Goal: Task Accomplishment & Management: Use online tool/utility

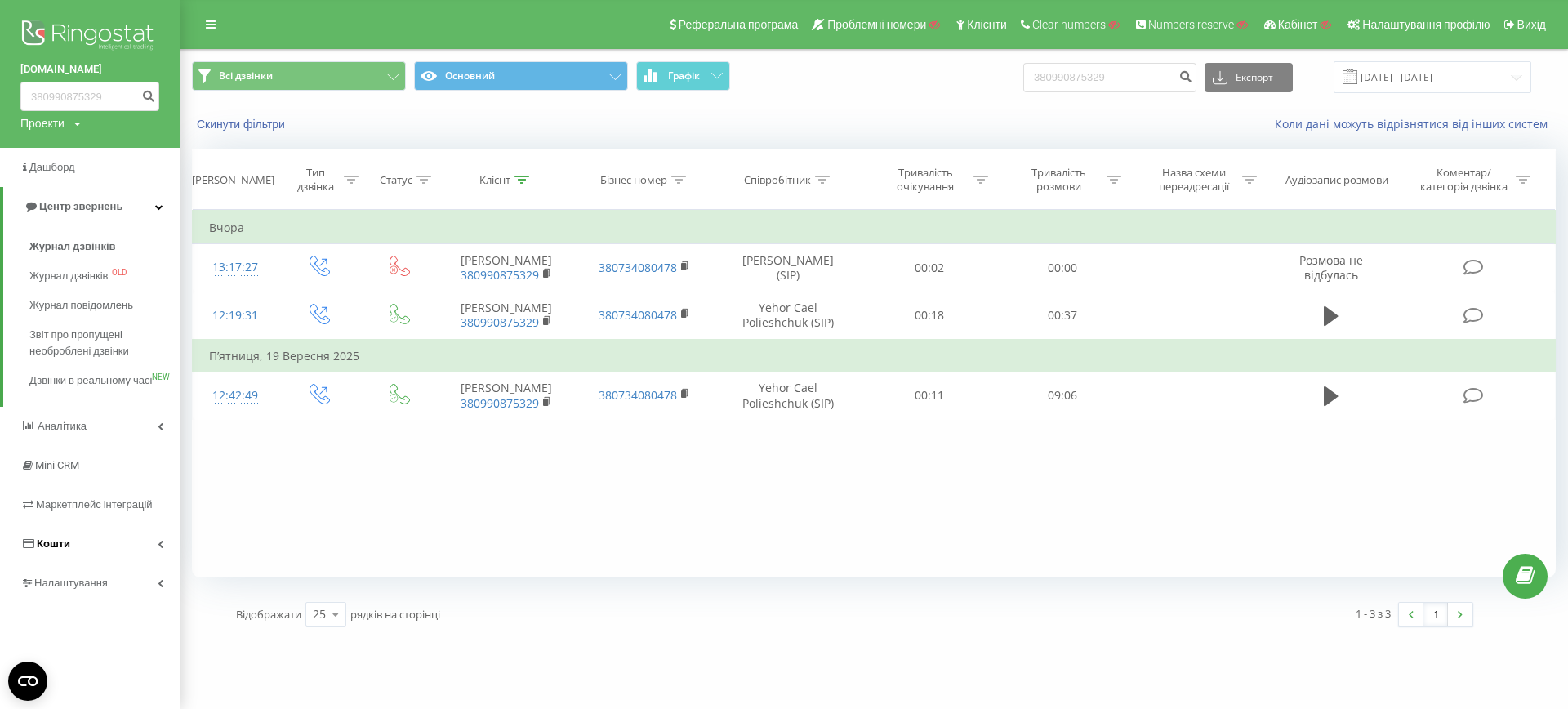
click at [41, 549] on span "Кошти" at bounding box center [53, 543] width 33 height 12
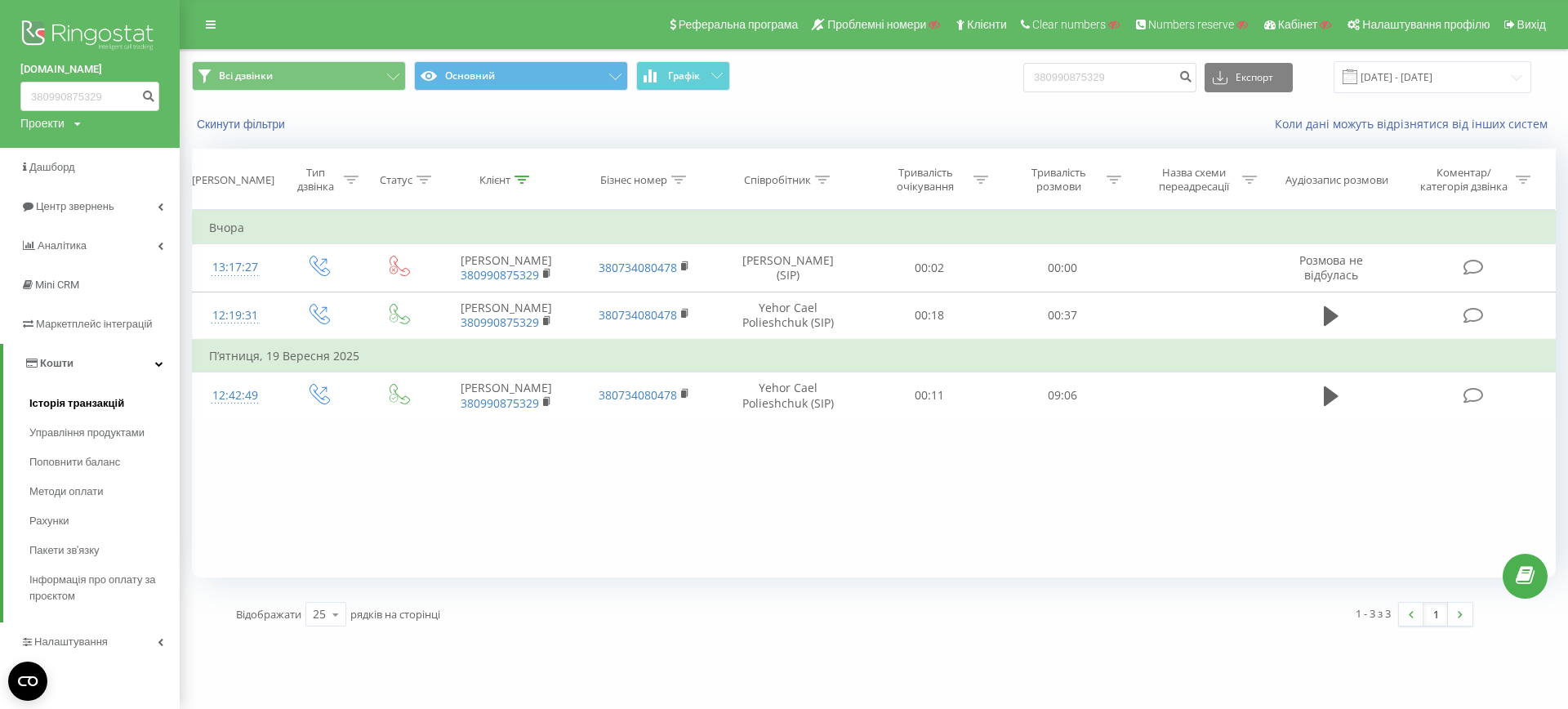
click at [73, 402] on span "Історія транзакцій" at bounding box center [77, 404] width 94 height 17
click at [49, 401] on span "Історія транзакцій" at bounding box center [77, 404] width 94 height 17
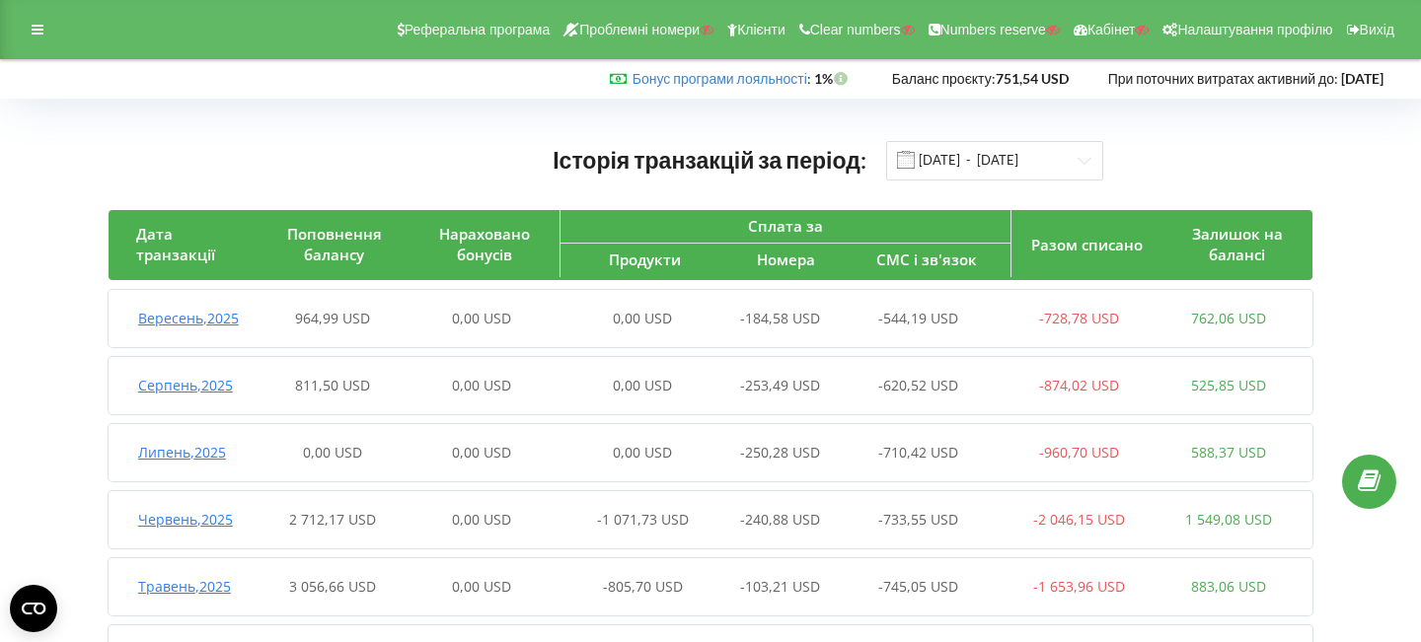
click at [199, 321] on span "Вересень , 2025" at bounding box center [188, 318] width 101 height 19
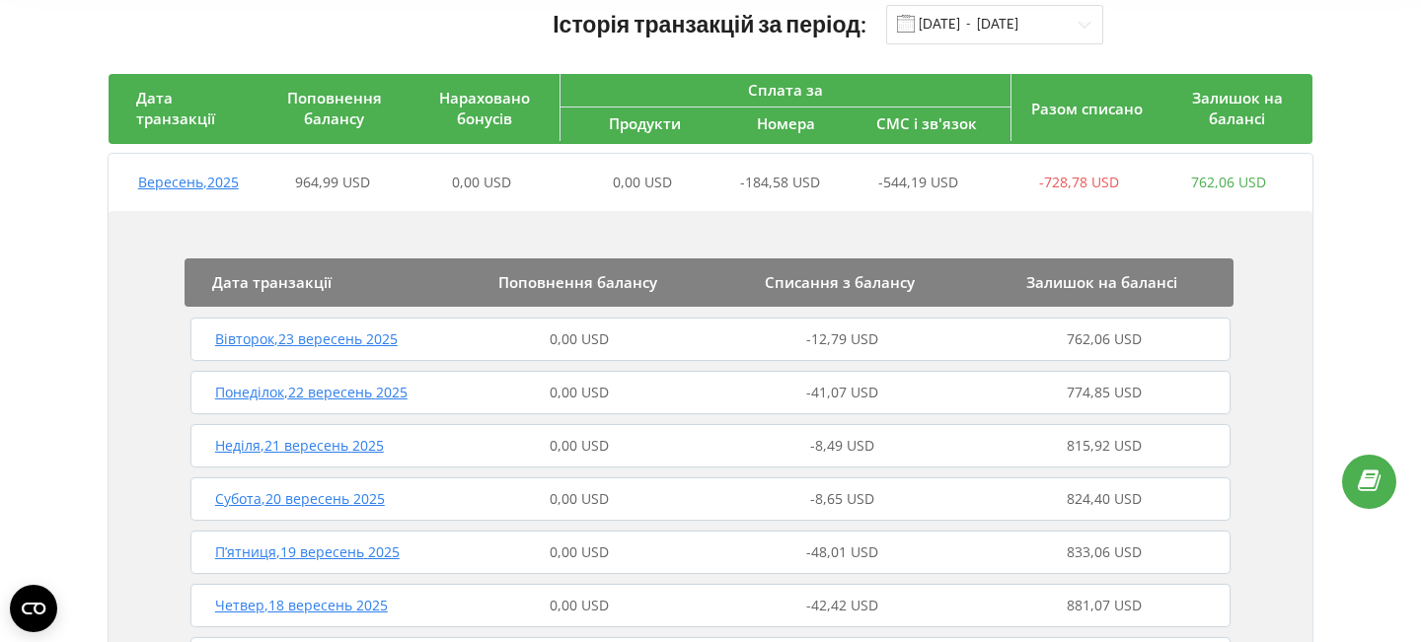
scroll to position [141, 0]
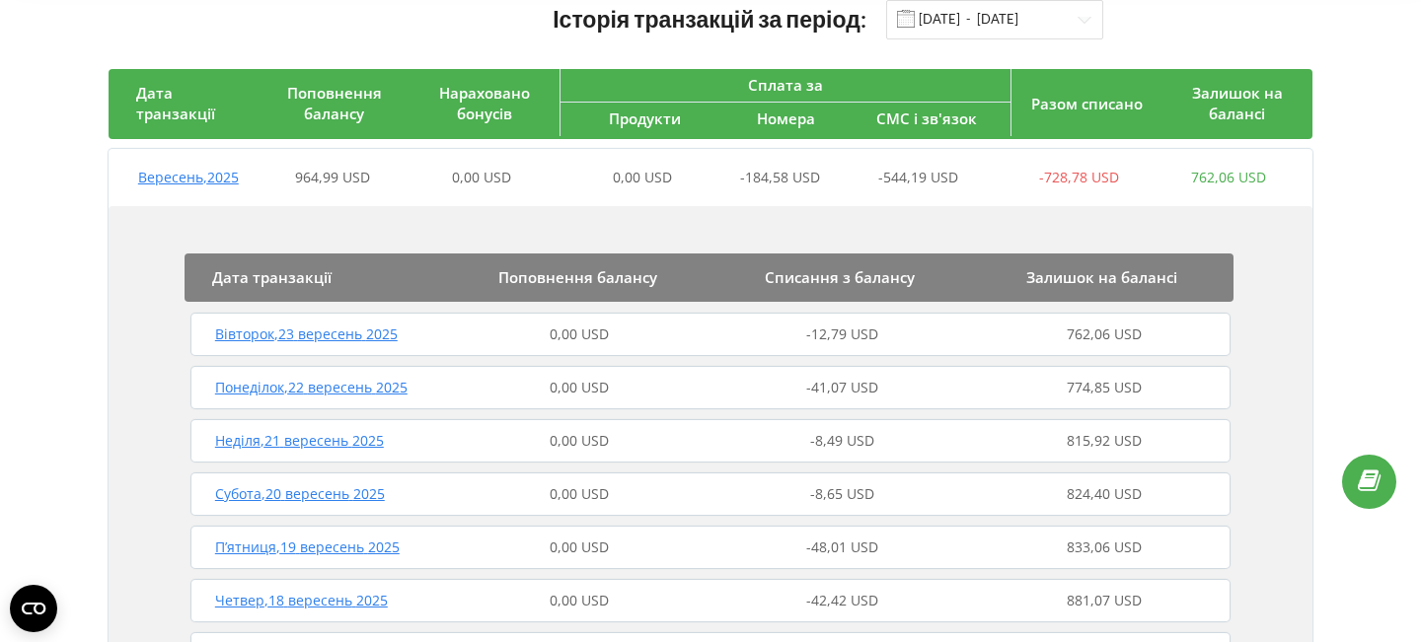
click at [309, 394] on span "Понеділок , 22 вересень 2025" at bounding box center [311, 387] width 192 height 19
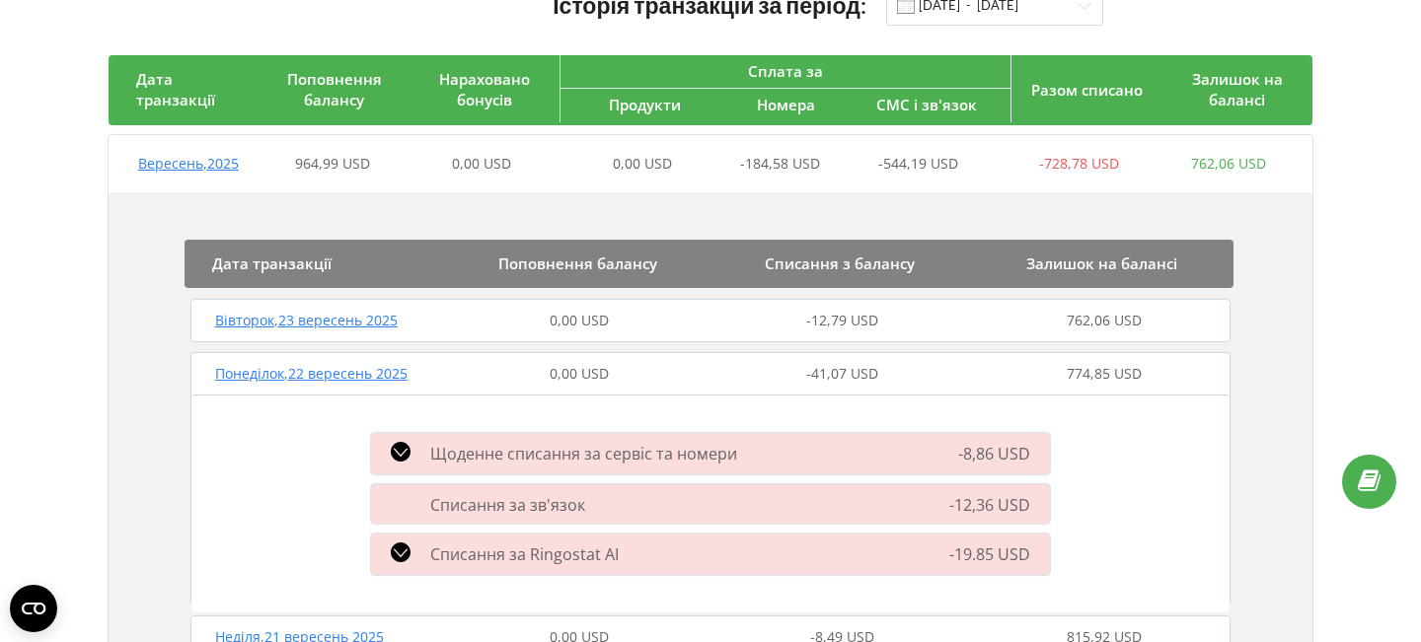
scroll to position [130, 0]
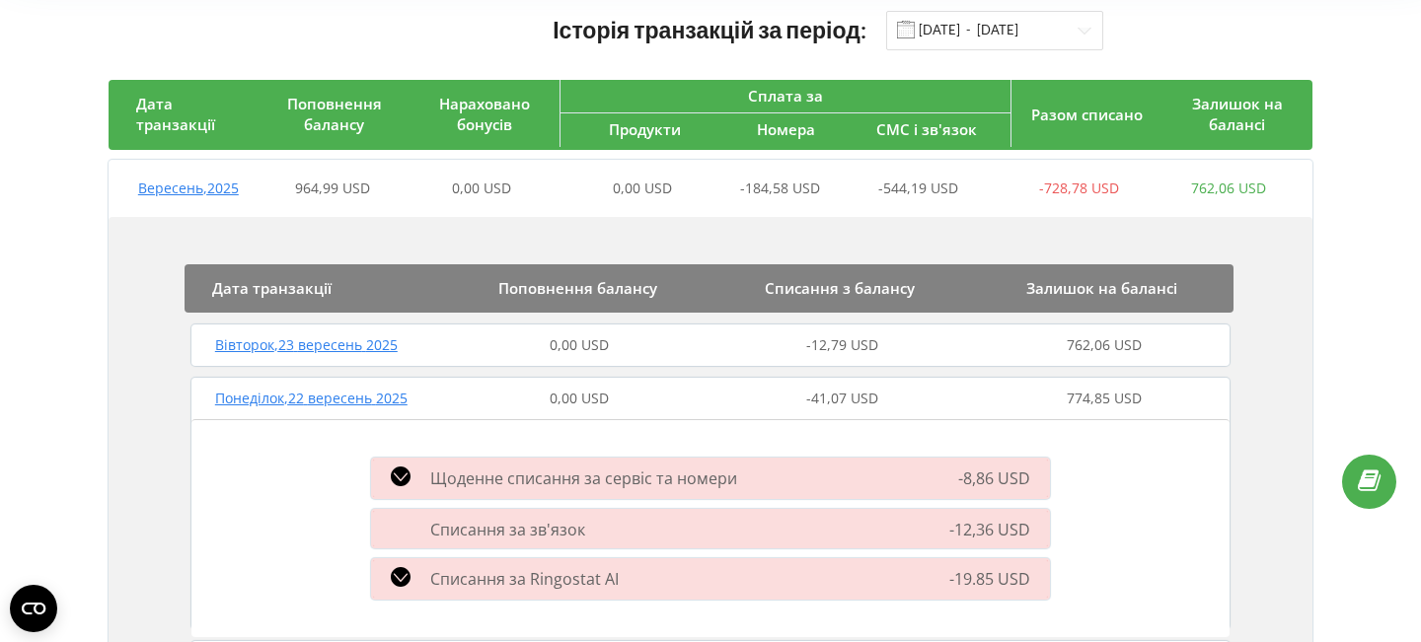
click at [187, 193] on span "Вересень , 2025" at bounding box center [188, 188] width 101 height 19
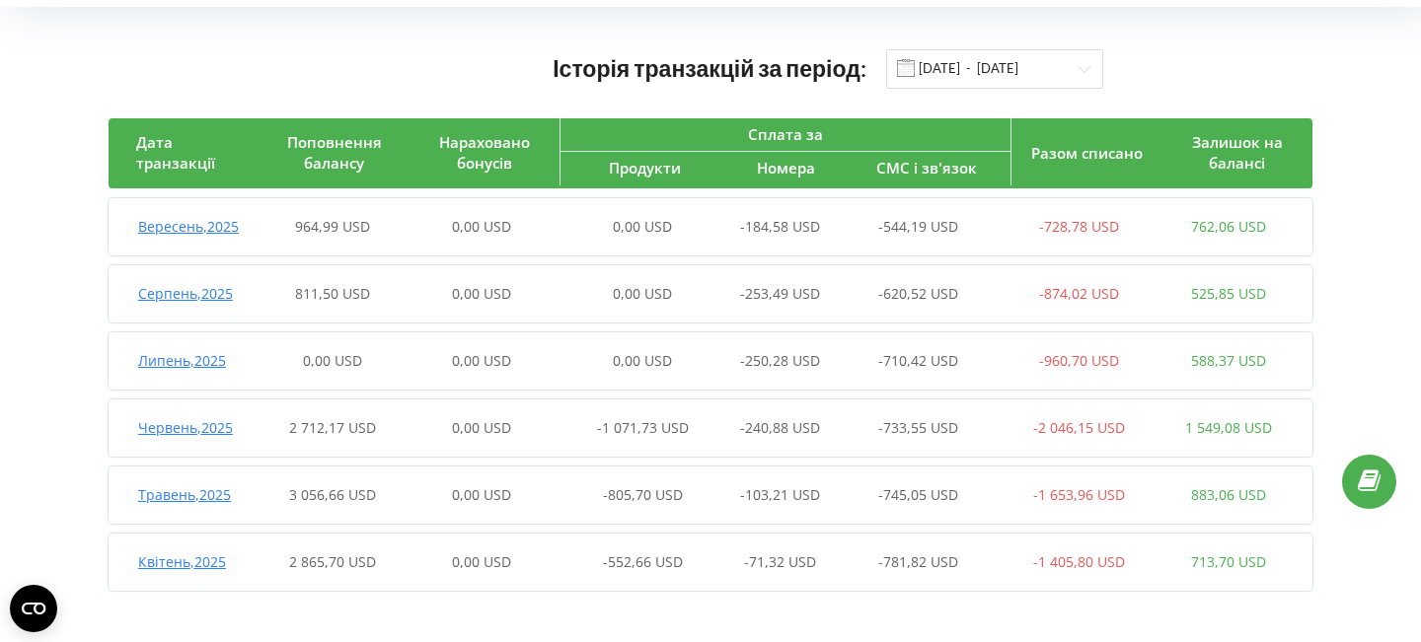
scroll to position [0, 0]
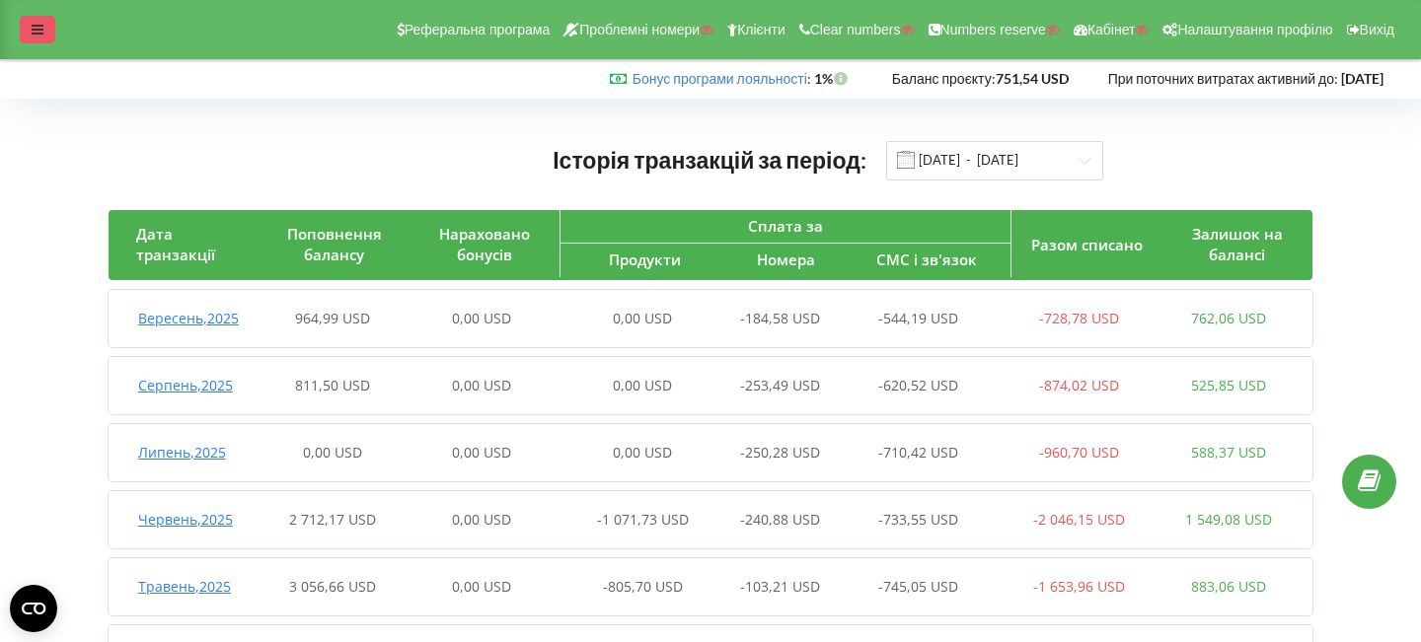
click at [28, 24] on div at bounding box center [38, 30] width 36 height 28
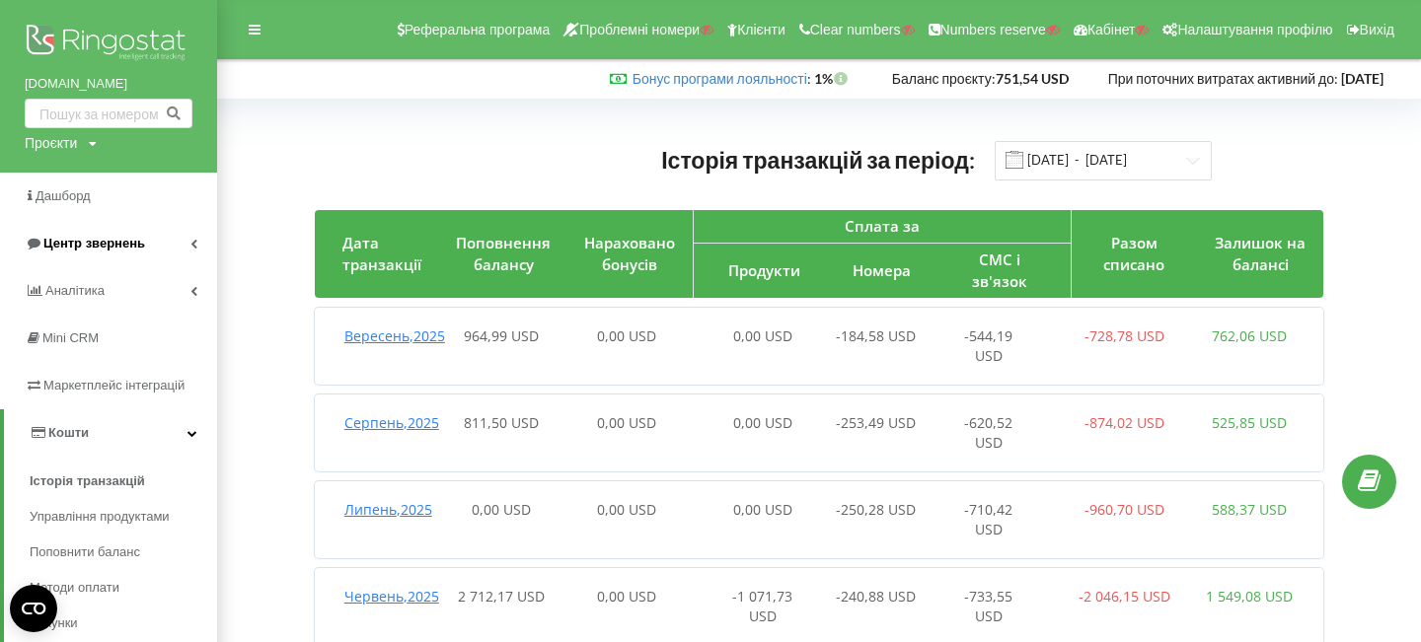
click at [62, 238] on span "Центр звернень" at bounding box center [94, 243] width 102 height 15
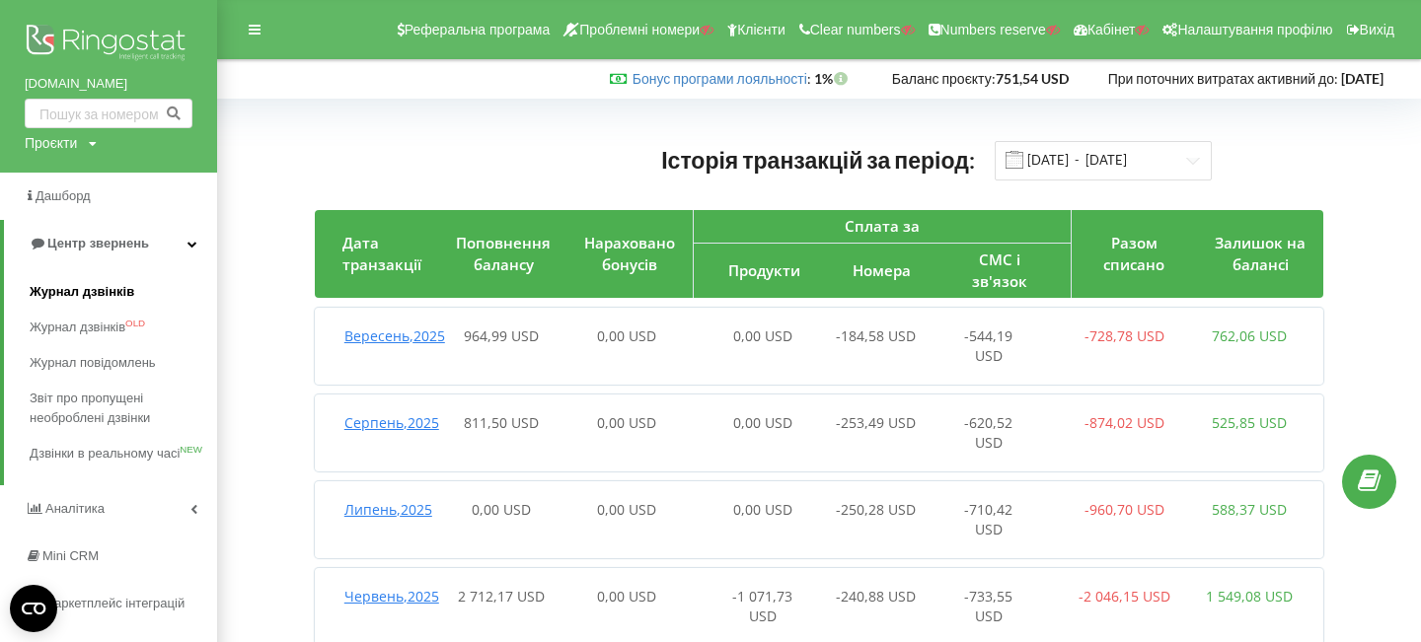
click at [91, 290] on span "Журнал дзвінків" at bounding box center [82, 292] width 105 height 20
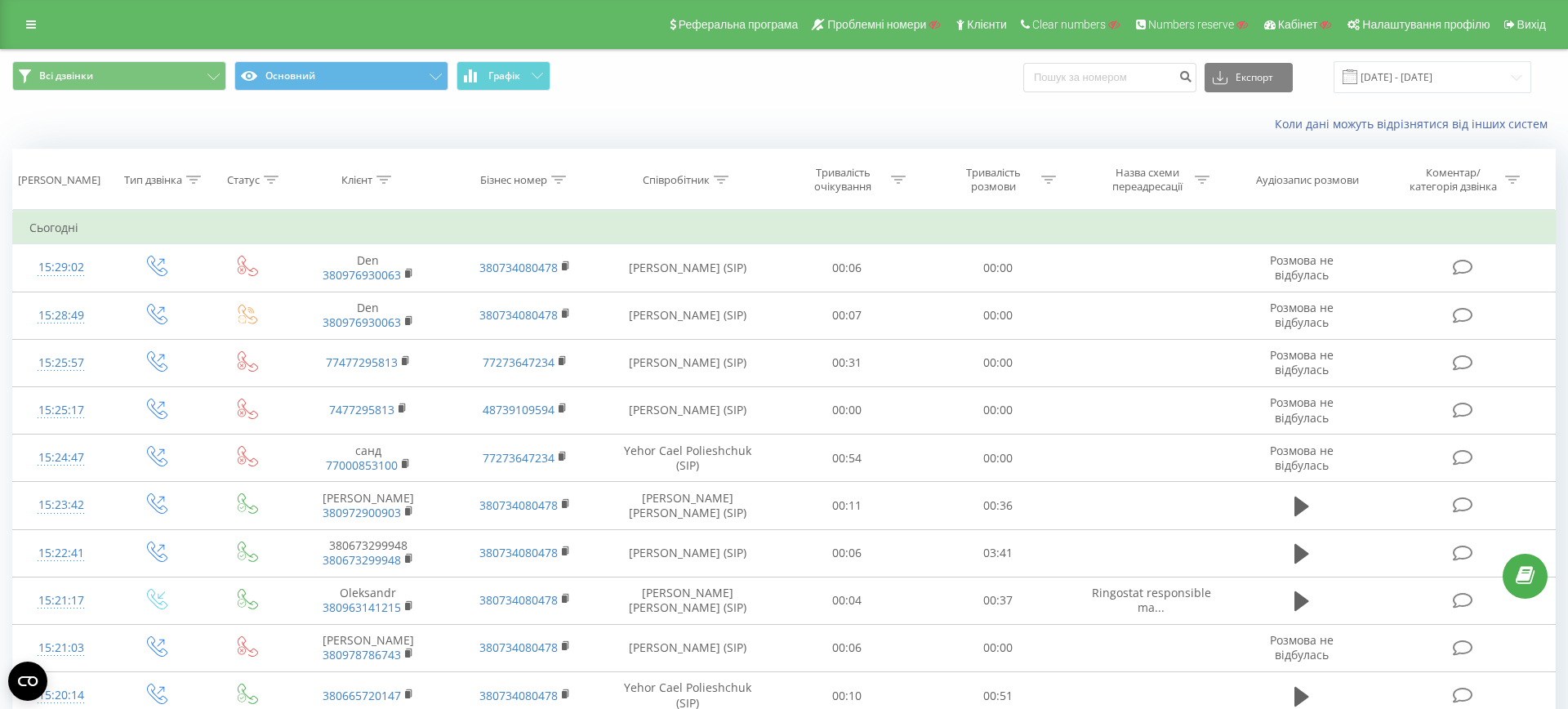
click at [720, 178] on icon at bounding box center [721, 180] width 15 height 8
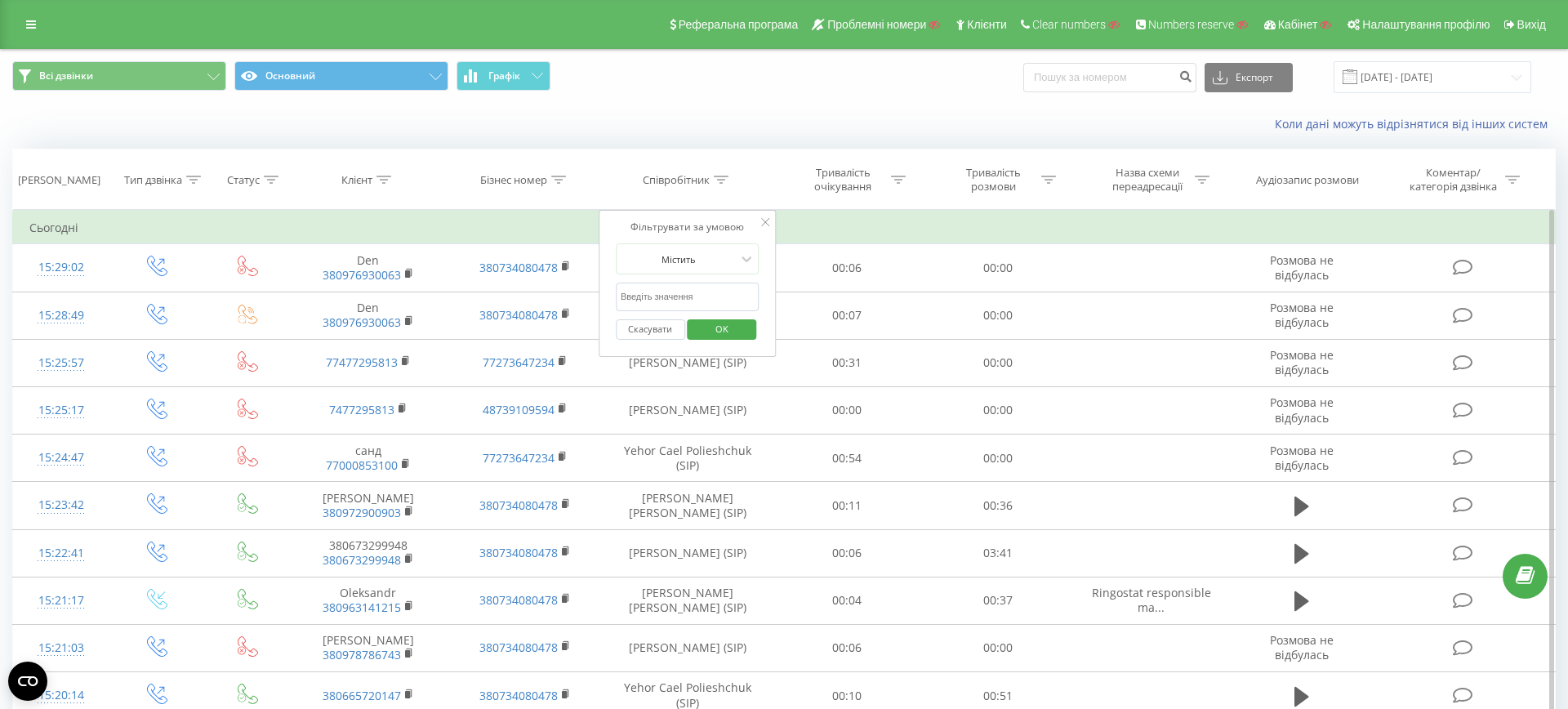
click at [674, 301] on input "text" at bounding box center [688, 296] width 144 height 29
type input "[PERSON_NAME]"
click at [713, 322] on span "OK" at bounding box center [722, 328] width 46 height 26
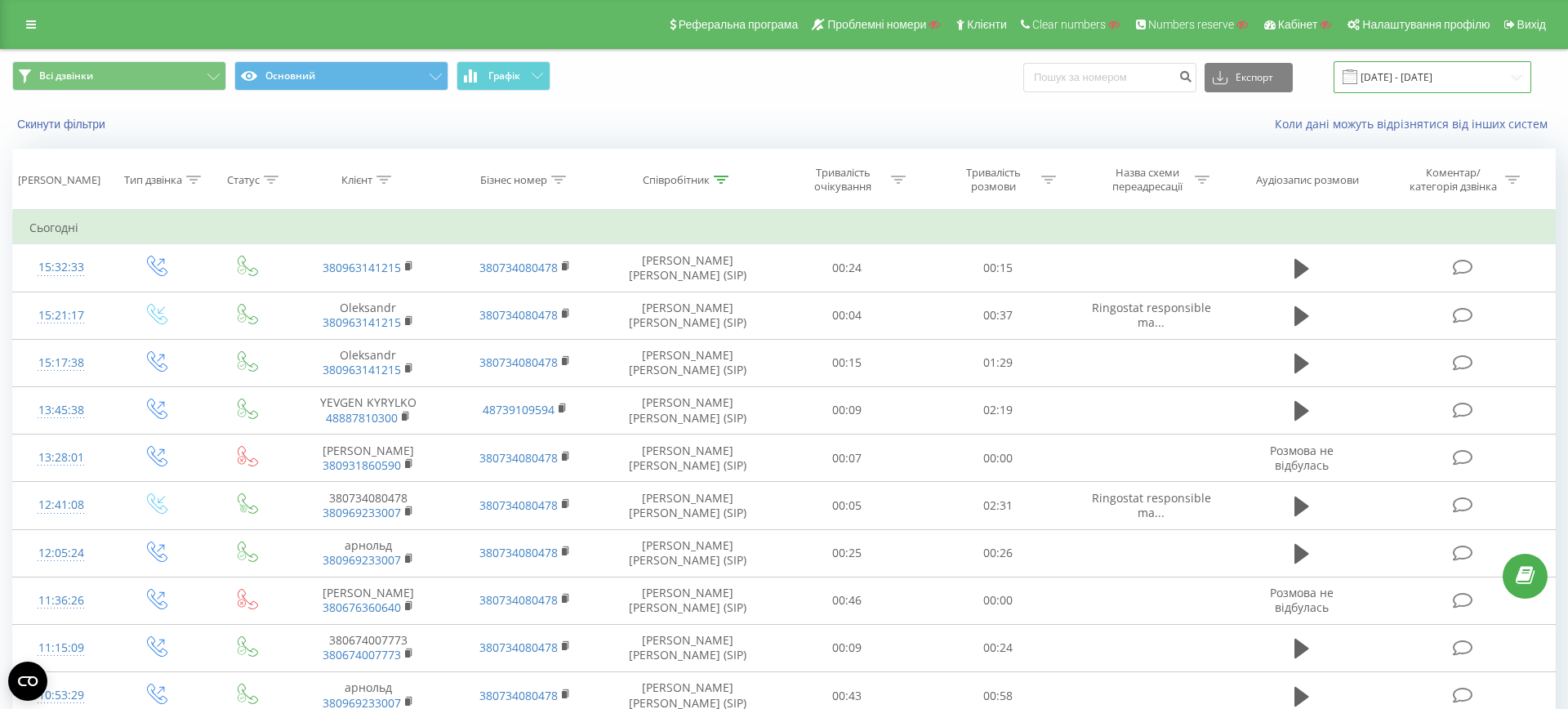
click at [1401, 84] on input "23.08.2025 - 23.09.2025" at bounding box center [1431, 77] width 198 height 31
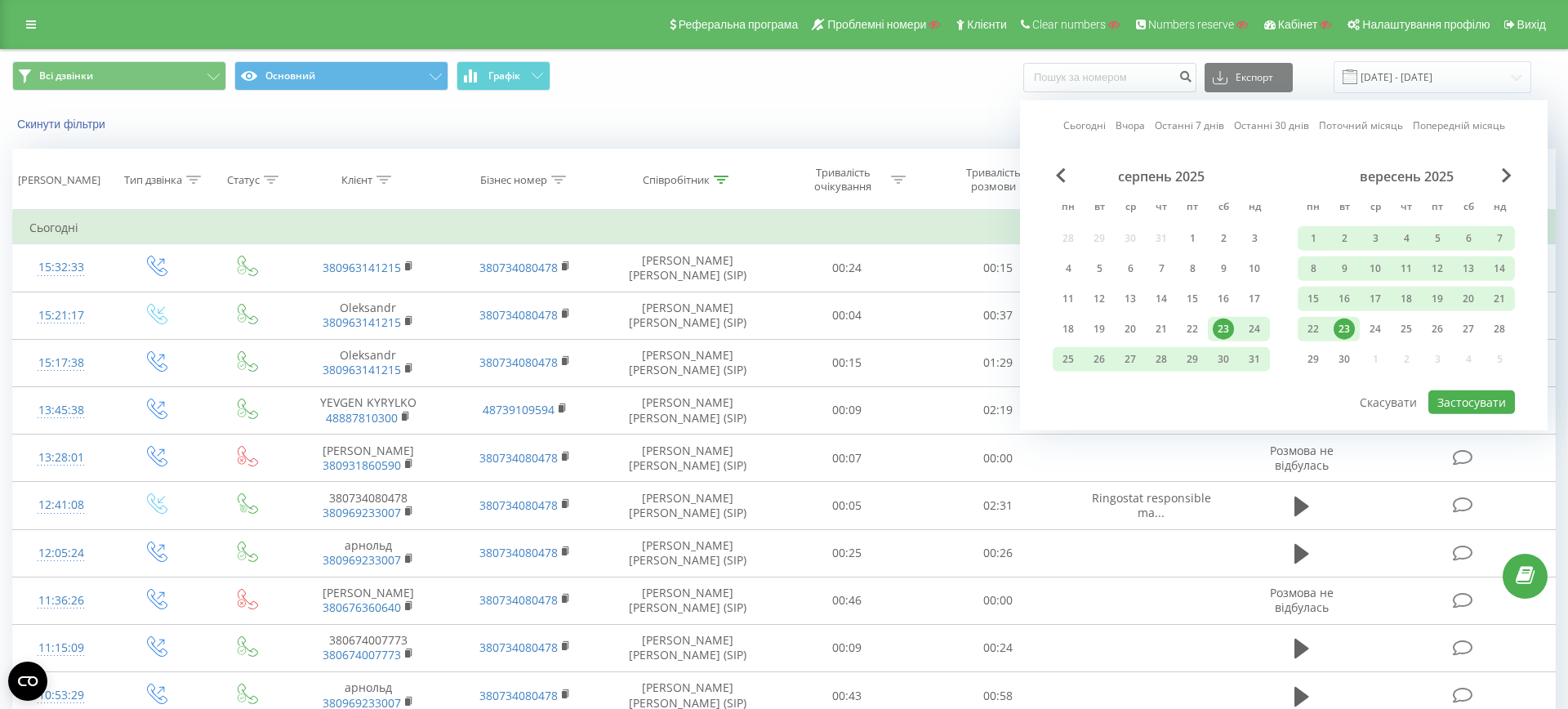
click at [1331, 122] on link "Поточний місяць" at bounding box center [1361, 125] width 84 height 16
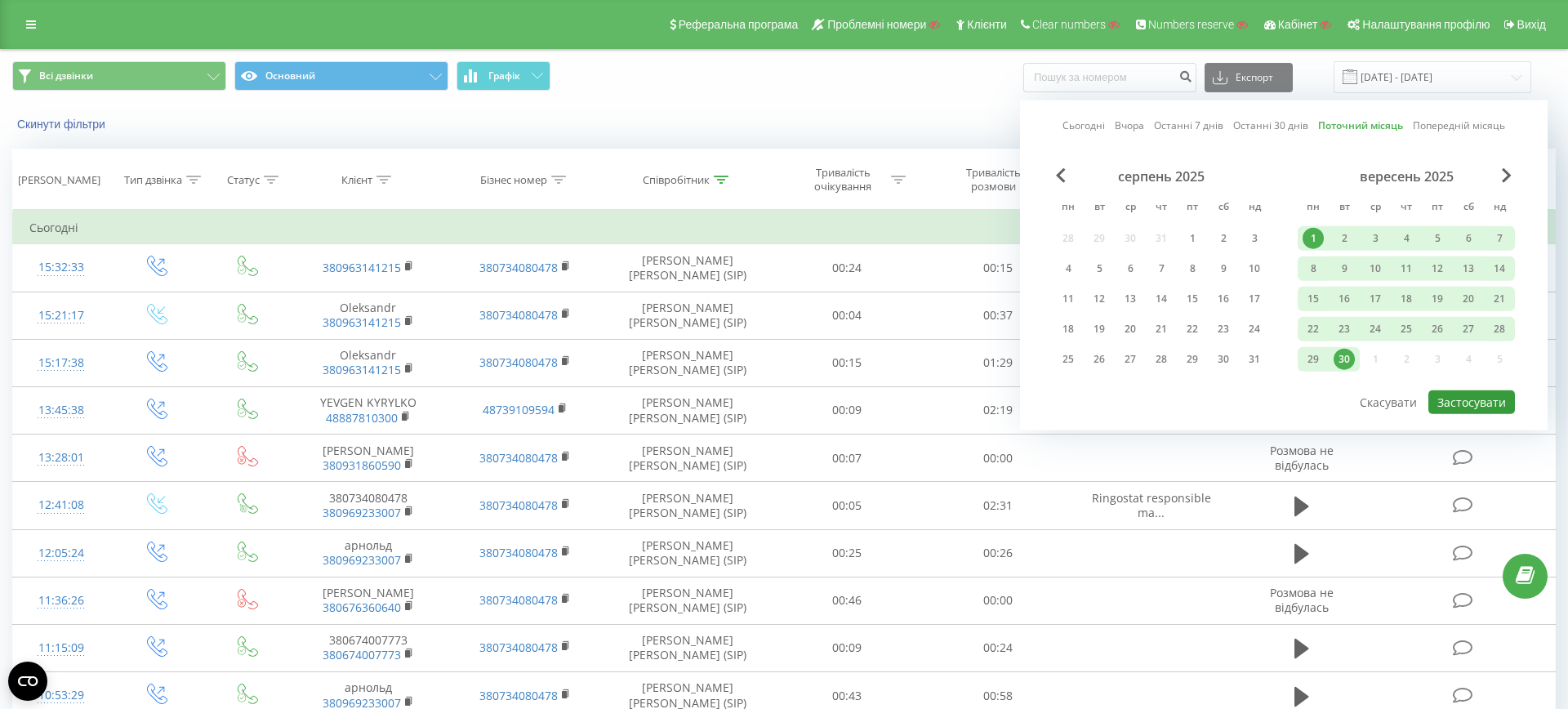
click at [1486, 394] on button "Застосувати" at bounding box center [1471, 402] width 87 height 24
type input "01.09.2025 - 30.09.2025"
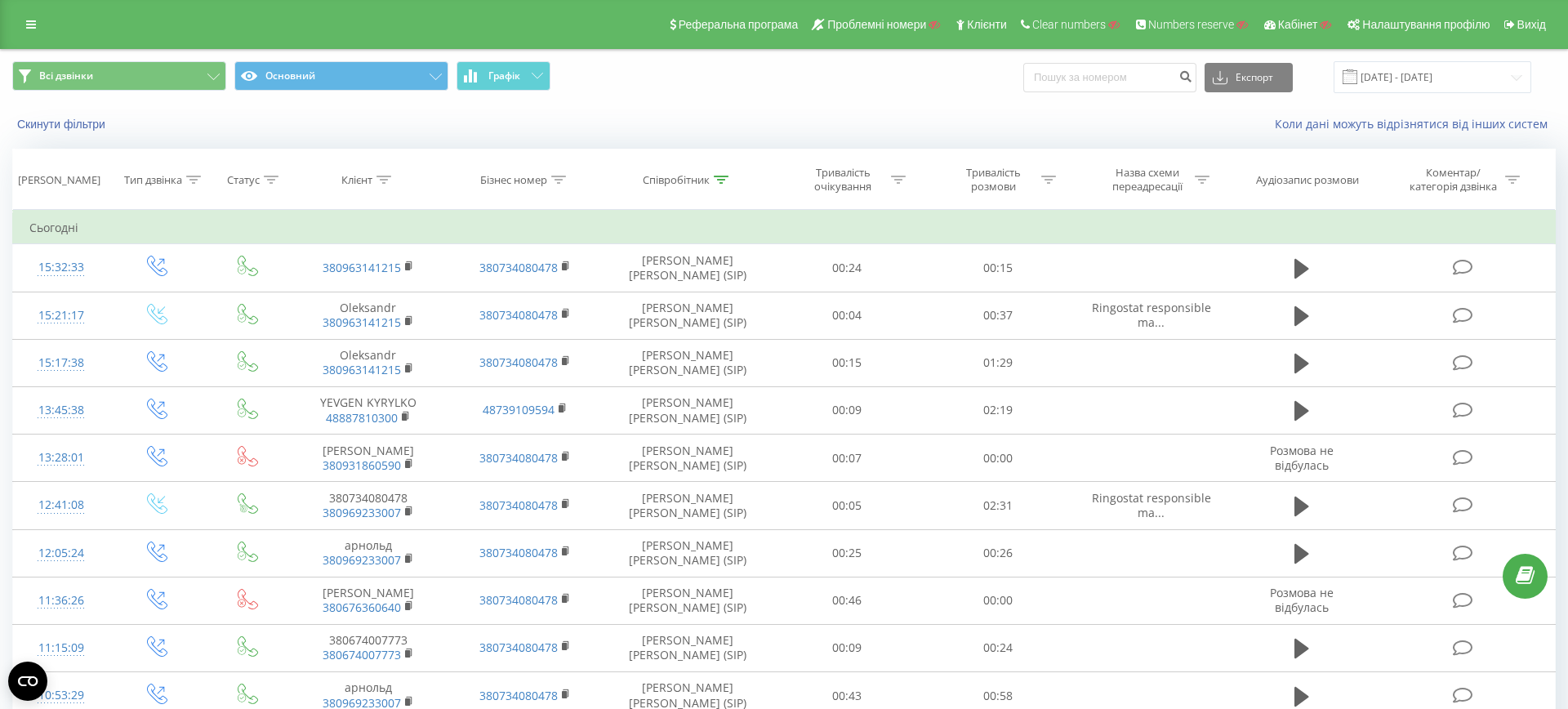
click at [719, 178] on icon at bounding box center [721, 180] width 15 height 8
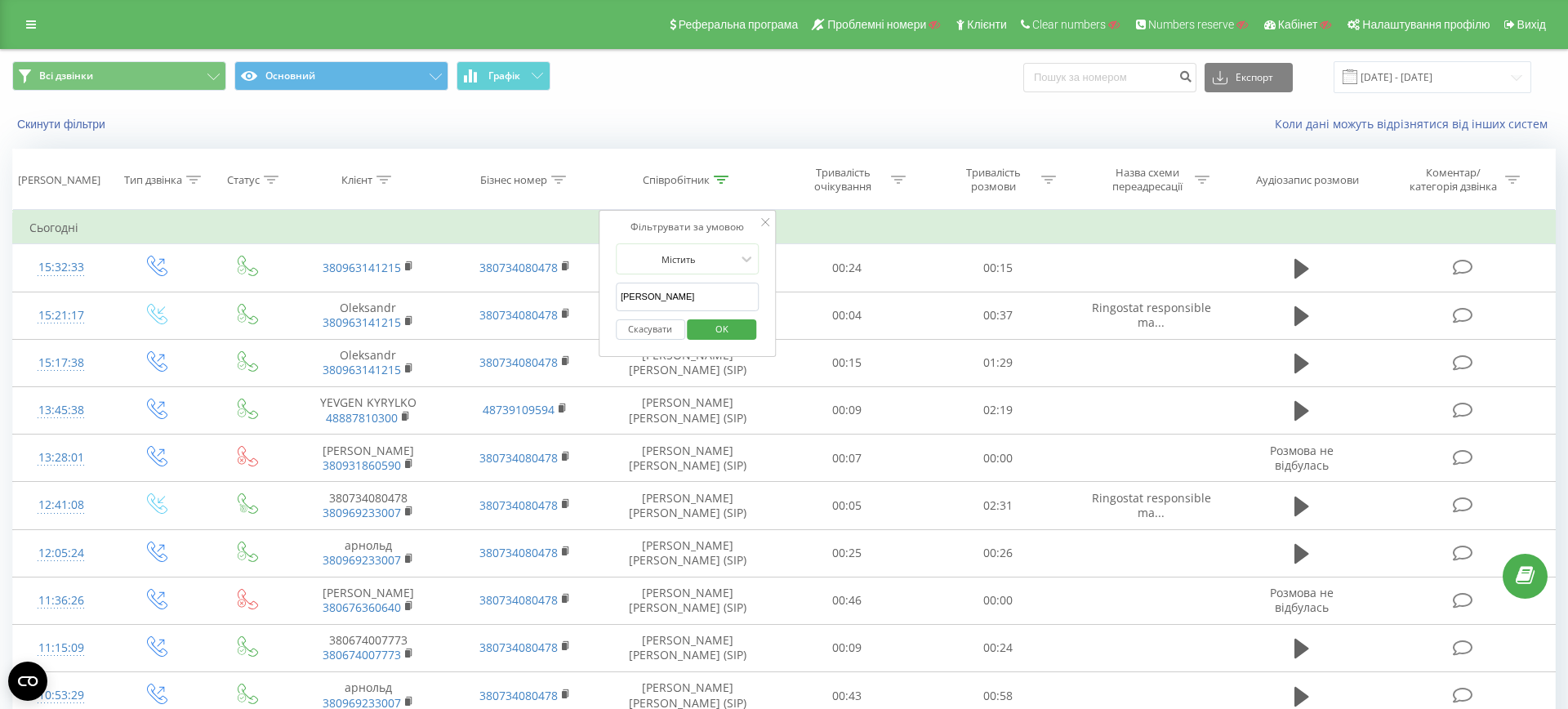
click at [733, 301] on input "Jared" at bounding box center [688, 296] width 144 height 29
drag, startPoint x: 724, startPoint y: 298, endPoint x: 607, endPoint y: 297, distance: 117.0
click at [608, 297] on div "Фільтрувати за умовою Містить Jared Скасувати OK" at bounding box center [687, 284] width 178 height 147
click at [678, 297] on input "text" at bounding box center [688, 296] width 144 height 29
type input "Screamzy"
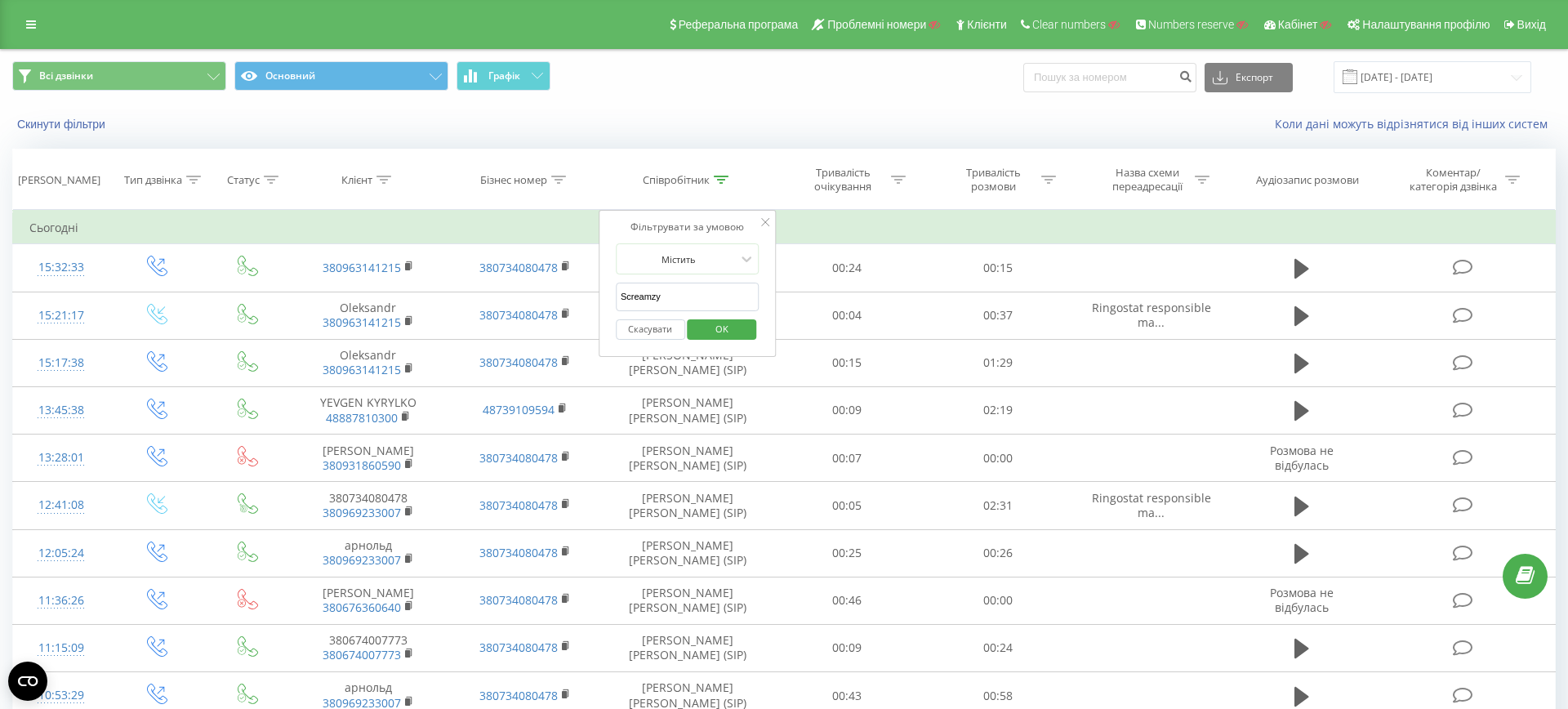
click at [738, 324] on span "OK" at bounding box center [722, 328] width 46 height 26
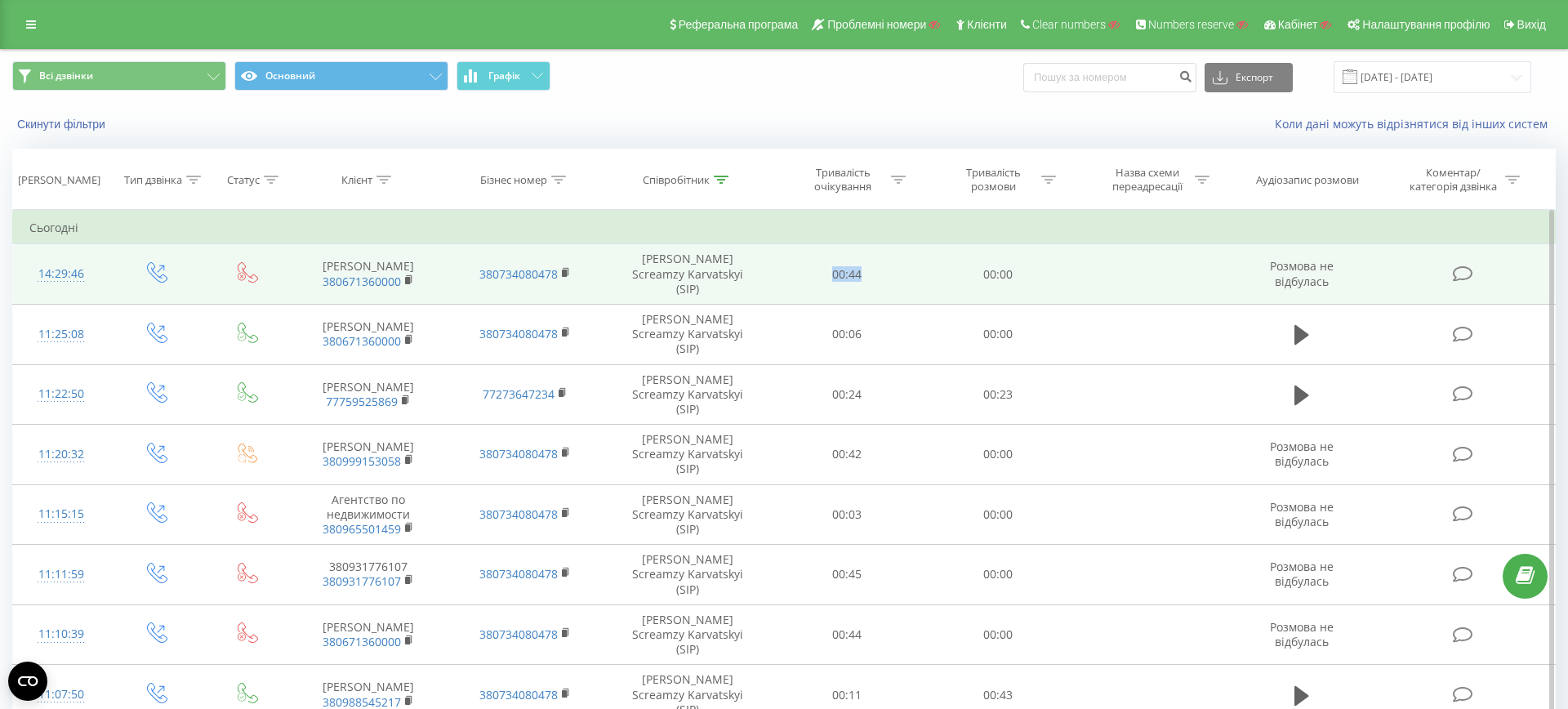
drag, startPoint x: 827, startPoint y: 267, endPoint x: 880, endPoint y: 266, distance: 53.0
click at [880, 266] on td "00:44" at bounding box center [847, 274] width 151 height 60
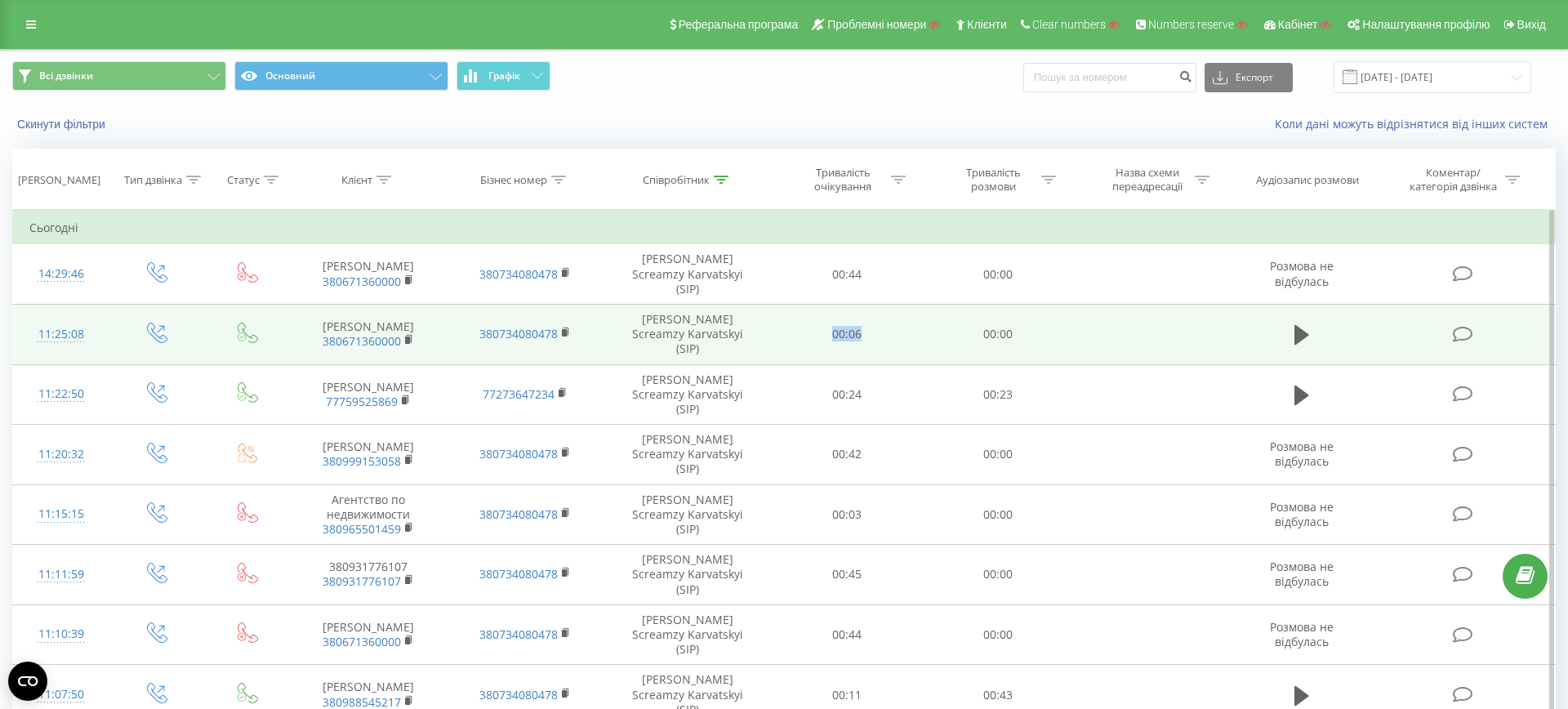
drag, startPoint x: 818, startPoint y: 317, endPoint x: 871, endPoint y: 317, distance: 53.0
click at [871, 317] on td "00:06" at bounding box center [847, 333] width 151 height 60
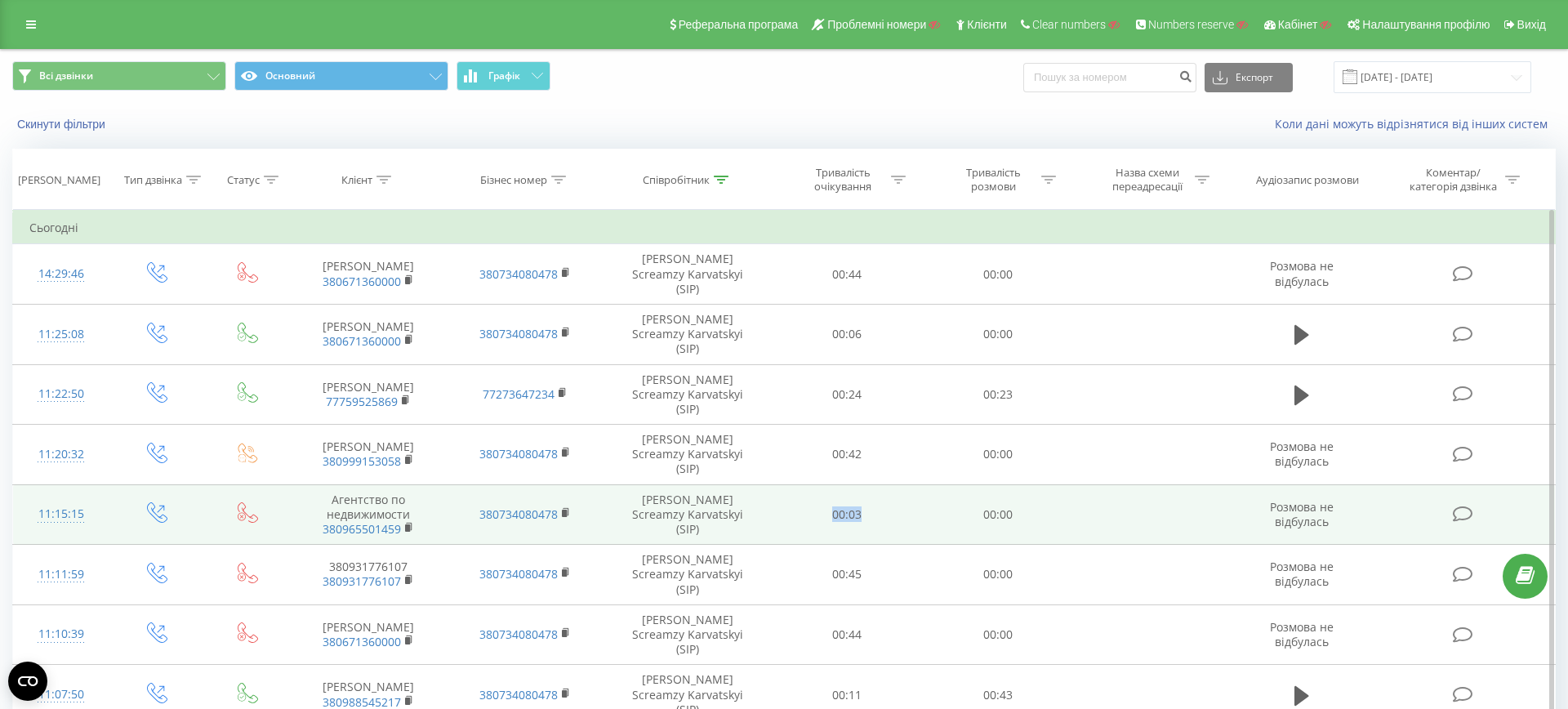
drag, startPoint x: 821, startPoint y: 458, endPoint x: 882, endPoint y: 453, distance: 61.2
click at [880, 484] on td "00:03" at bounding box center [847, 514] width 151 height 60
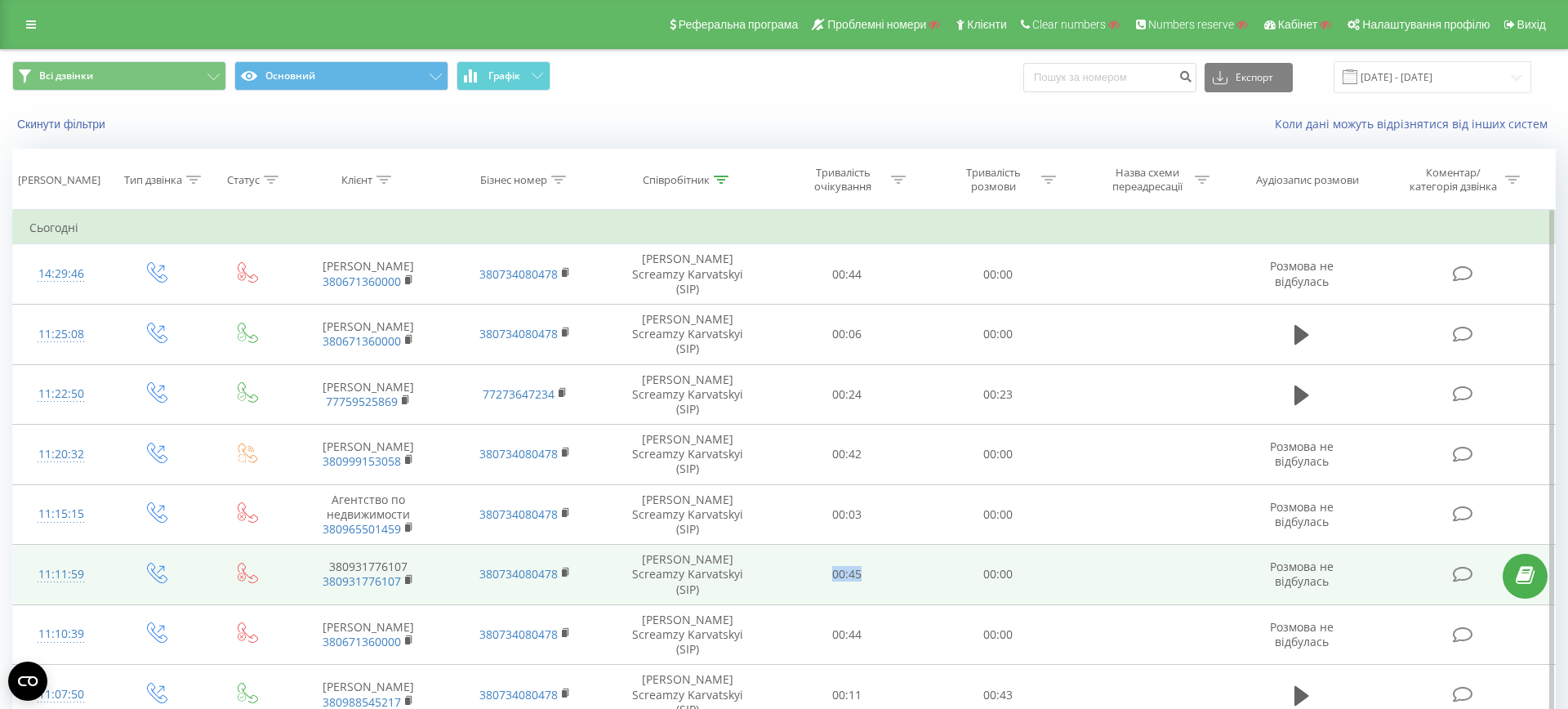
drag, startPoint x: 828, startPoint y: 520, endPoint x: 870, endPoint y: 520, distance: 42.0
click at [869, 544] on td "00:45" at bounding box center [847, 574] width 151 height 60
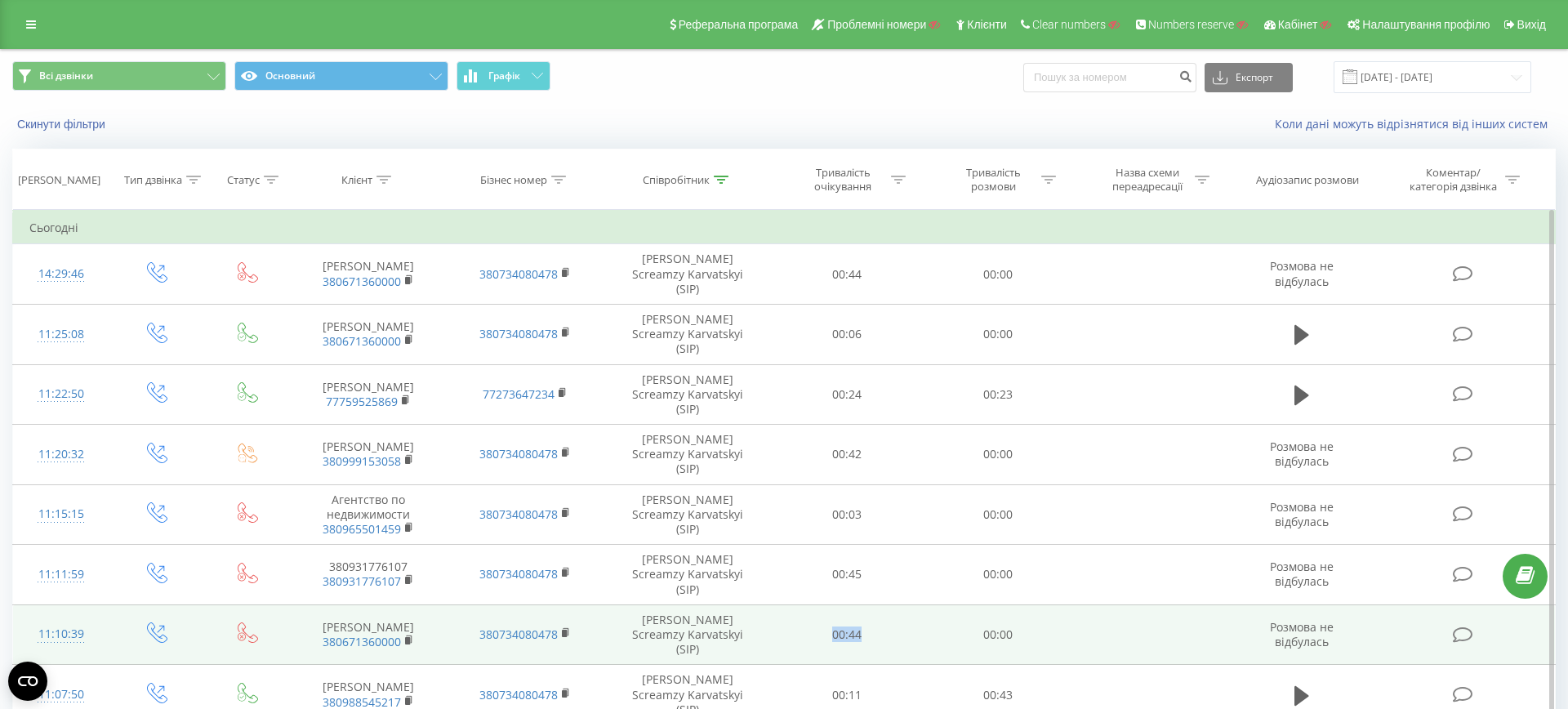
drag, startPoint x: 827, startPoint y: 568, endPoint x: 870, endPoint y: 568, distance: 43.0
click at [870, 604] on td "00:44" at bounding box center [847, 634] width 151 height 60
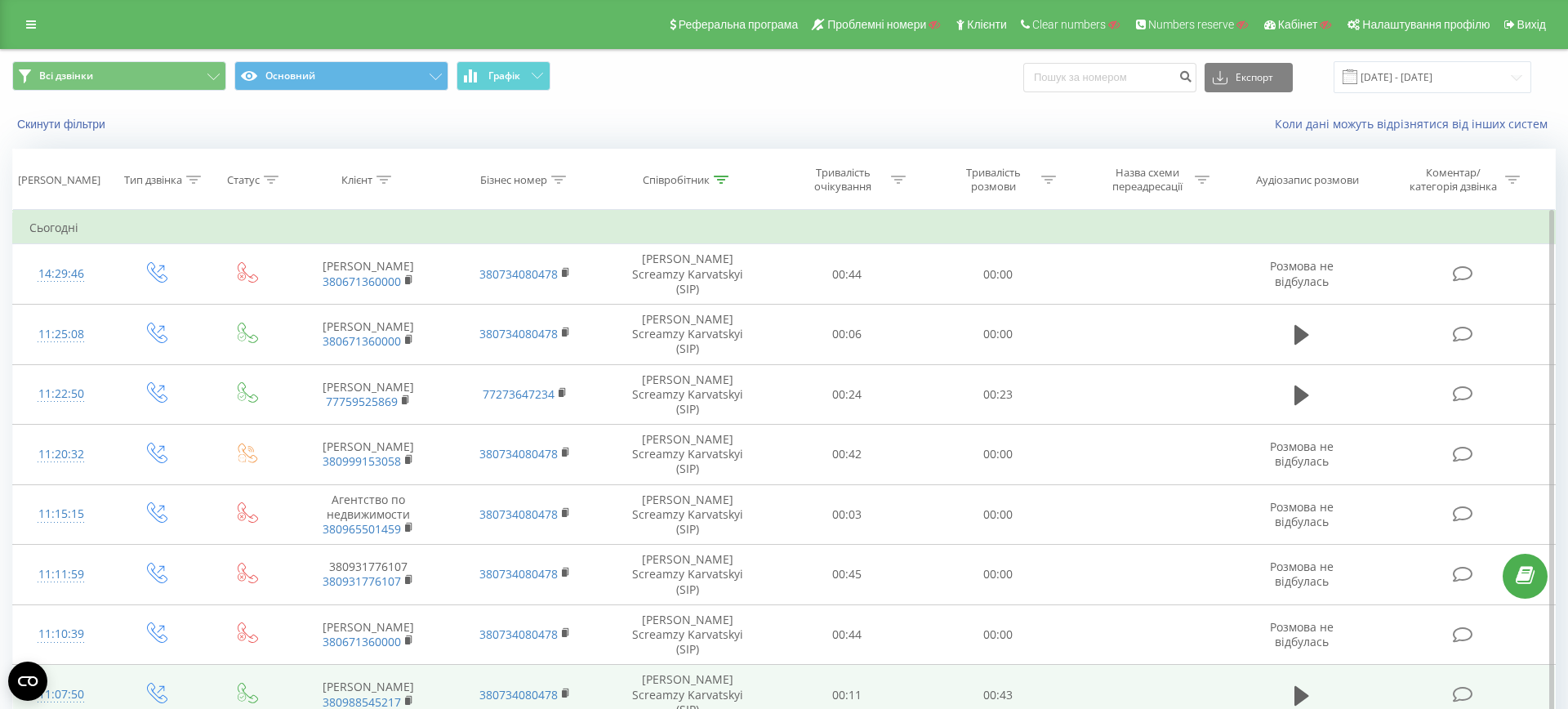
drag, startPoint x: 823, startPoint y: 622, endPoint x: 883, endPoint y: 622, distance: 60.0
click at [883, 664] on td "00:11" at bounding box center [847, 694] width 151 height 60
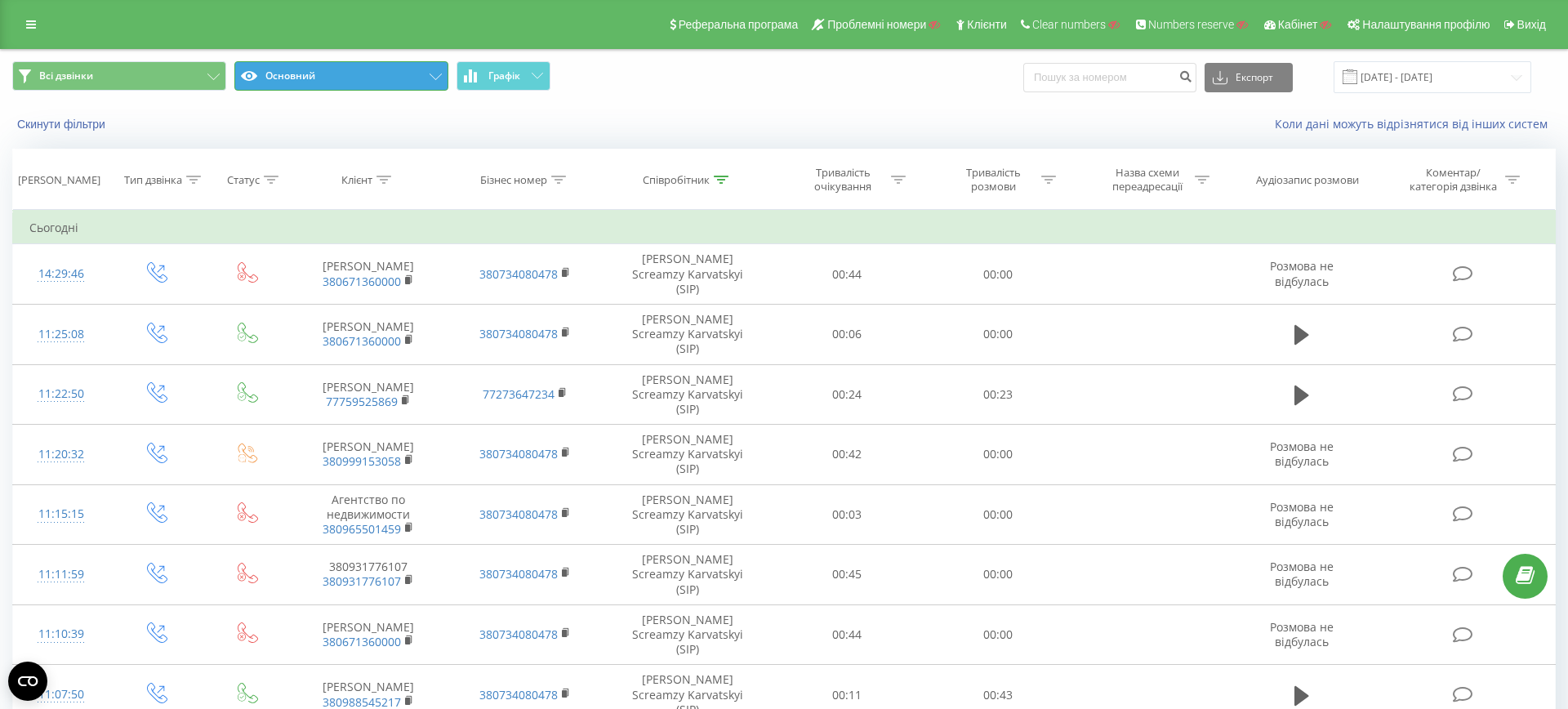
click at [367, 84] on button "Основний" at bounding box center [341, 76] width 214 height 30
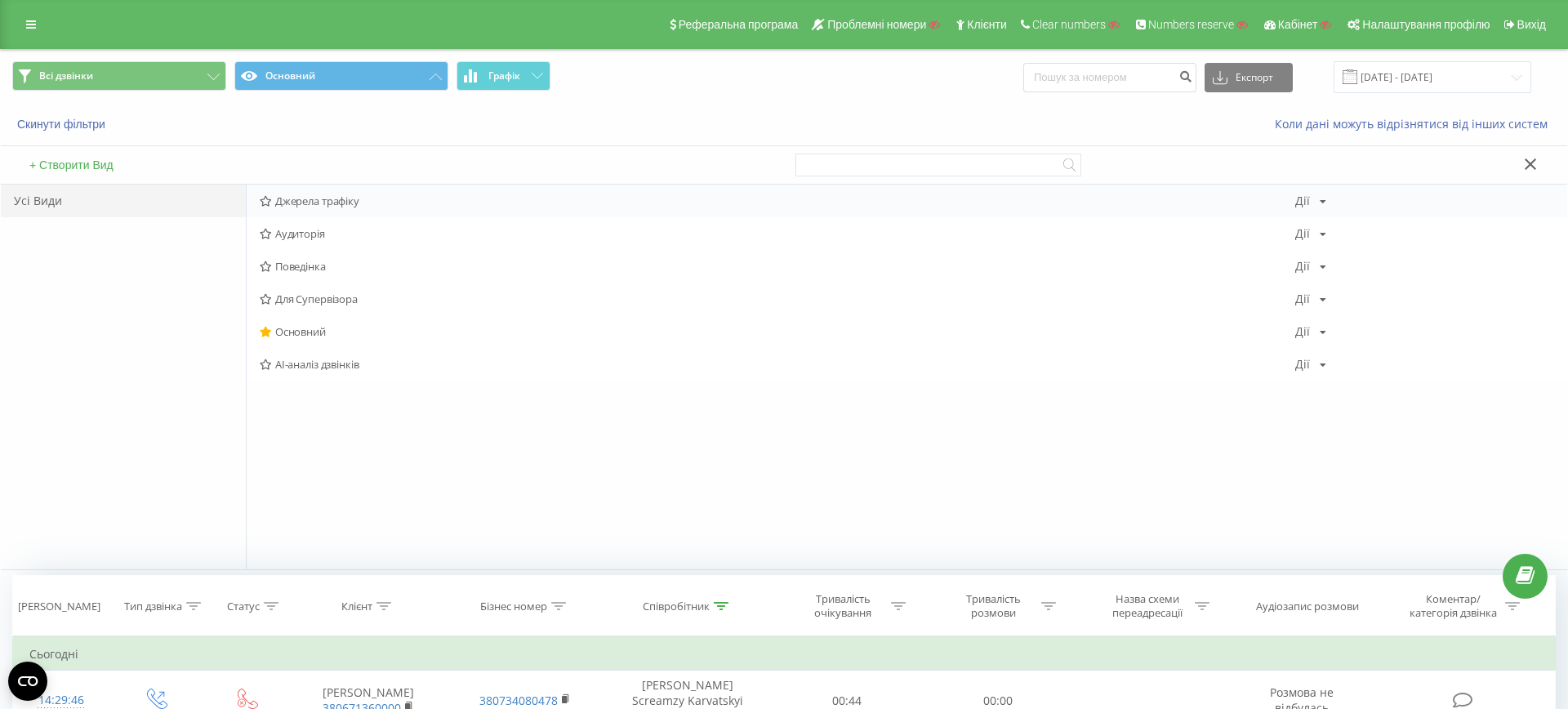
click at [315, 202] on span "Джерела трафіку" at bounding box center [777, 201] width 1035 height 12
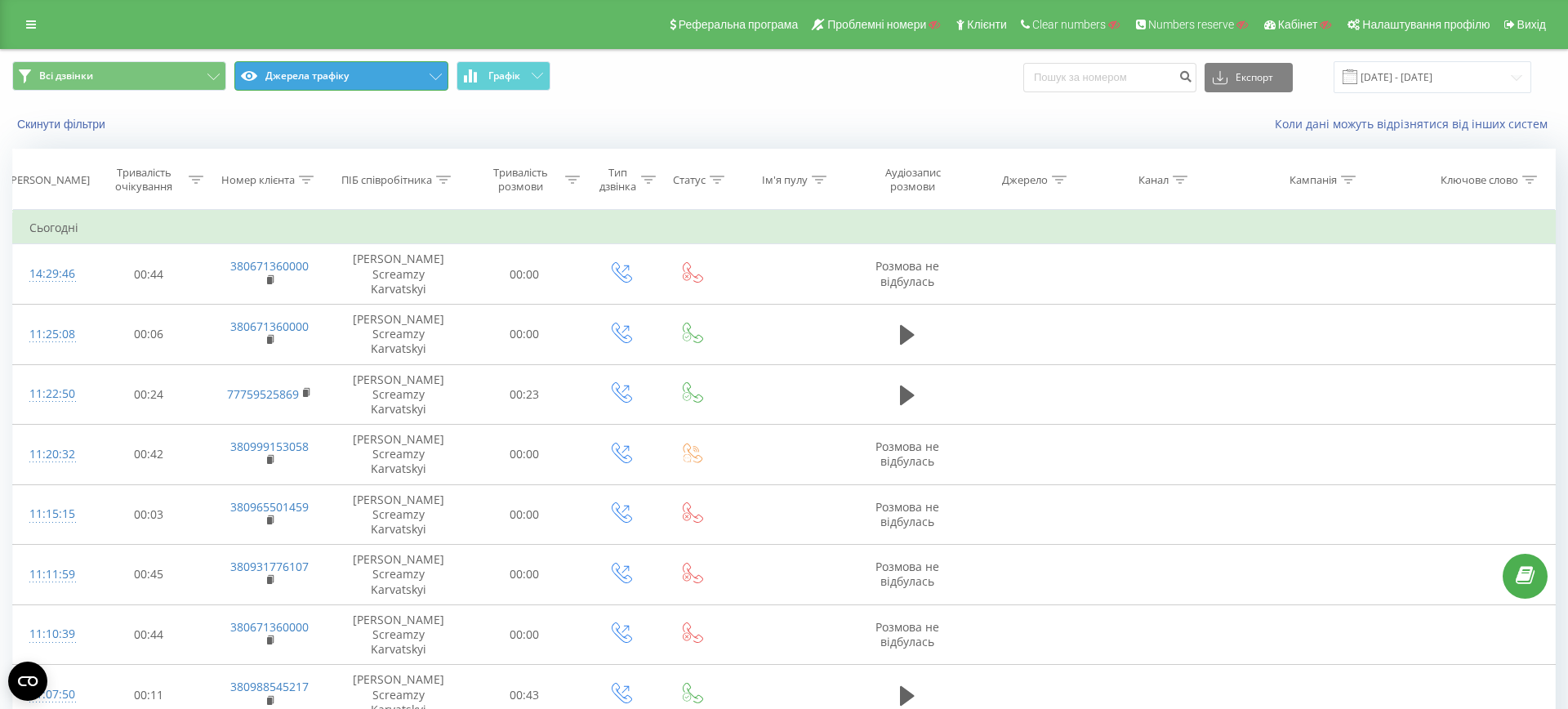
click at [305, 75] on button "Джерела трафіку" at bounding box center [341, 76] width 214 height 30
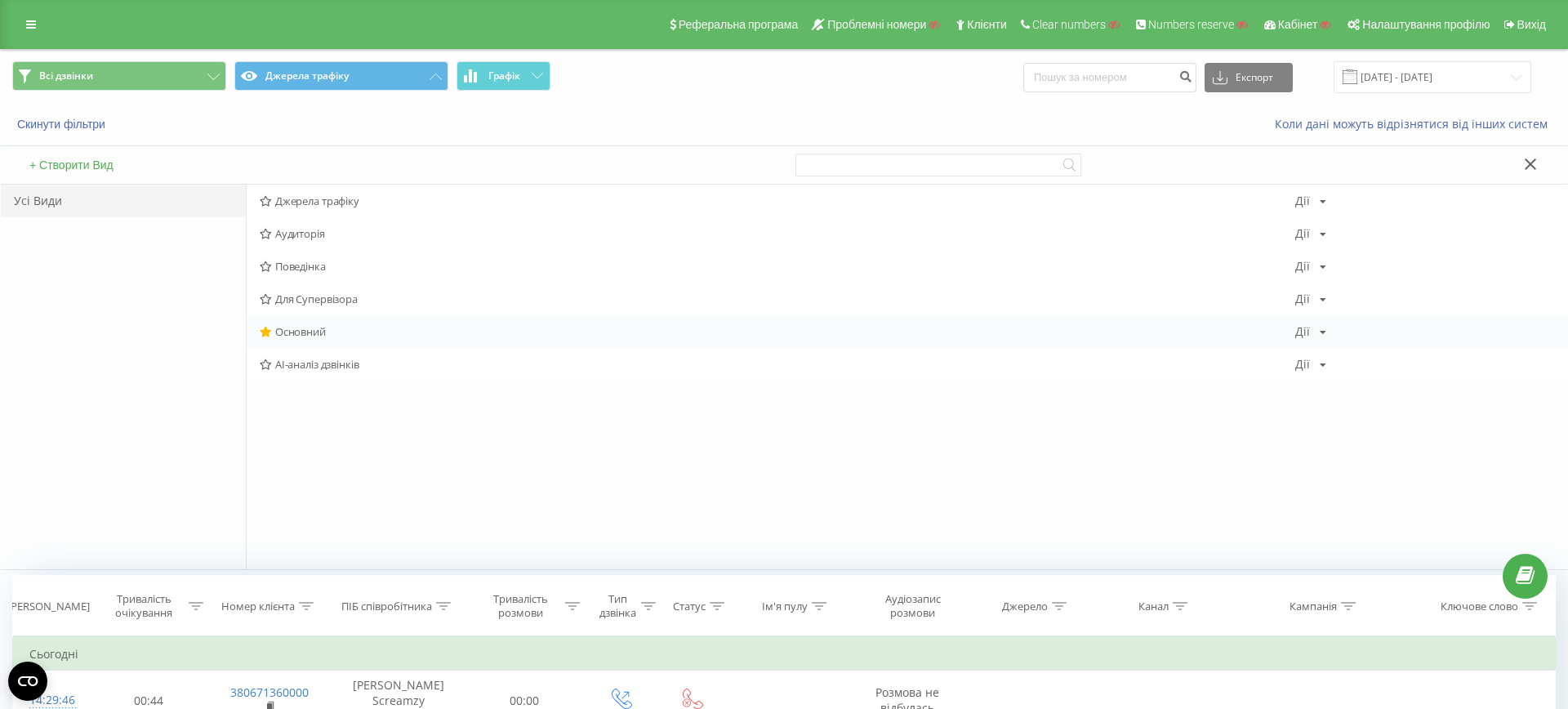
click at [348, 323] on div "Основний Дії Редагувати Копіювати Видалити За замовчуванням Поділитися" at bounding box center [907, 331] width 1321 height 32
click at [312, 328] on span "Основний" at bounding box center [777, 332] width 1035 height 12
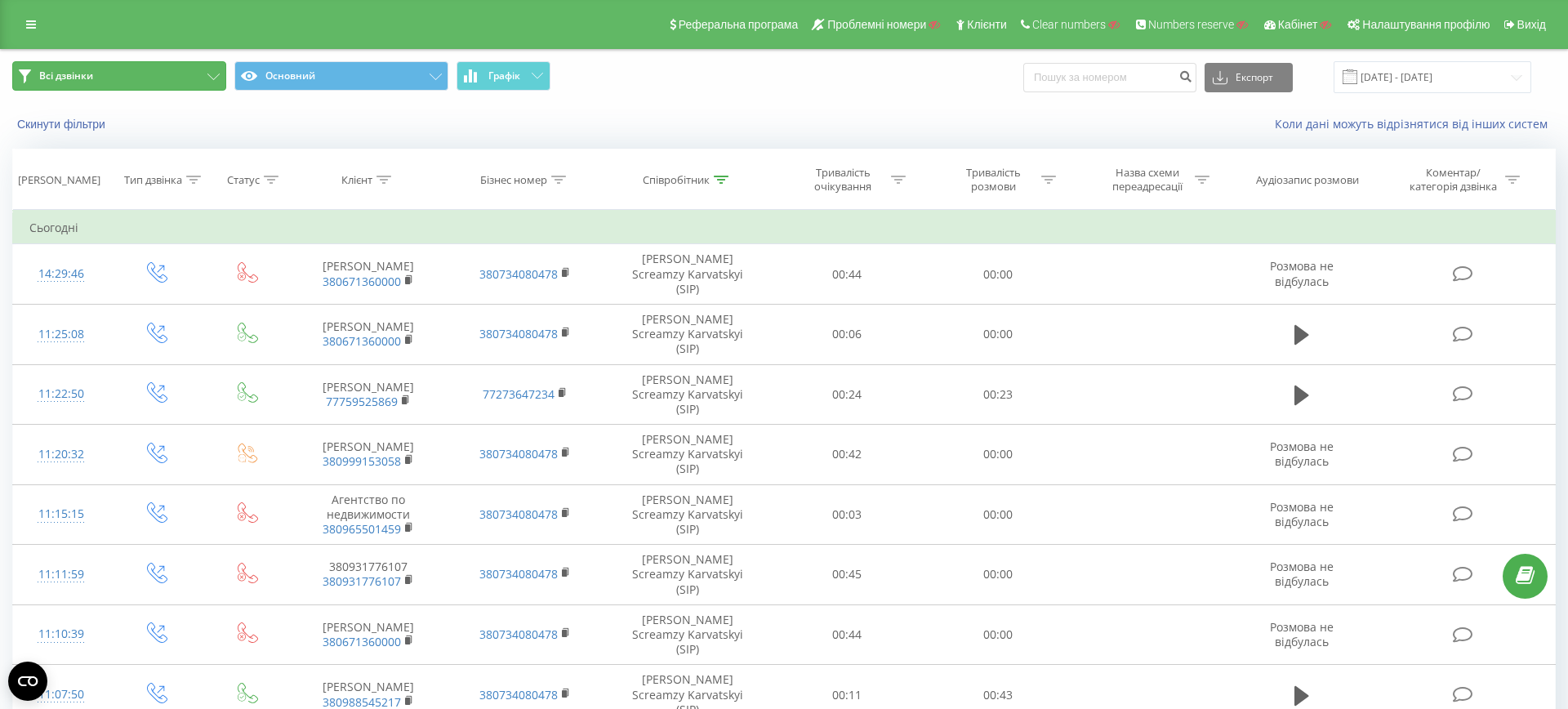
click at [103, 77] on button "Всі дзвінки" at bounding box center [119, 76] width 214 height 30
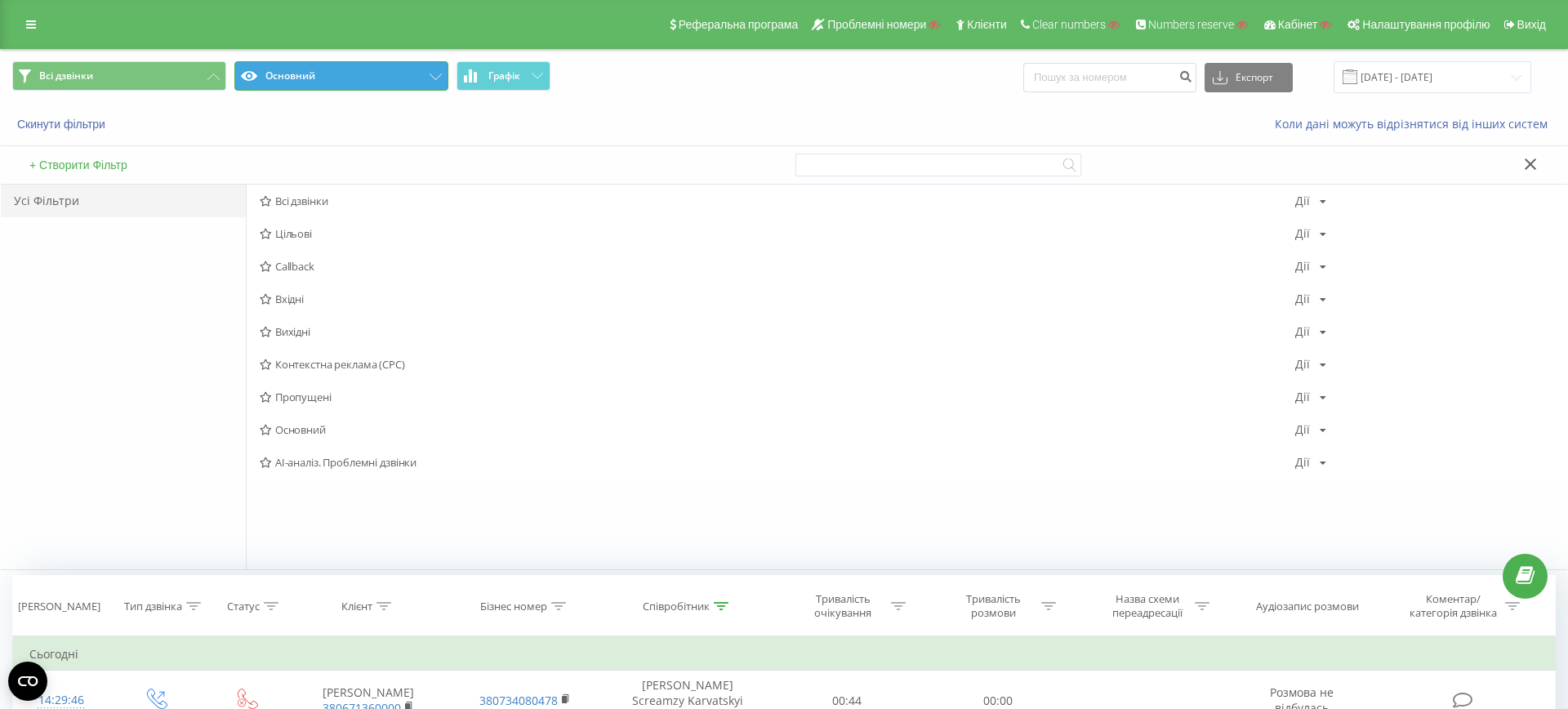
click at [309, 81] on button "Основний" at bounding box center [341, 76] width 214 height 30
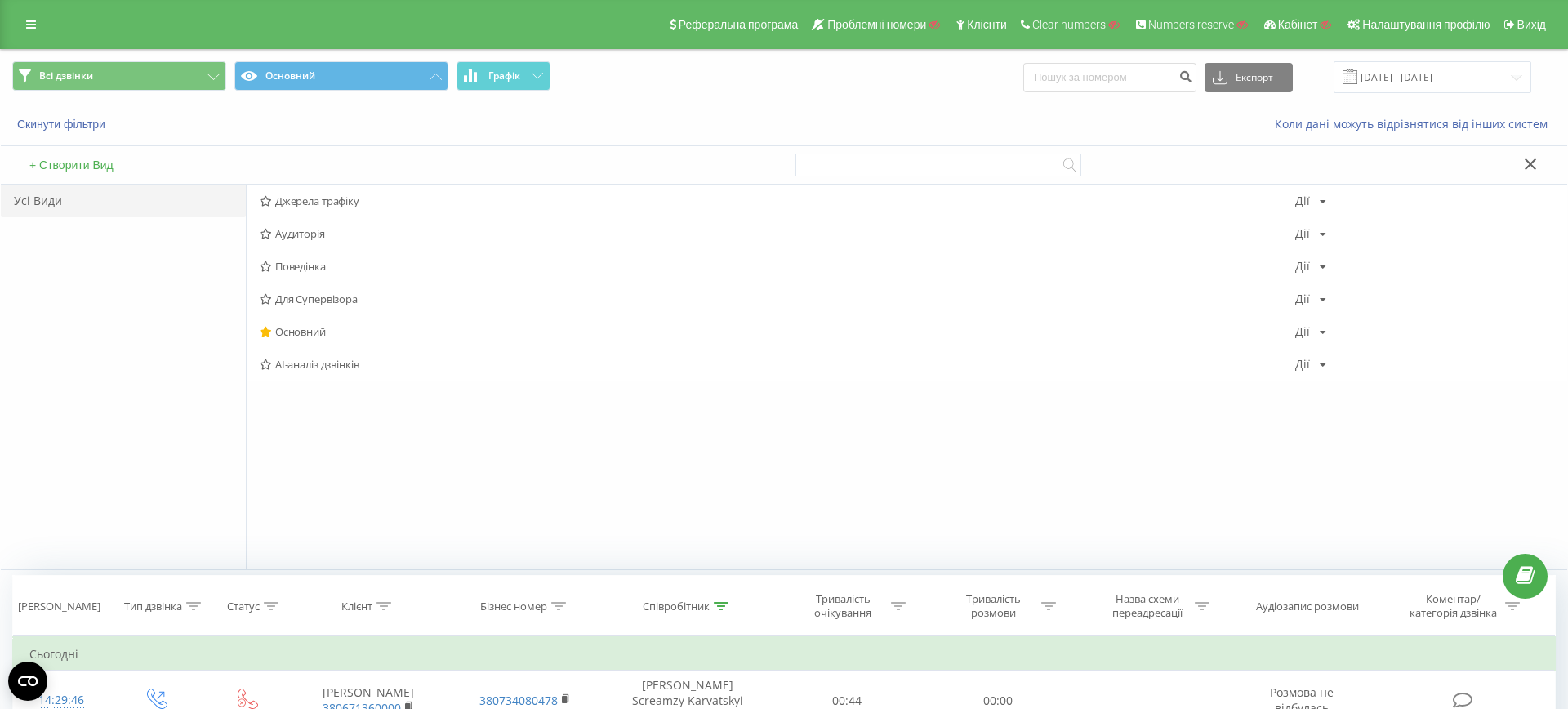
click at [92, 158] on button "+ Створити Вид" at bounding box center [71, 165] width 94 height 15
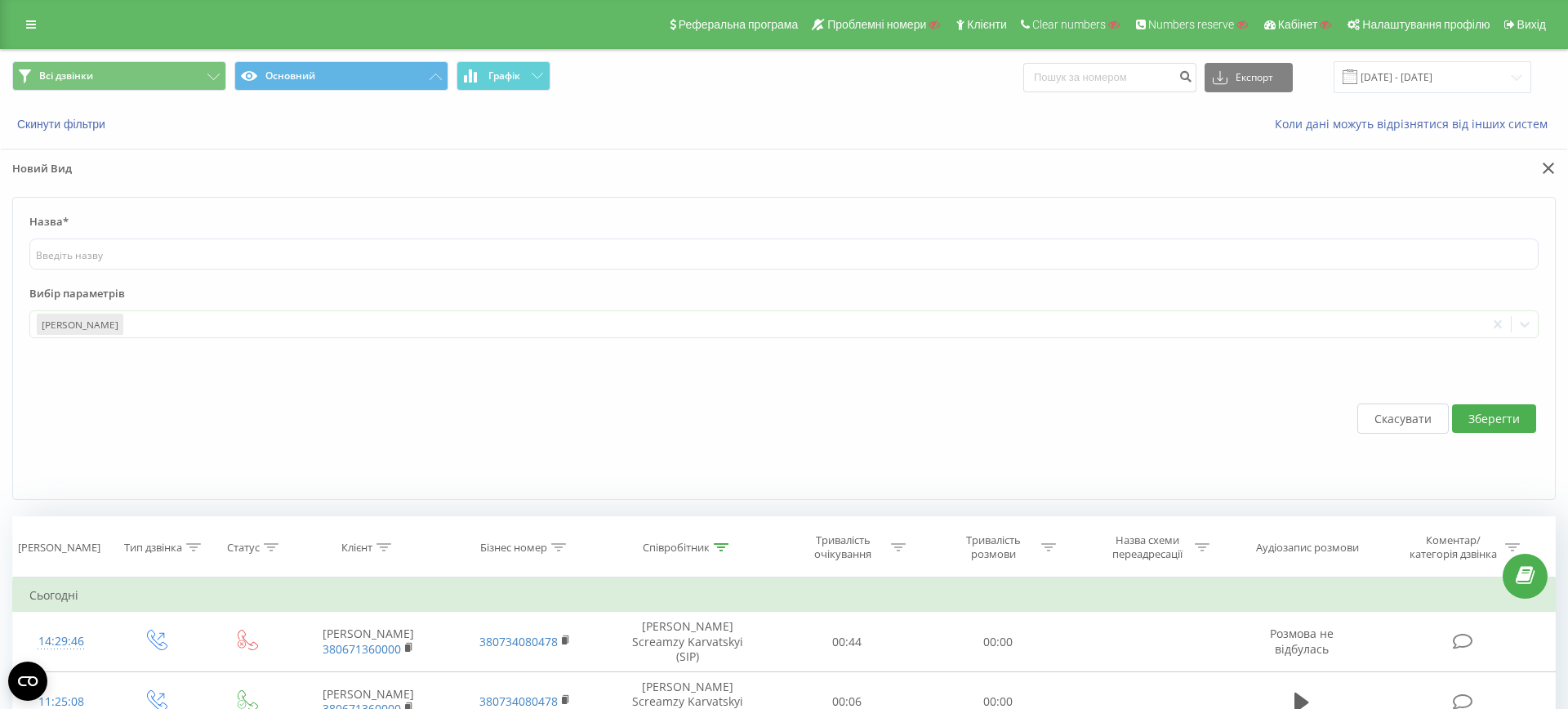
click at [155, 337] on form "Назва* Вибір параметрів Дата дзвінка To pick up a draggable item, press the spa…" at bounding box center [784, 348] width 1543 height 303
click at [157, 305] on label "Вибір параметрів" at bounding box center [784, 298] width 1509 height 25
click at [1547, 164] on icon at bounding box center [1548, 168] width 12 height 12
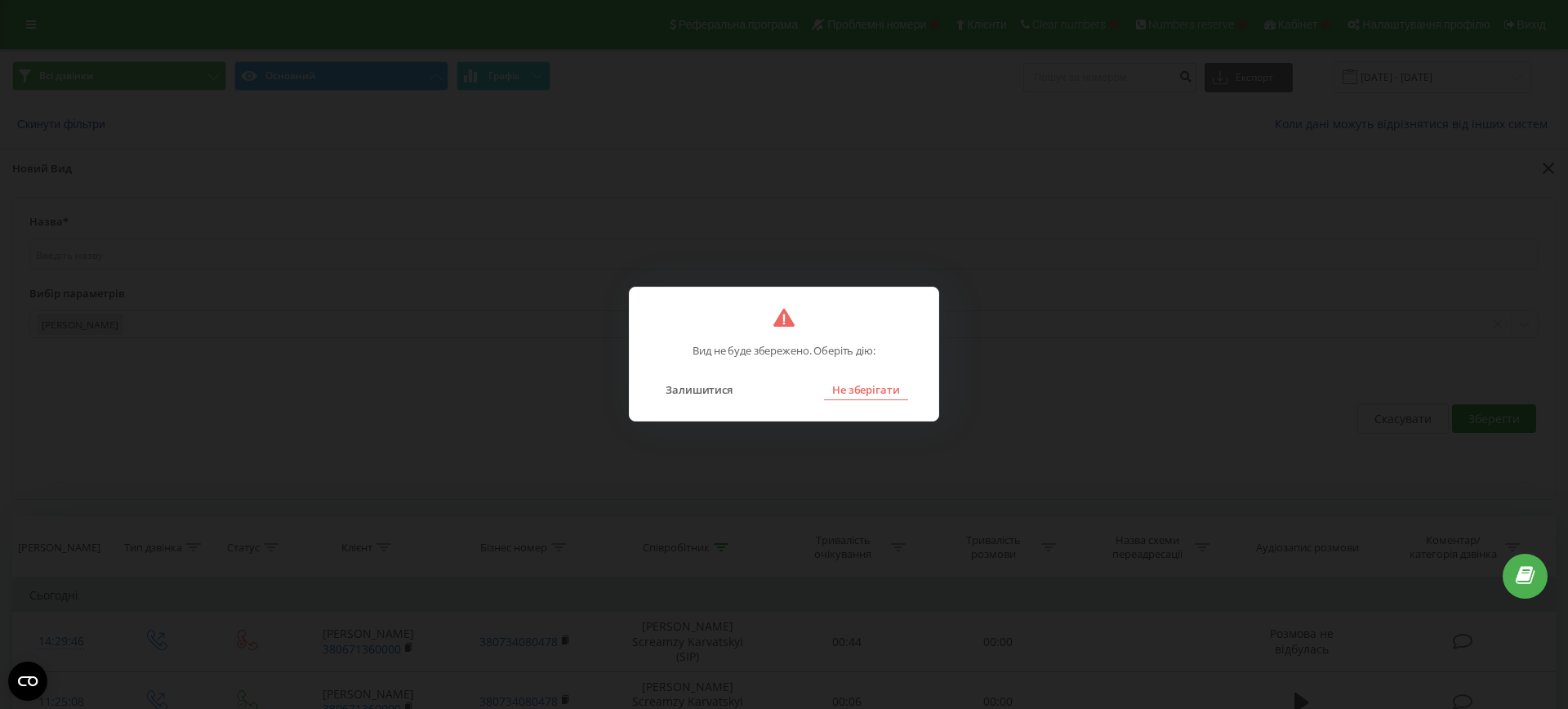
click at [855, 384] on button "Не зберігати" at bounding box center [866, 390] width 84 height 22
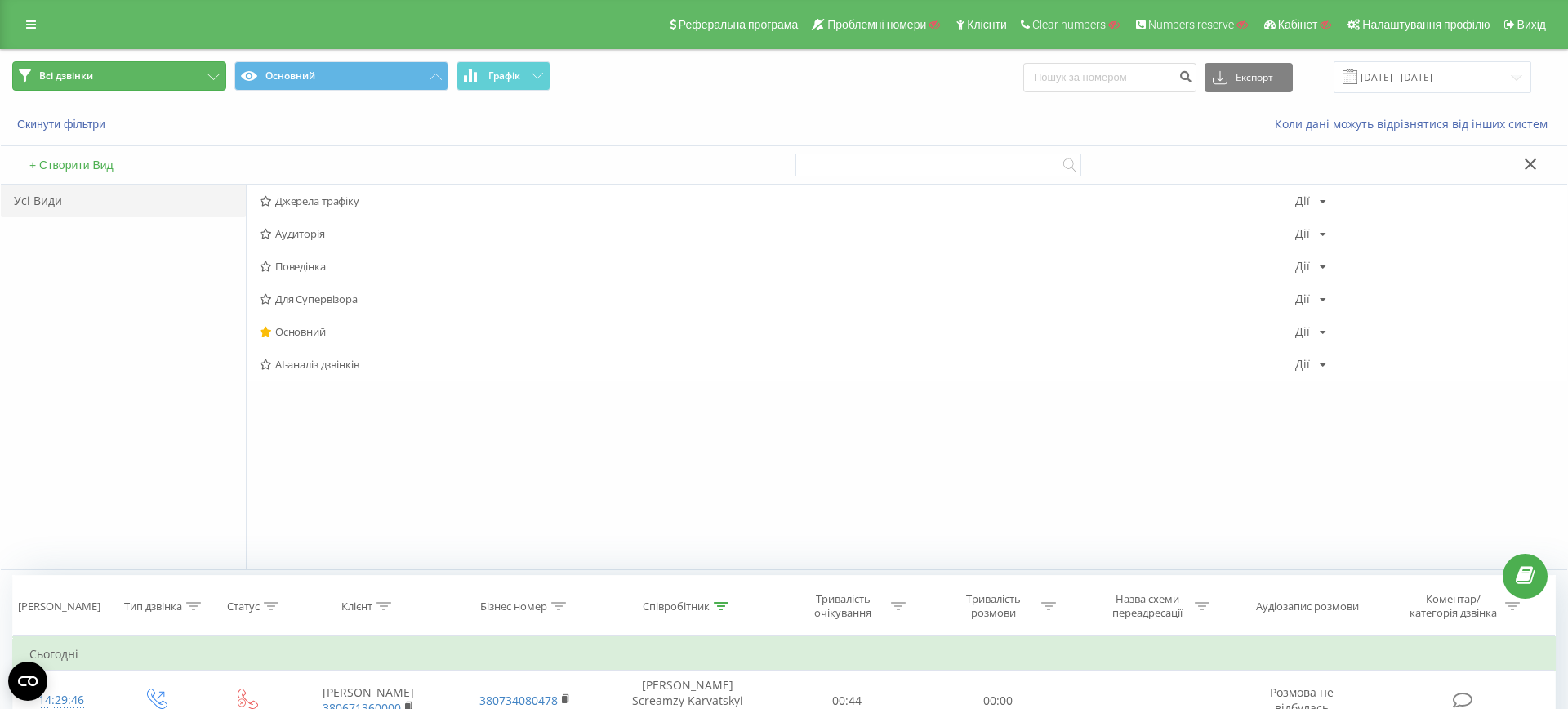
click at [143, 89] on button "Всі дзвінки" at bounding box center [119, 76] width 214 height 30
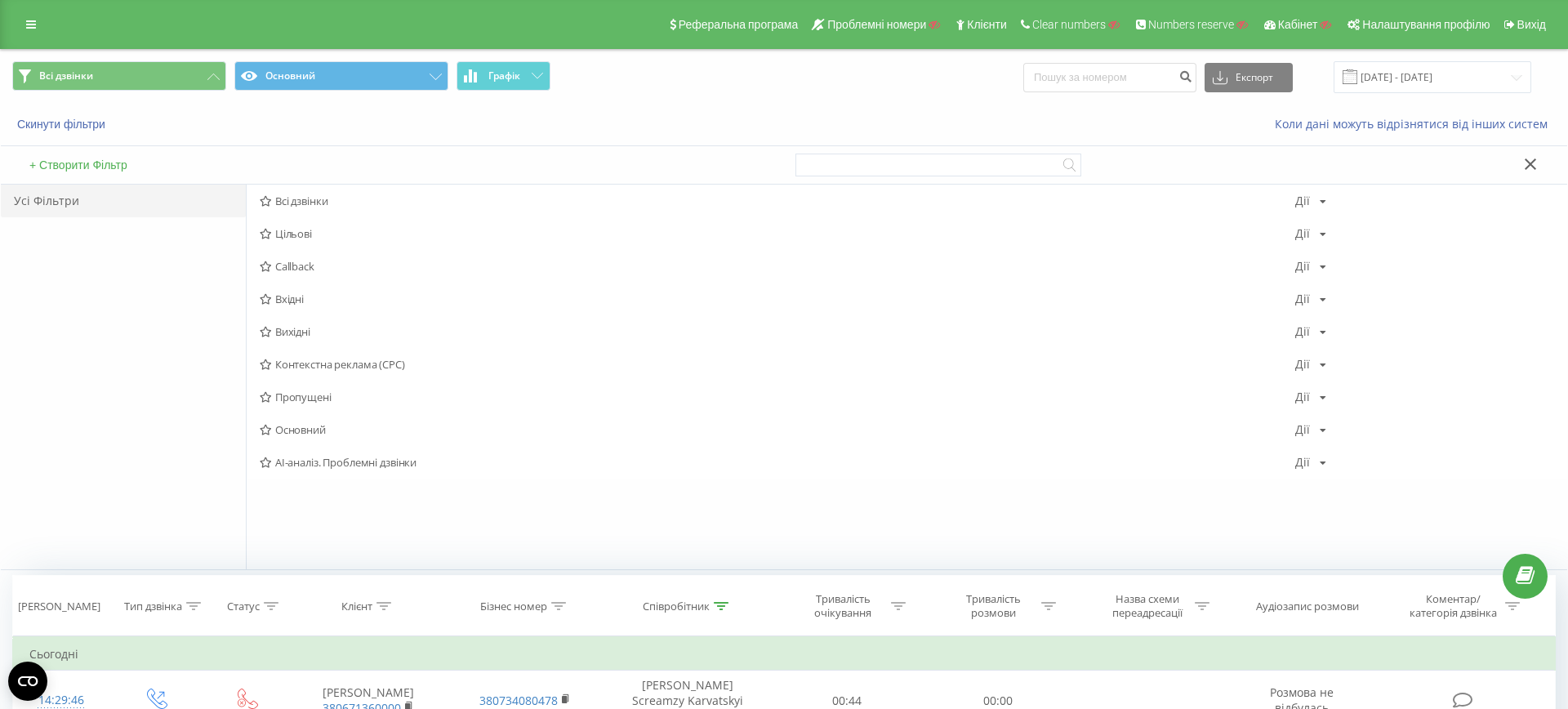
click at [94, 162] on button "+ Створити Фільтр" at bounding box center [79, 165] width 108 height 15
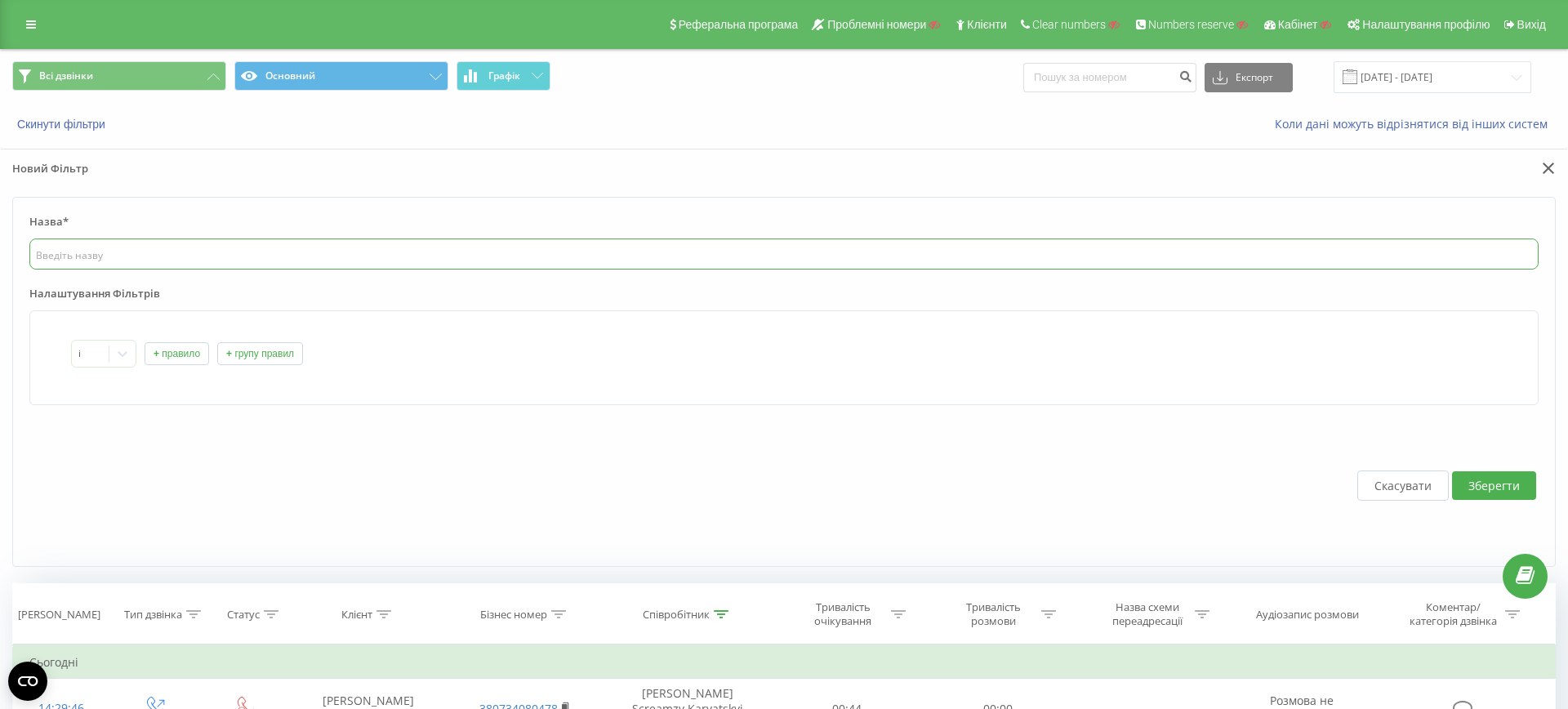
click at [222, 258] on input "text" at bounding box center [784, 253] width 1509 height 31
click at [176, 340] on div "і + правило + групу правил" at bounding box center [784, 354] width 1426 height 28
click at [177, 345] on button "+ правило" at bounding box center [177, 353] width 65 height 23
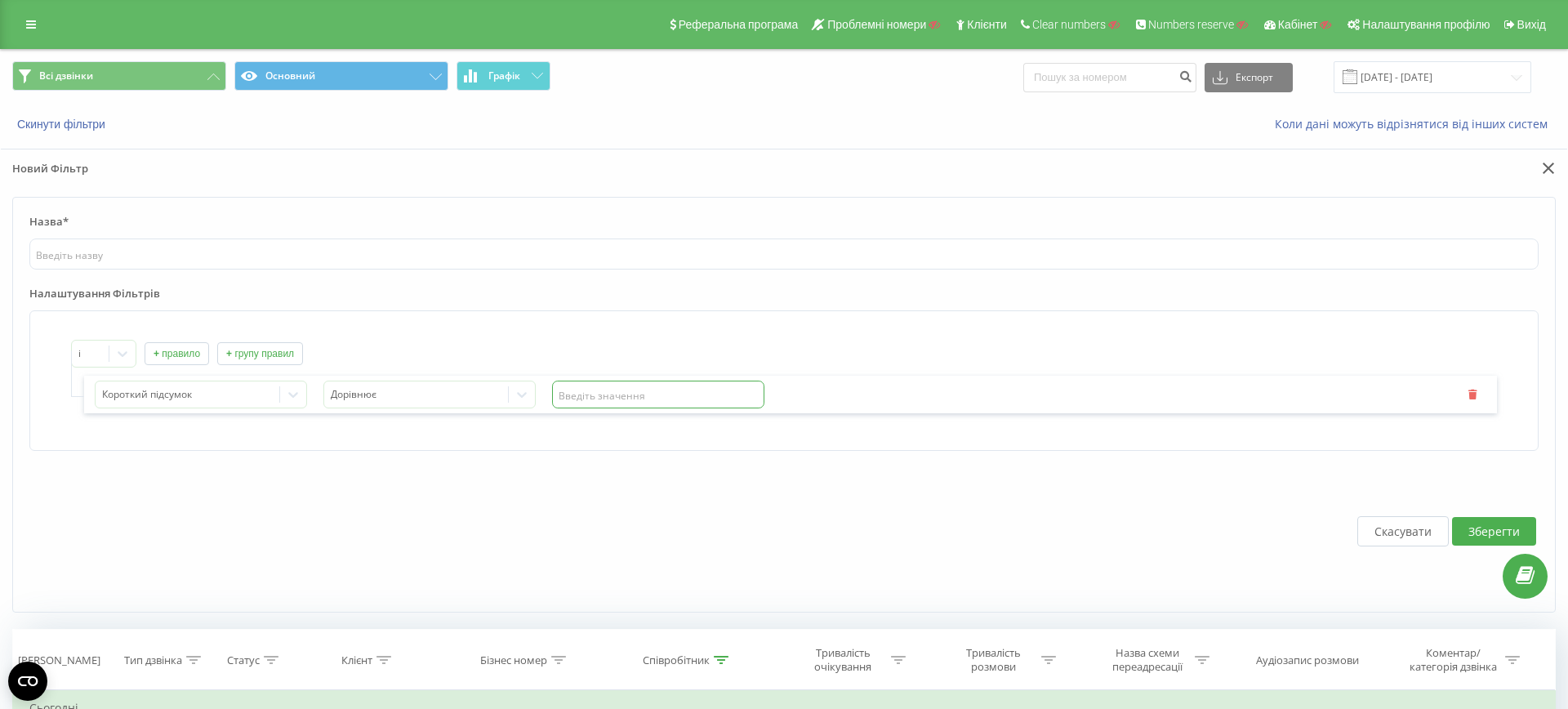
click at [648, 392] on input "text" at bounding box center [658, 395] width 213 height 28
click at [918, 402] on div "Короткий підсумок Дорівнює" at bounding box center [790, 394] width 1412 height 37
click at [180, 377] on div "Короткий підсумок Дорівнює" at bounding box center [790, 394] width 1412 height 37
click at [180, 386] on div at bounding box center [187, 395] width 171 height 19
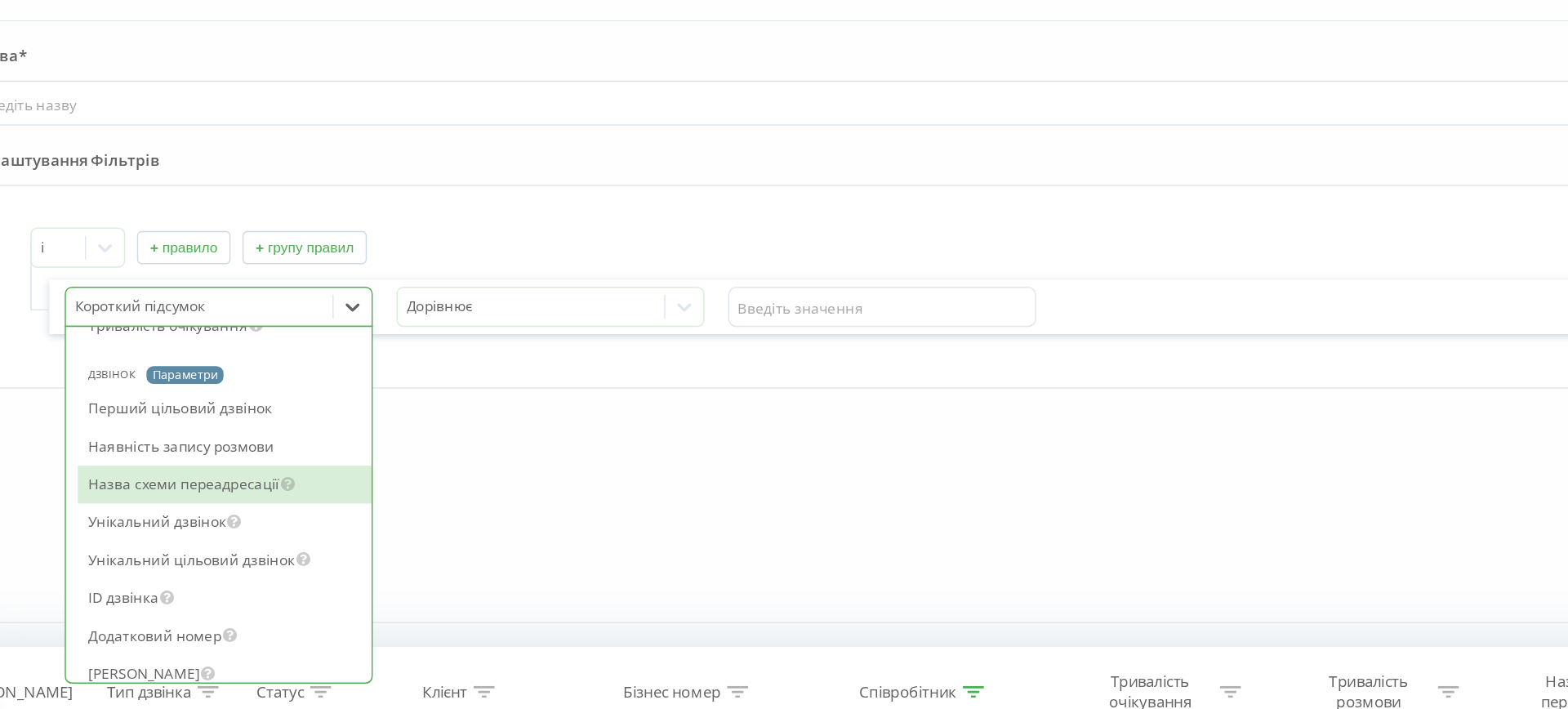
scroll to position [1509, 0]
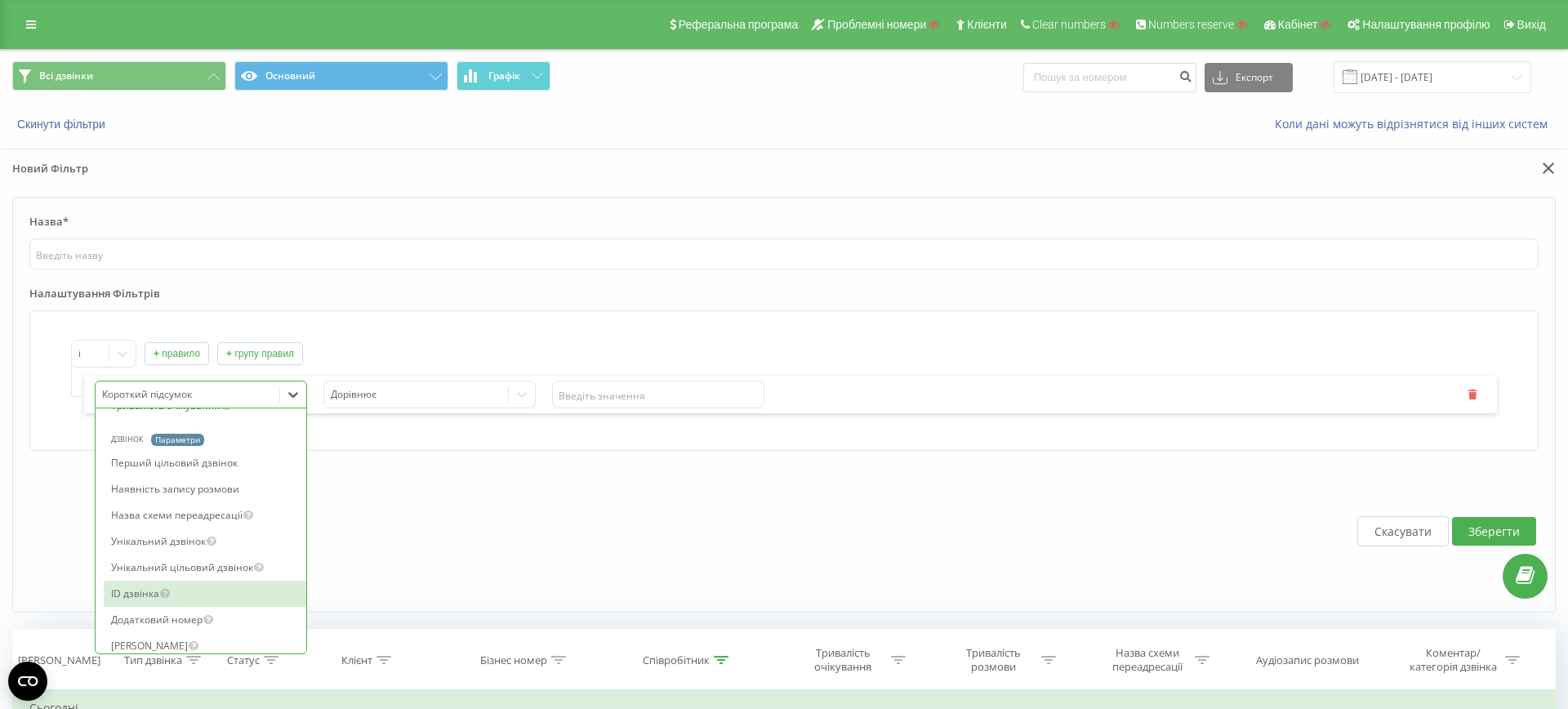
click at [697, 508] on div "Скасувати Зберегти" at bounding box center [784, 530] width 1509 height 128
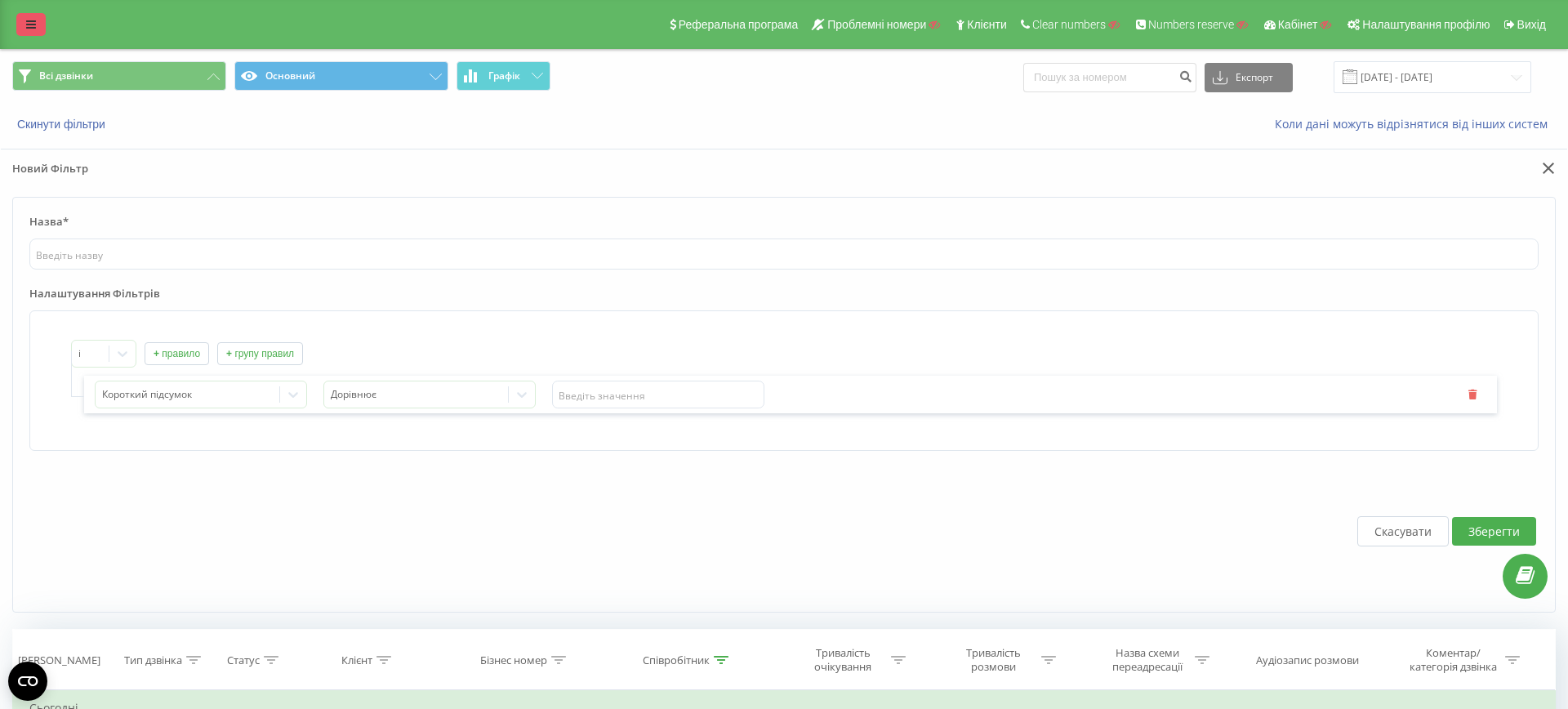
click at [33, 19] on icon at bounding box center [31, 25] width 10 height 12
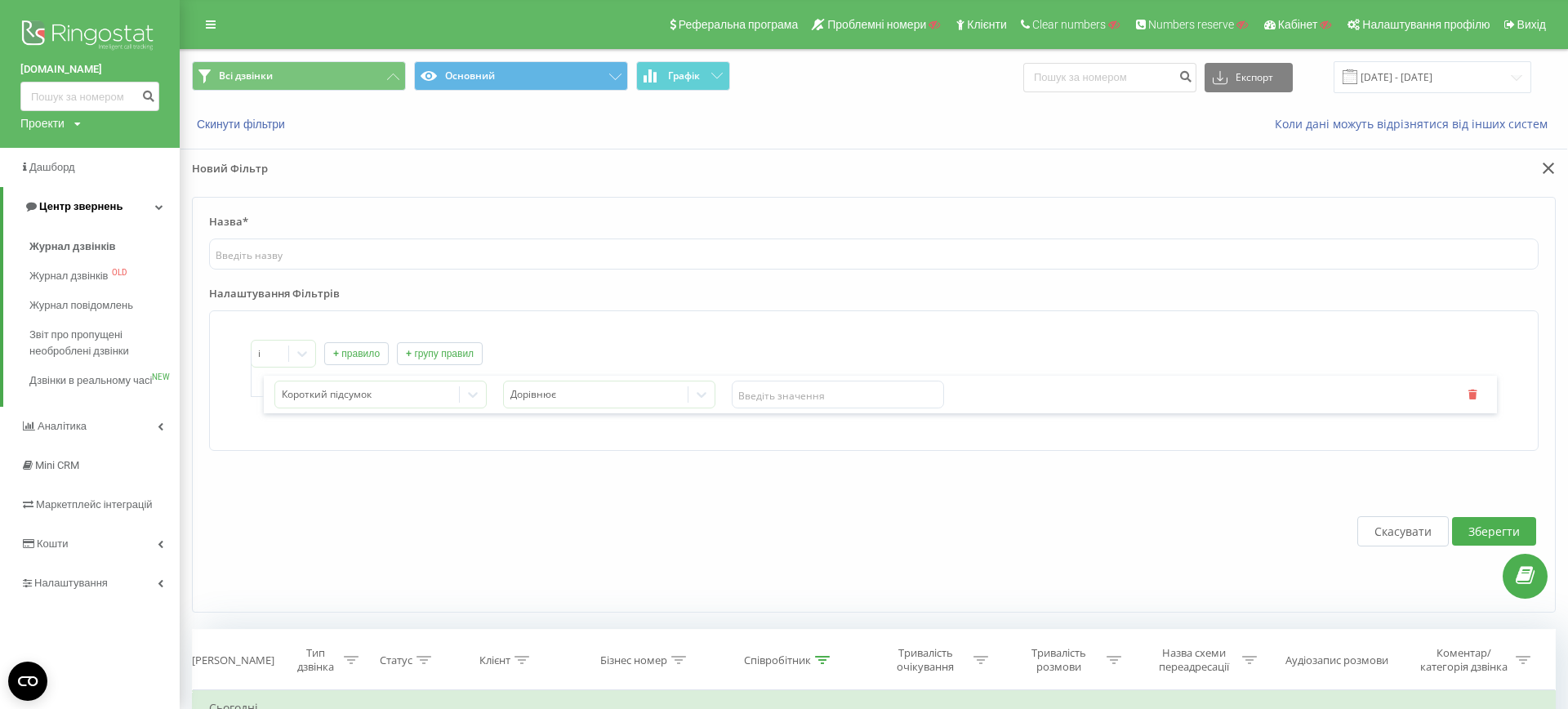
click at [71, 203] on span "Центр звернень" at bounding box center [80, 206] width 84 height 12
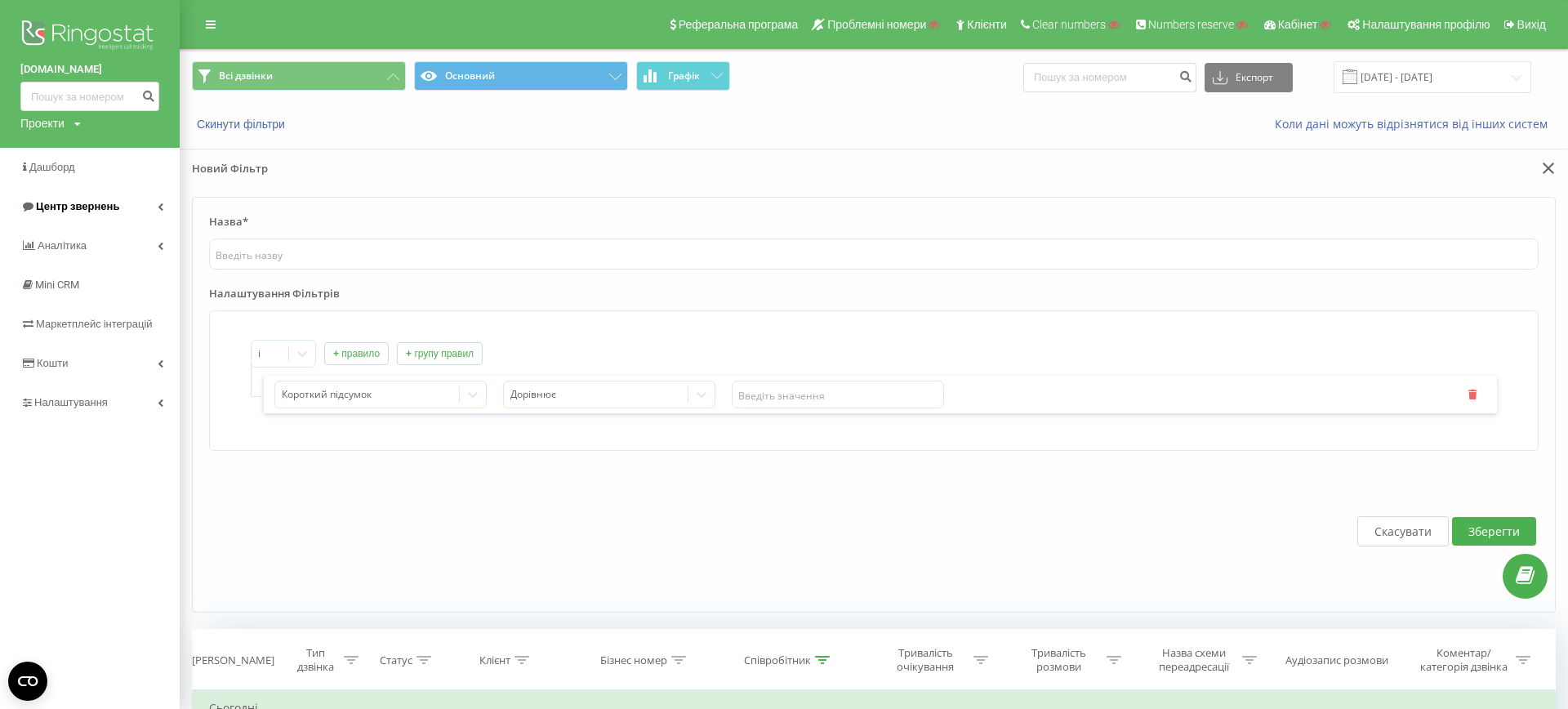
click at [68, 212] on span "Центр звернень" at bounding box center [77, 206] width 84 height 12
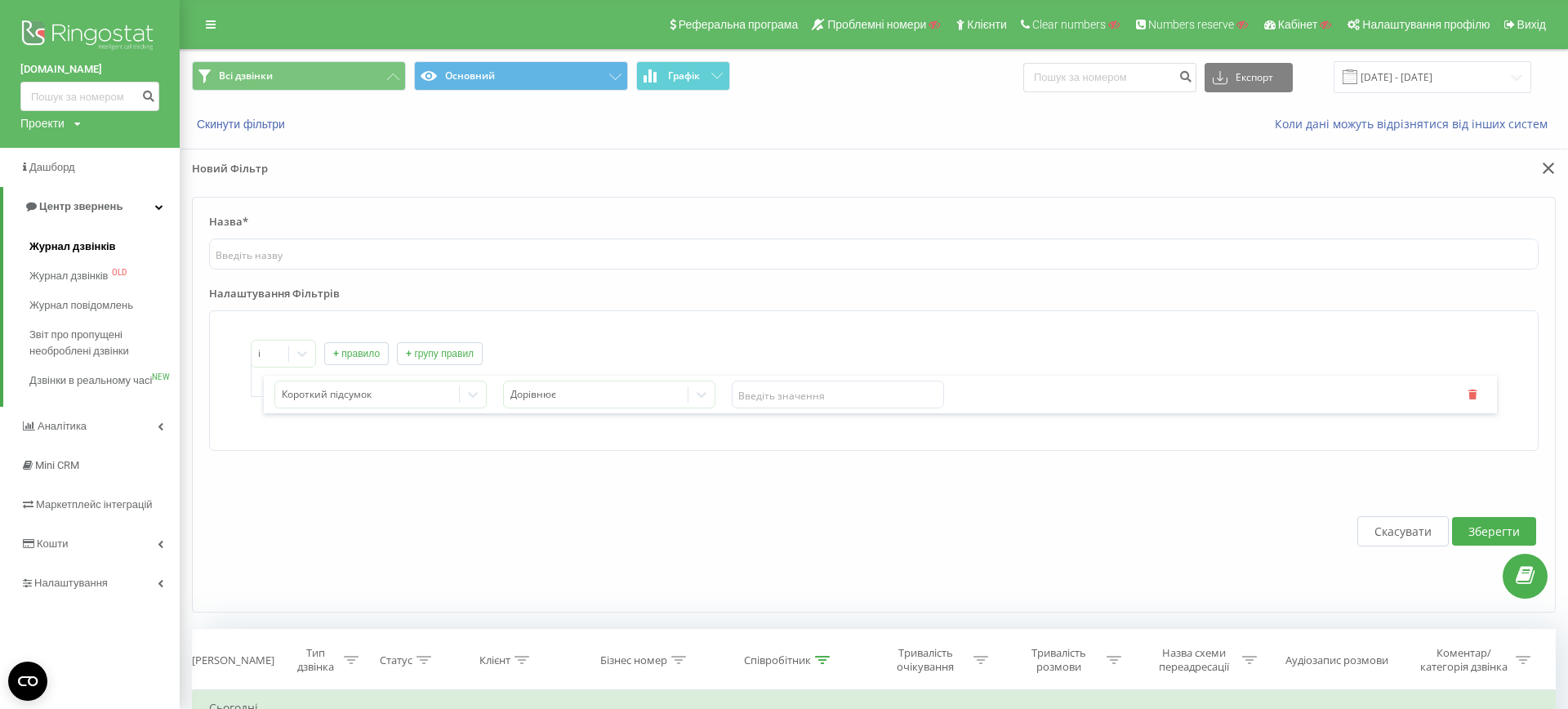
click at [65, 250] on span "Журнал дзвінків" at bounding box center [73, 247] width 87 height 17
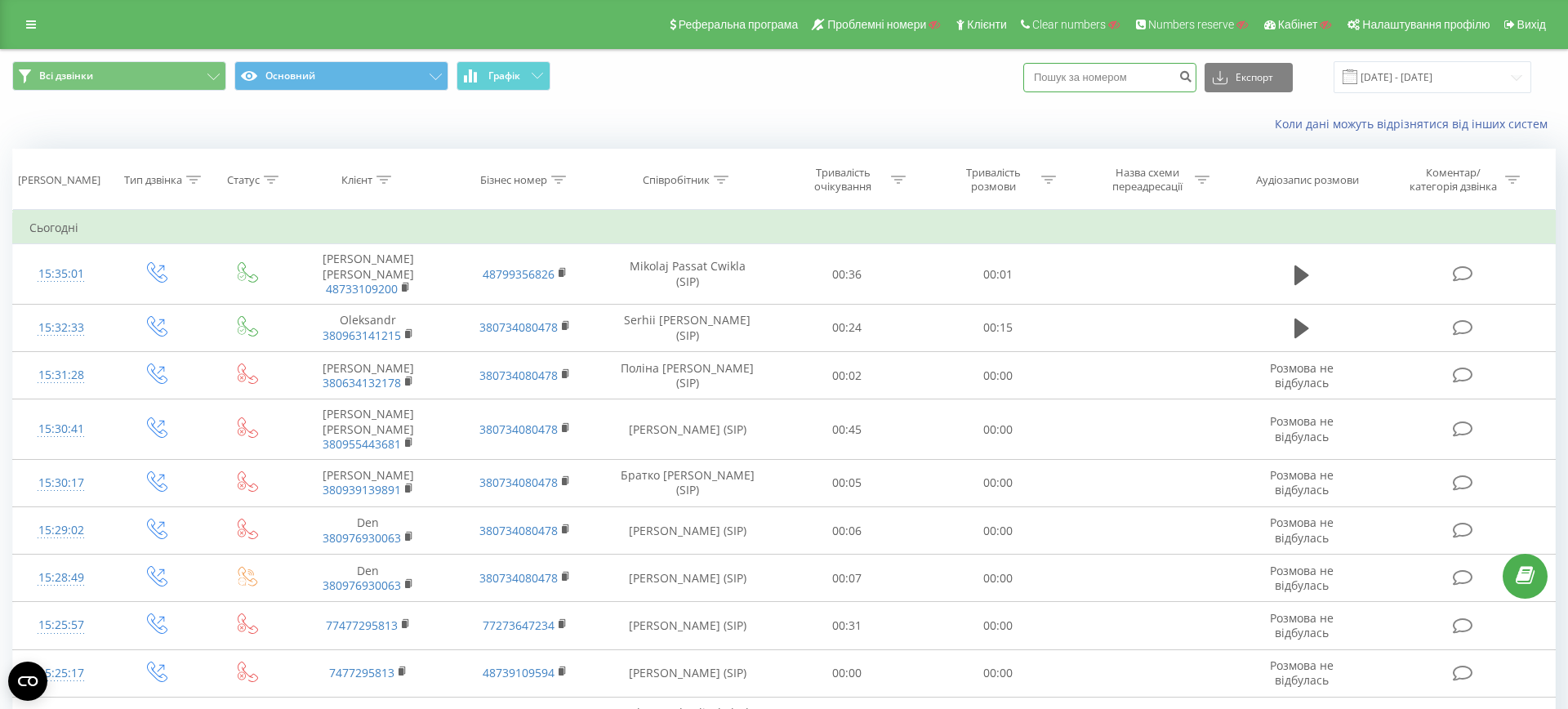
click at [1157, 78] on input at bounding box center [1109, 78] width 173 height 30
paste input "80634132178"
type input "80634132178"
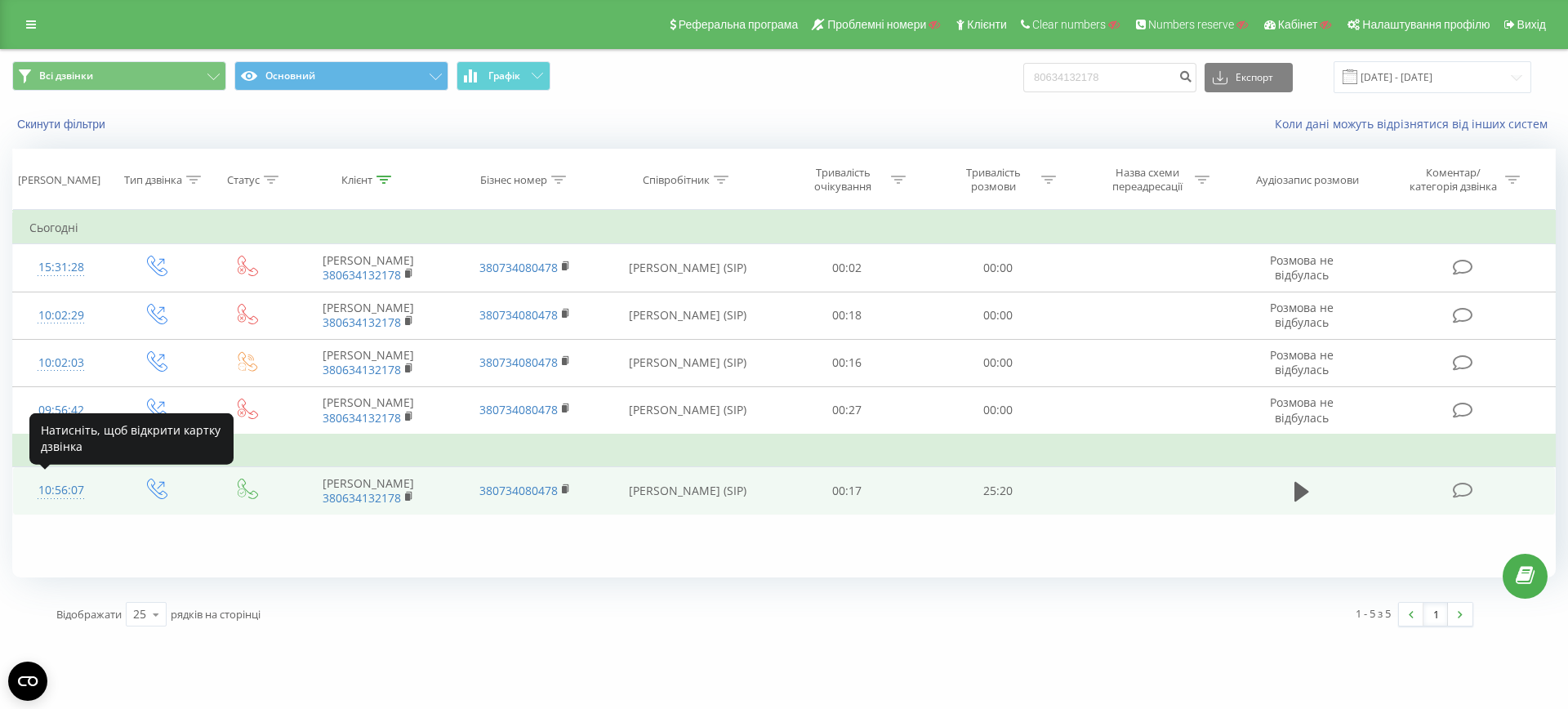
click at [57, 488] on div "10:56:07" at bounding box center [61, 490] width 64 height 31
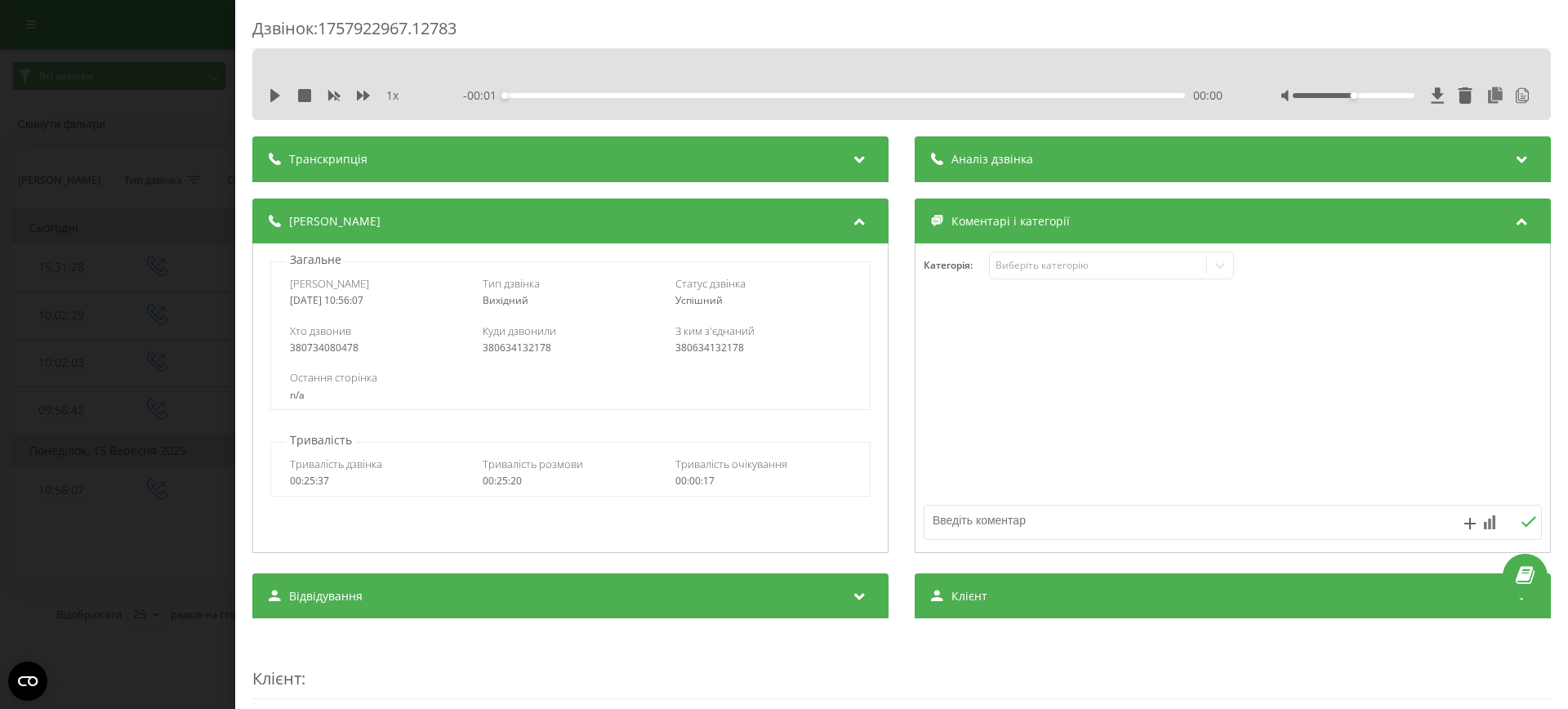
click at [463, 154] on div "Транскрипція" at bounding box center [570, 159] width 636 height 46
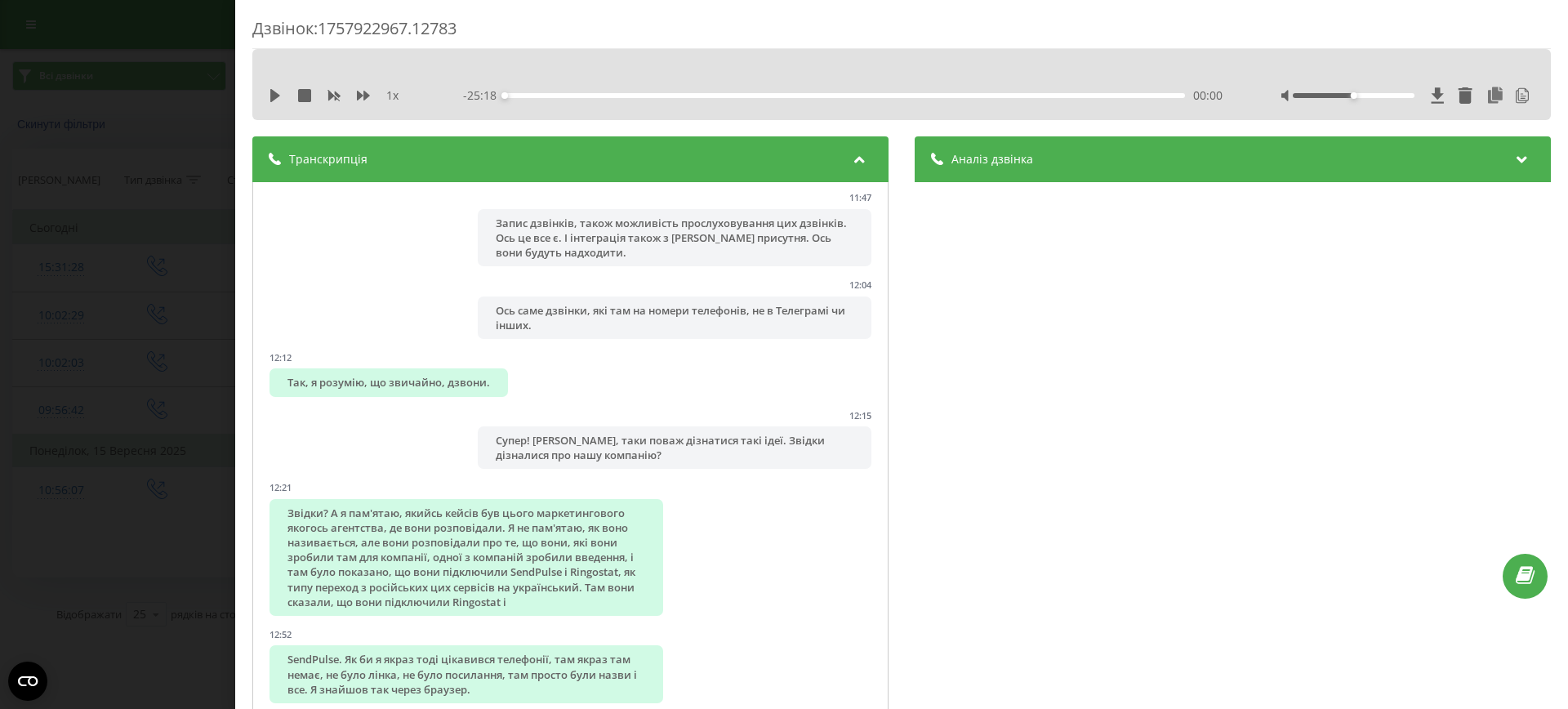
scroll to position [5252, 0]
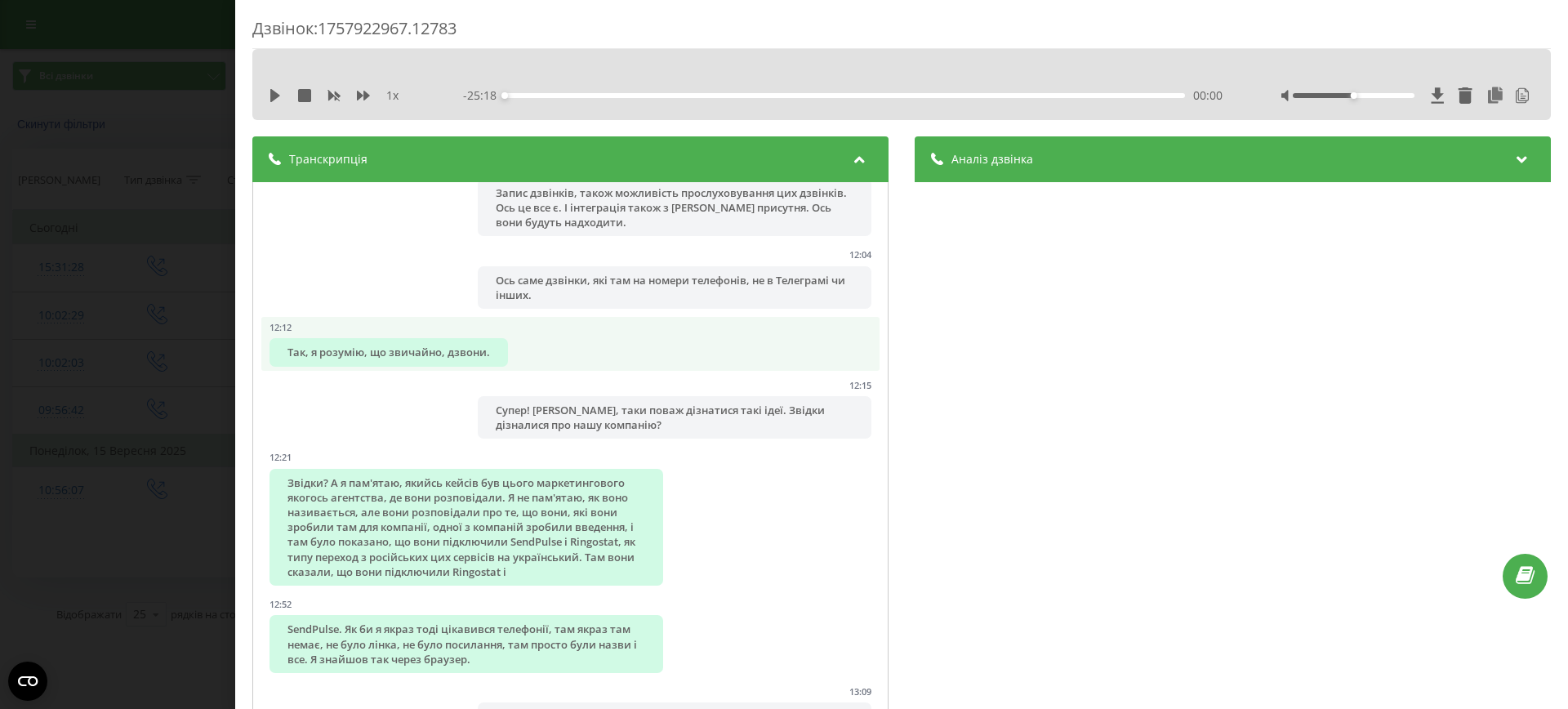
click at [465, 366] on div "Так, я розумію, що звичайно, дзвони." at bounding box center [389, 352] width 238 height 28
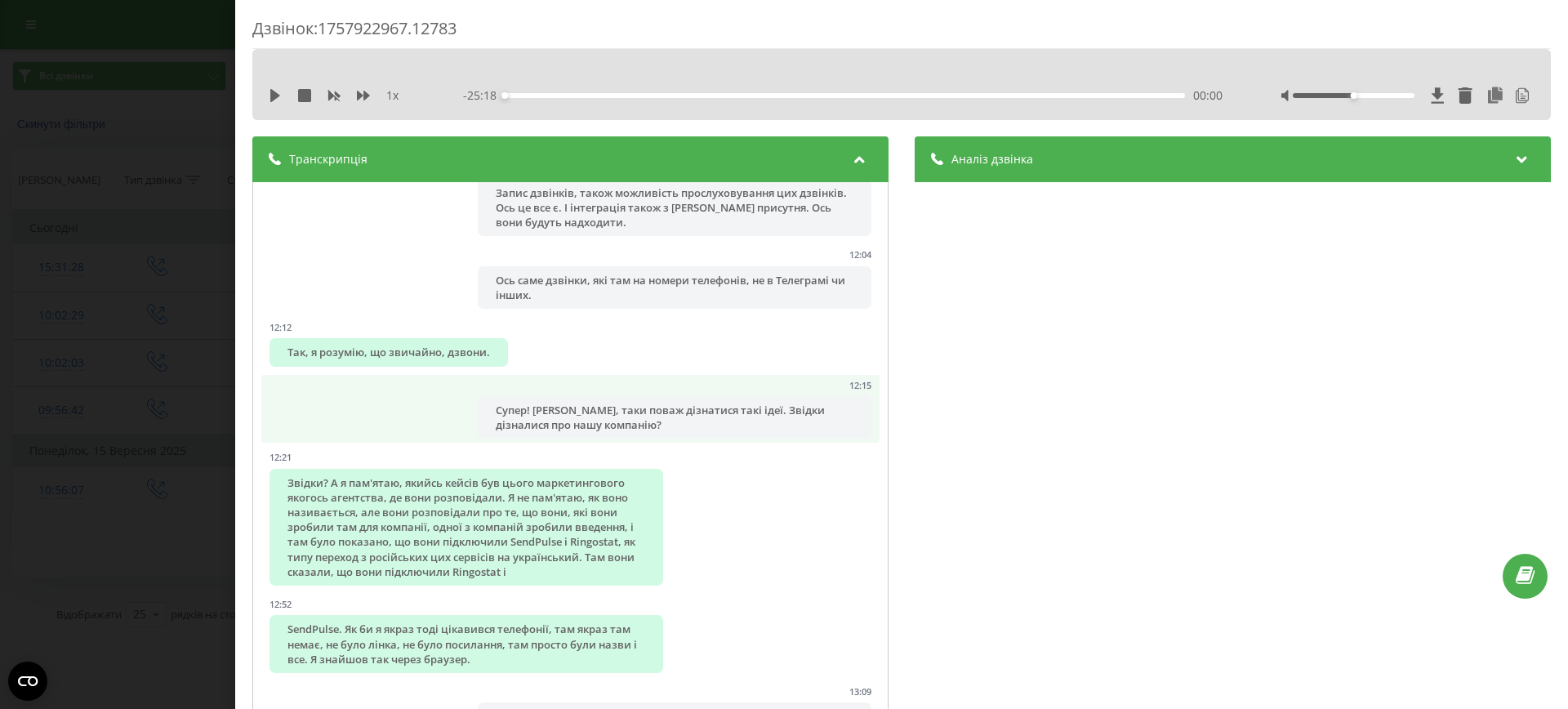
click at [616, 438] on div "Супер! [PERSON_NAME], таки поваж дізнатися такі ідеї. Звідки дізналися про нашу…" at bounding box center [674, 417] width 394 height 42
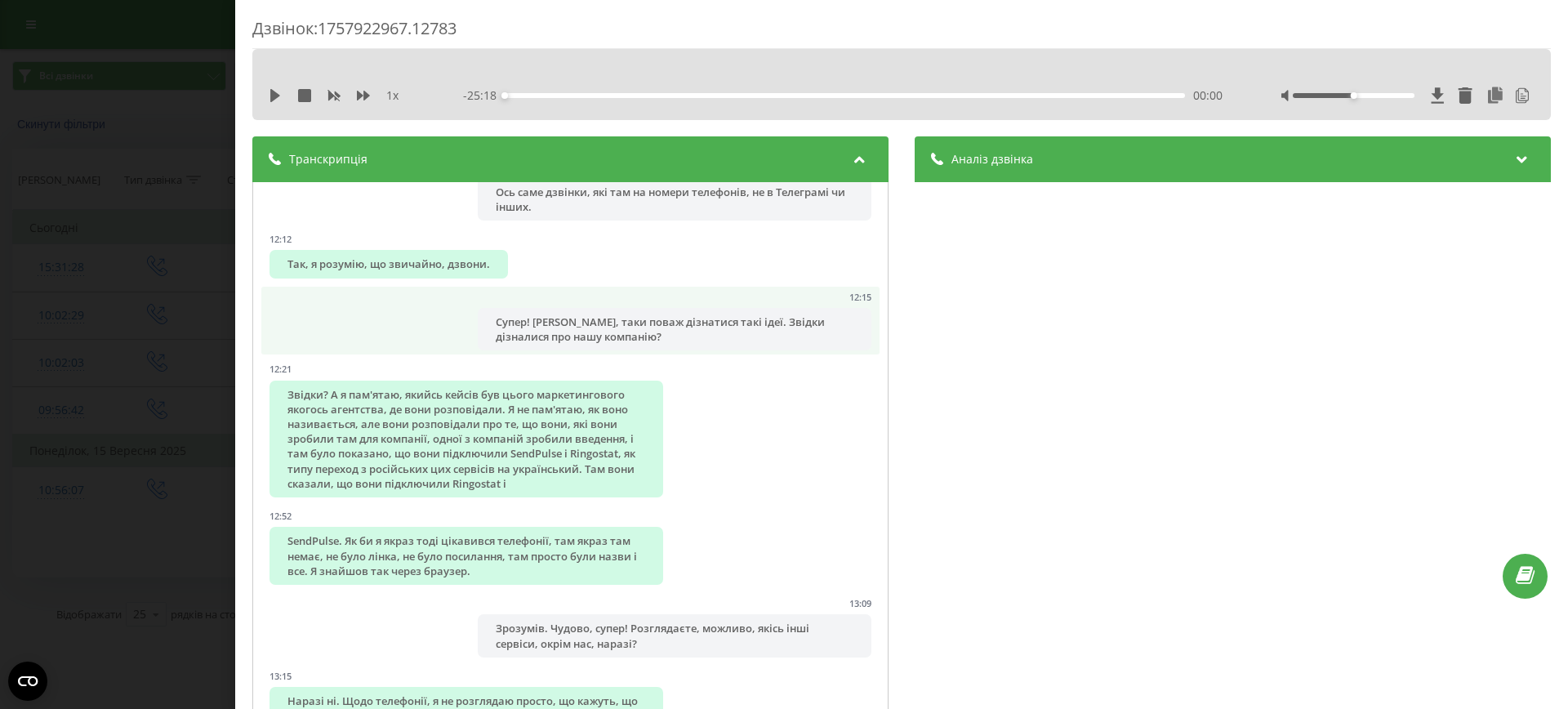
scroll to position [5334, 0]
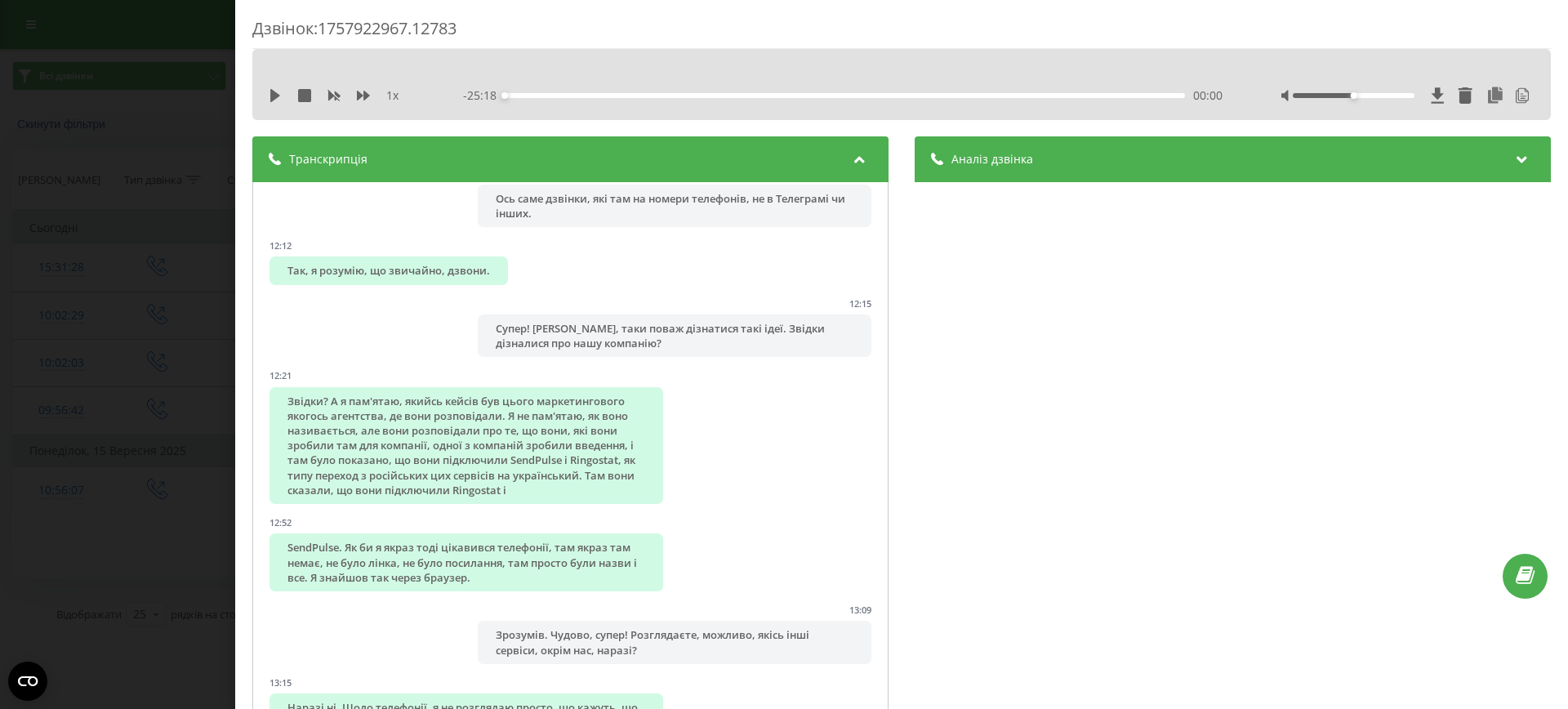
click at [1073, 169] on div "Аналіз дзвінка" at bounding box center [1232, 159] width 636 height 46
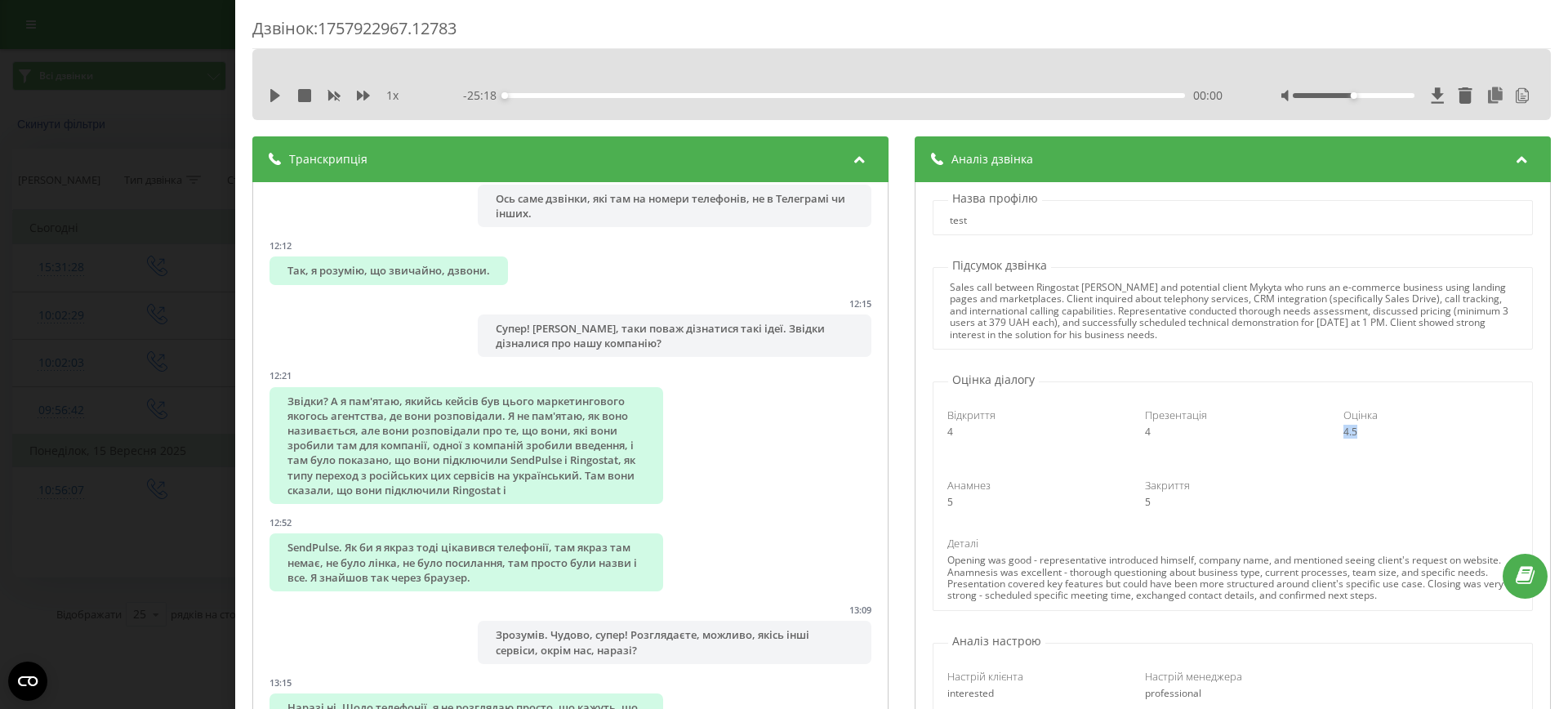
drag, startPoint x: 1334, startPoint y: 430, endPoint x: 1401, endPoint y: 432, distance: 67.0
click at [1401, 432] on div "Оцінка 4.5" at bounding box center [1430, 422] width 198 height 31
click at [1401, 432] on div "4.5" at bounding box center [1430, 432] width 175 height 12
drag, startPoint x: 1236, startPoint y: 337, endPoint x: 946, endPoint y: 286, distance: 294.5
click at [946, 286] on div "Sales call between Ringostat representative Kyrylo and potential client Mykyta …" at bounding box center [1232, 310] width 597 height 59
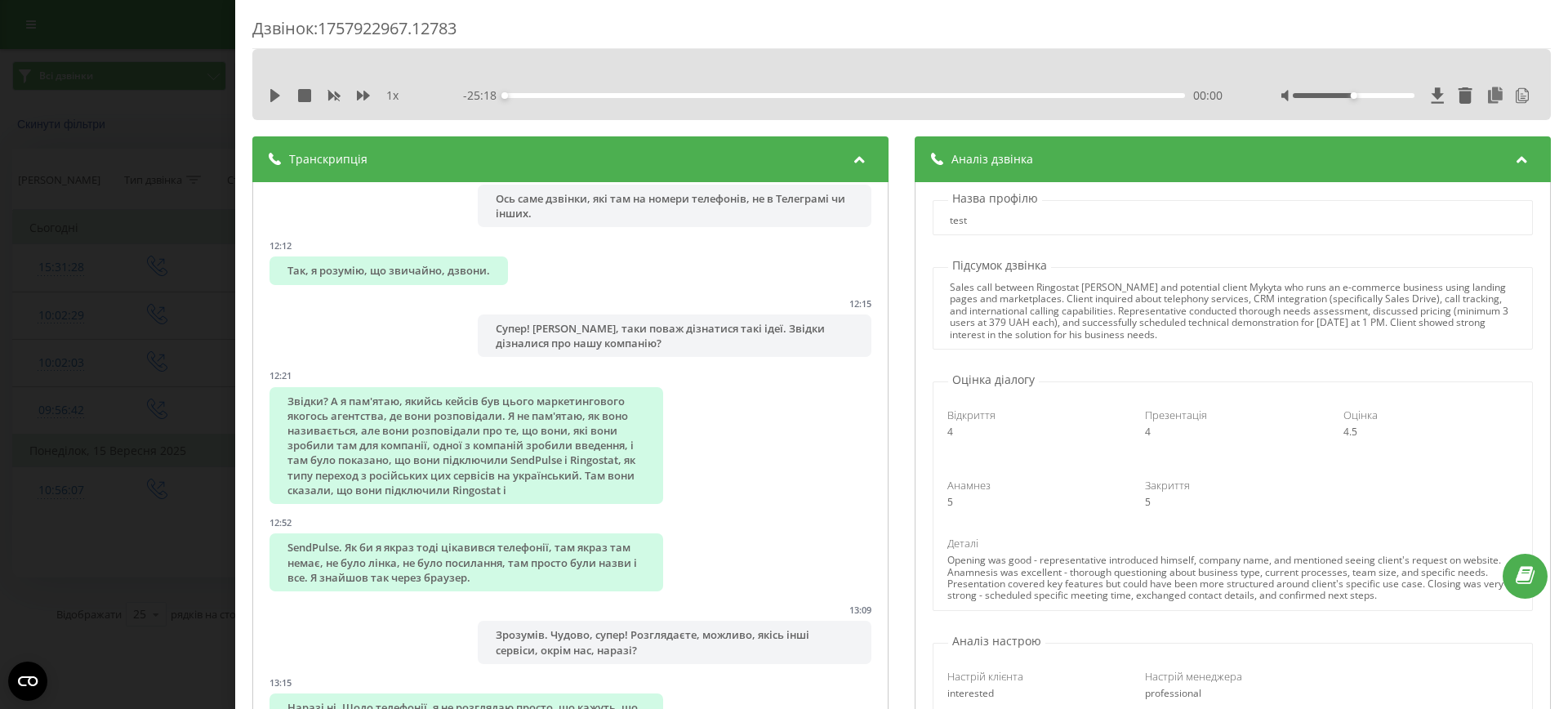
click at [1257, 339] on div "Sales call between Ringostat representative Kyrylo and potential client Mykyta …" at bounding box center [1232, 310] width 565 height 59
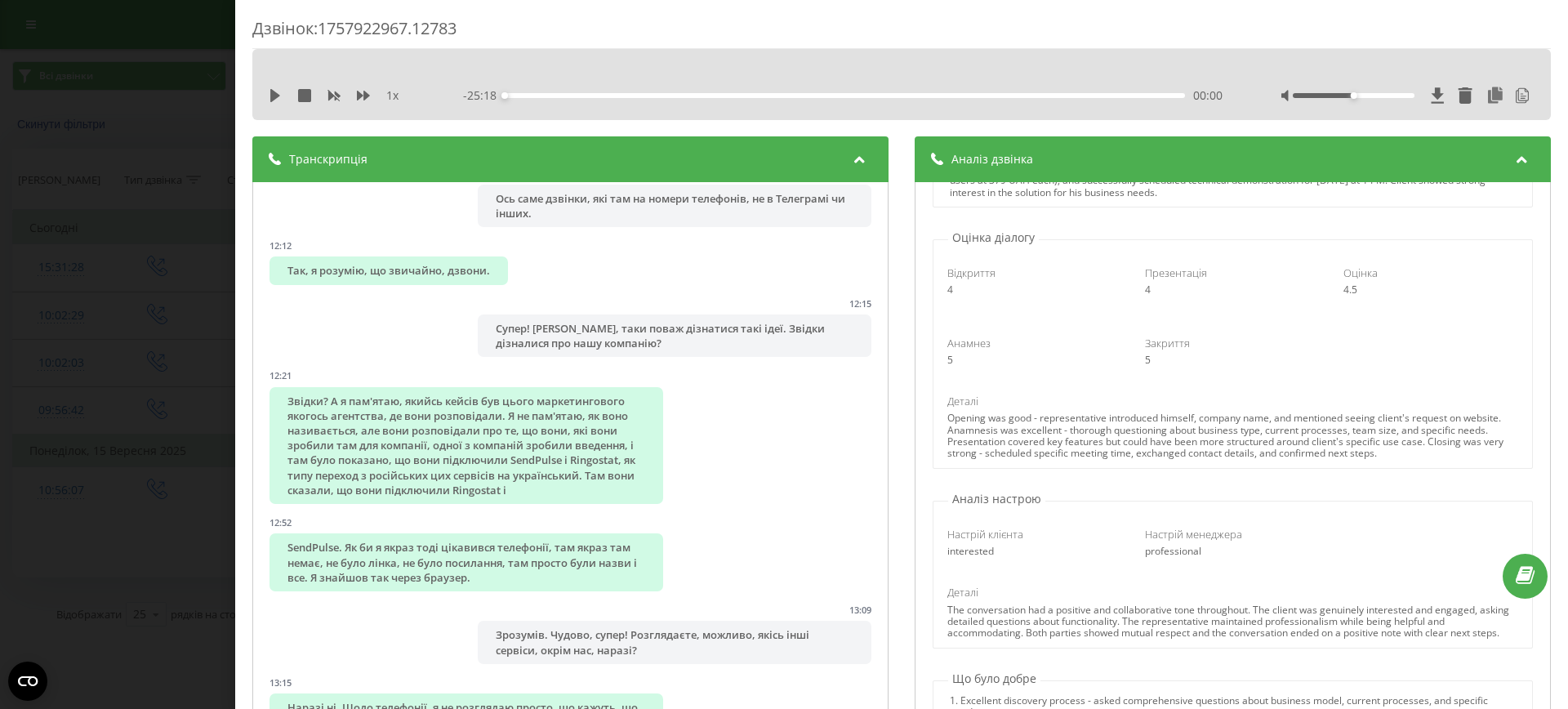
scroll to position [144, 0]
drag, startPoint x: 1409, startPoint y: 448, endPoint x: 904, endPoint y: 448, distance: 505.0
click at [904, 448] on div "Транскрипція 00:00 Алло! 00:02 Доброго дня! 00:03 Доброго дня! 00:04 Мене звати…" at bounding box center [901, 445] width 1298 height 617
drag, startPoint x: 950, startPoint y: 548, endPoint x: 1019, endPoint y: 548, distance: 69.0
click at [1019, 548] on div "interested" at bounding box center [1034, 549] width 175 height 12
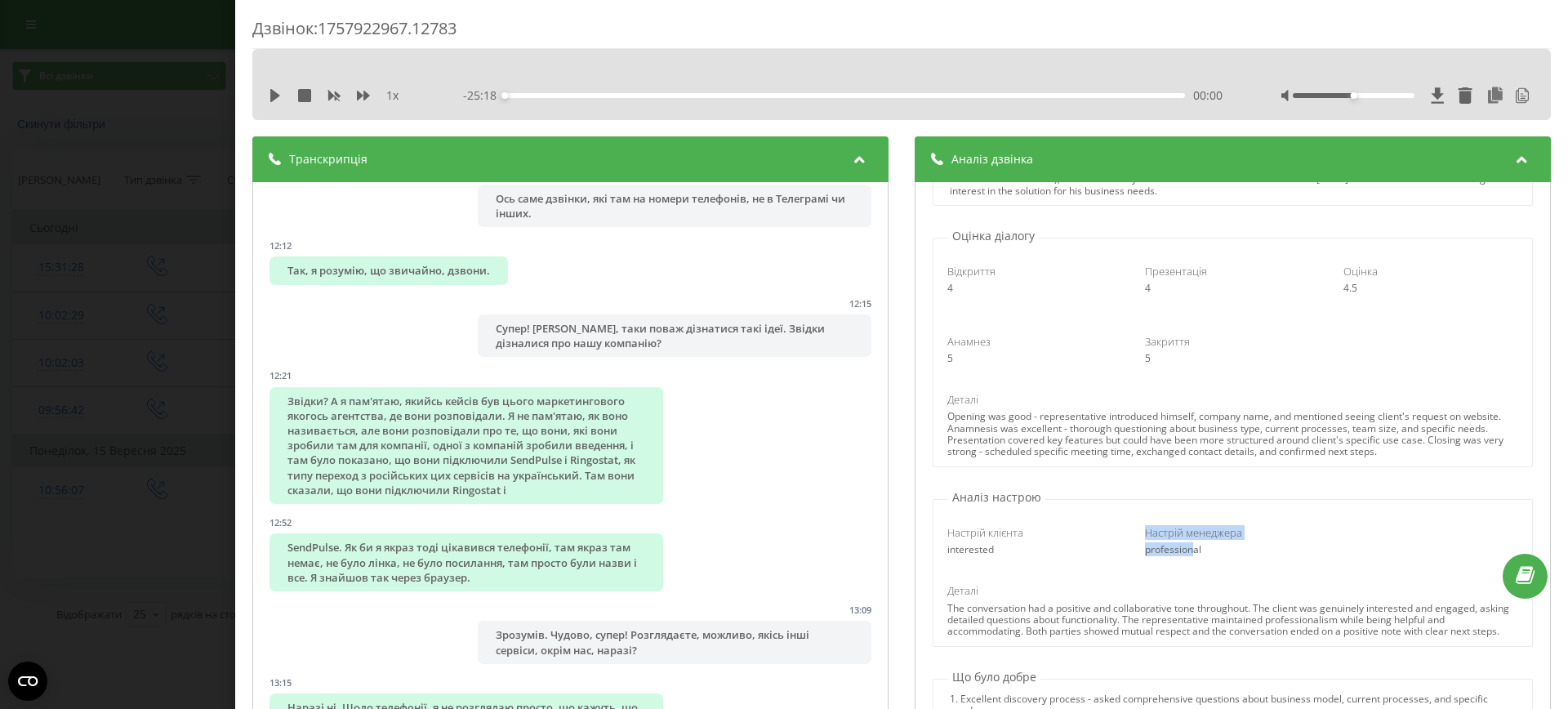
drag, startPoint x: 1123, startPoint y: 552, endPoint x: 1195, endPoint y: 552, distance: 72.0
click at [1195, 552] on div "Настрій клієнта interested Настрій менеджера professional" at bounding box center [1232, 540] width 592 height 54
click at [1253, 531] on div "Настрій менеджера" at bounding box center [1231, 533] width 175 height 15
drag, startPoint x: 985, startPoint y: 552, endPoint x: 927, endPoint y: 552, distance: 58.0
click at [926, 552] on div "Аналіз настрою Настрій клієнта interested Настрій менеджера professional Деталі…" at bounding box center [1232, 568] width 618 height 157
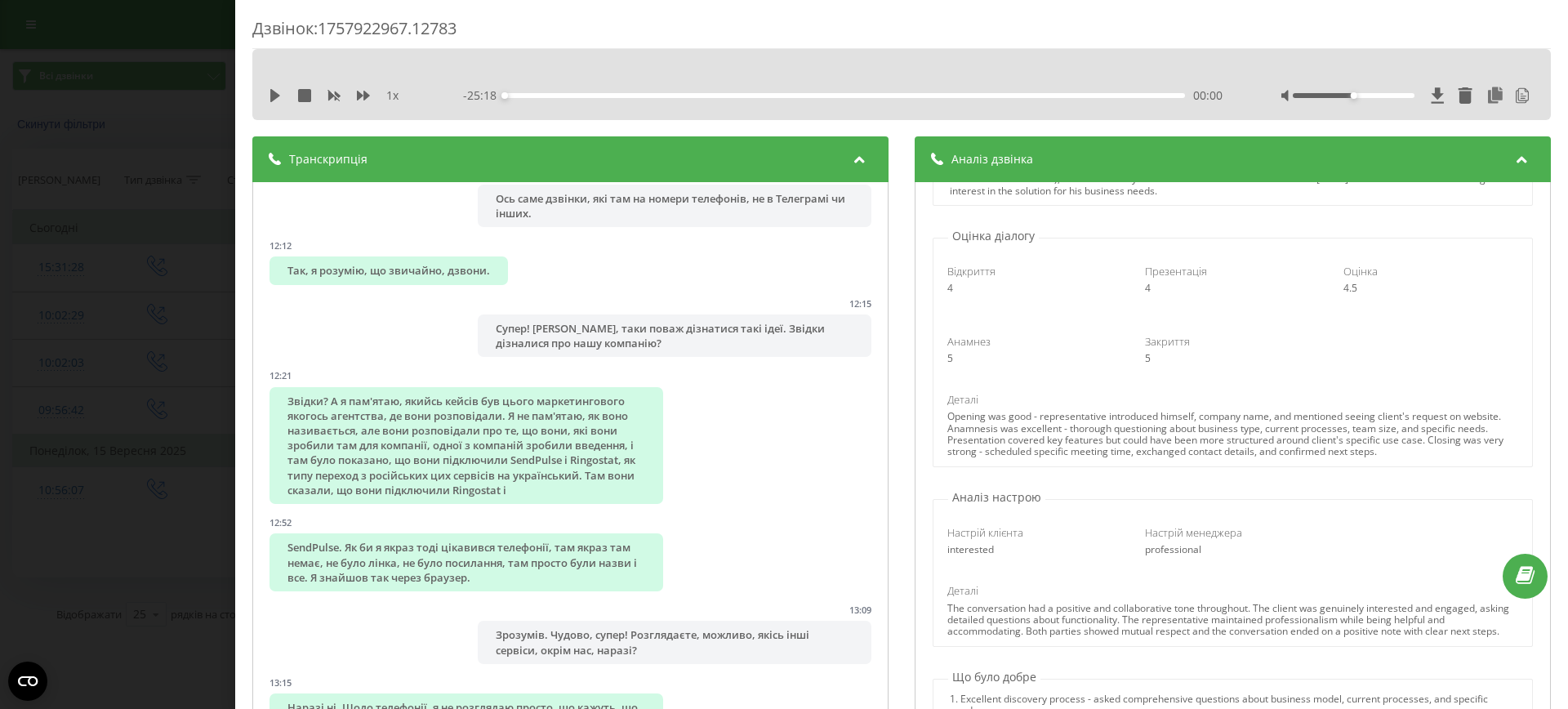
click at [1011, 558] on div "Настрій клієнта interested Настрій менеджера professional" at bounding box center [1232, 540] width 592 height 54
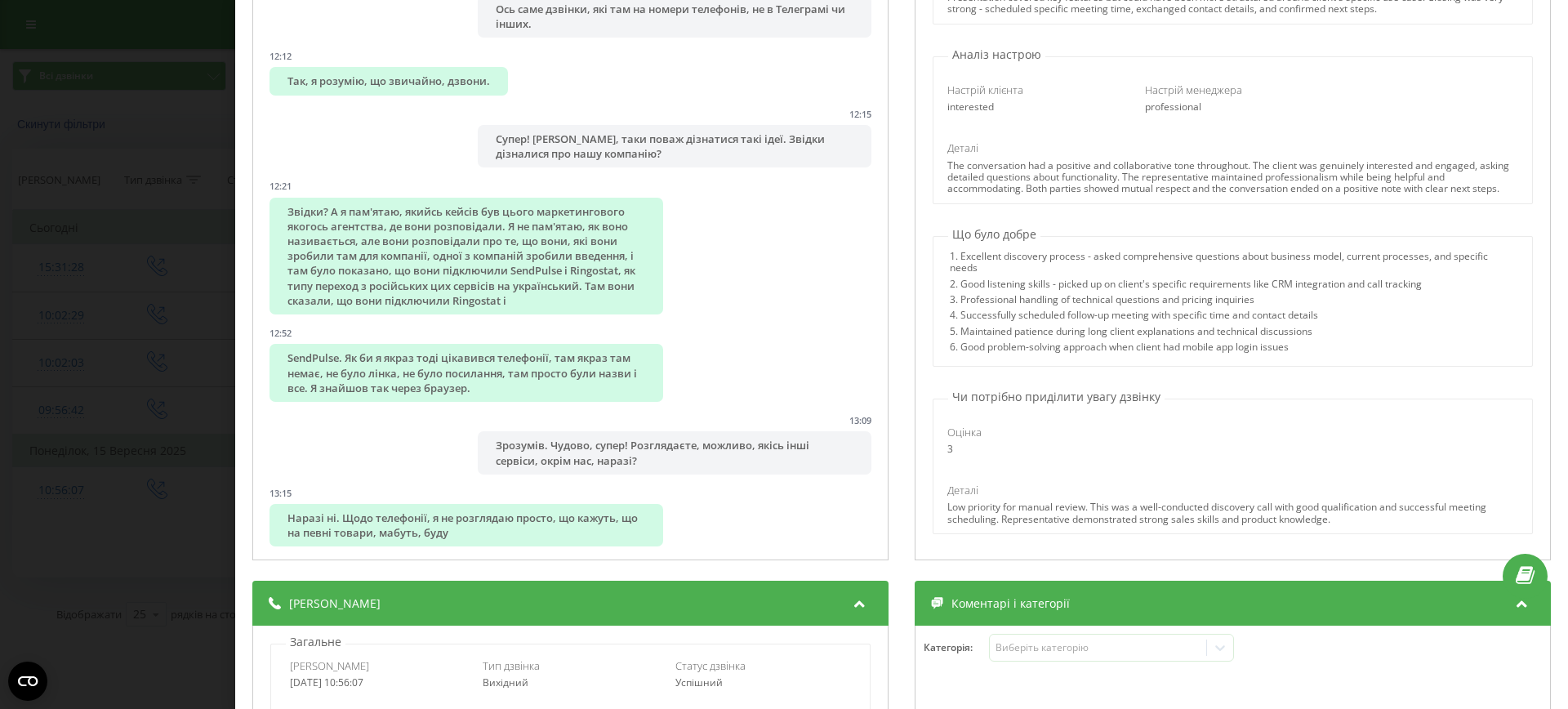
scroll to position [190, 0]
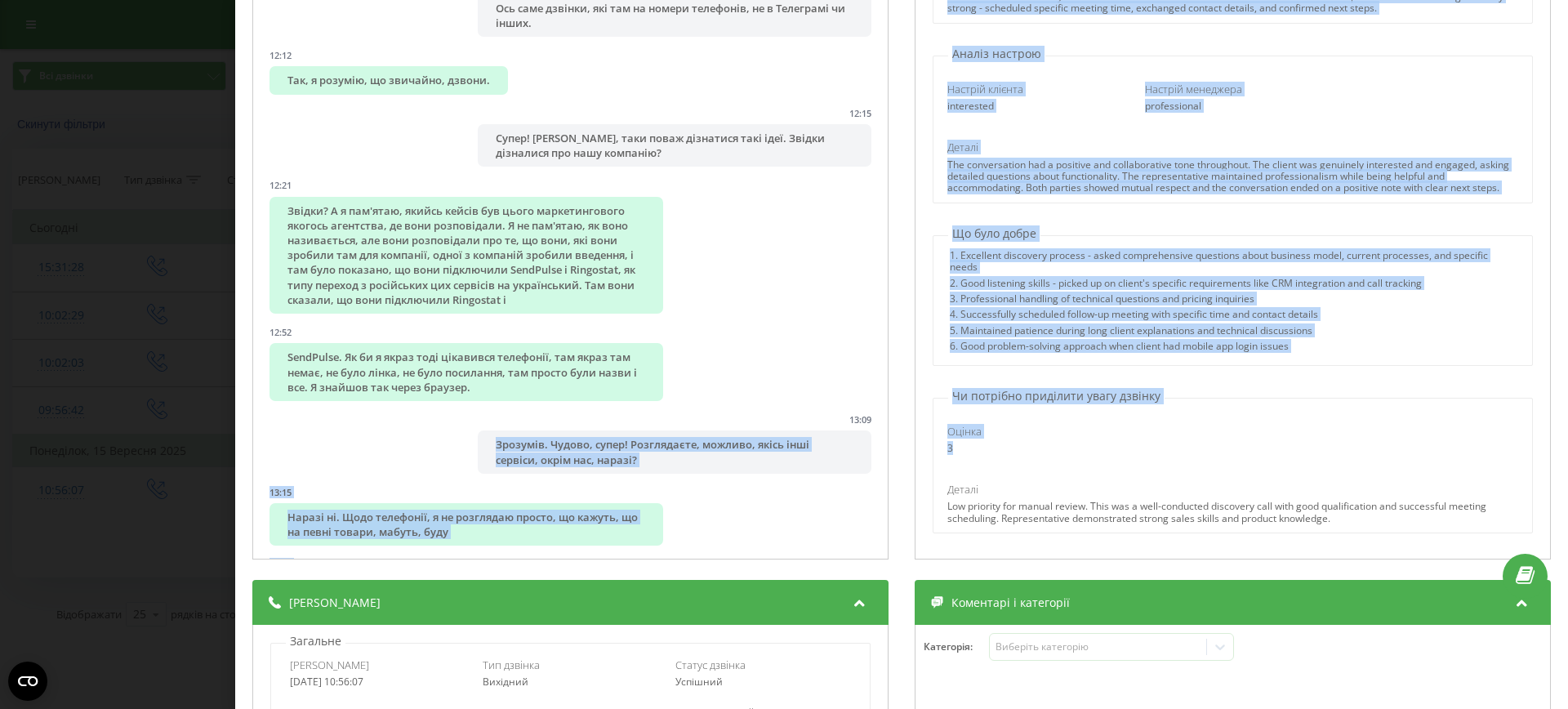
drag, startPoint x: 971, startPoint y: 447, endPoint x: 880, endPoint y: 447, distance: 91.0
click at [880, 447] on div "Транскрипція 00:00 Алло! 00:02 Доброго дня! 00:03 Доброго дня! 00:04 Мене звати…" at bounding box center [901, 255] width 1298 height 617
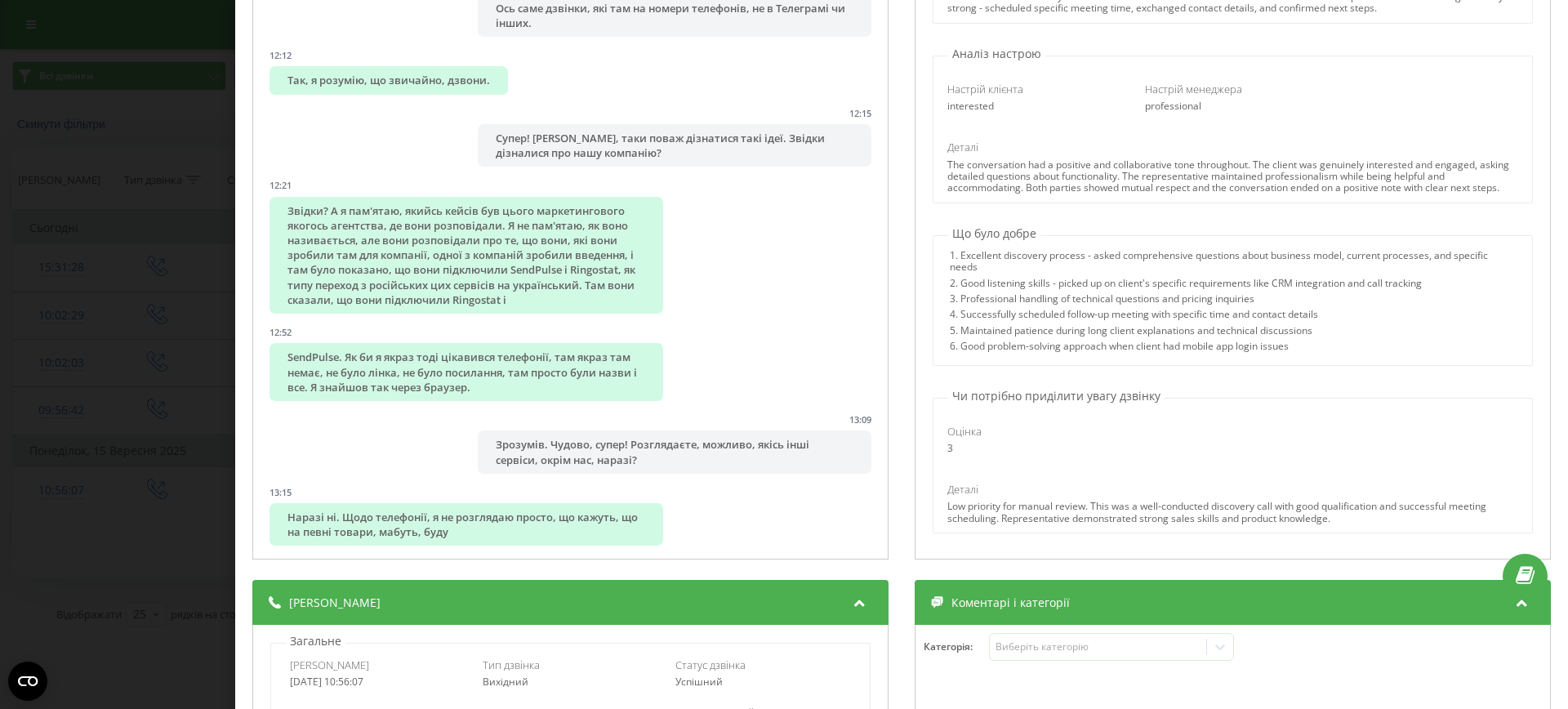
click at [993, 444] on div "3" at bounding box center [1034, 448] width 175 height 12
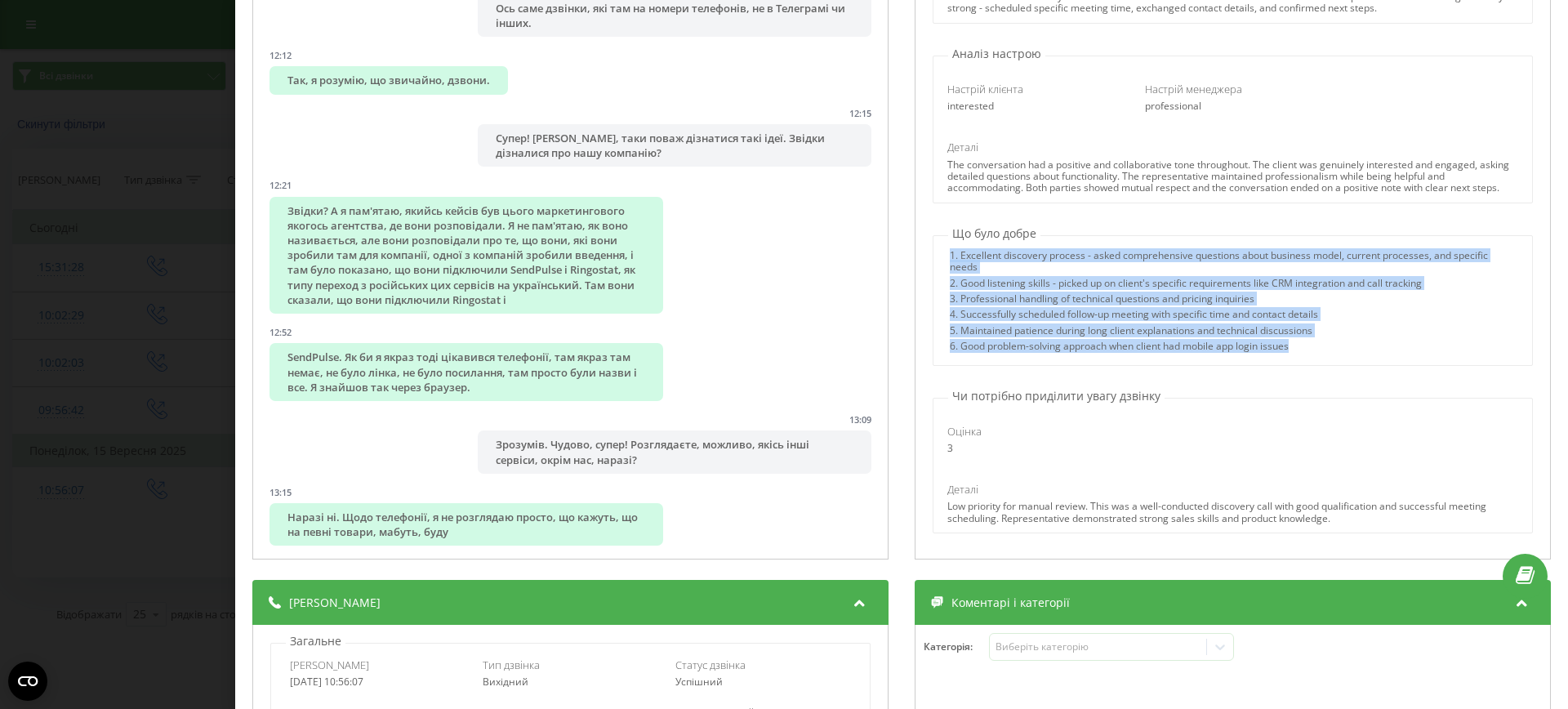
drag, startPoint x: 1325, startPoint y: 345, endPoint x: 924, endPoint y: 247, distance: 412.8
click at [923, 247] on div "Що було добре 1. Excellent discovery process - asked comprehensive questions ab…" at bounding box center [1232, 295] width 618 height 141
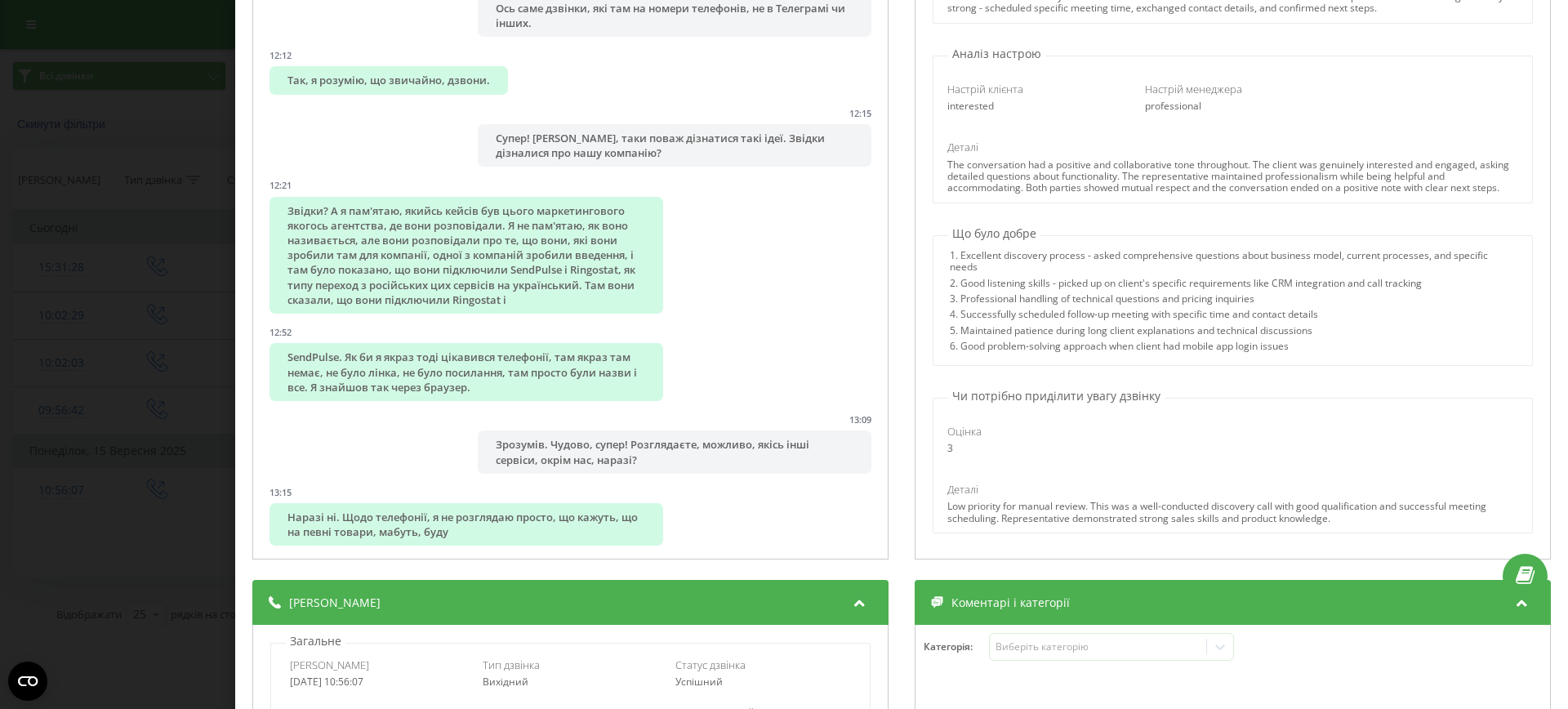
click at [1106, 452] on div "Оцінка 3" at bounding box center [1232, 438] width 592 height 54
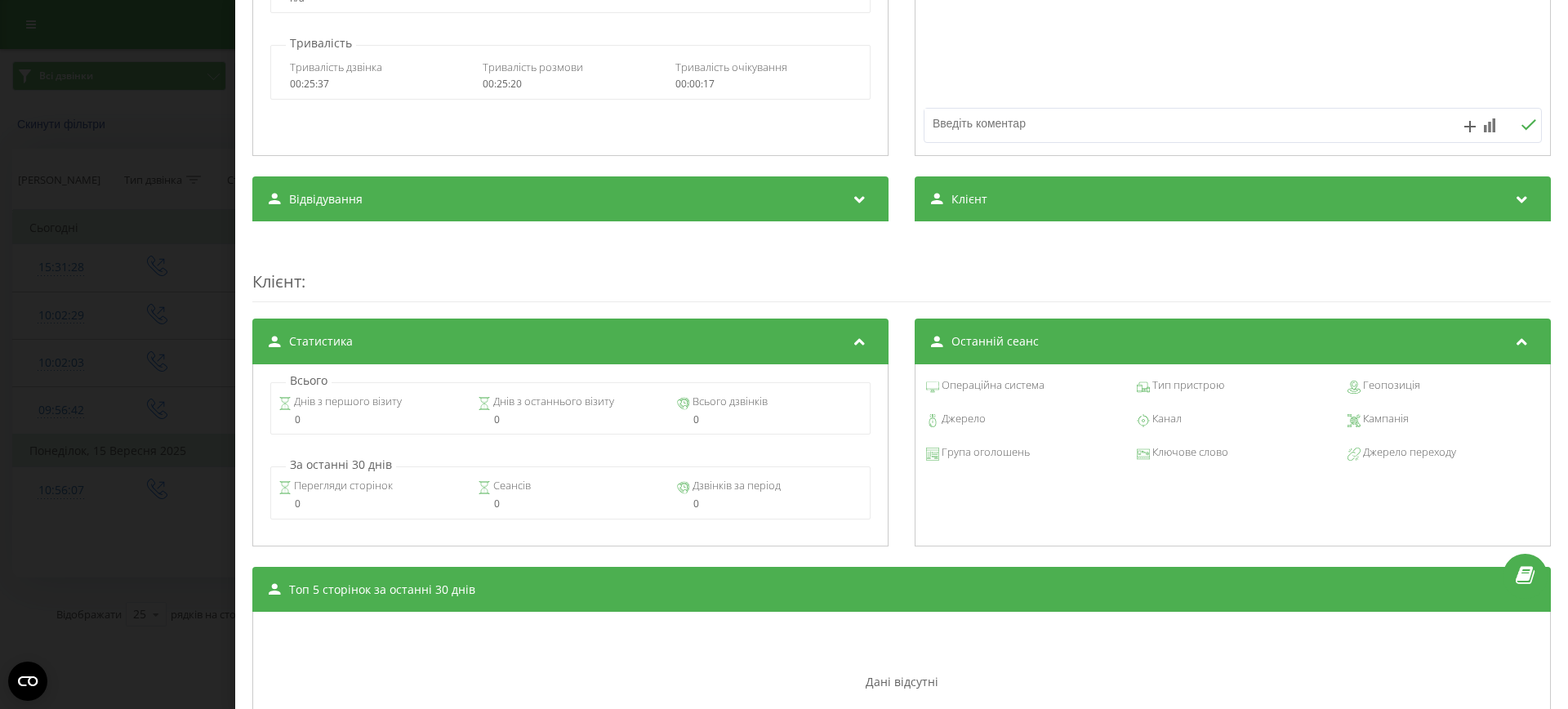
scroll to position [970, 0]
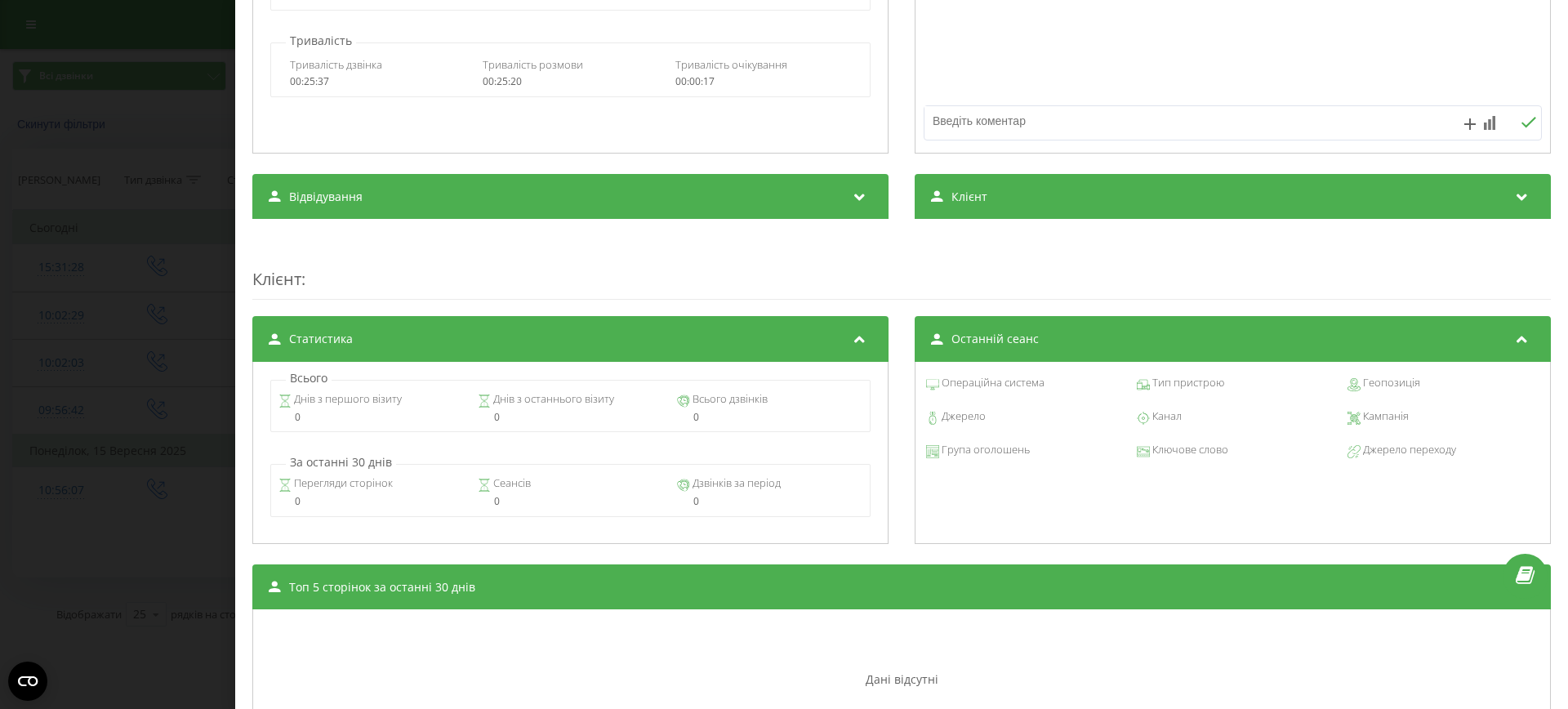
click at [488, 209] on div "Відвідування" at bounding box center [570, 196] width 636 height 46
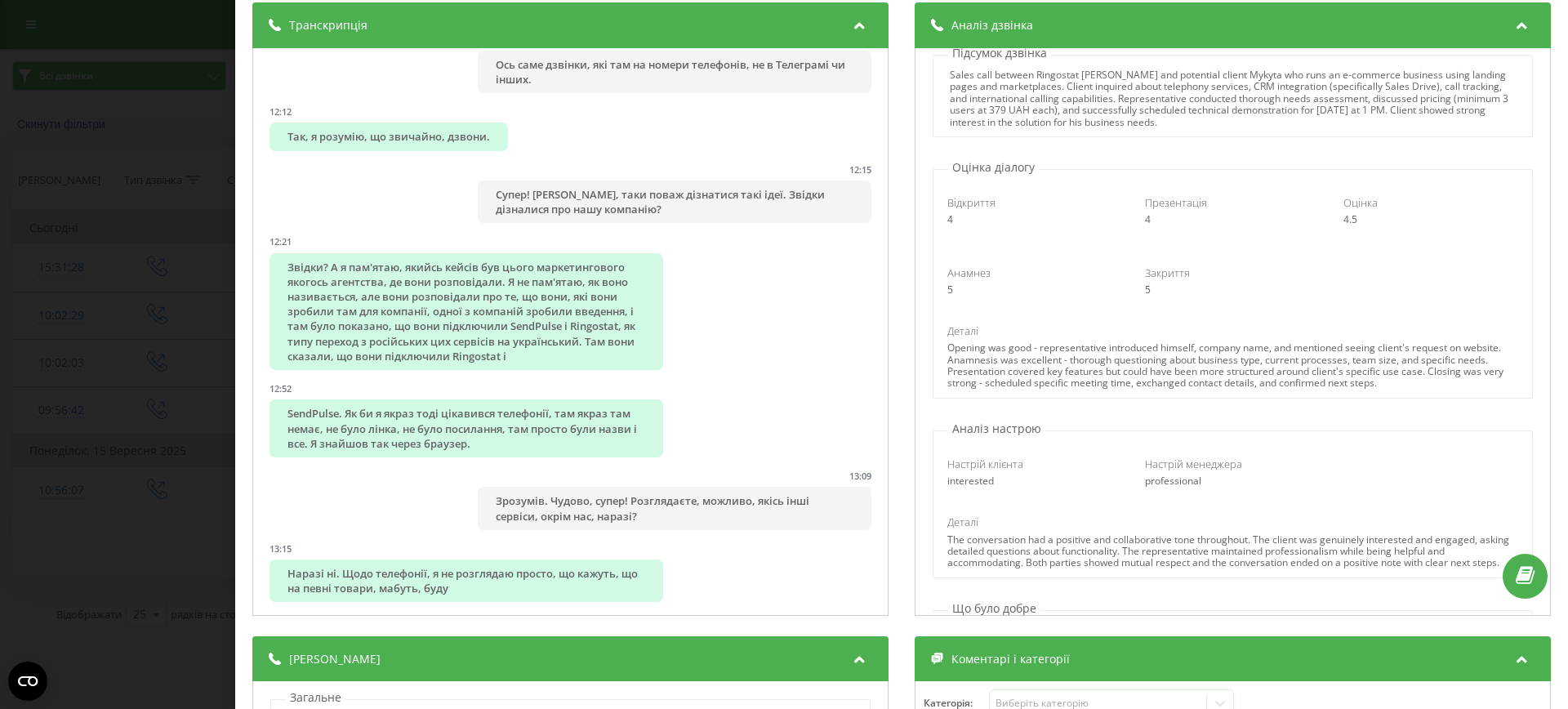
scroll to position [0, 0]
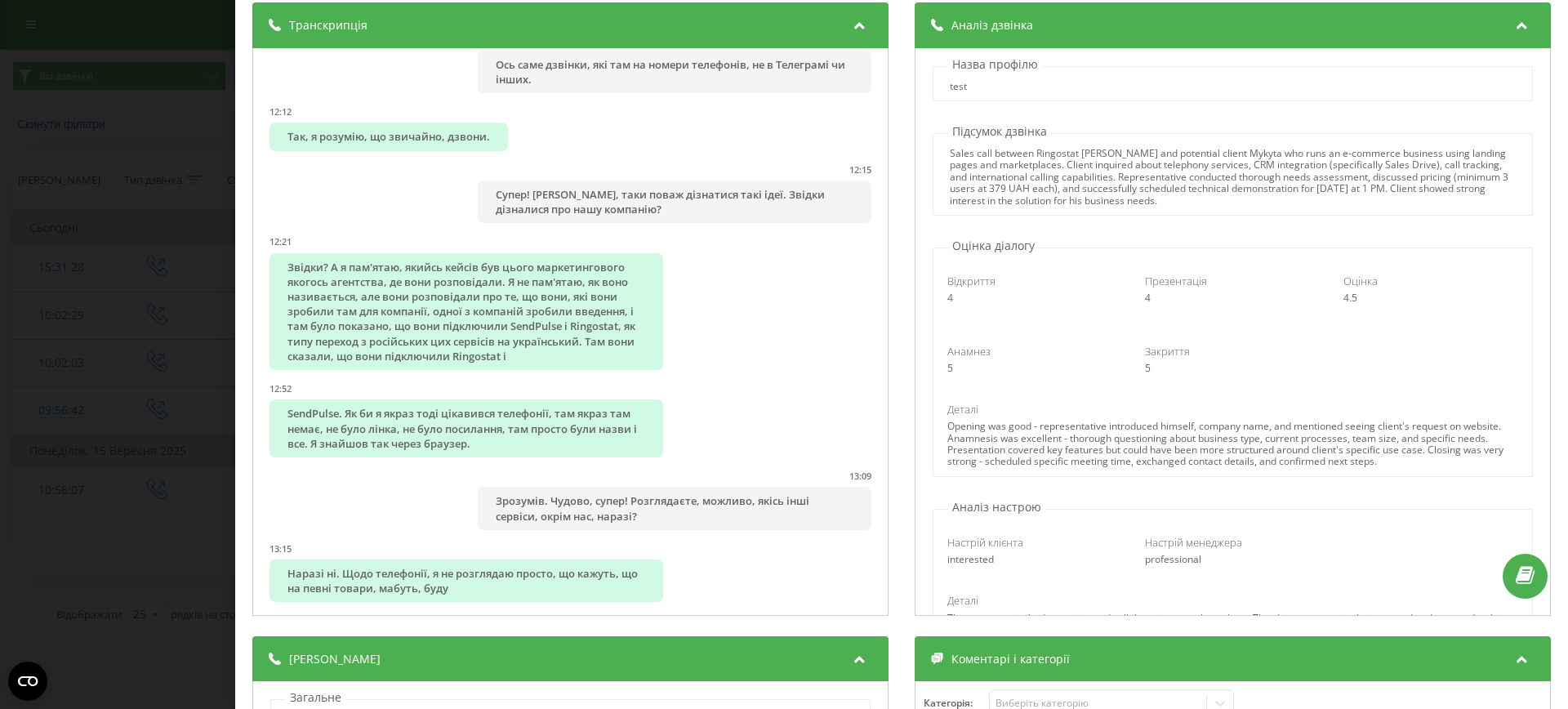
click at [93, 560] on div "Дзвінок : 1757922967.12783 1 x - 25:18 00:00 00:00 Транскрипція 00:00 Алло! 00:…" at bounding box center [784, 354] width 1568 height 709
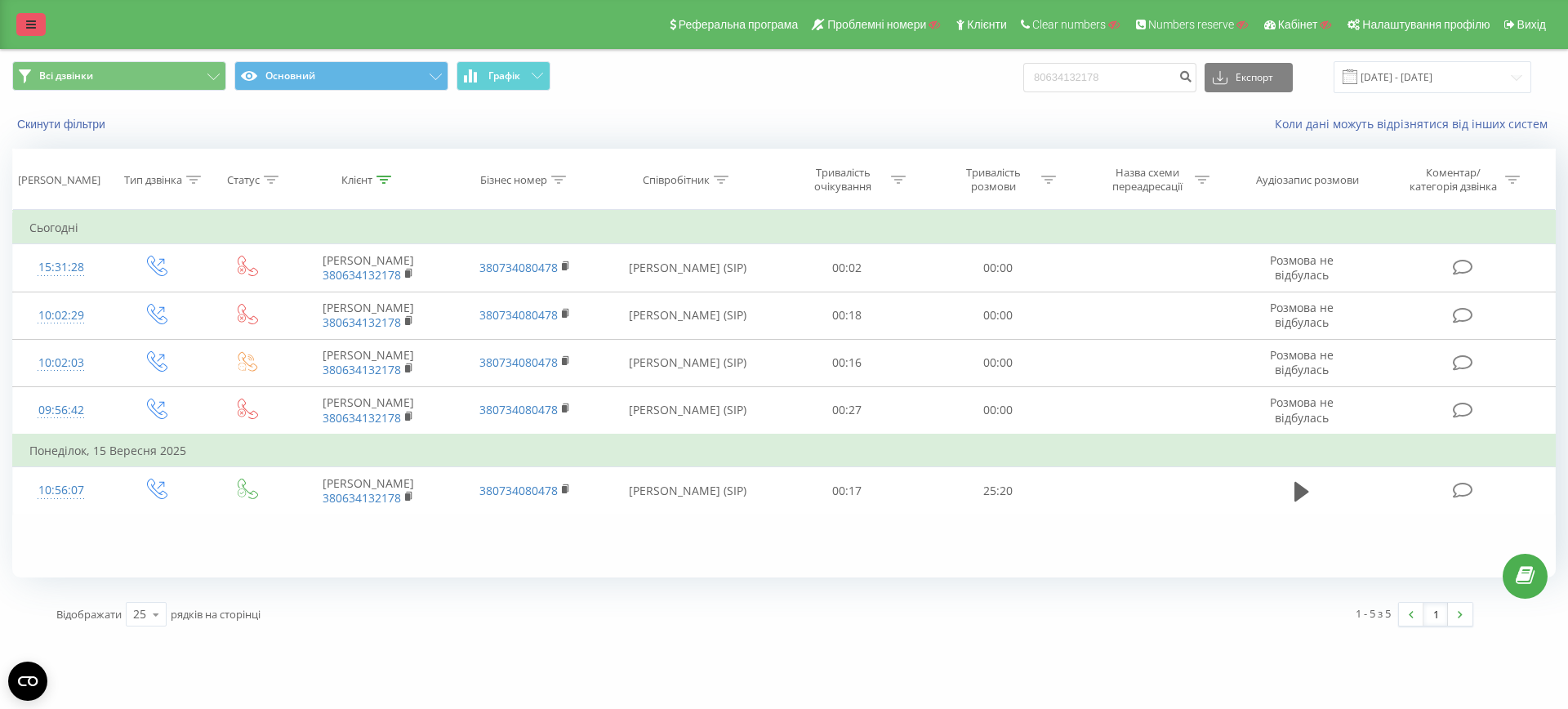
click at [24, 22] on link at bounding box center [31, 25] width 30 height 23
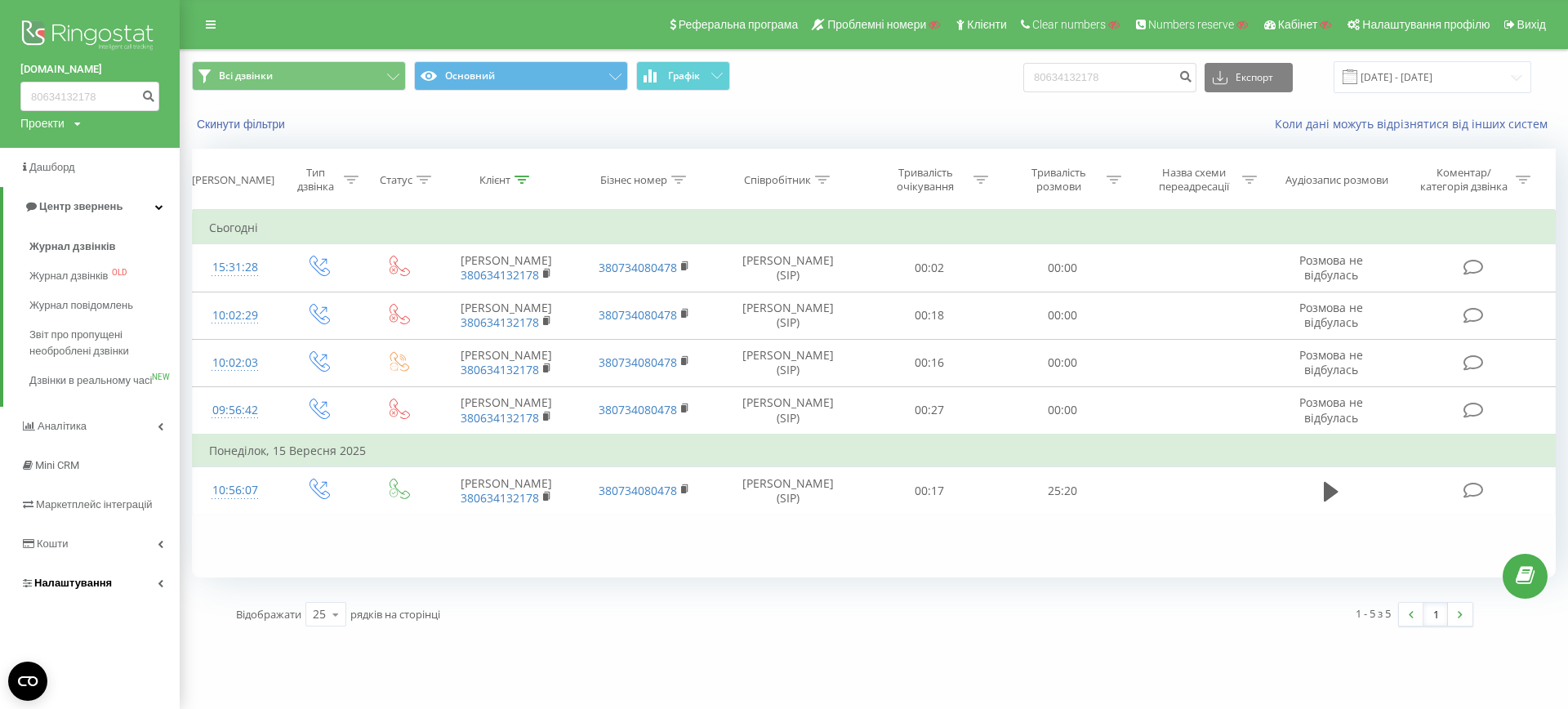
click at [74, 589] on link "Налаштування" at bounding box center [89, 582] width 180 height 39
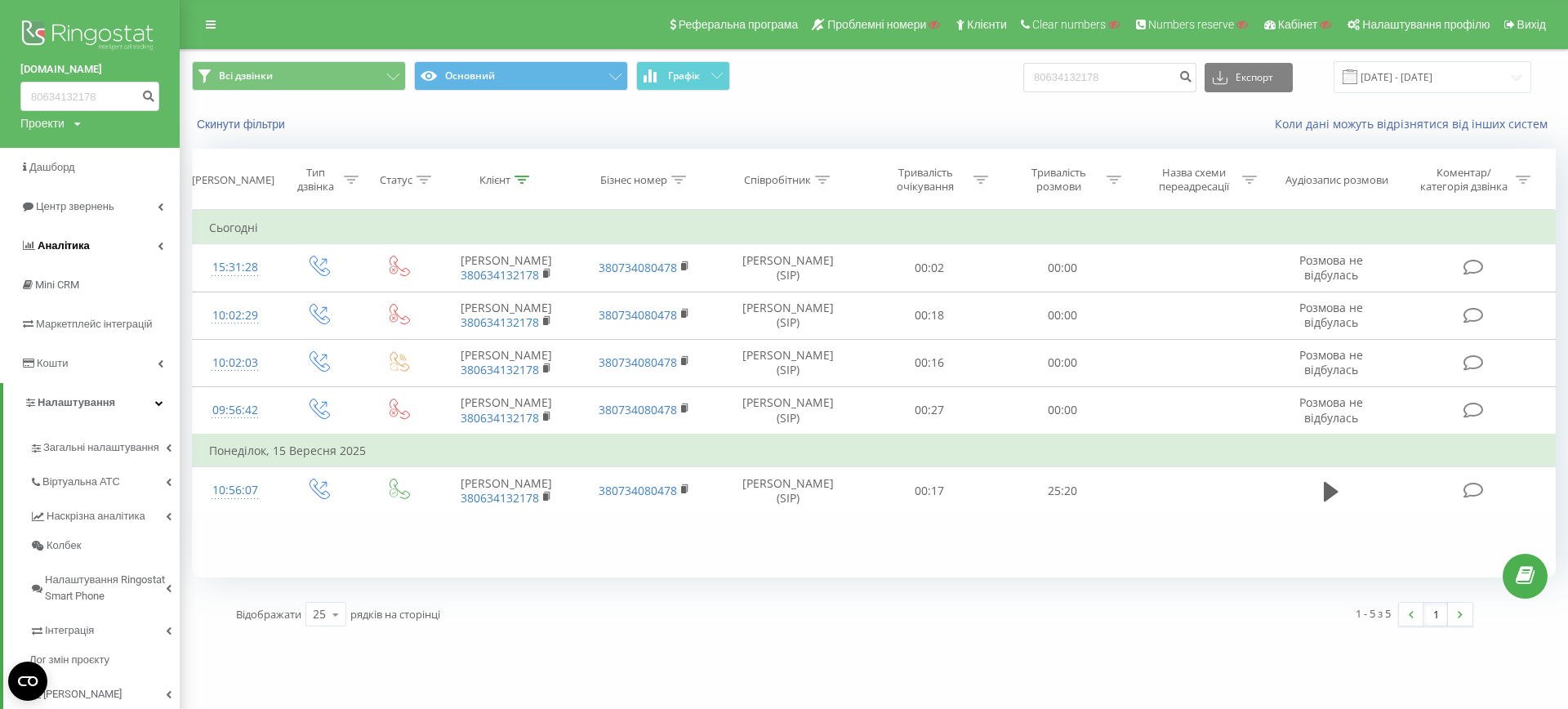
click at [94, 252] on link "Аналiтика" at bounding box center [89, 245] width 180 height 39
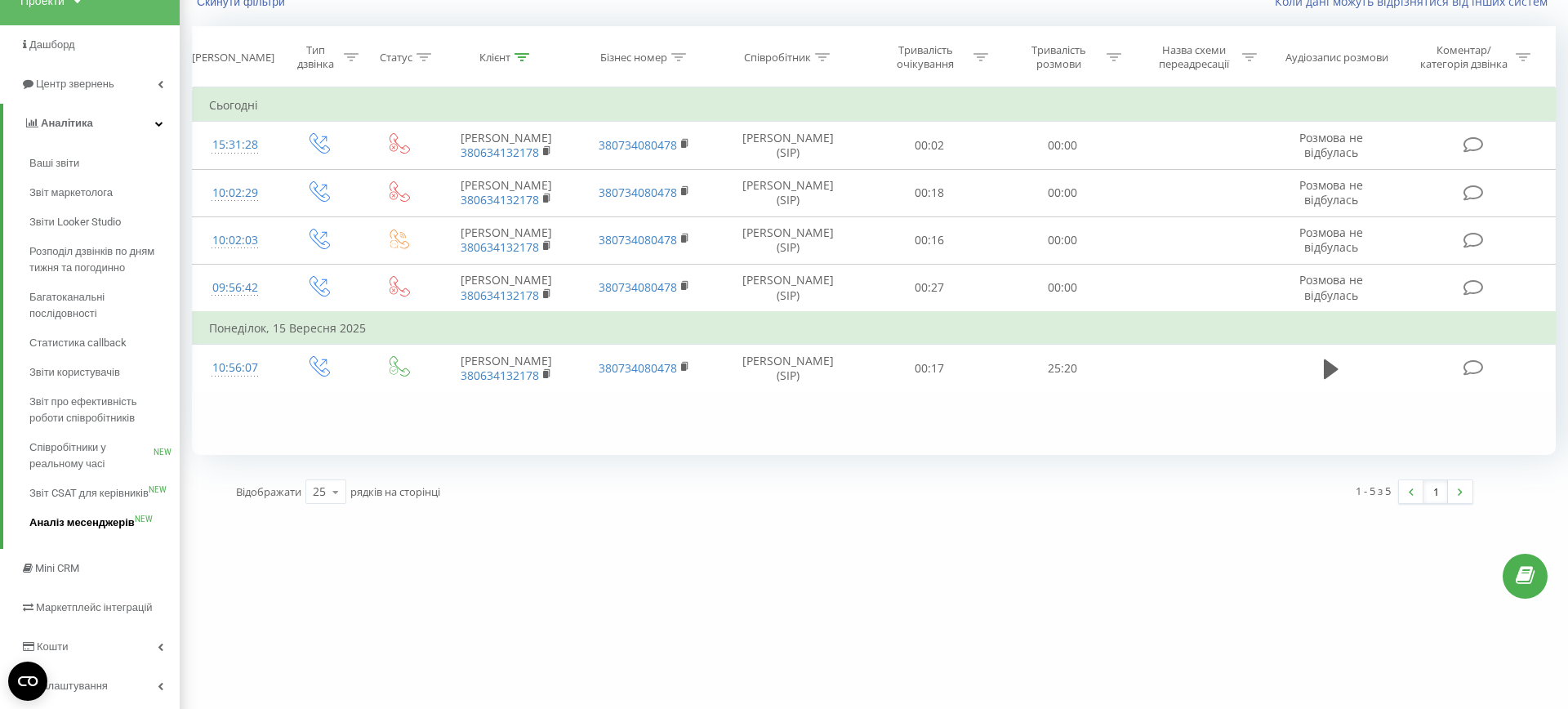
scroll to position [160, 0]
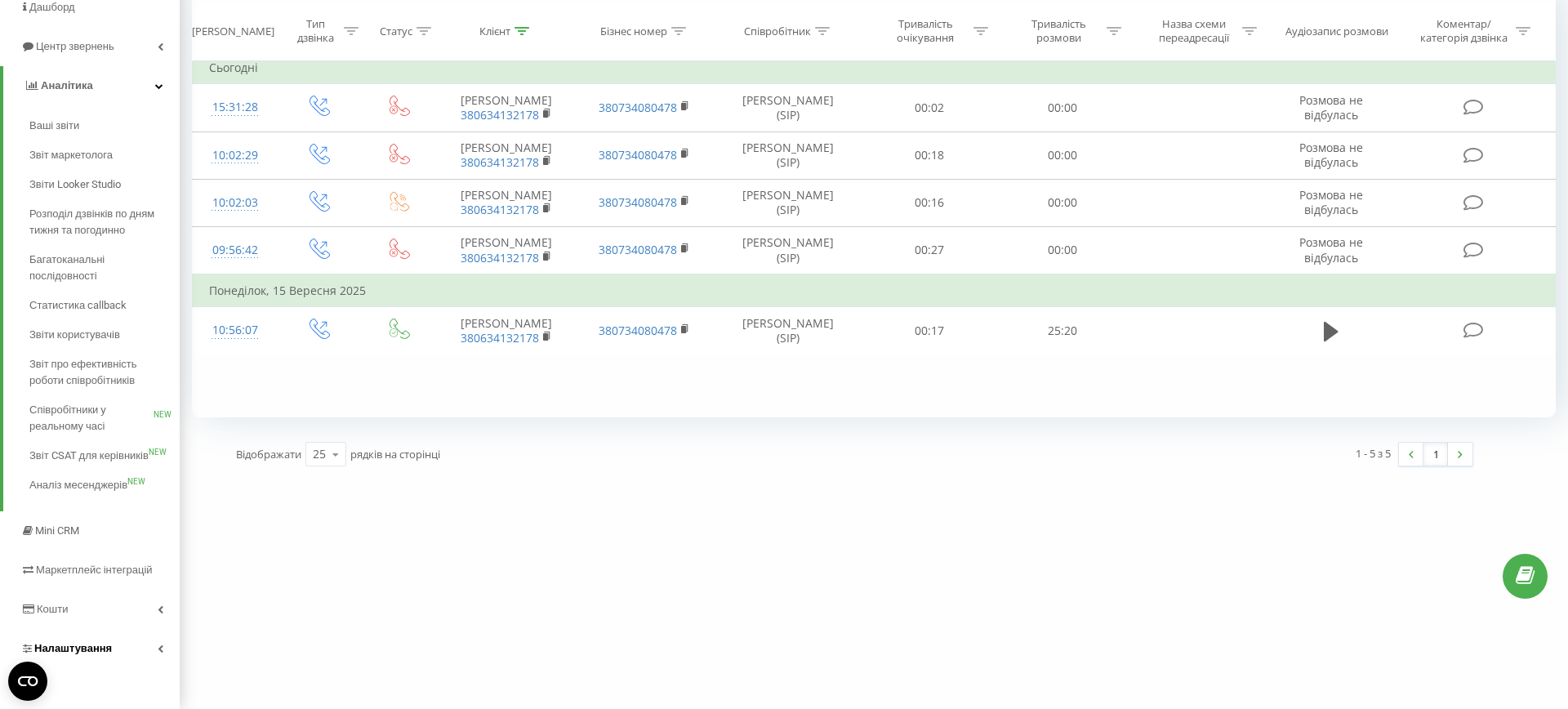
click at [89, 640] on span "Налаштування" at bounding box center [66, 649] width 92 height 17
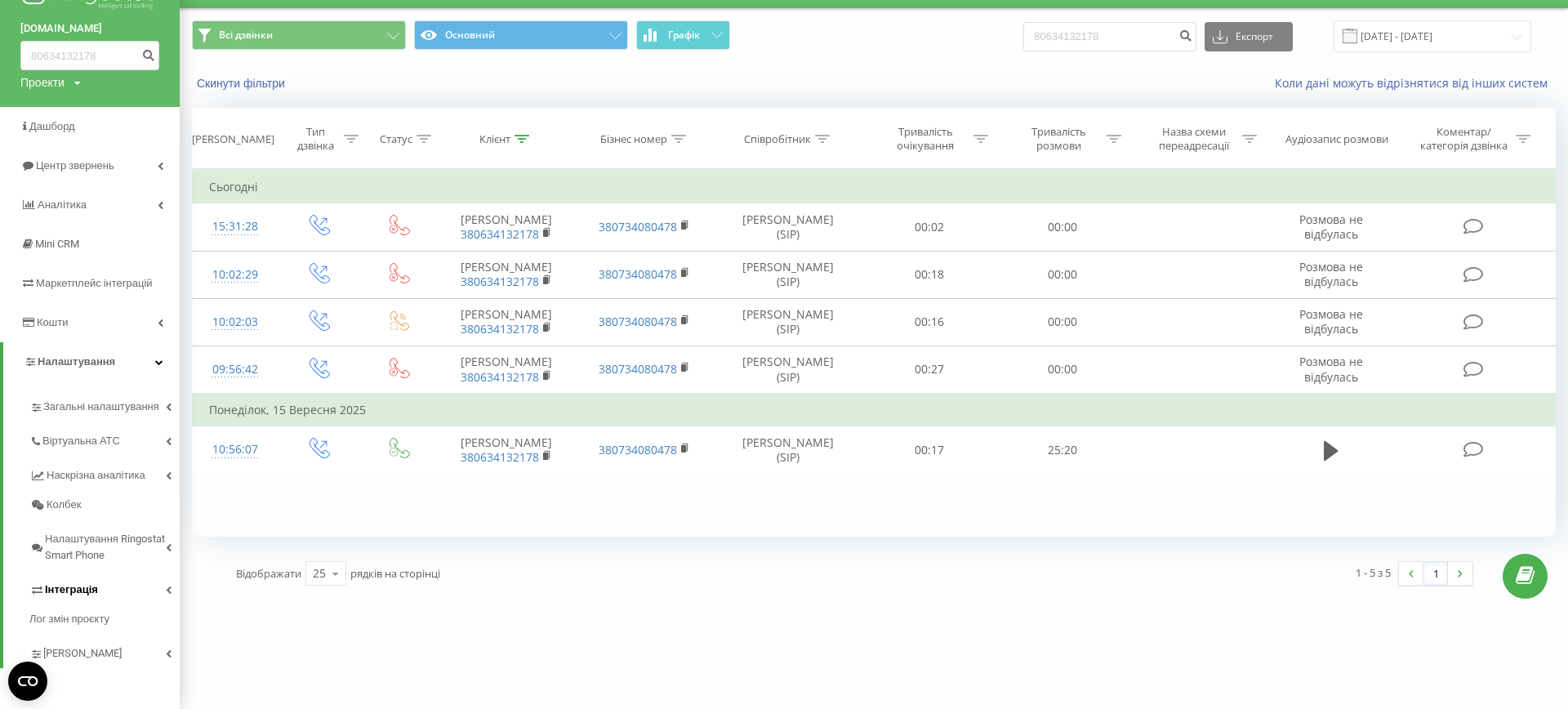
scroll to position [0, 0]
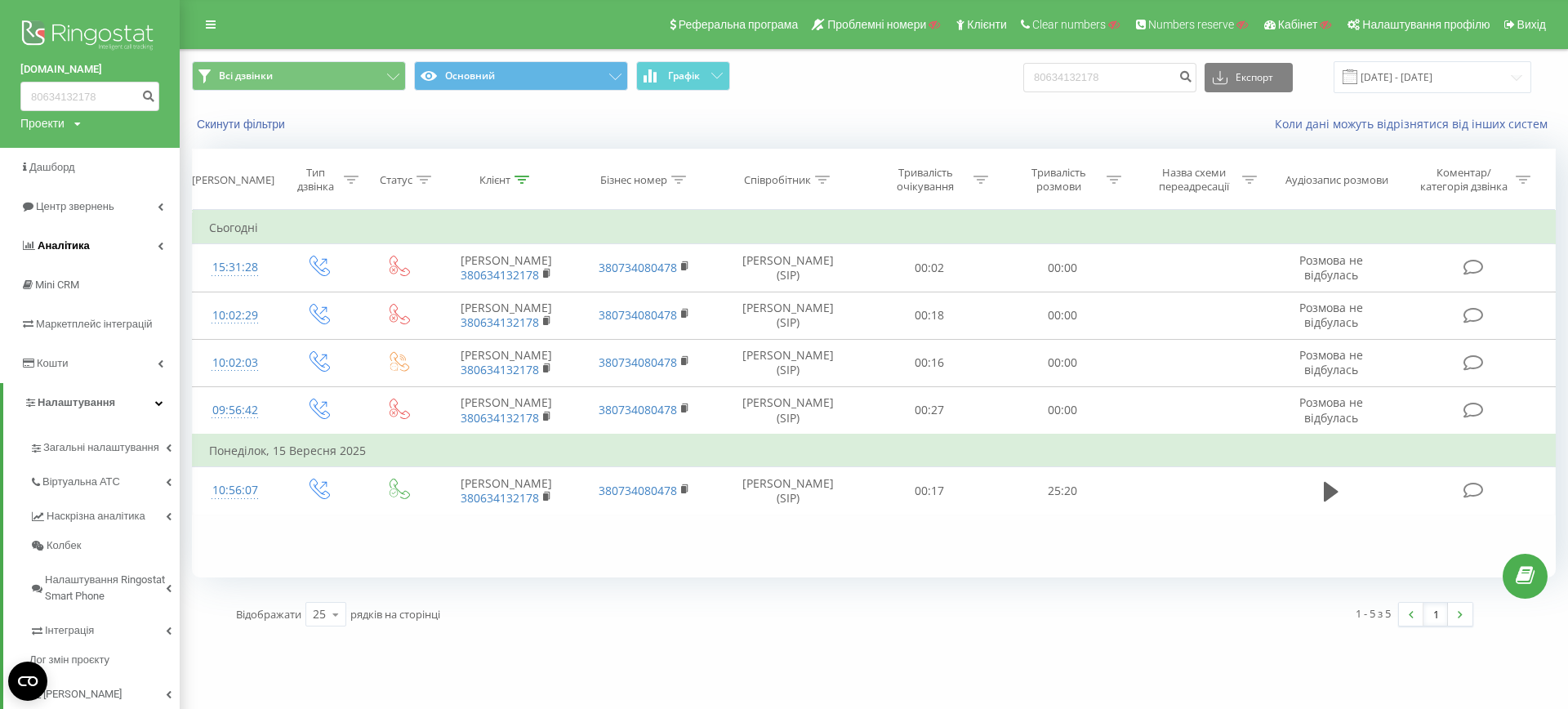
click at [155, 244] on link "Аналiтика" at bounding box center [89, 245] width 180 height 39
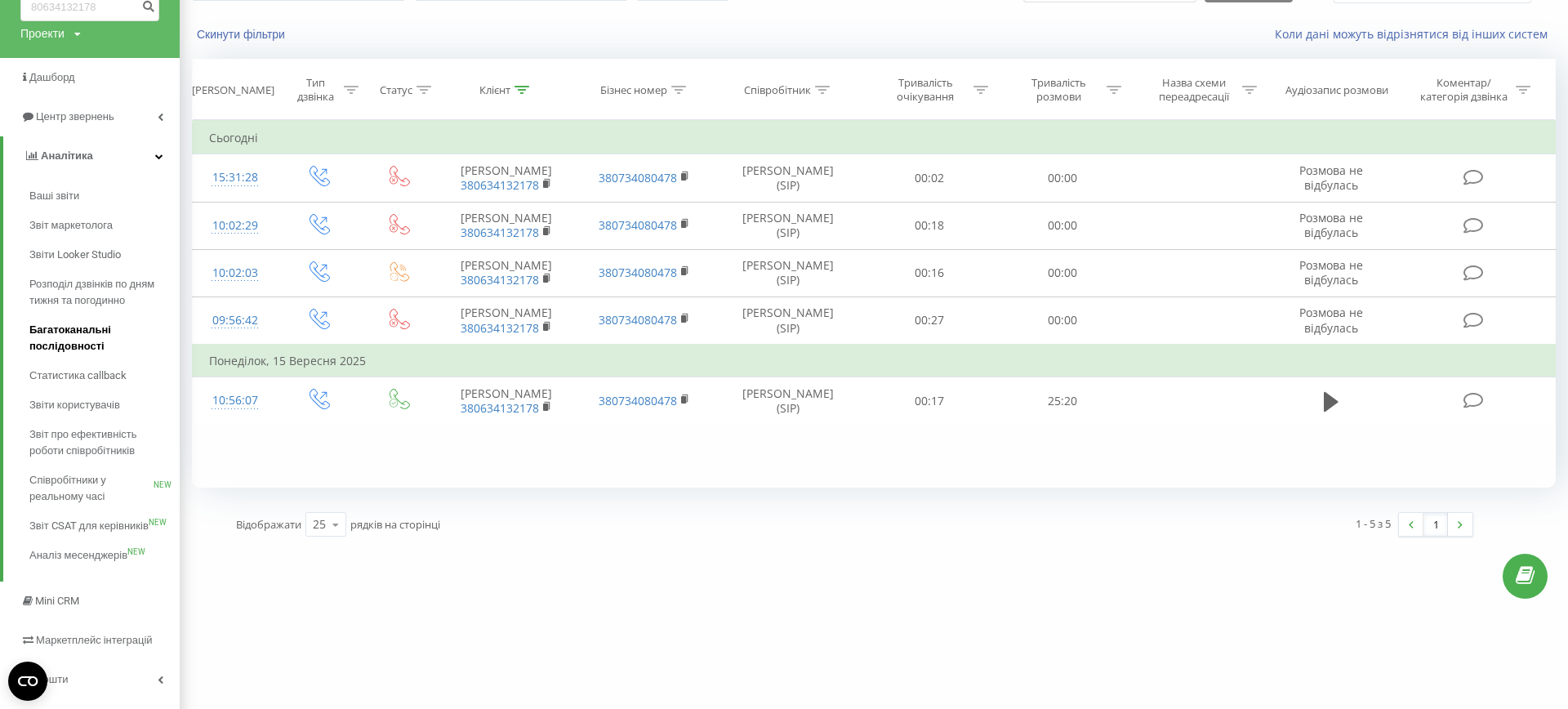
scroll to position [101, 0]
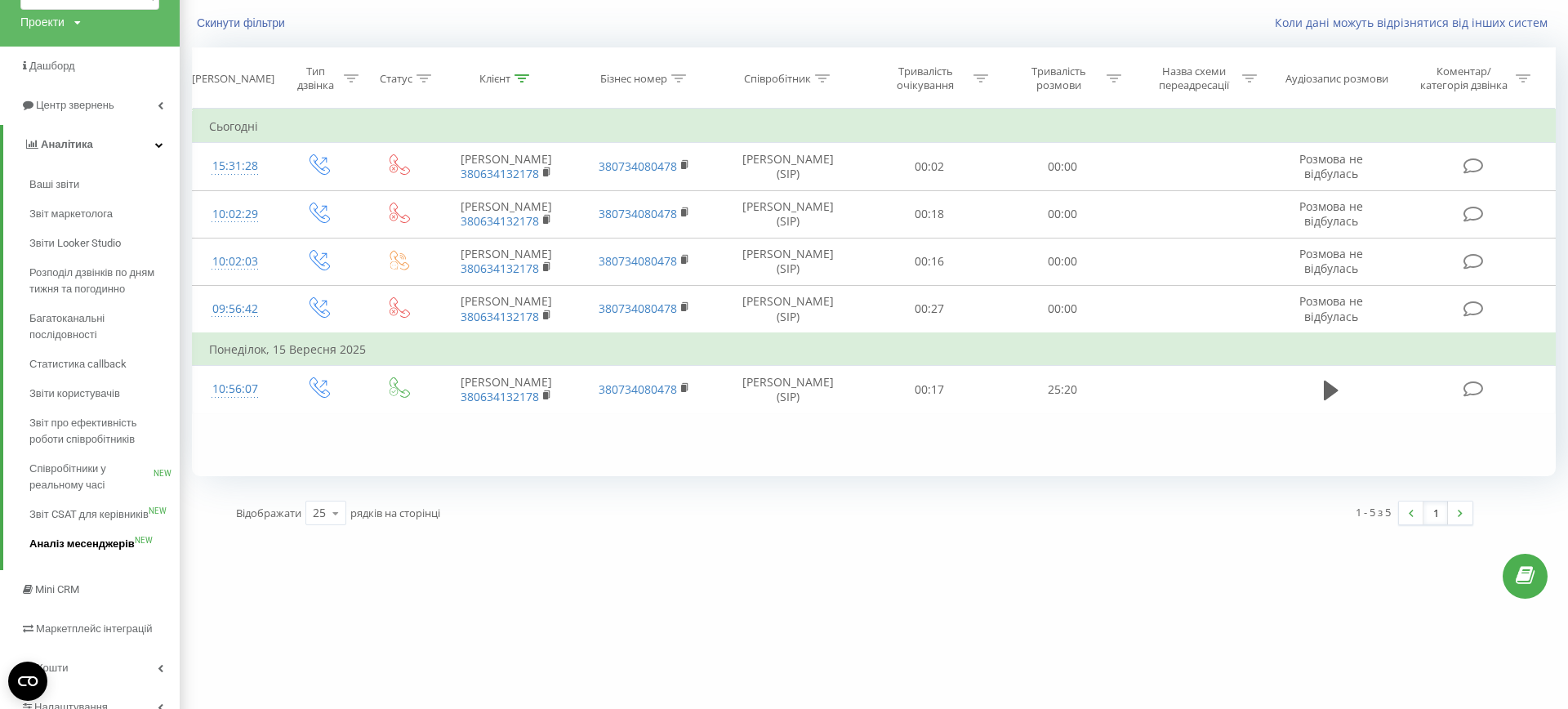
click at [103, 551] on span "Аналіз месенджерів" at bounding box center [82, 544] width 105 height 17
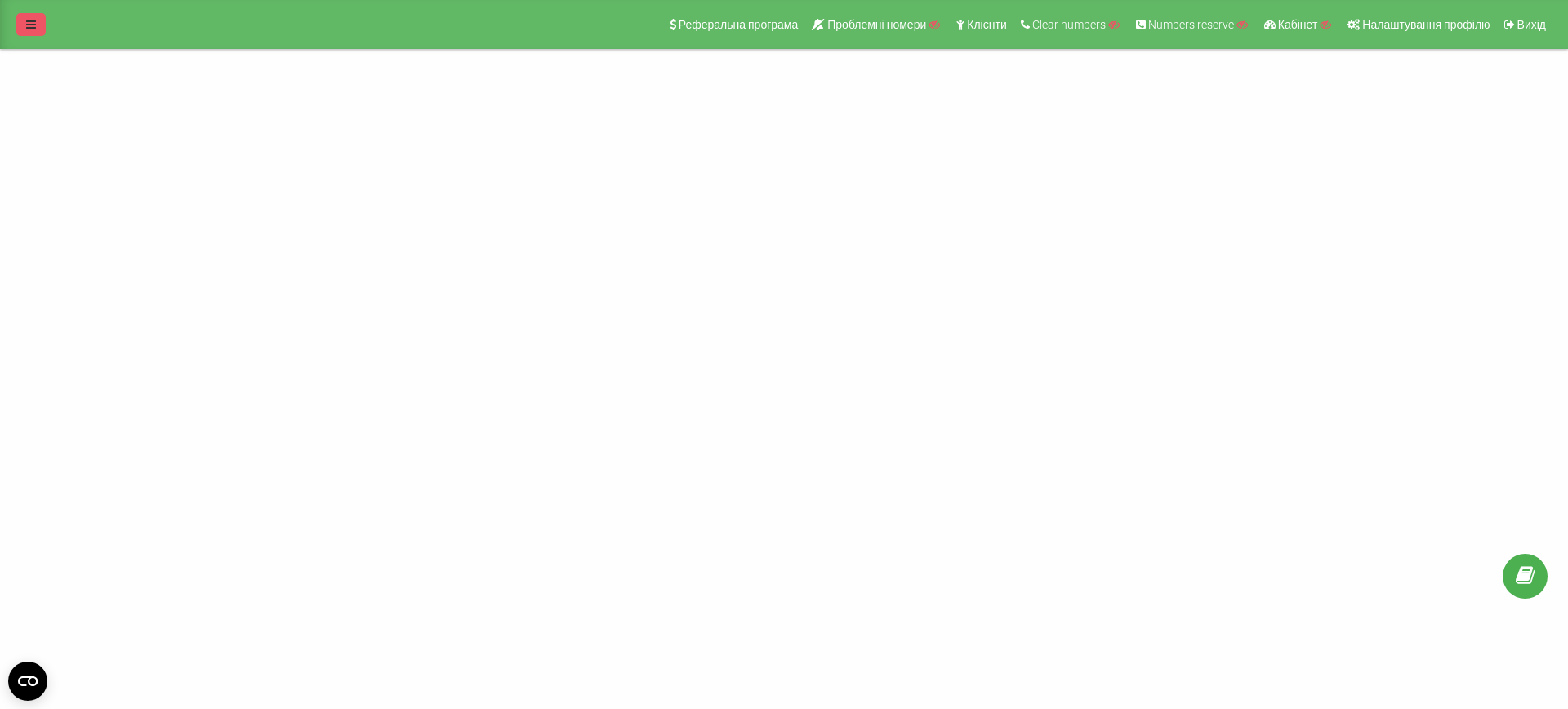
click at [22, 22] on link at bounding box center [31, 25] width 30 height 23
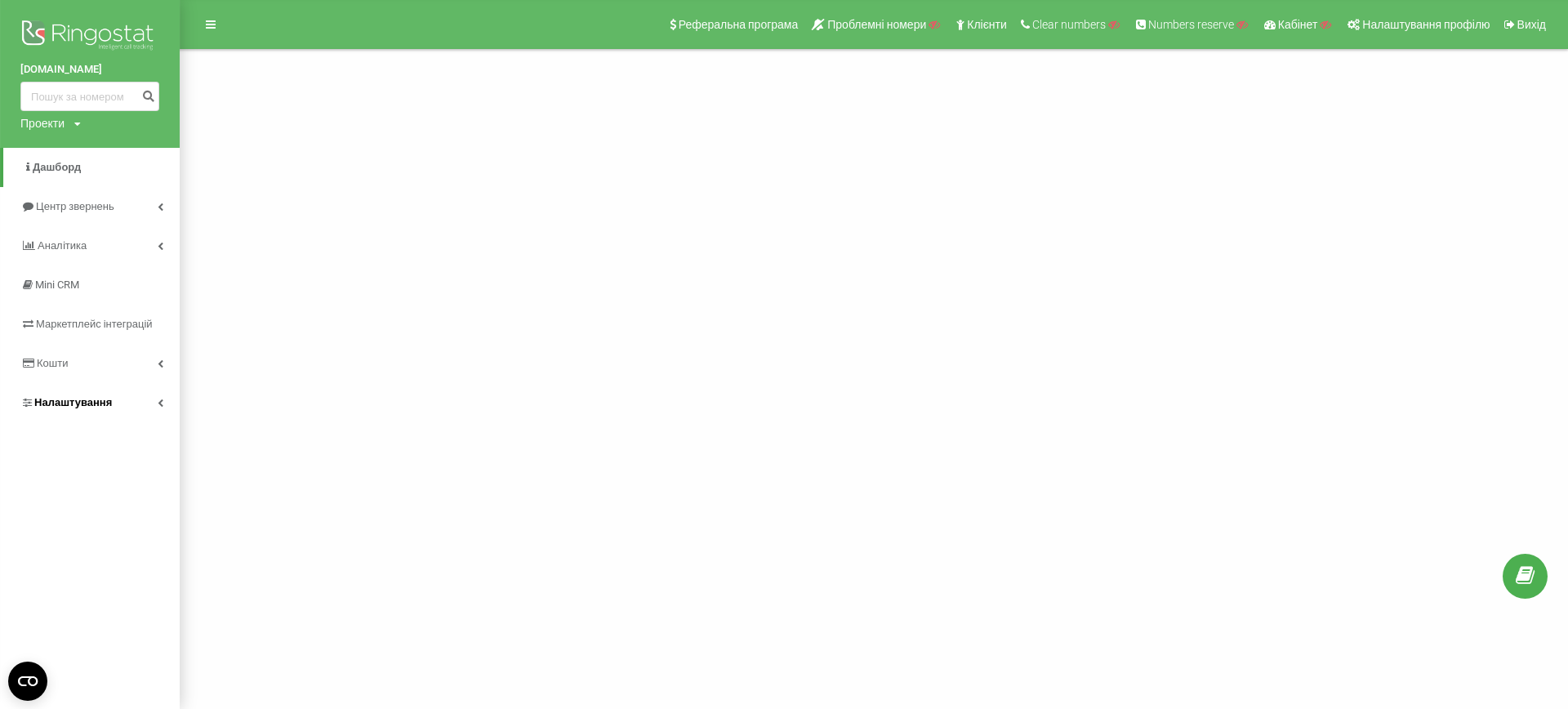
click at [127, 414] on link "Налаштування" at bounding box center [89, 402] width 180 height 39
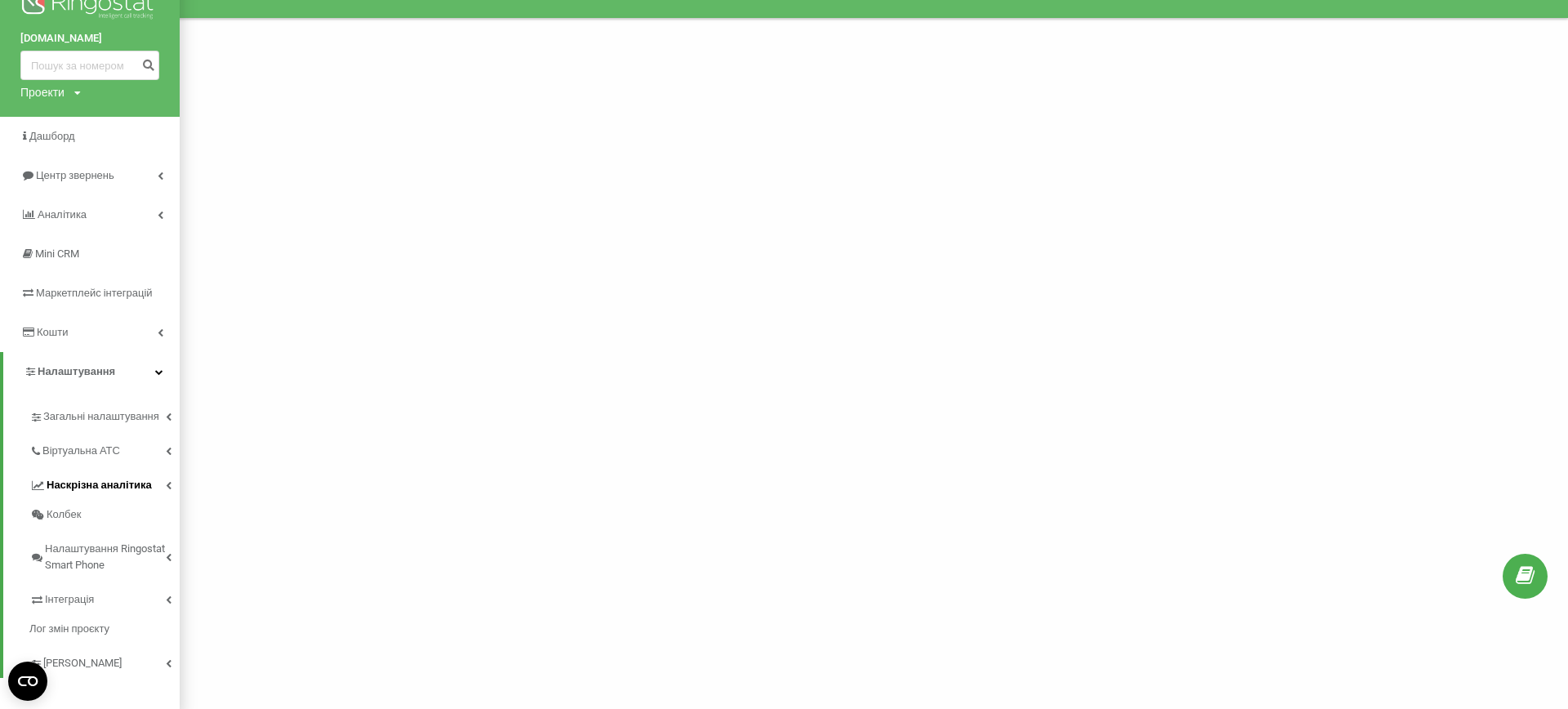
scroll to position [32, 0]
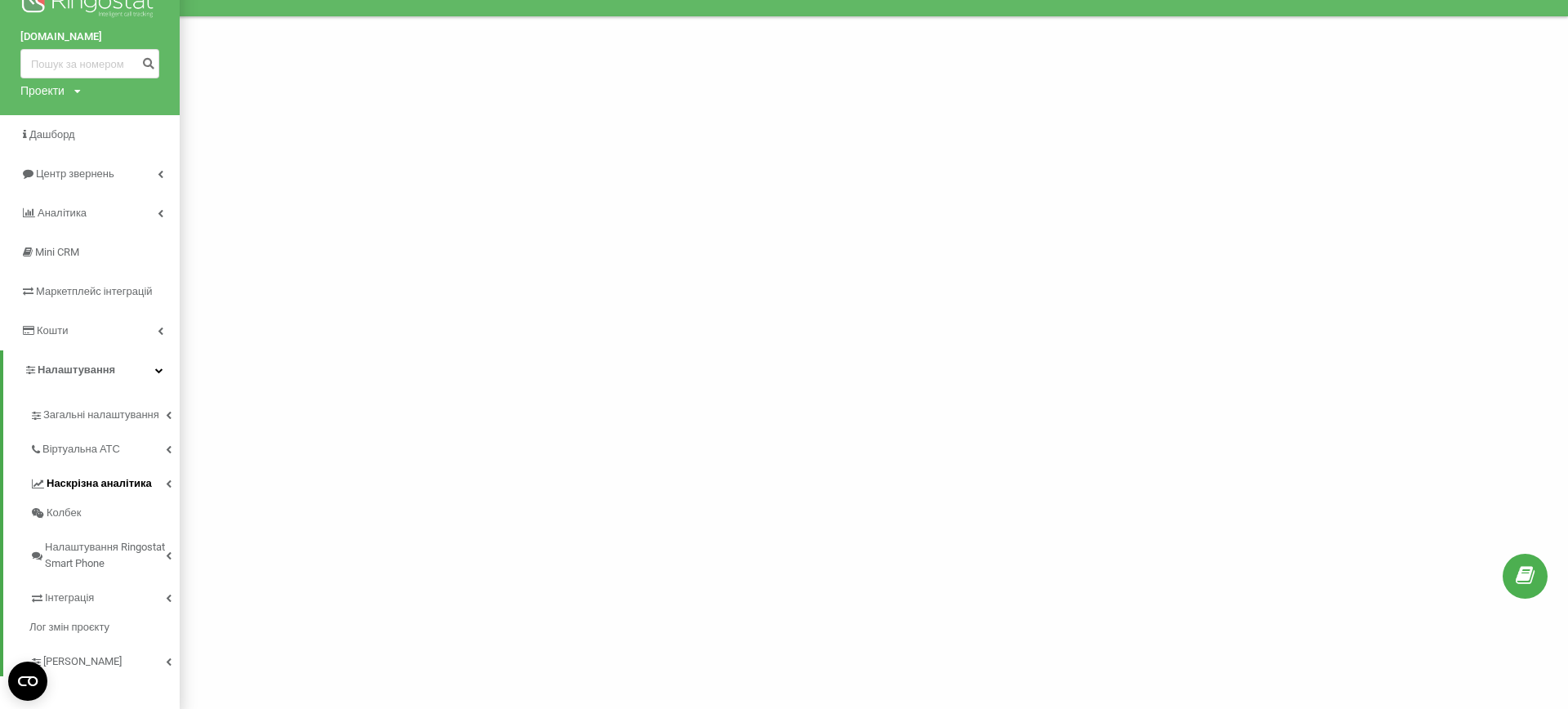
click at [143, 482] on span "Наскрізна аналітика" at bounding box center [98, 483] width 105 height 17
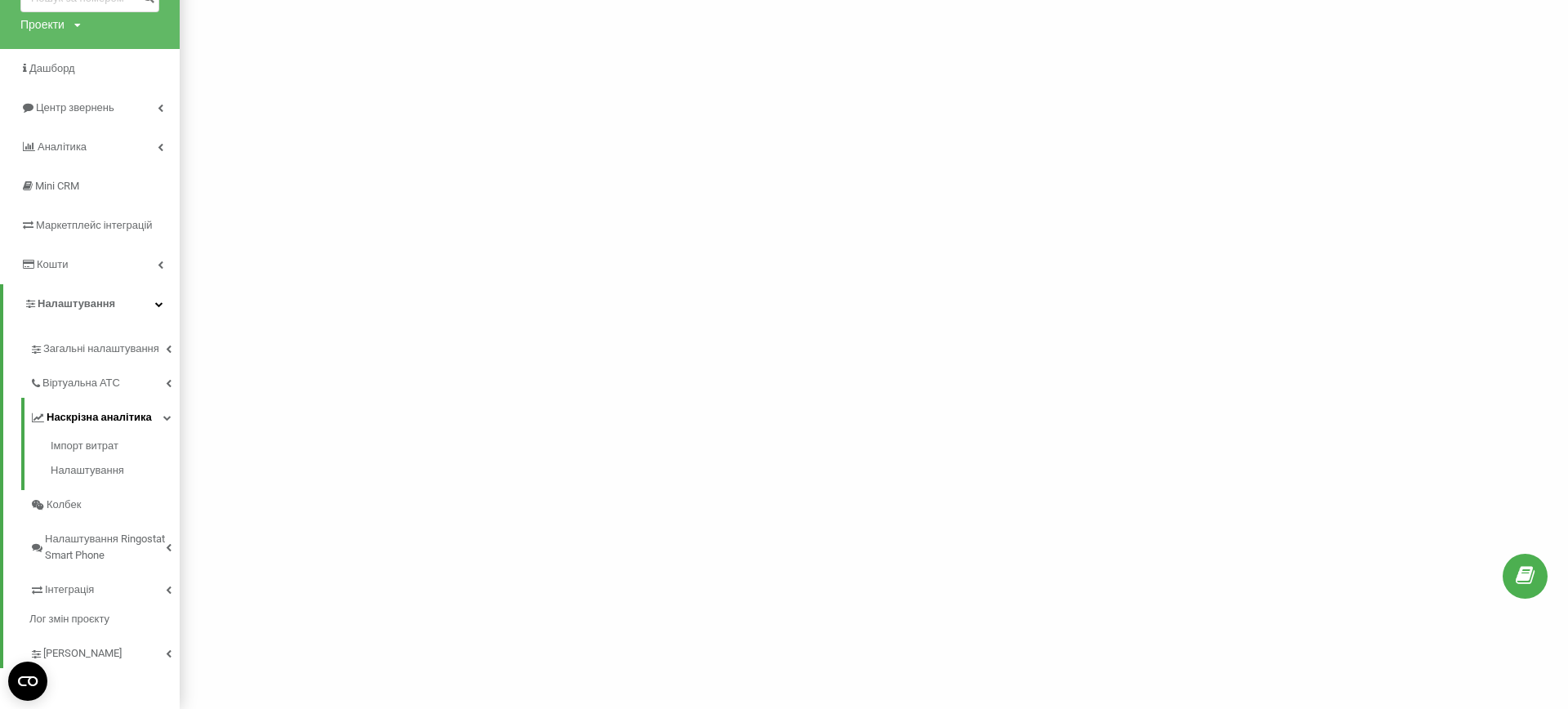
click at [150, 417] on link "Наскрізна аналітика" at bounding box center [105, 414] width 151 height 34
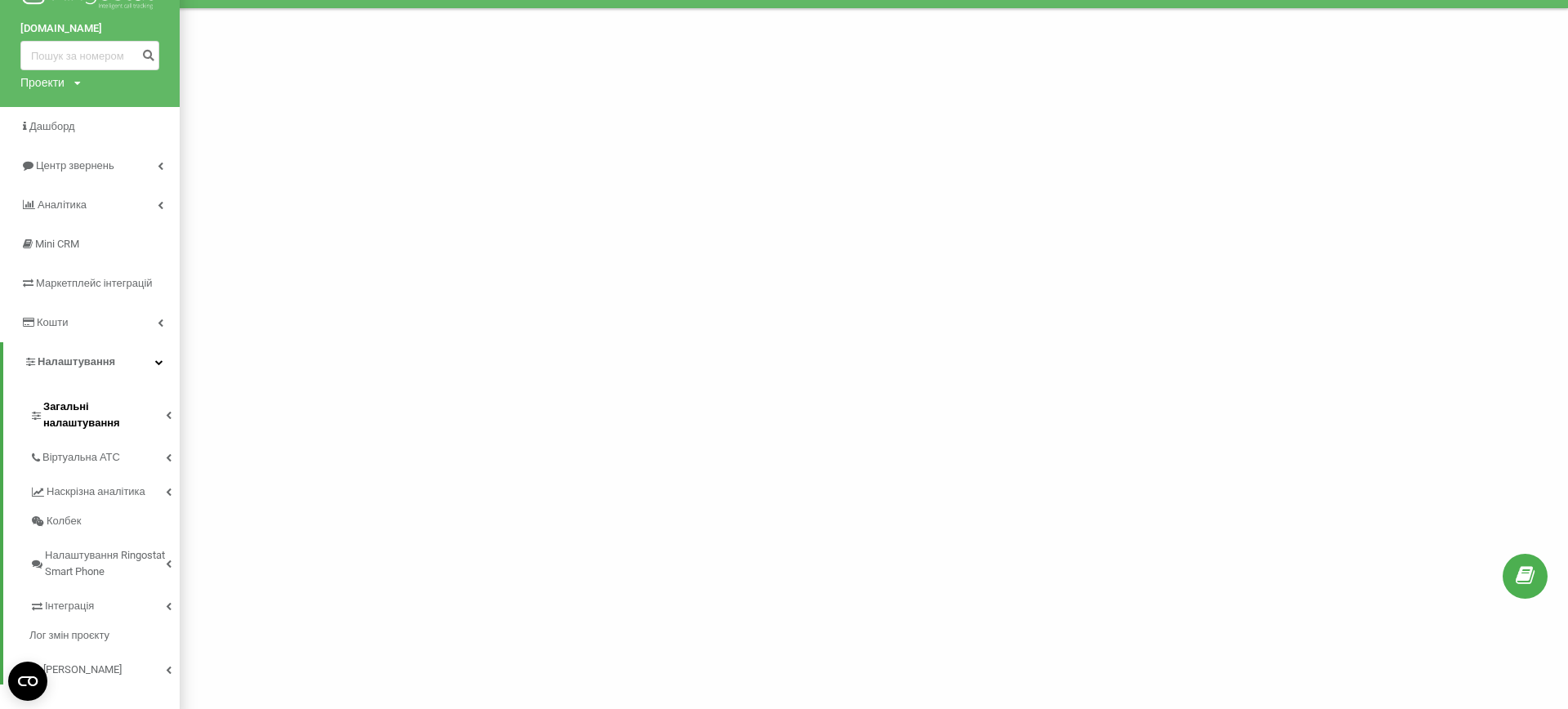
click at [140, 413] on span "Загальні налаштування" at bounding box center [104, 414] width 122 height 32
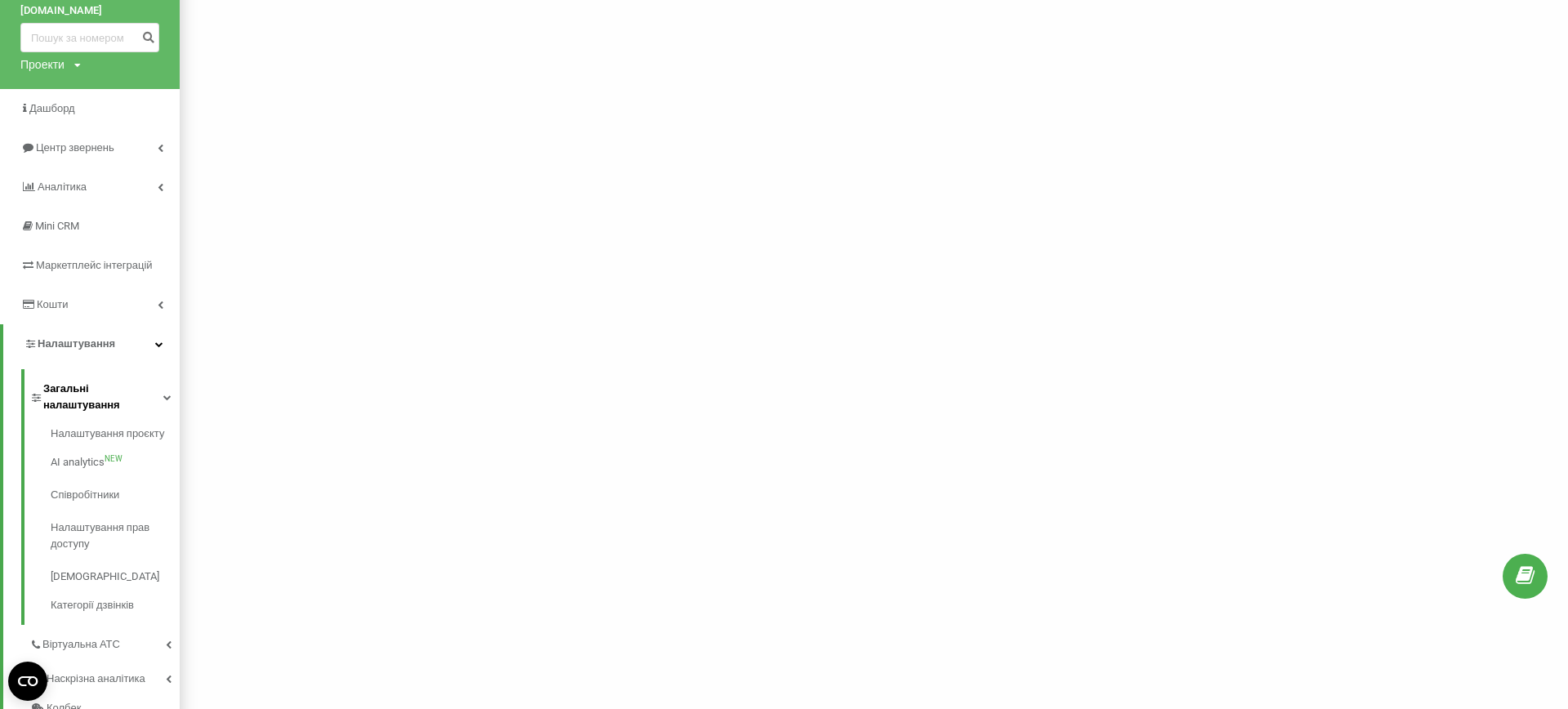
scroll to position [66, 0]
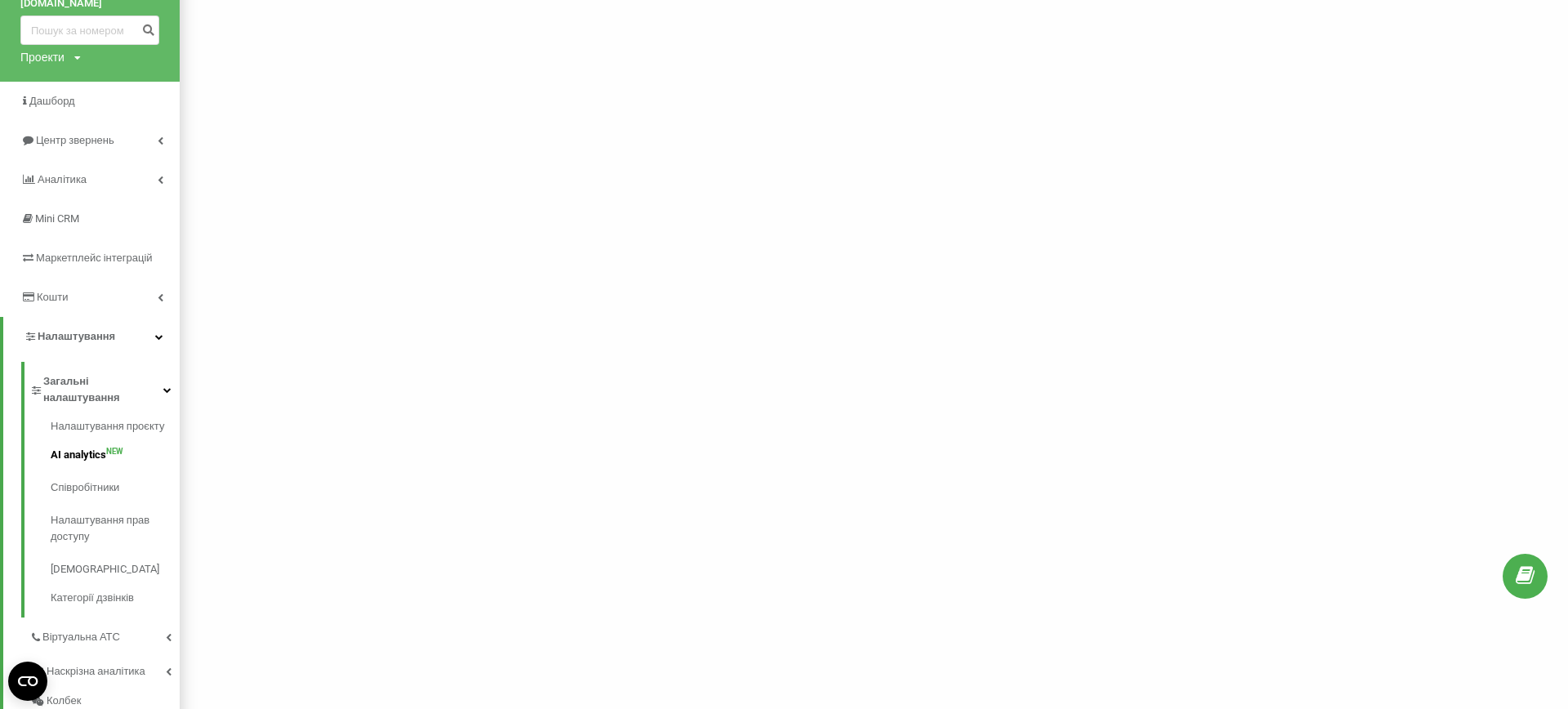
click at [98, 438] on link "AI analytics NEW" at bounding box center [115, 454] width 129 height 32
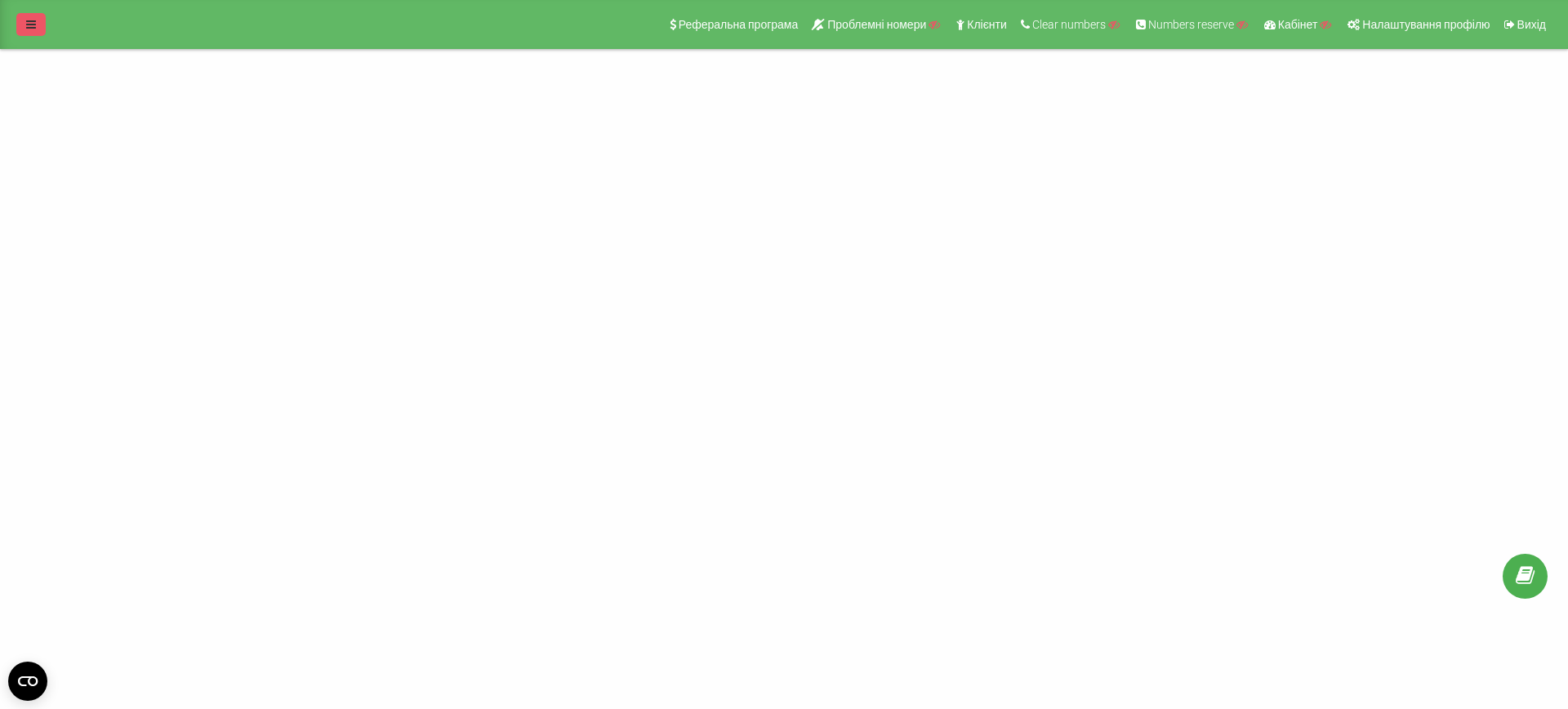
click at [28, 27] on icon at bounding box center [31, 25] width 10 height 12
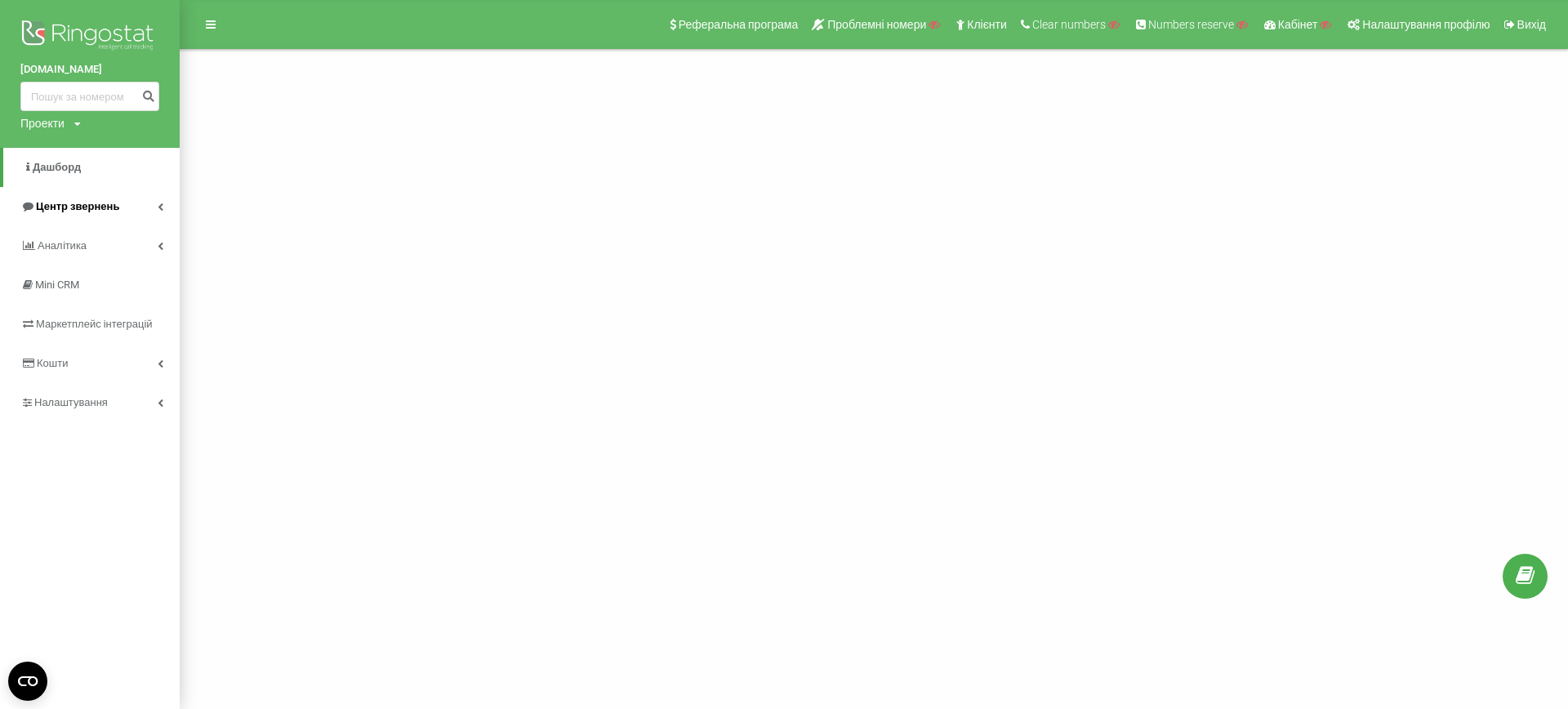
click at [52, 214] on span "Центр звернень" at bounding box center [70, 207] width 98 height 17
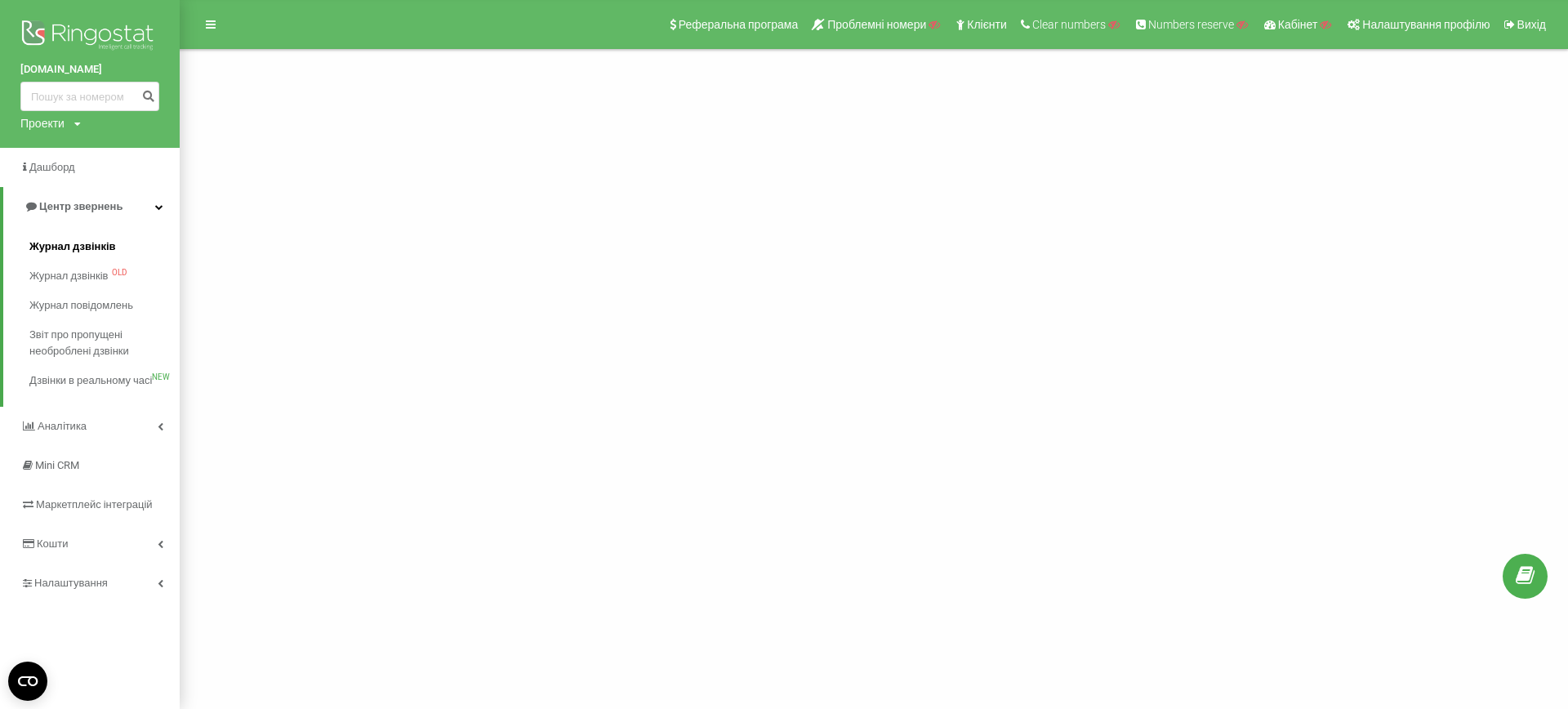
click at [61, 239] on span "Журнал дзвінків" at bounding box center [73, 247] width 87 height 17
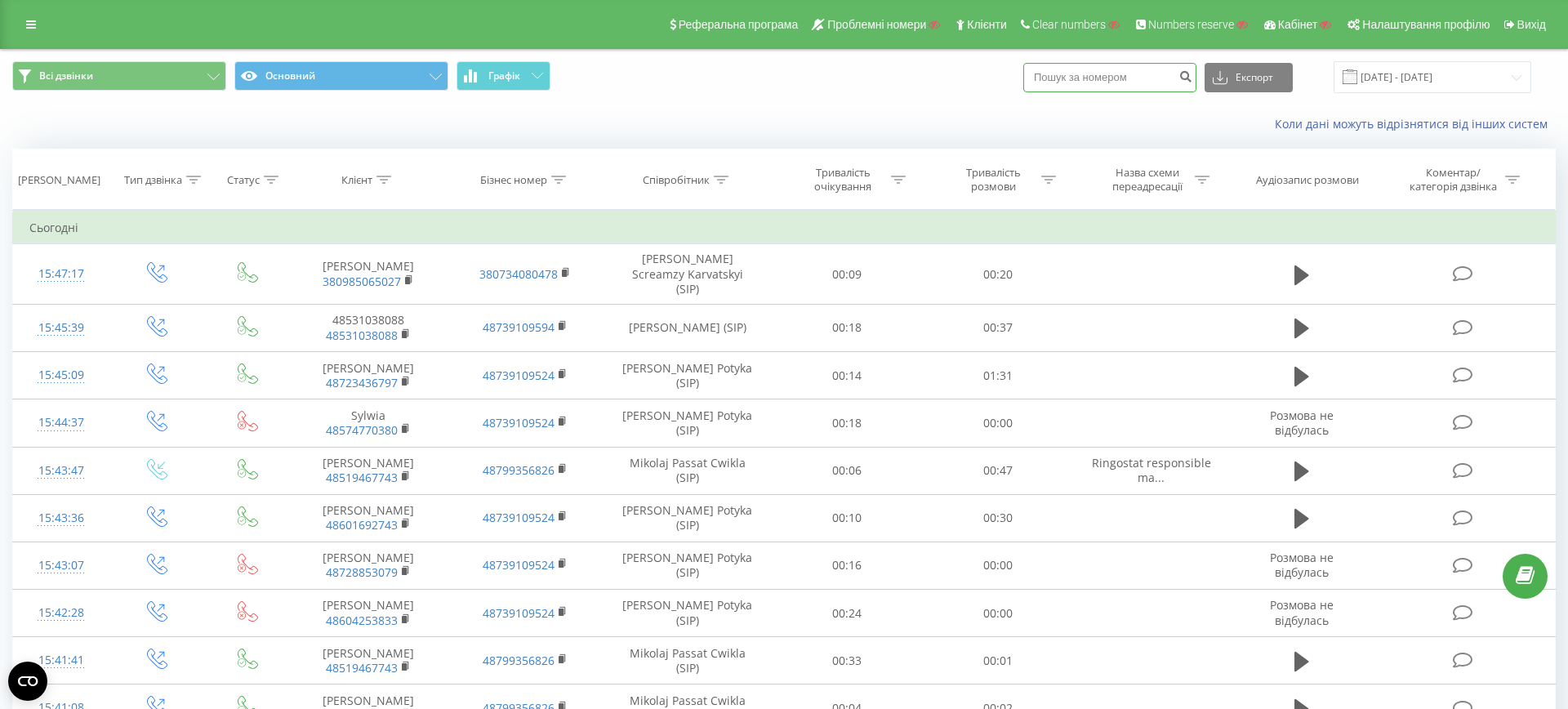
click at [1101, 72] on input at bounding box center [1109, 78] width 173 height 30
paste input "80634132178"
drag, startPoint x: 1081, startPoint y: 75, endPoint x: 1066, endPoint y: 75, distance: 15.0
click at [1066, 75] on div "Всі дзвінки Основний Графік 80634132178 Експорт .csv .xls .xlsx 23.08.2025 - 23…" at bounding box center [784, 77] width 1543 height 31
type input "0634132178"
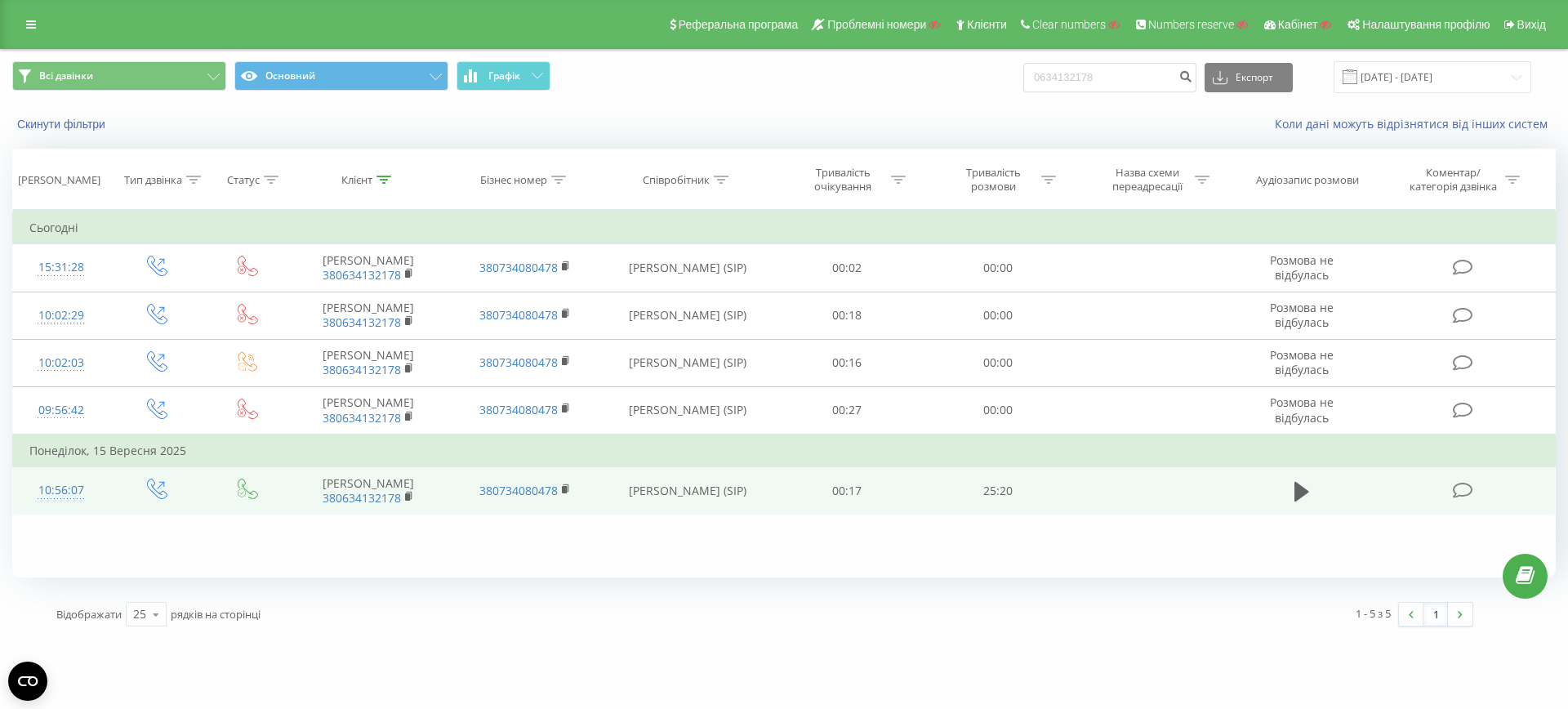
click at [57, 488] on div "10:56:07" at bounding box center [61, 490] width 64 height 31
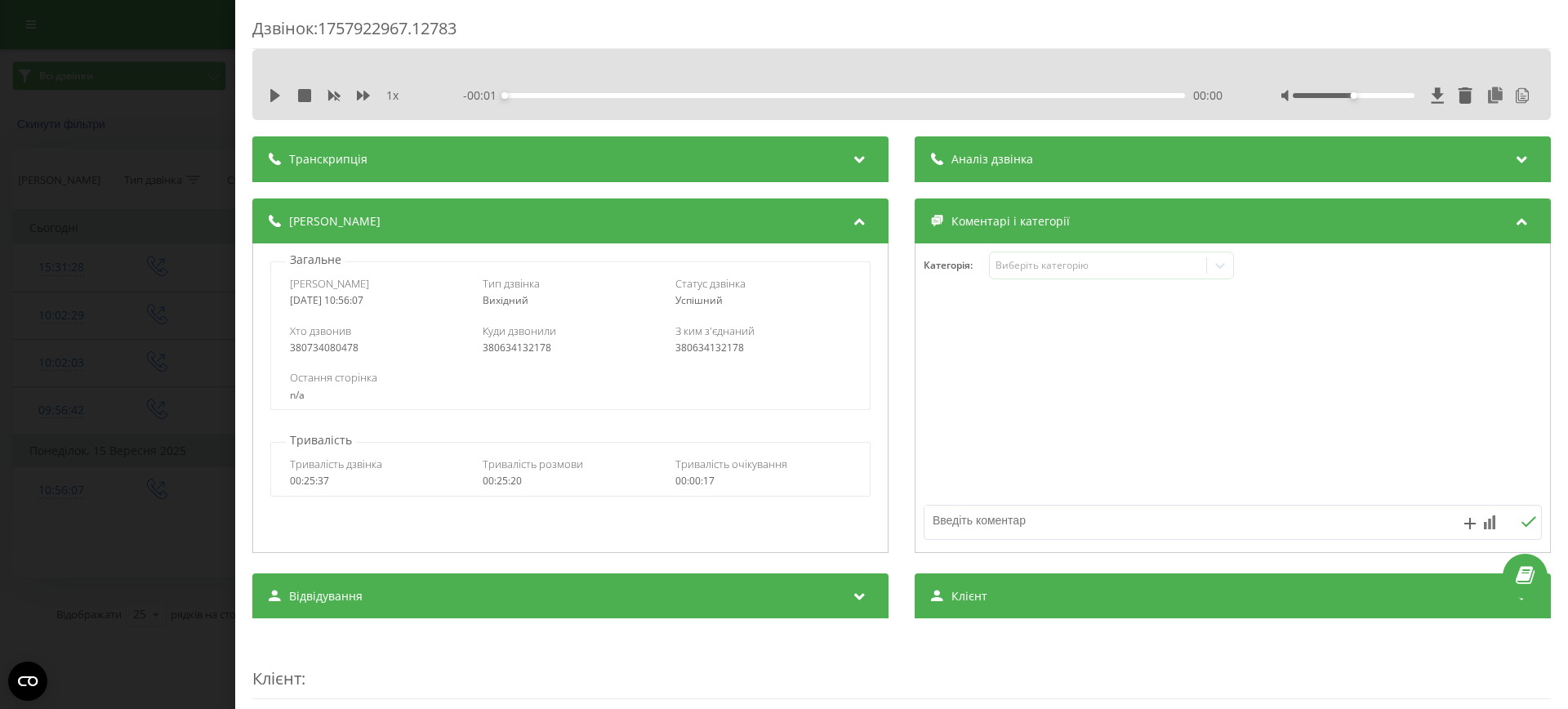
click at [988, 84] on div "1 x - 00:01 00:00 00:00" at bounding box center [901, 96] width 1273 height 25
click at [995, 146] on div "Аналіз дзвінка" at bounding box center [1232, 159] width 636 height 46
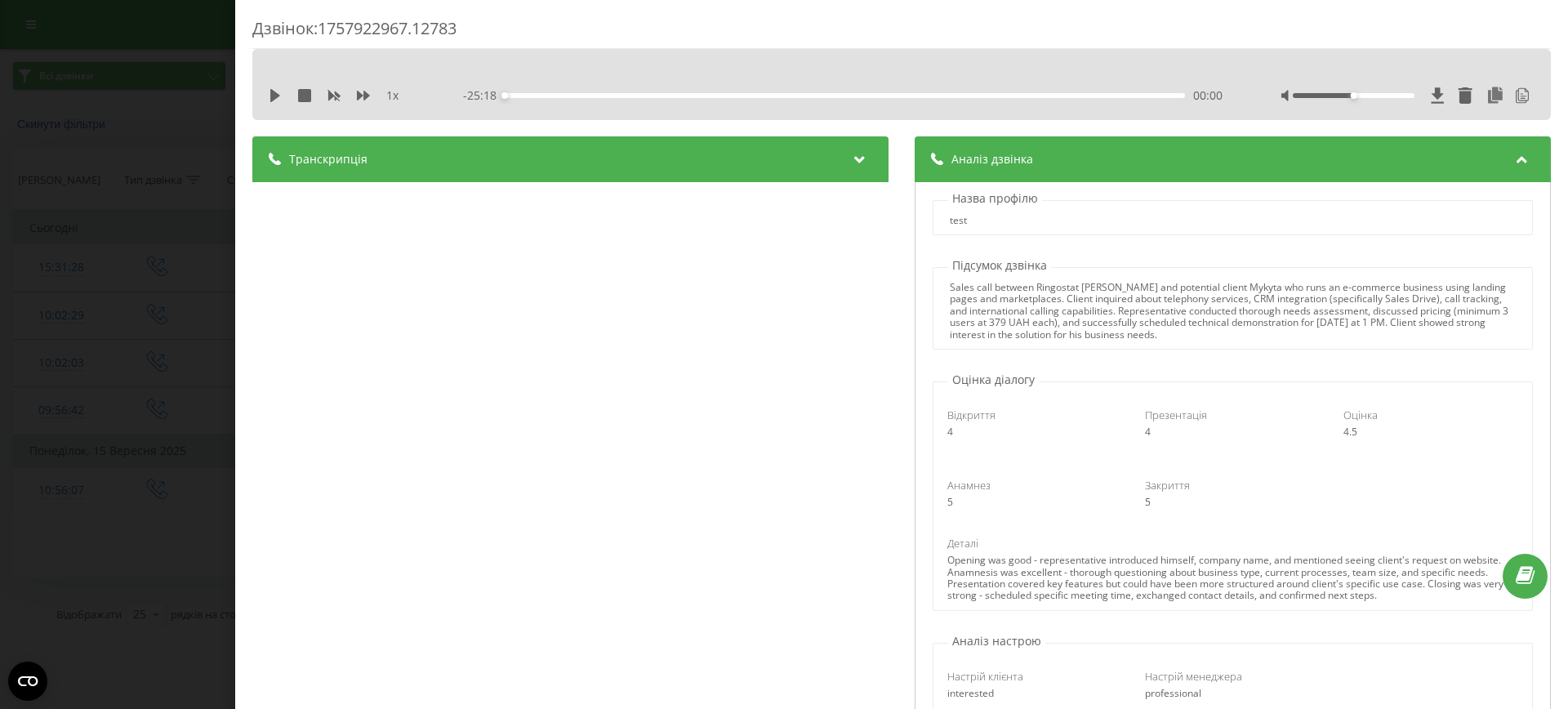
click at [166, 491] on div "Дзвінок : 1757922967.12783 1 x - 25:18 00:00 00:00 Транскрипція 00:00 Алло! 00:…" at bounding box center [784, 354] width 1568 height 709
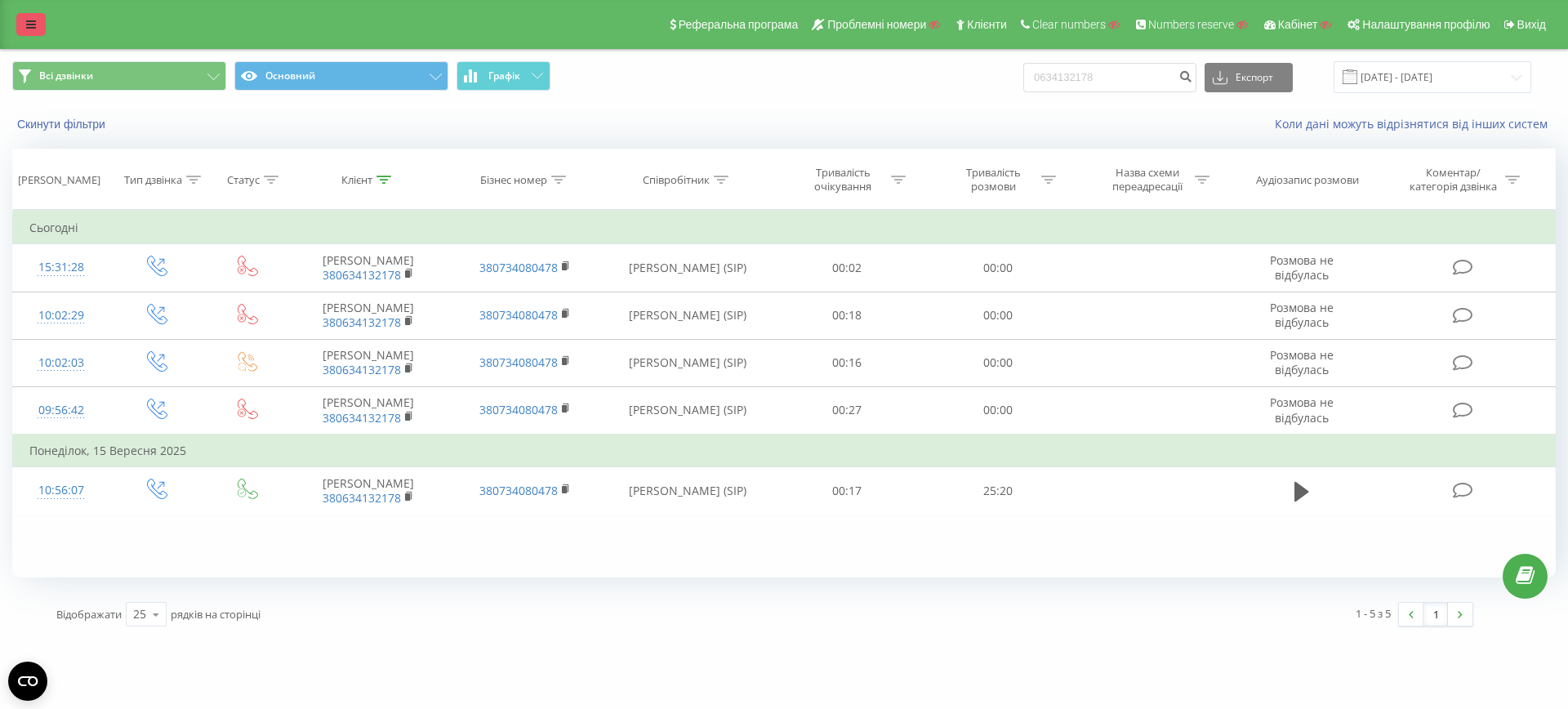
click at [31, 22] on icon at bounding box center [31, 25] width 10 height 12
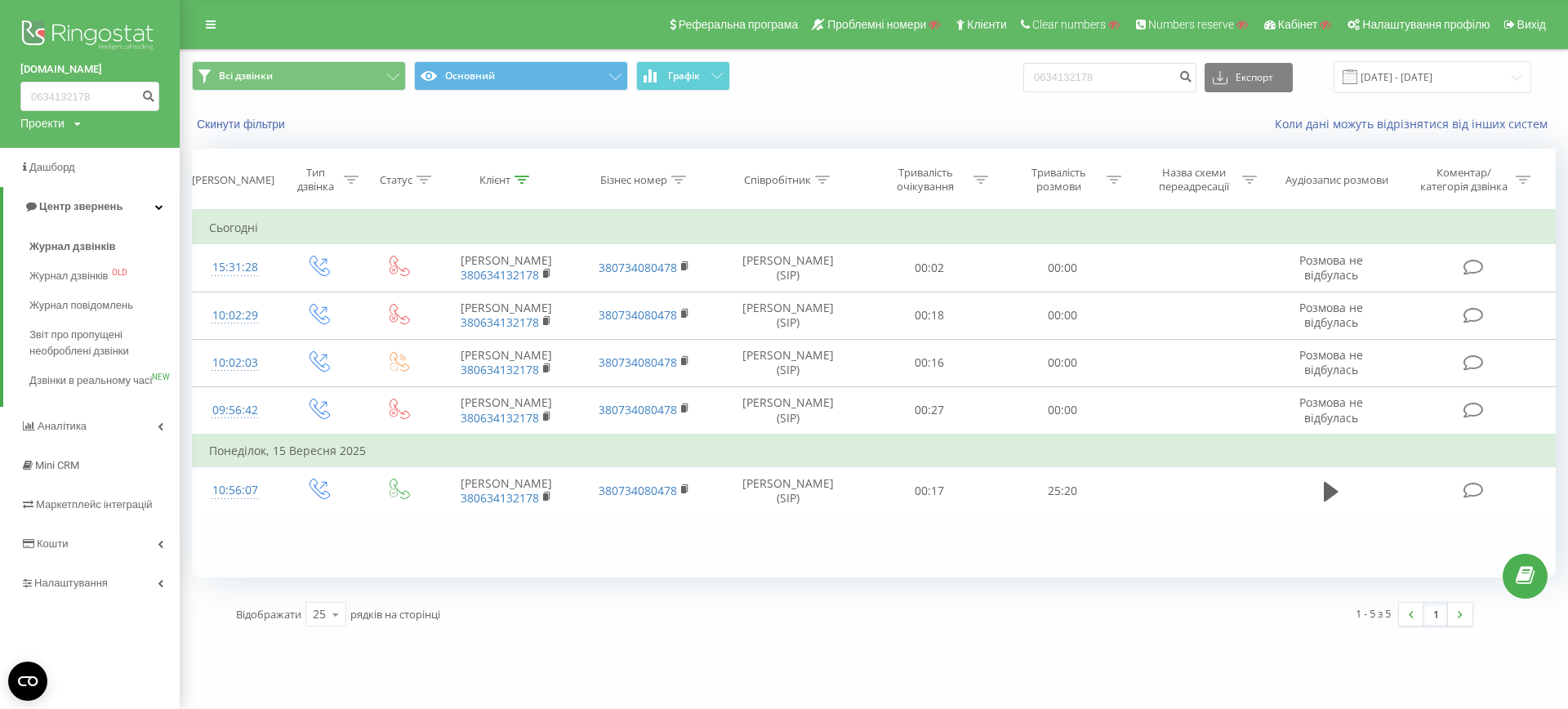
click at [401, 568] on div "Фільтрувати за умовою Дорівнює Введіть значення Скасувати OK Фільтрувати за умо…" at bounding box center [874, 394] width 1364 height 367
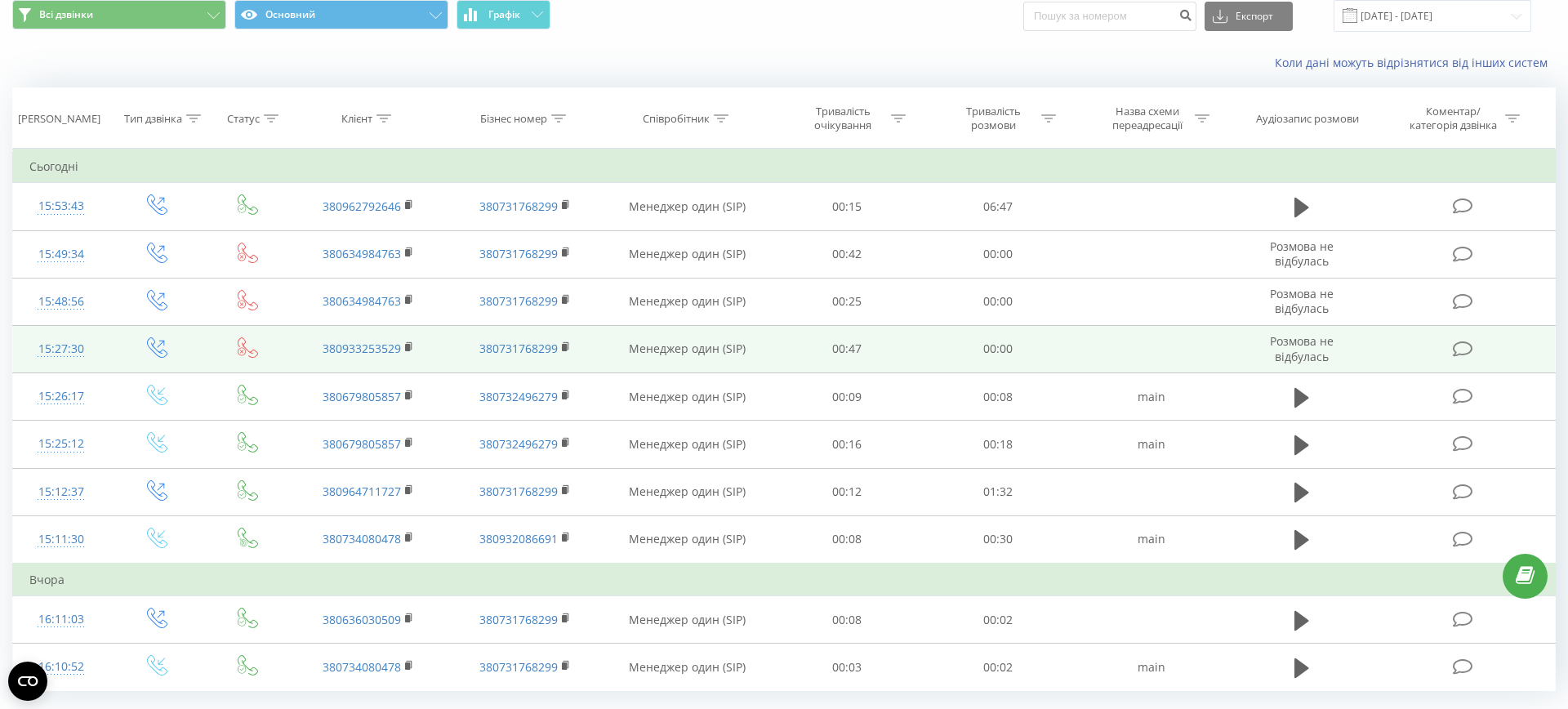
scroll to position [49, 0]
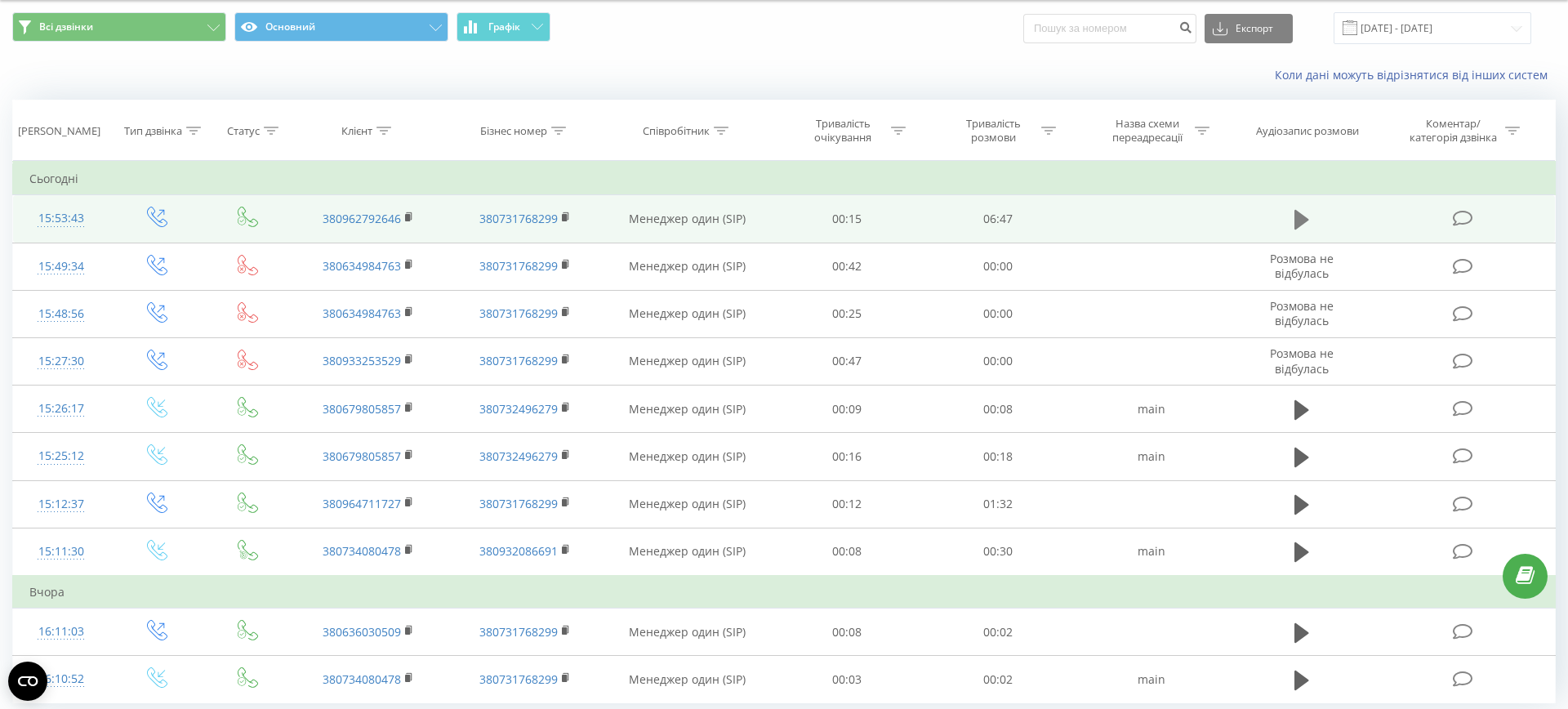
click at [1296, 213] on icon at bounding box center [1302, 220] width 15 height 20
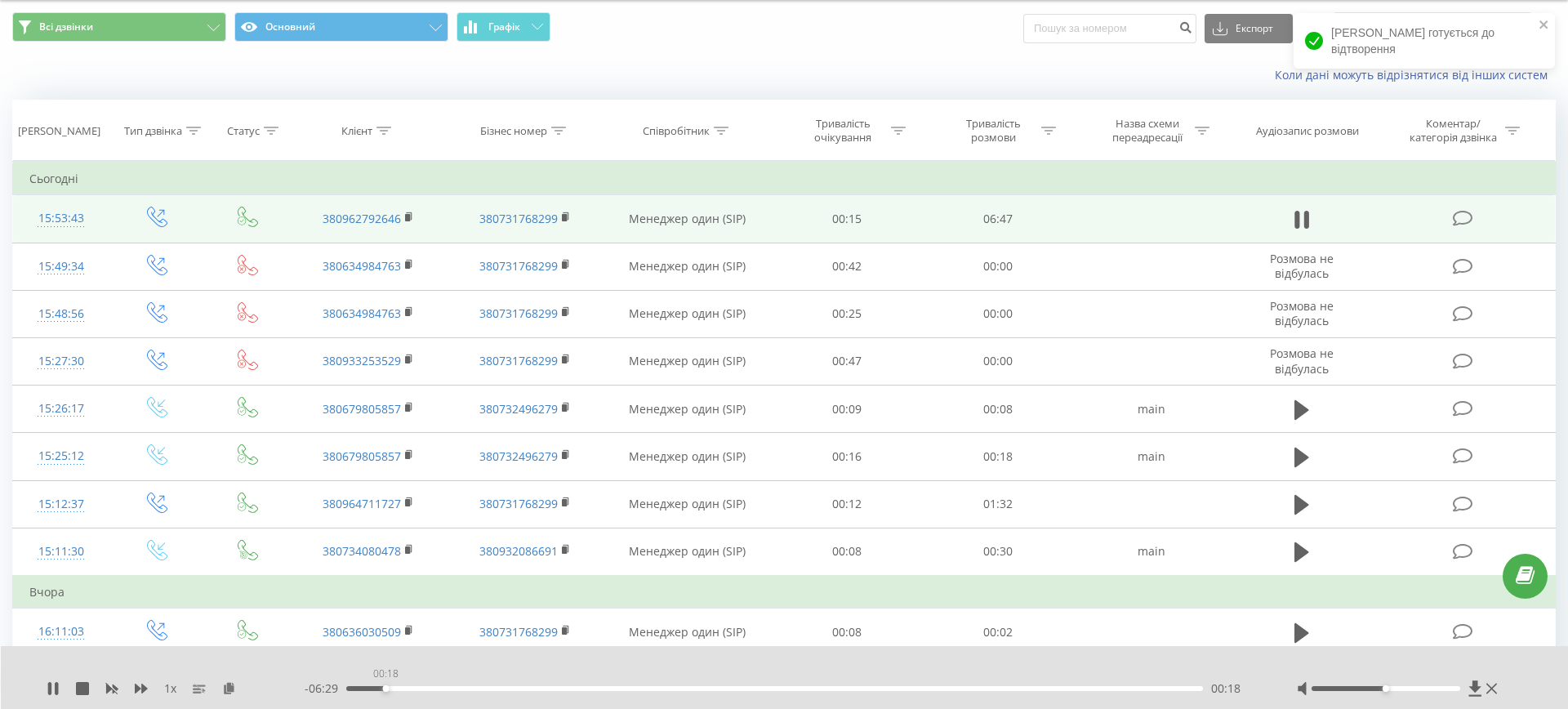
click at [386, 689] on div "00:18" at bounding box center [774, 688] width 856 height 5
click at [473, 687] on div "00:52" at bounding box center [774, 688] width 856 height 5
click at [539, 688] on div "01:01" at bounding box center [774, 688] width 856 height 5
click at [571, 692] on div "- 05:14 01:33 01:33" at bounding box center [780, 688] width 952 height 17
click at [571, 689] on div "01:33" at bounding box center [774, 688] width 856 height 5
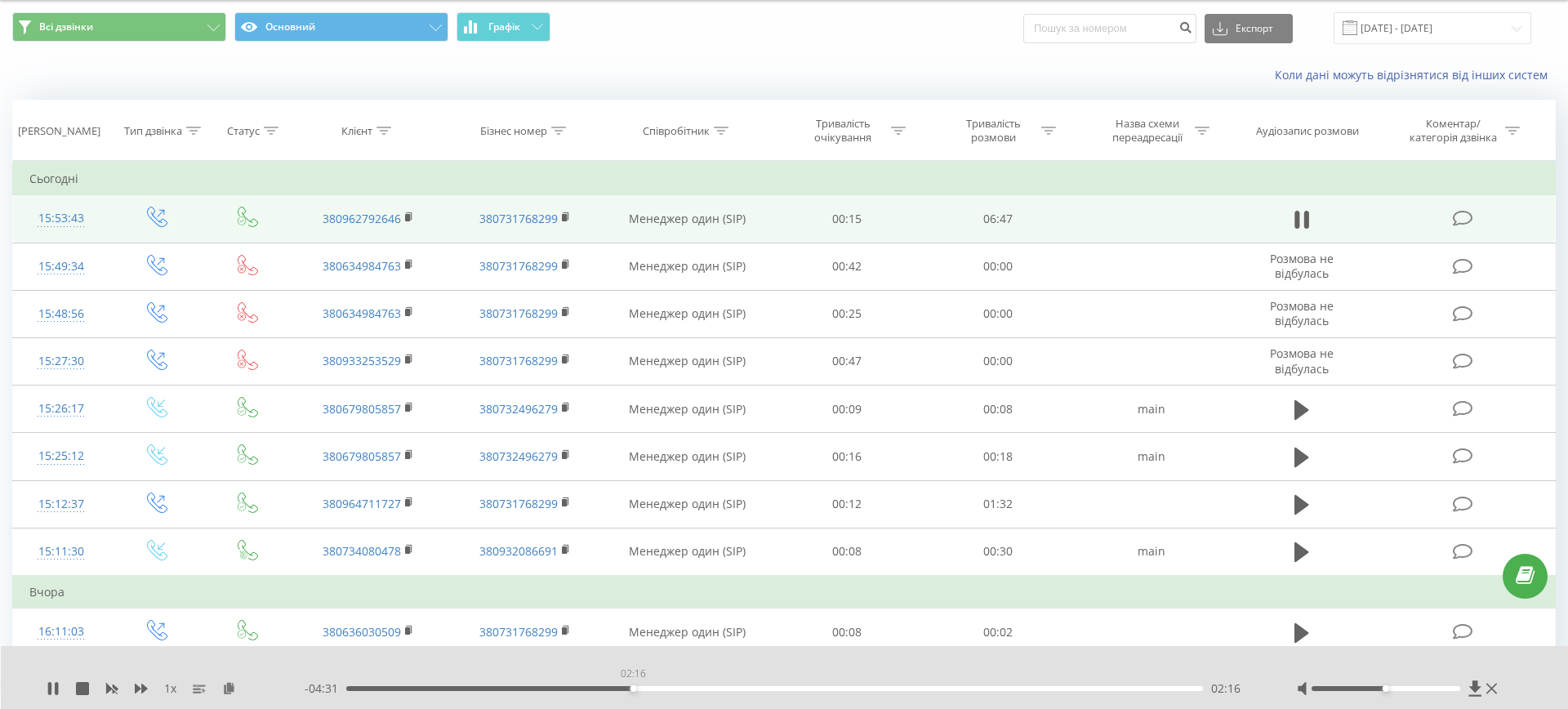
click at [633, 689] on div "02:16" at bounding box center [774, 688] width 856 height 5
click at [752, 687] on div "02:21" at bounding box center [774, 688] width 856 height 5
click at [902, 687] on div "04:25" at bounding box center [774, 688] width 856 height 5
click at [1016, 687] on div "05:19" at bounding box center [774, 688] width 856 height 5
click at [50, 688] on icon at bounding box center [50, 688] width 3 height 13
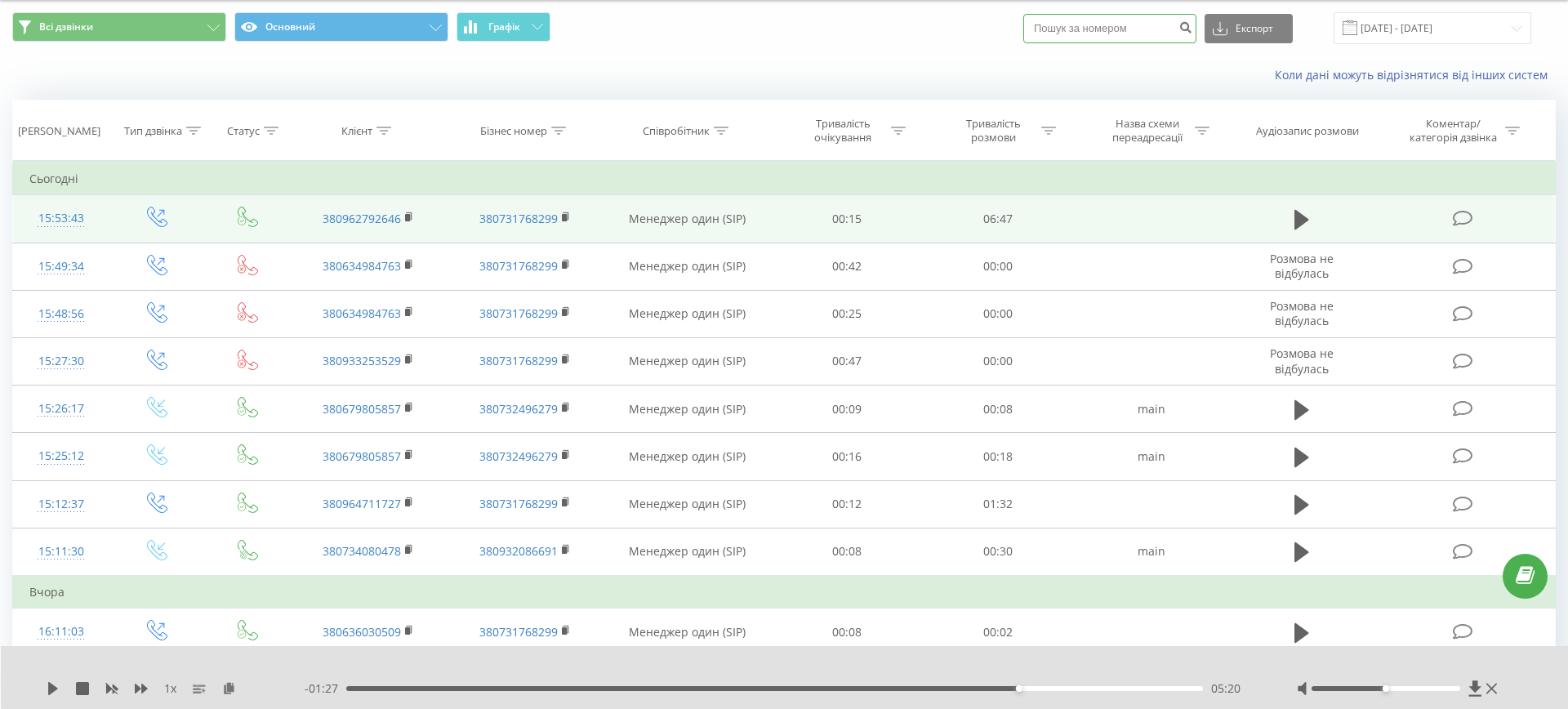
click at [1182, 31] on input at bounding box center [1109, 29] width 173 height 30
paste input "380666660556"
type input "380666660556"
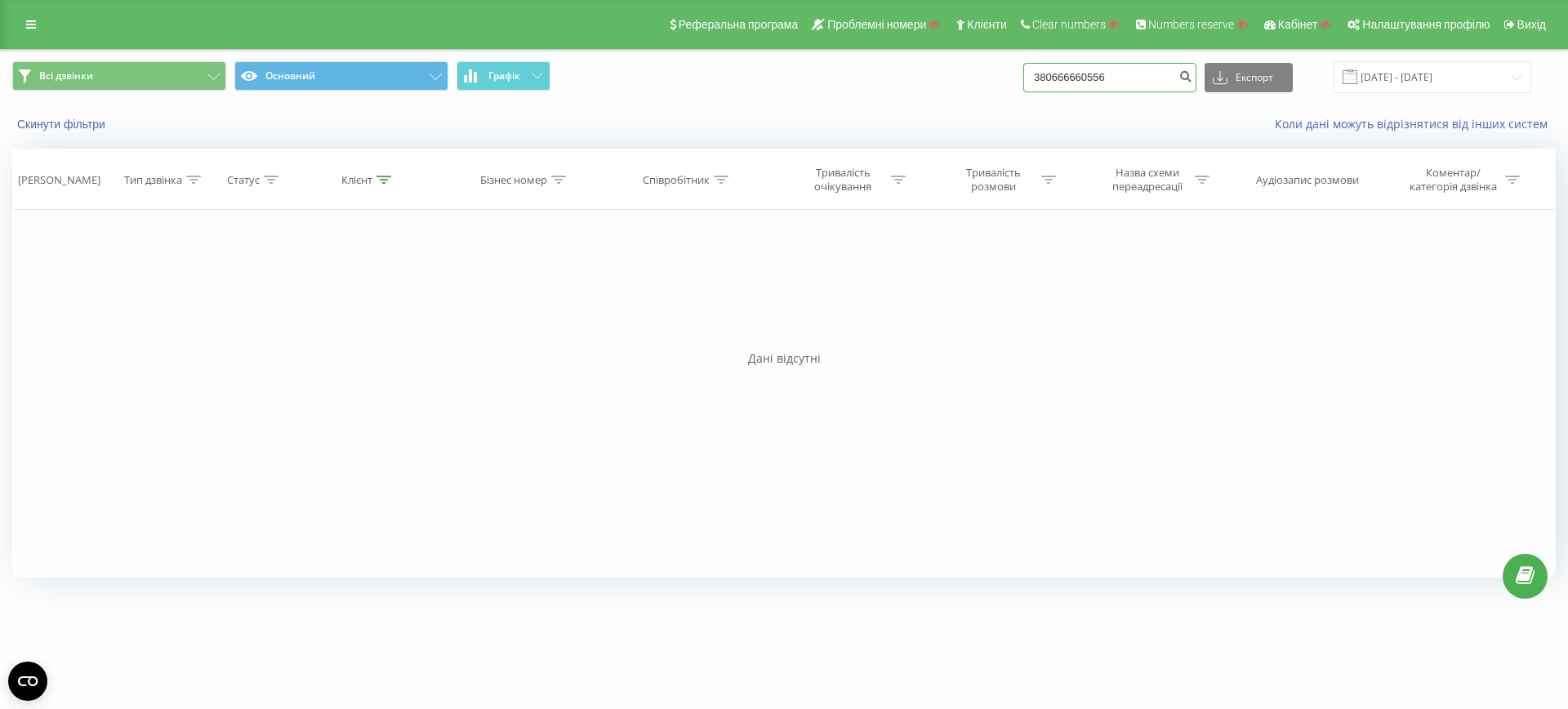
click at [1081, 84] on input "380666660556" at bounding box center [1109, 78] width 173 height 30
click at [1074, 79] on input "380666660556" at bounding box center [1109, 78] width 173 height 30
type input "[PHONE_NUMBER]"
drag, startPoint x: 1083, startPoint y: 79, endPoint x: 1057, endPoint y: 79, distance: 26.0
click at [1058, 79] on div "Всі дзвінки Основний Графік +380666660556 Експорт .csv .xls .xlsx 23.06.2025 - …" at bounding box center [784, 77] width 1543 height 31
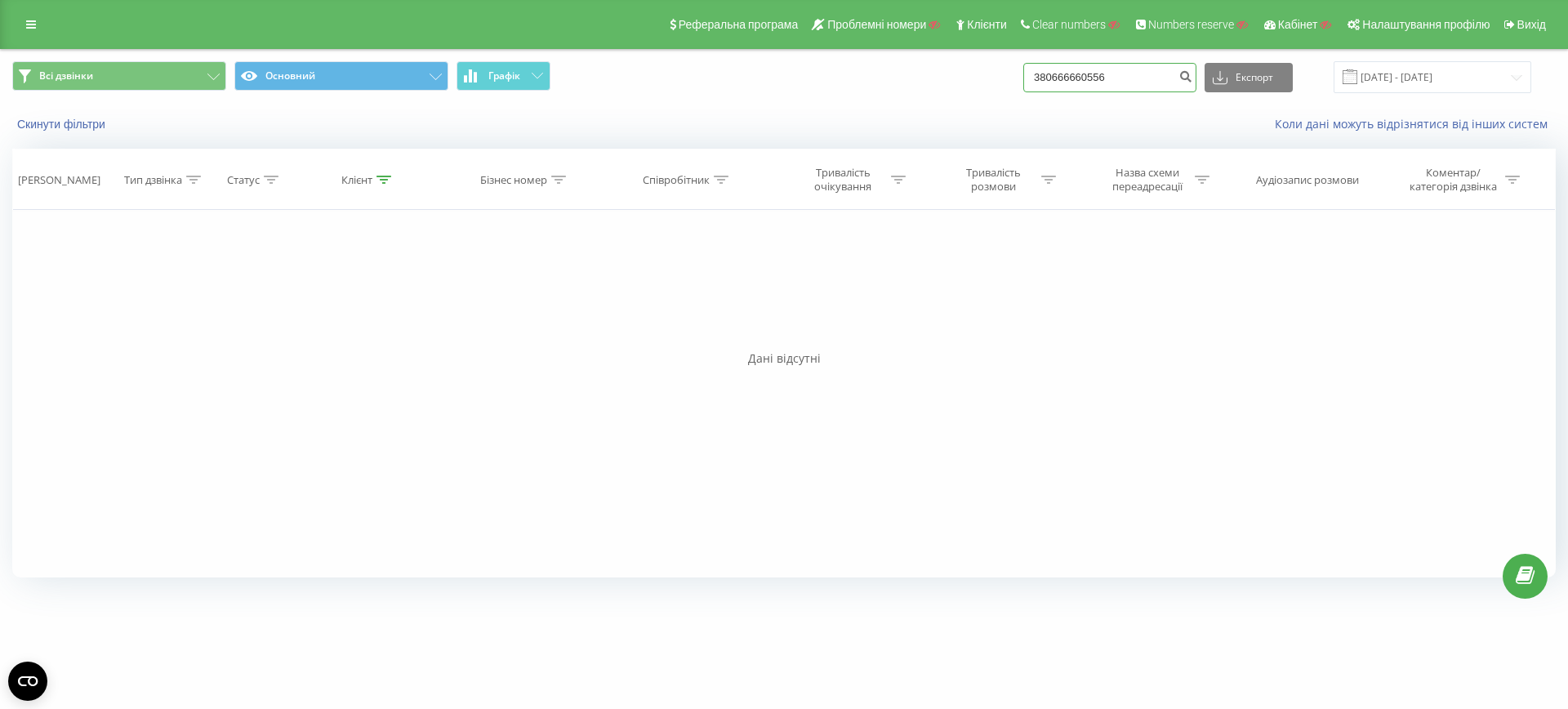
type input "380666660556"
click at [31, 31] on link at bounding box center [31, 25] width 30 height 23
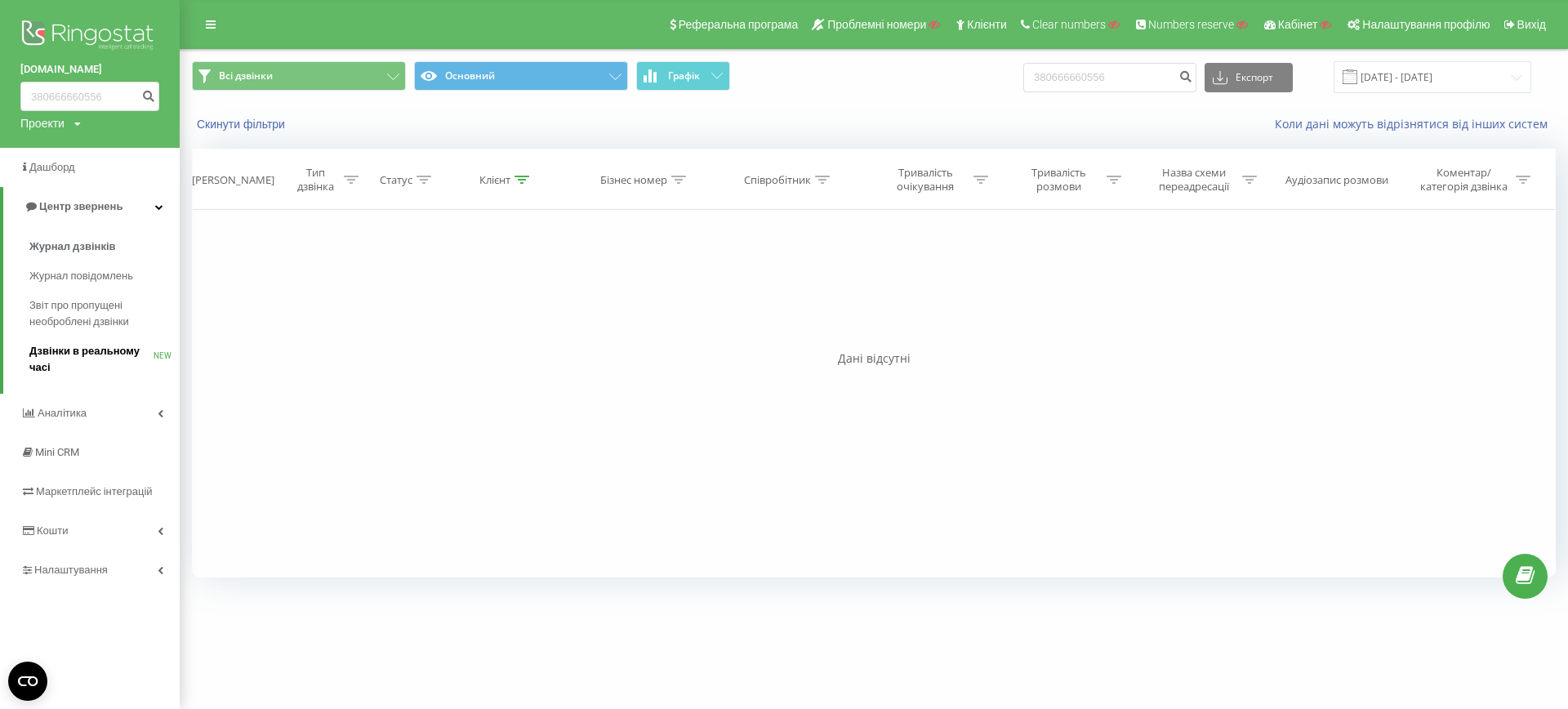
click at [115, 358] on span "Дзвінки в реальному часі" at bounding box center [92, 358] width 124 height 32
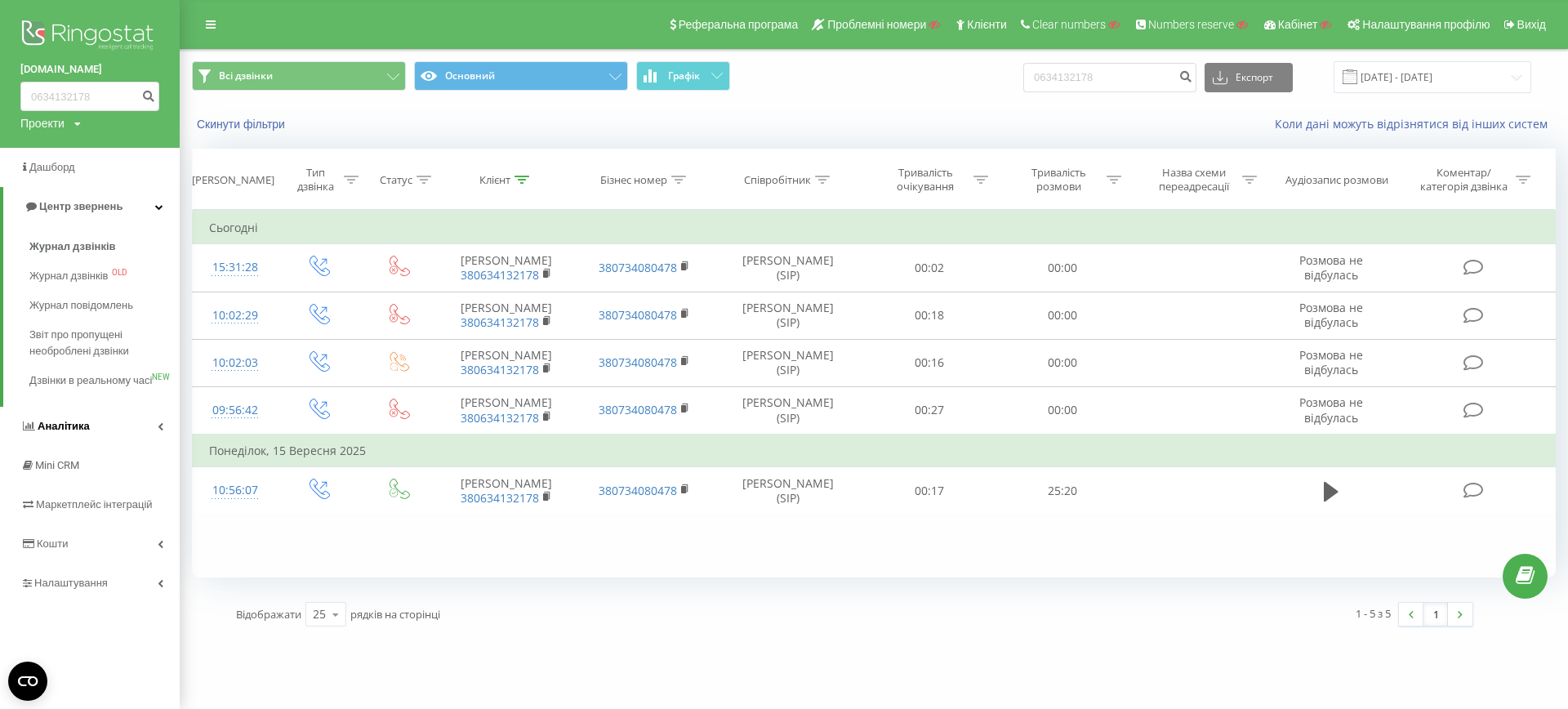
click at [82, 432] on span "Аналiтика" at bounding box center [63, 425] width 52 height 12
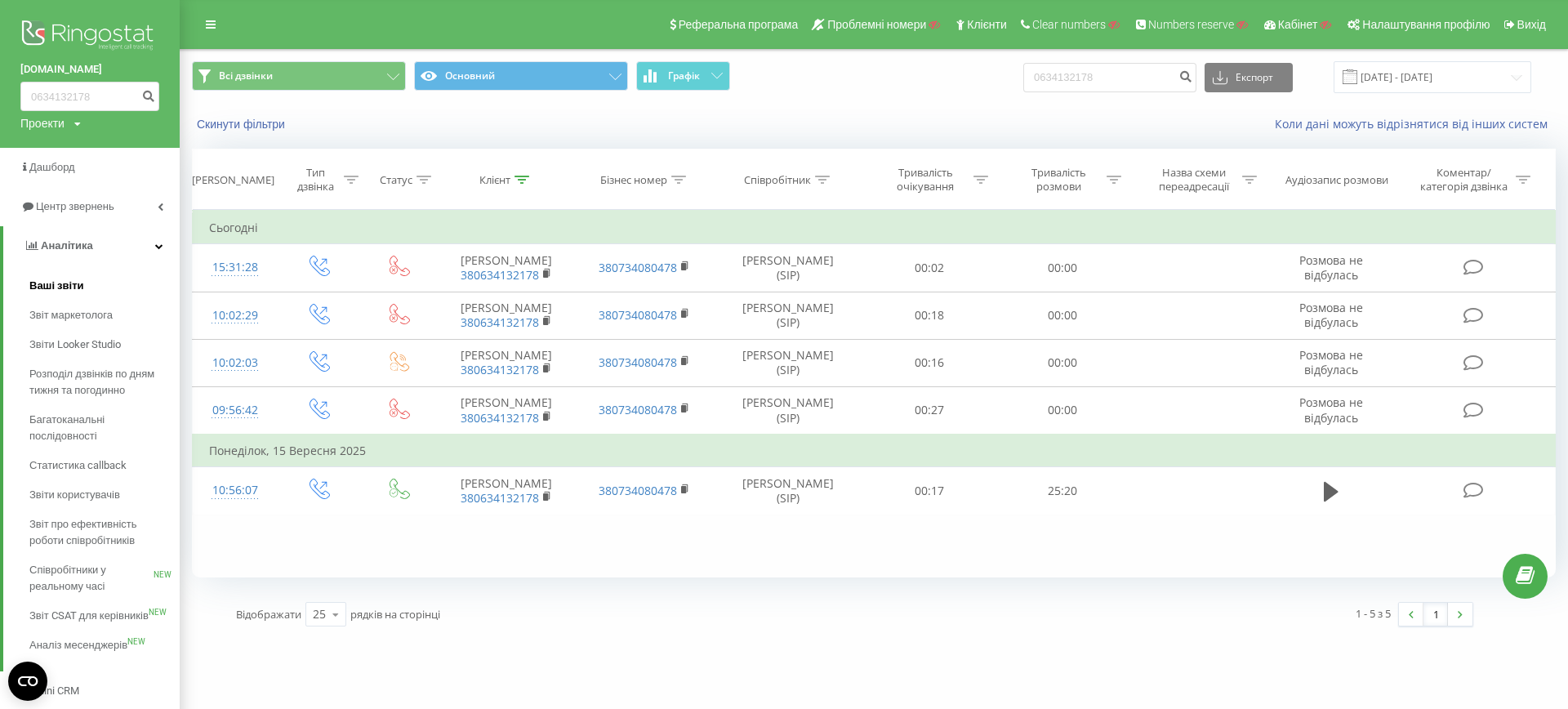
click at [71, 283] on span "Ваші звіти" at bounding box center [57, 286] width 55 height 17
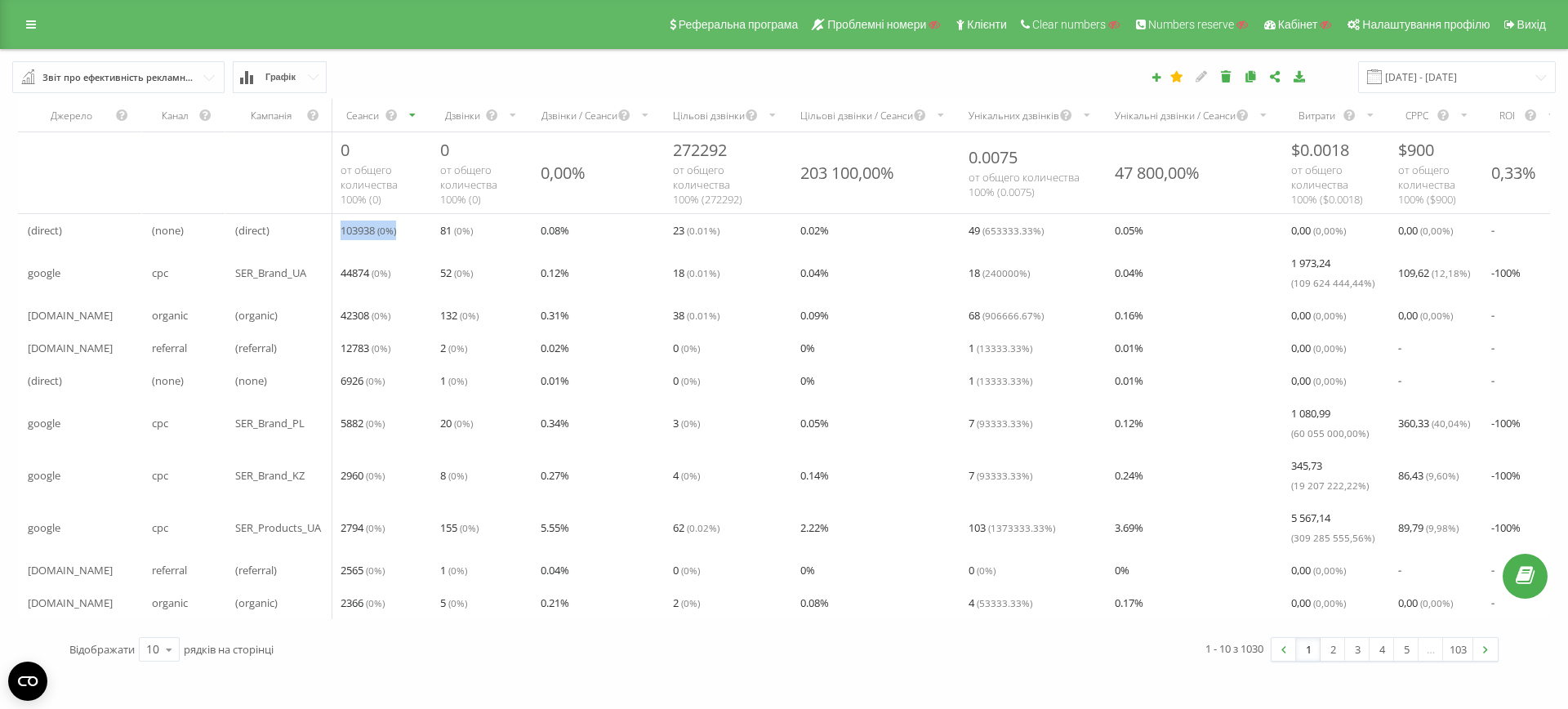
drag, startPoint x: 331, startPoint y: 225, endPoint x: 400, endPoint y: 235, distance: 69.7
click at [400, 235] on tr "(direct) (none) (direct) 103938 ( 0 %) 81 ( 0 %) 0.08 % 23 ( 0.01 %) 0.02 % 49 …" at bounding box center [937, 230] width 1837 height 32
drag, startPoint x: 342, startPoint y: 271, endPoint x: 397, endPoint y: 274, distance: 55.1
click at [396, 273] on div "44874 ( 0 %)" at bounding box center [381, 272] width 99 height 32
drag, startPoint x: 339, startPoint y: 311, endPoint x: 402, endPoint y: 315, distance: 63.1
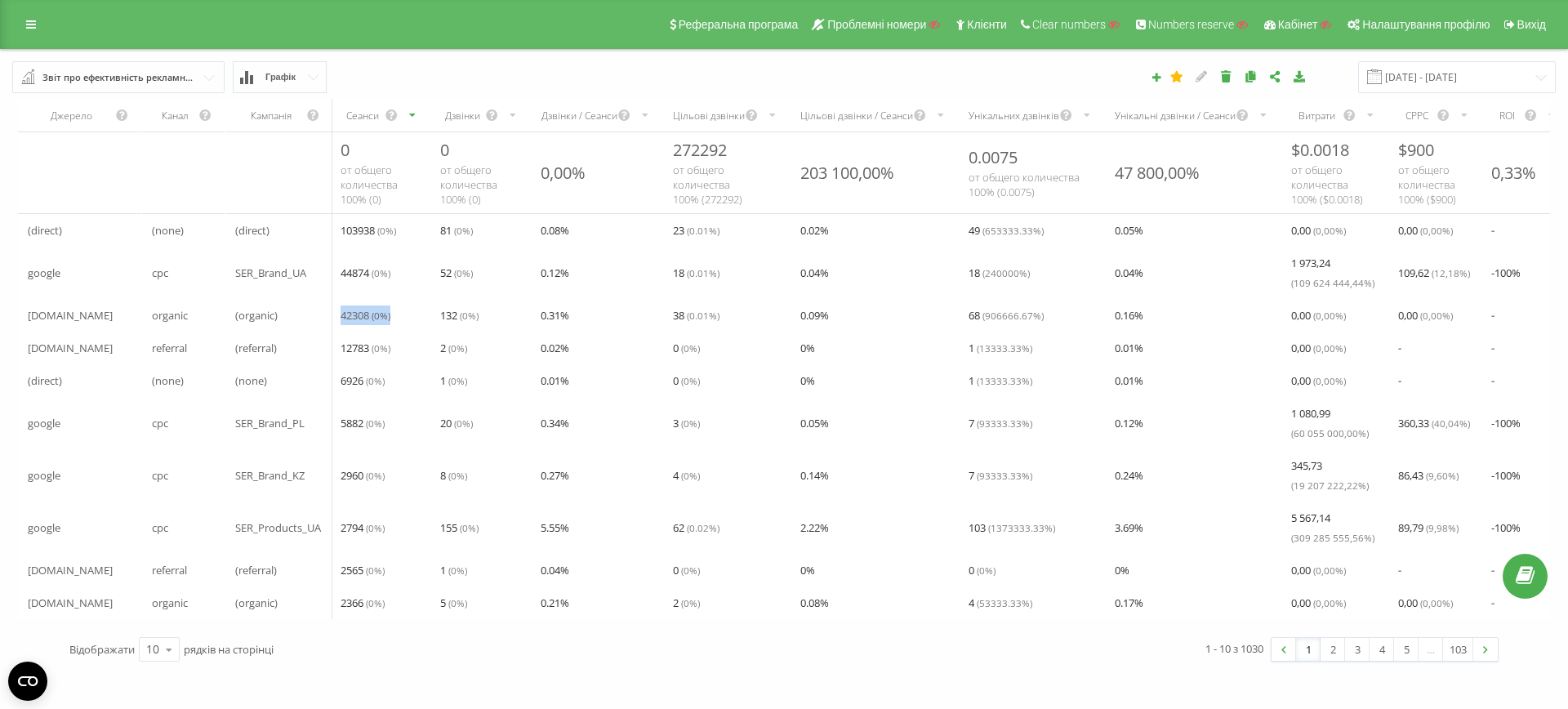
click at [401, 315] on div "42308 ( 0 %)" at bounding box center [381, 314] width 99 height 32
drag, startPoint x: 333, startPoint y: 347, endPoint x: 400, endPoint y: 347, distance: 67.0
click at [400, 347] on div "12783 ( 0 %)" at bounding box center [381, 347] width 99 height 32
drag, startPoint x: 340, startPoint y: 275, endPoint x: 373, endPoint y: 275, distance: 33.0
click at [373, 275] on div "44874 ( 0 %)" at bounding box center [381, 272] width 99 height 32
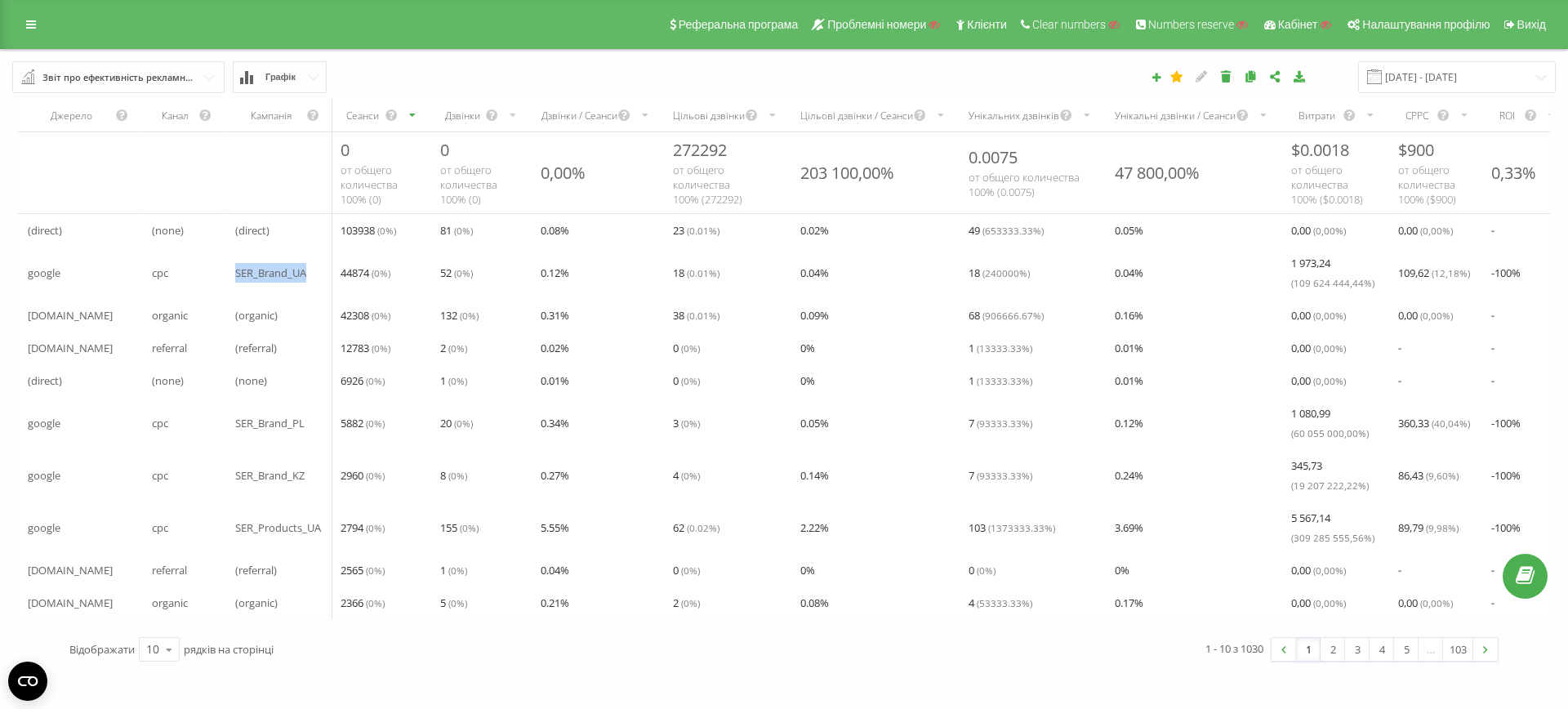
drag, startPoint x: 232, startPoint y: 271, endPoint x: 314, endPoint y: 275, distance: 82.1
click at [314, 275] on div "SER_Brand_UA" at bounding box center [278, 272] width 107 height 32
drag, startPoint x: 333, startPoint y: 274, endPoint x: 372, endPoint y: 275, distance: 39.0
click at [372, 275] on div "44874 ( 0 %)" at bounding box center [381, 272] width 99 height 32
drag, startPoint x: 434, startPoint y: 273, endPoint x: 457, endPoint y: 273, distance: 23.0
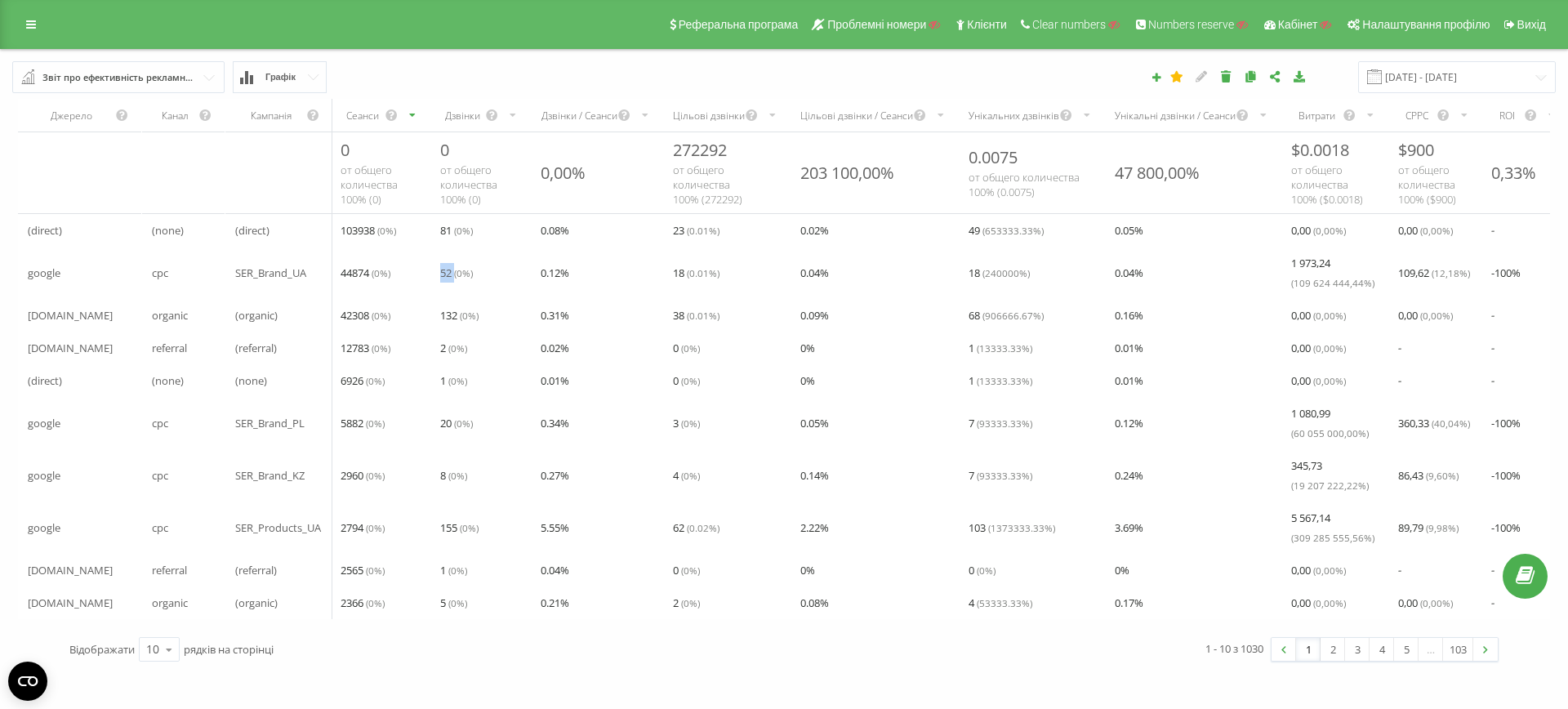
click at [457, 273] on div "52 ( 0 %)" at bounding box center [481, 272] width 101 height 32
drag, startPoint x: 663, startPoint y: 273, endPoint x: 726, endPoint y: 285, distance: 64.1
click at [726, 285] on tr "google cpc SER_Brand_UA 44874 ( 0 %) 52 ( 0 %) 0.12 % 18 ( 0.01 %) 0.04 % 18 ( …" at bounding box center [937, 272] width 1837 height 52
drag, startPoint x: 236, startPoint y: 277, endPoint x: 403, endPoint y: 279, distance: 167.0
click at [404, 279] on tr "google cpc SER_Brand_UA 44874 ( 0 %) 52 ( 0 %) 0.12 % 18 ( 0.01 %) 0.04 % 18 ( …" at bounding box center [937, 272] width 1837 height 52
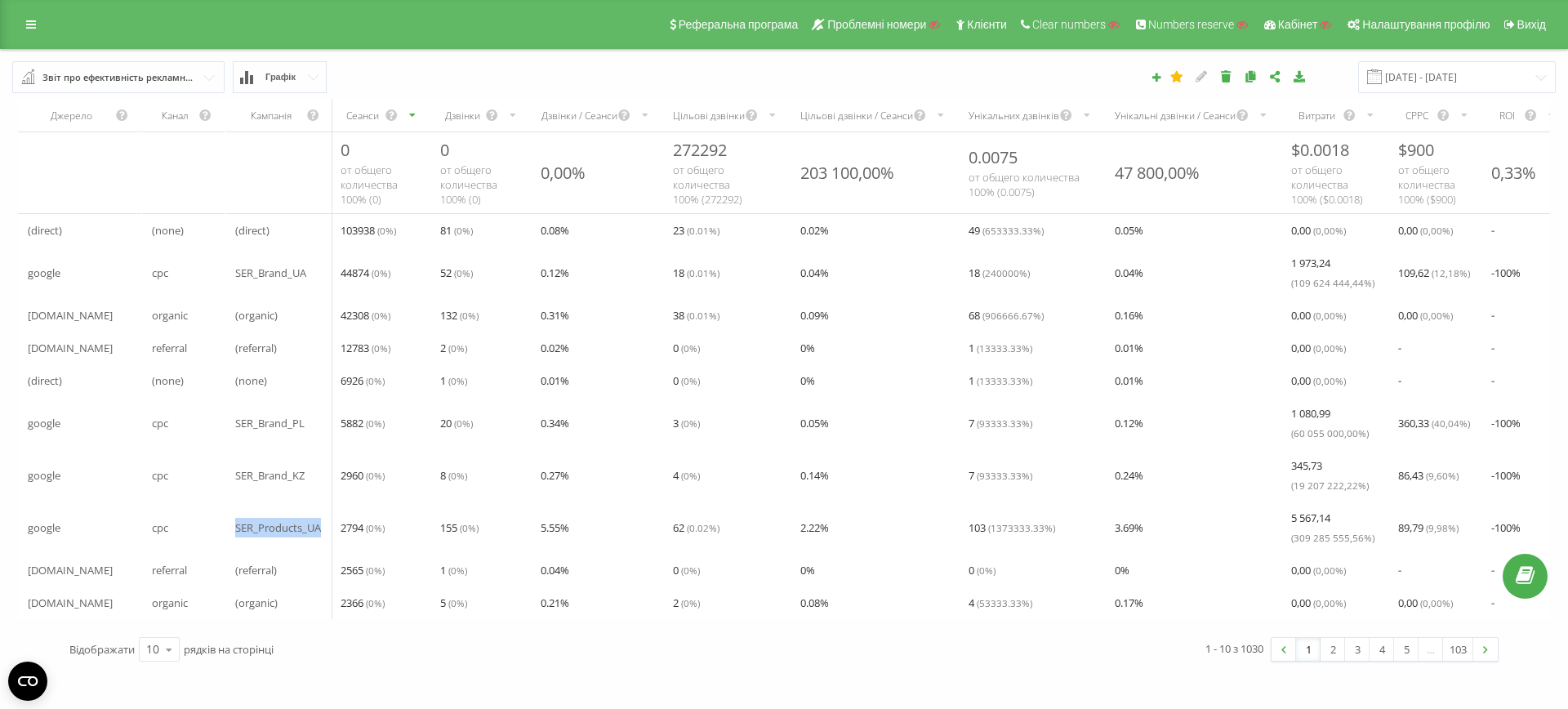
drag, startPoint x: 236, startPoint y: 529, endPoint x: 319, endPoint y: 534, distance: 83.2
click at [320, 534] on span "SER_Products_UA" at bounding box center [278, 528] width 86 height 20
drag, startPoint x: 342, startPoint y: 527, endPoint x: 405, endPoint y: 530, distance: 63.1
click at [405, 529] on div "2794 ( 0 %)" at bounding box center [381, 527] width 99 height 32
drag, startPoint x: 424, startPoint y: 528, endPoint x: 479, endPoint y: 533, distance: 55.2
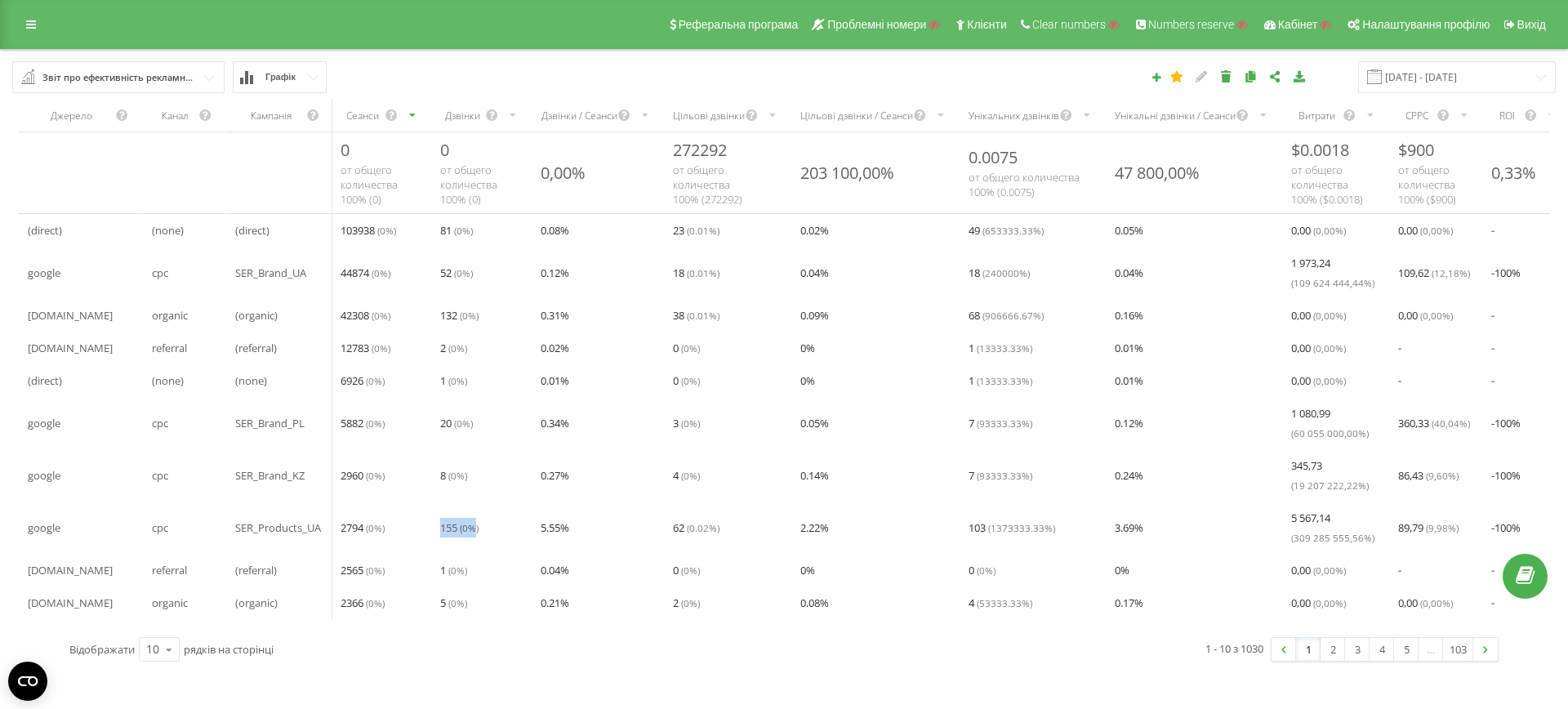
click at [479, 533] on tr "google cpc SER_Products_UA 2794 ( 0 %) 155 ( 0 %) 5.55 % 62 ( 0.02 %) 2.22 % 10…" at bounding box center [937, 527] width 1837 height 52
drag, startPoint x: 657, startPoint y: 527, endPoint x: 693, endPoint y: 527, distance: 36.0
click at [693, 527] on tr "google cpc SER_Products_UA 2794 ( 0 %) 155 ( 0 %) 5.55 % 62 ( 0.02 %) 2.22 % 10…" at bounding box center [937, 527] width 1837 height 52
drag, startPoint x: 334, startPoint y: 271, endPoint x: 420, endPoint y: 268, distance: 86.1
click at [420, 268] on div "44874 ( 0 %)" at bounding box center [381, 272] width 99 height 32
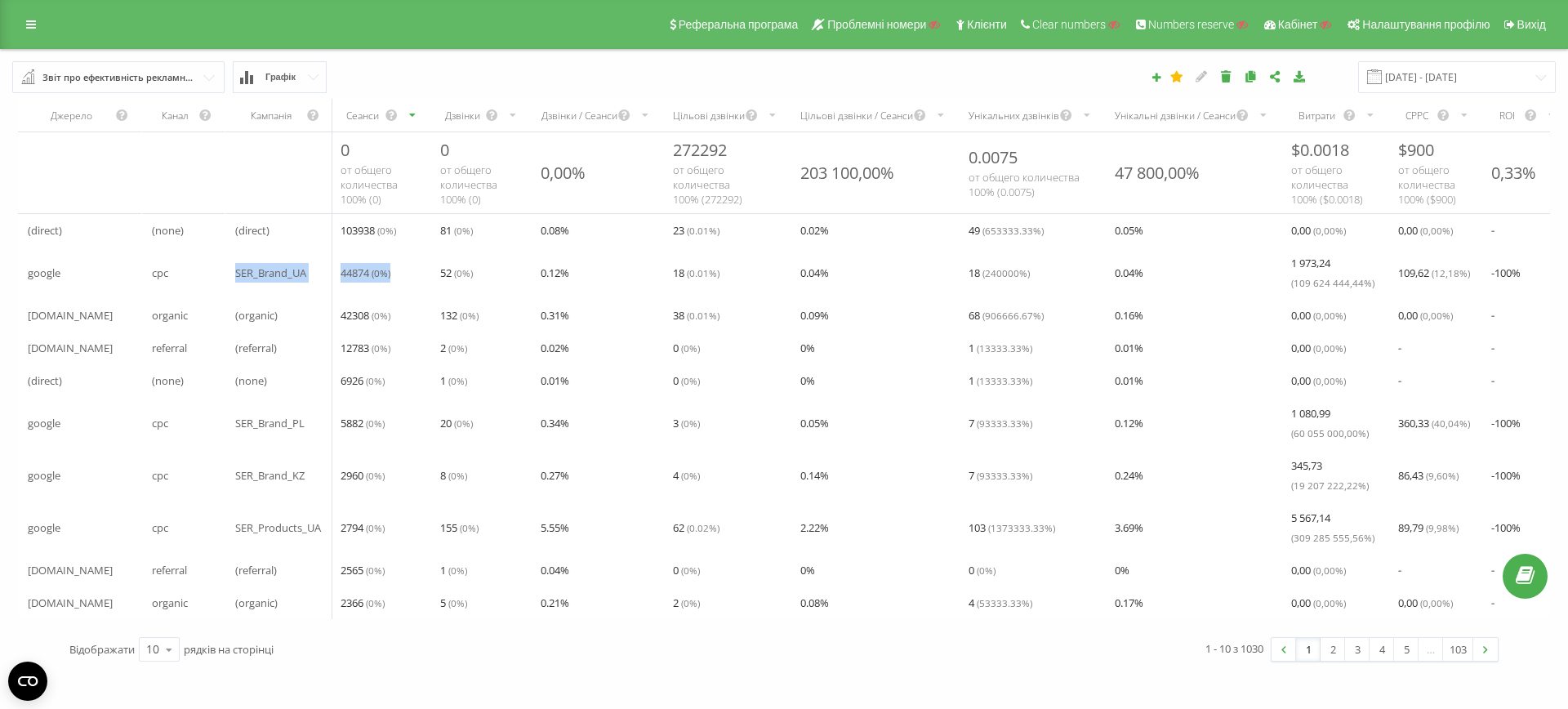
drag, startPoint x: 237, startPoint y: 271, endPoint x: 394, endPoint y: 274, distance: 157.0
click at [394, 274] on tr "google cpc SER_Brand_UA 44874 ( 0 %) 52 ( 0 %) 0.12 % 18 ( 0.01 %) 0.04 % 18 ( …" at bounding box center [937, 272] width 1837 height 52
drag, startPoint x: 664, startPoint y: 270, endPoint x: 756, endPoint y: 273, distance: 92.0
click at [757, 273] on tr "google cpc SER_Brand_UA 44874 ( 0 %) 52 ( 0 %) 0.12 % 18 ( 0.01 %) 0.04 % 18 ( …" at bounding box center [937, 272] width 1837 height 52
drag, startPoint x: 225, startPoint y: 267, endPoint x: 323, endPoint y: 273, distance: 98.2
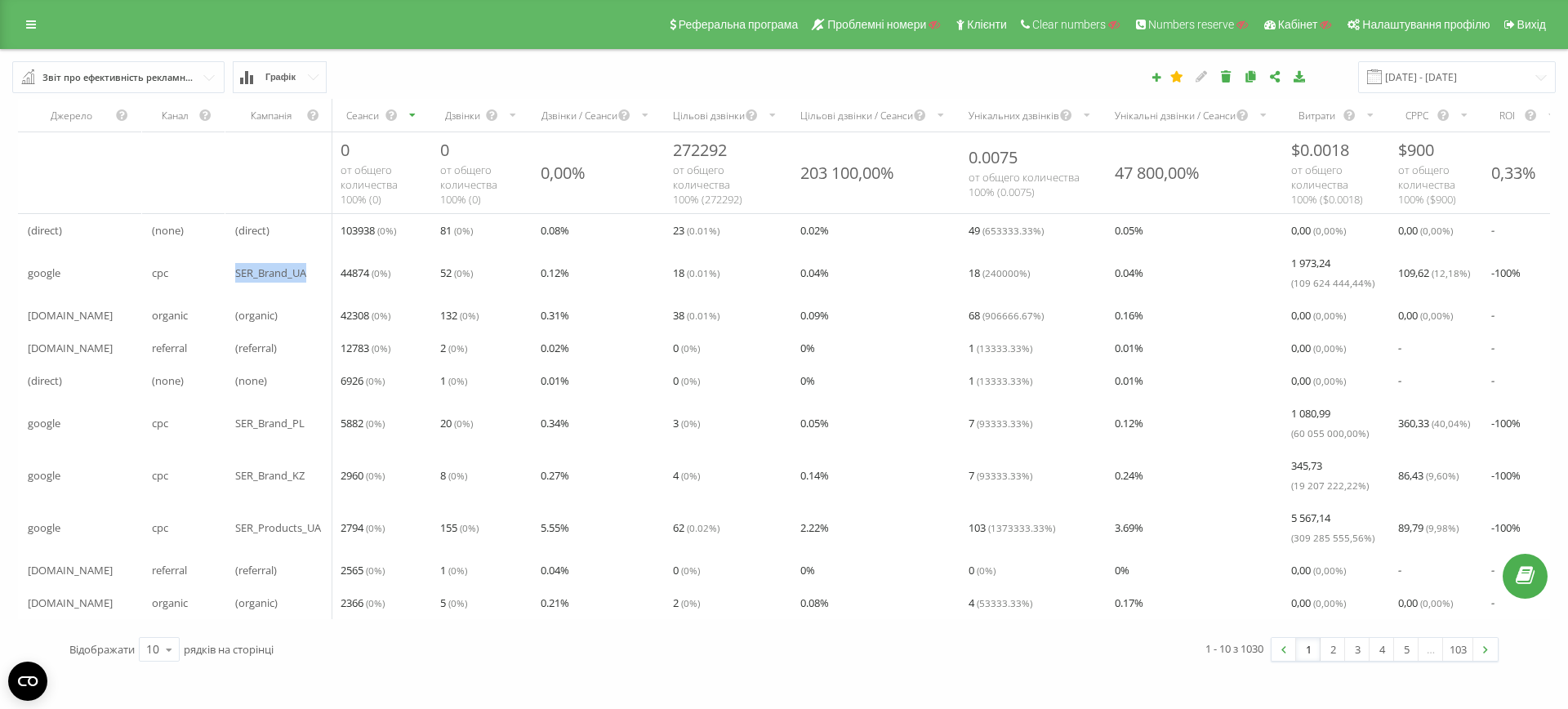
click at [324, 273] on div "SER_Brand_UA" at bounding box center [278, 272] width 107 height 32
drag, startPoint x: 420, startPoint y: 275, endPoint x: 482, endPoint y: 275, distance: 62.0
click at [482, 275] on tr "google cpc SER_Brand_UA 44874 ( 0 %) 52 ( 0 %) 0.12 % 18 ( 0.01 %) 0.04 % 18 ( …" at bounding box center [937, 272] width 1837 height 52
drag, startPoint x: 621, startPoint y: 278, endPoint x: 726, endPoint y: 280, distance: 105.0
click at [726, 280] on tr "google cpc SER_Brand_UA 44874 ( 0 %) 52 ( 0 %) 0.12 % 18 ( 0.01 %) 0.04 % 18 ( …" at bounding box center [937, 272] width 1837 height 52
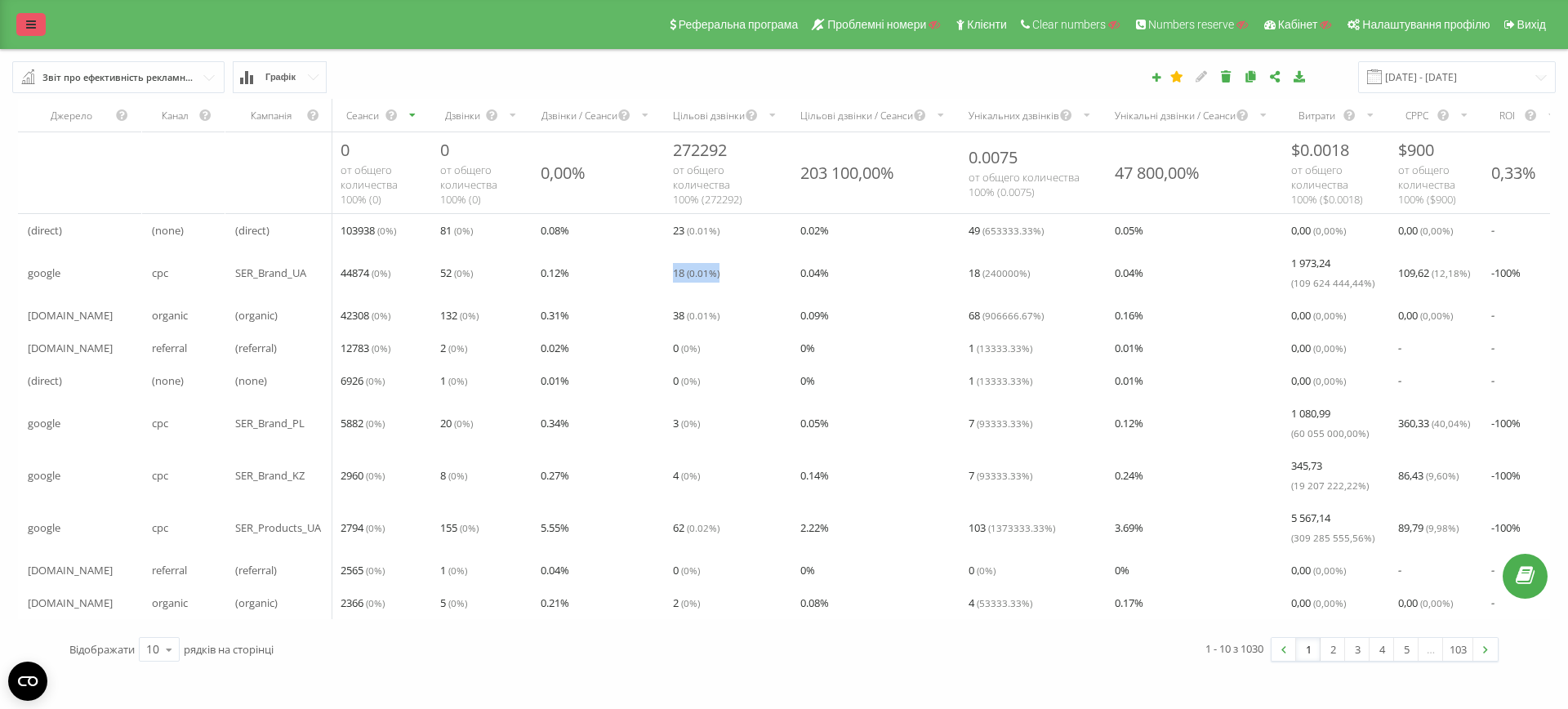
click at [18, 27] on link at bounding box center [31, 25] width 30 height 23
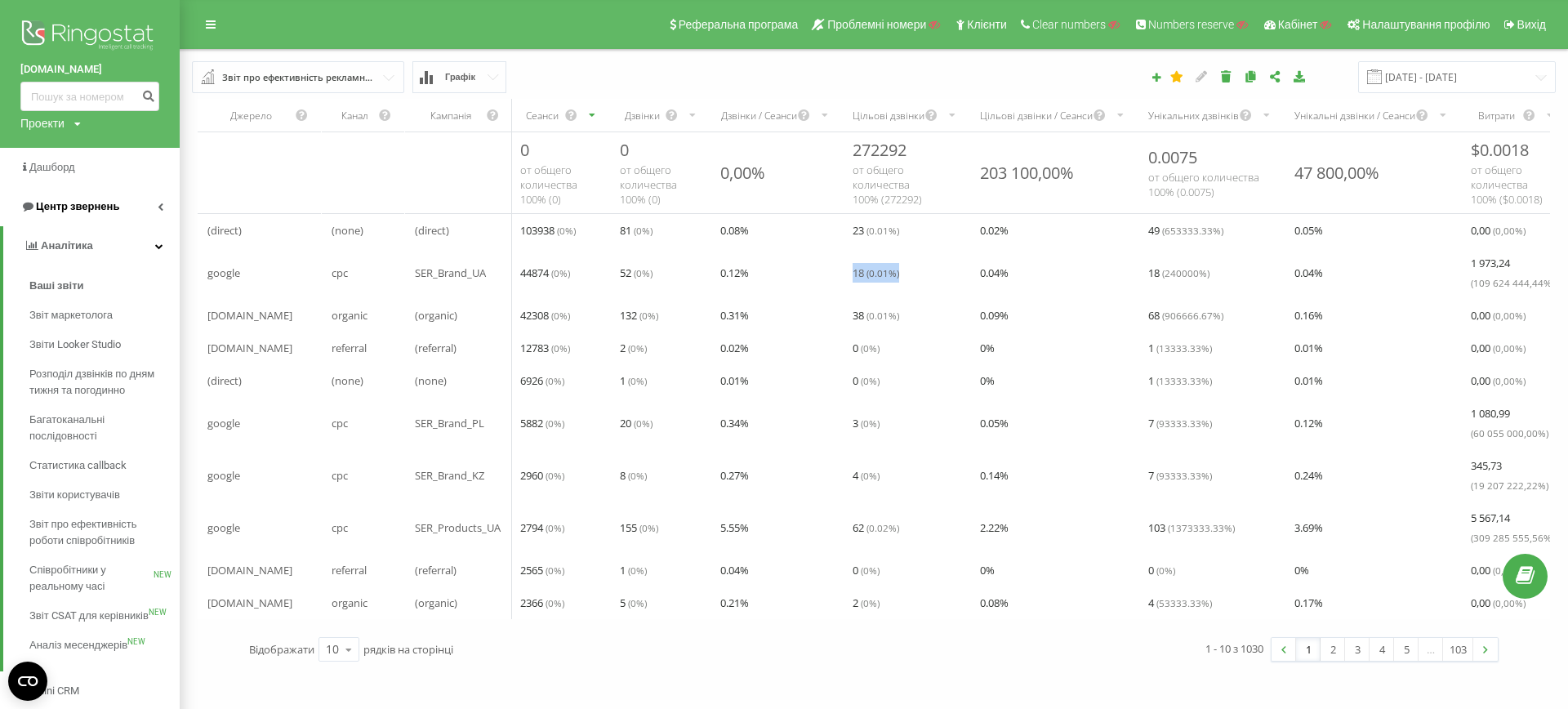
click at [79, 203] on span "Центр звернень" at bounding box center [77, 206] width 84 height 12
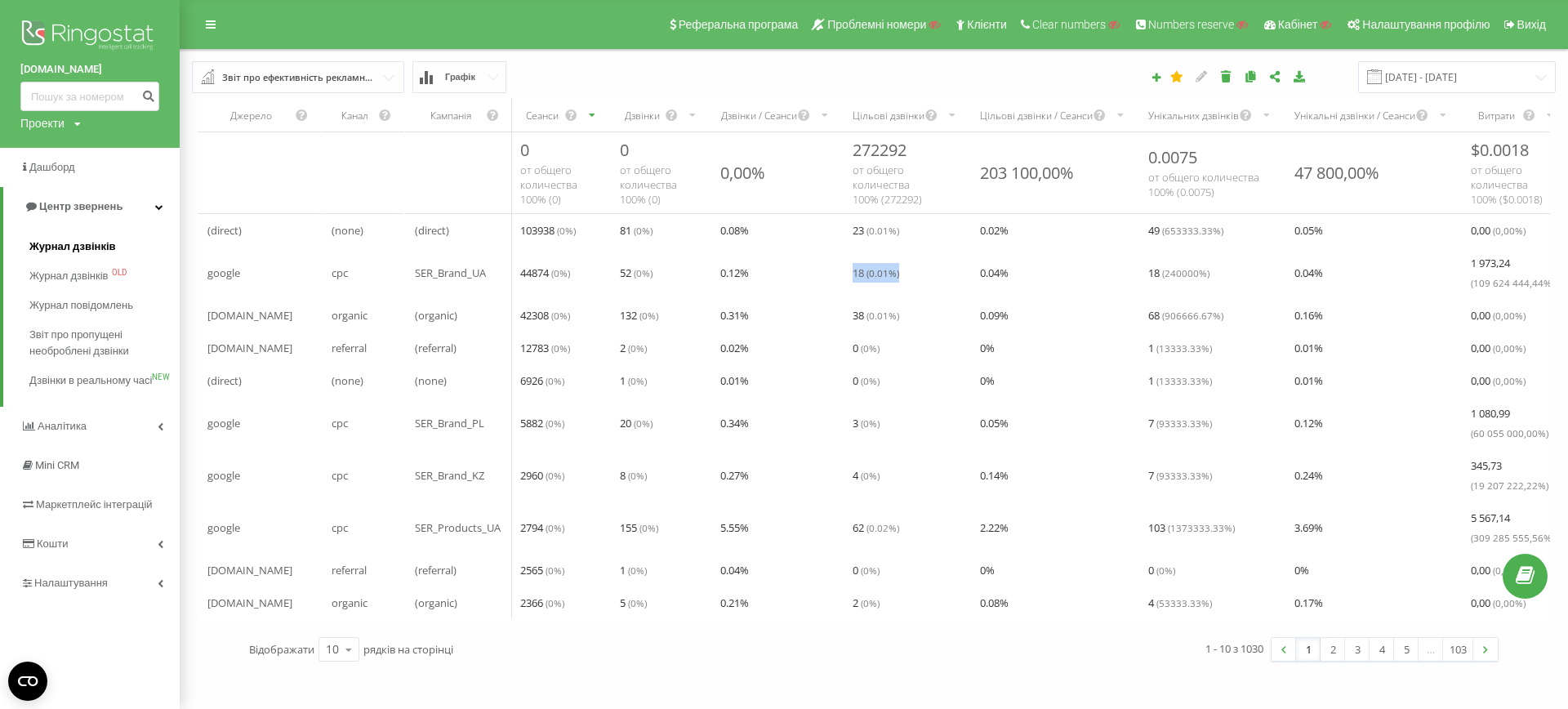
click at [73, 249] on span "Журнал дзвінків" at bounding box center [73, 247] width 87 height 17
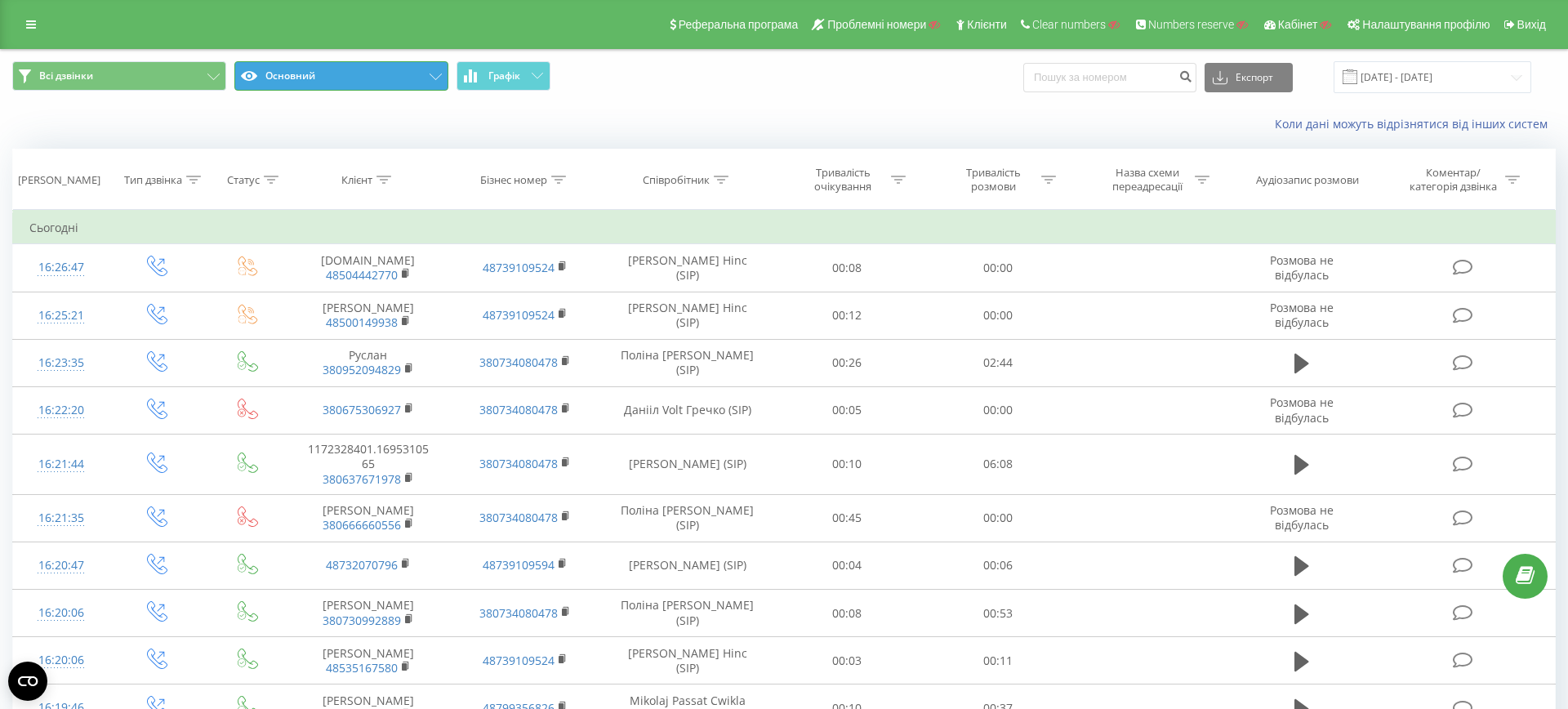
click at [326, 79] on button "Основний" at bounding box center [341, 76] width 214 height 30
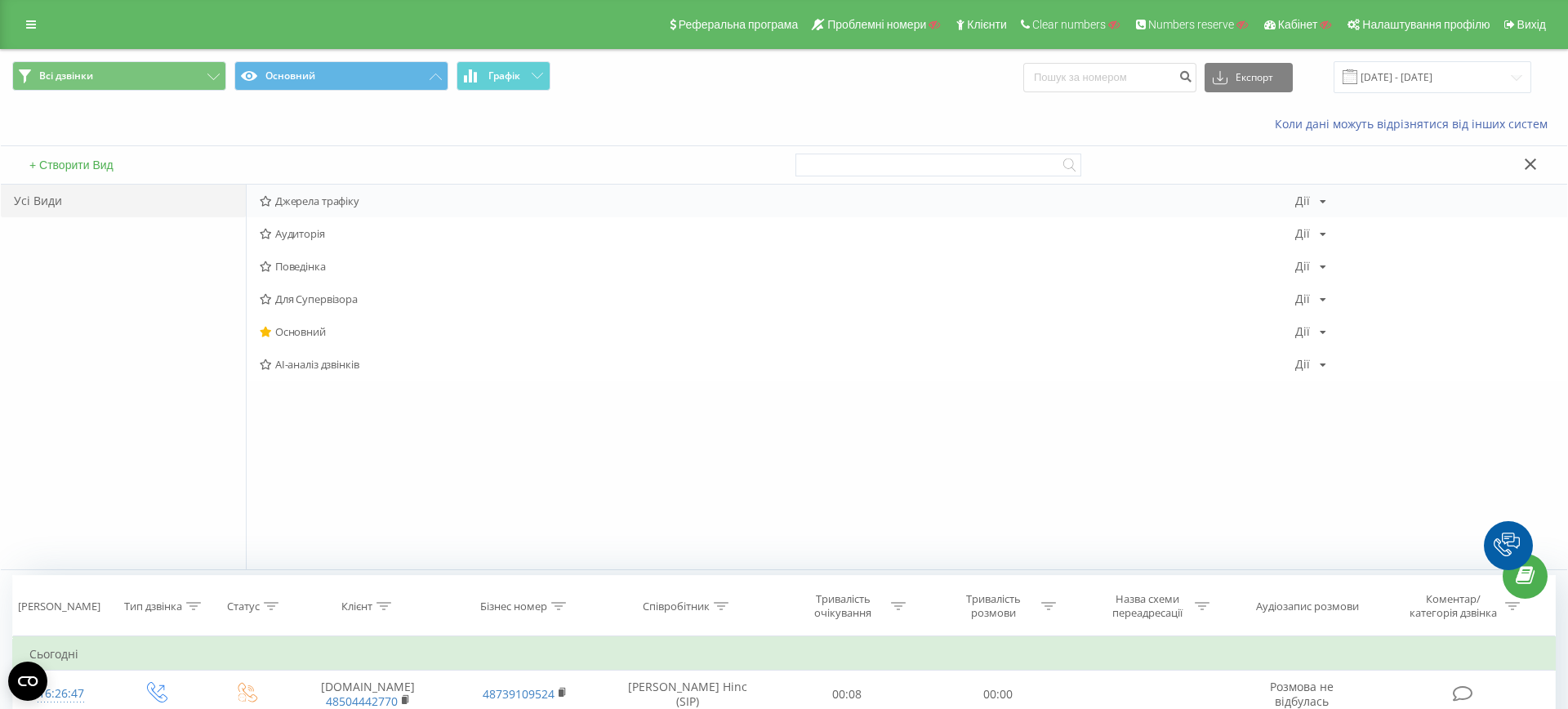
click at [331, 207] on span "Джерела трафіку" at bounding box center [777, 201] width 1035 height 12
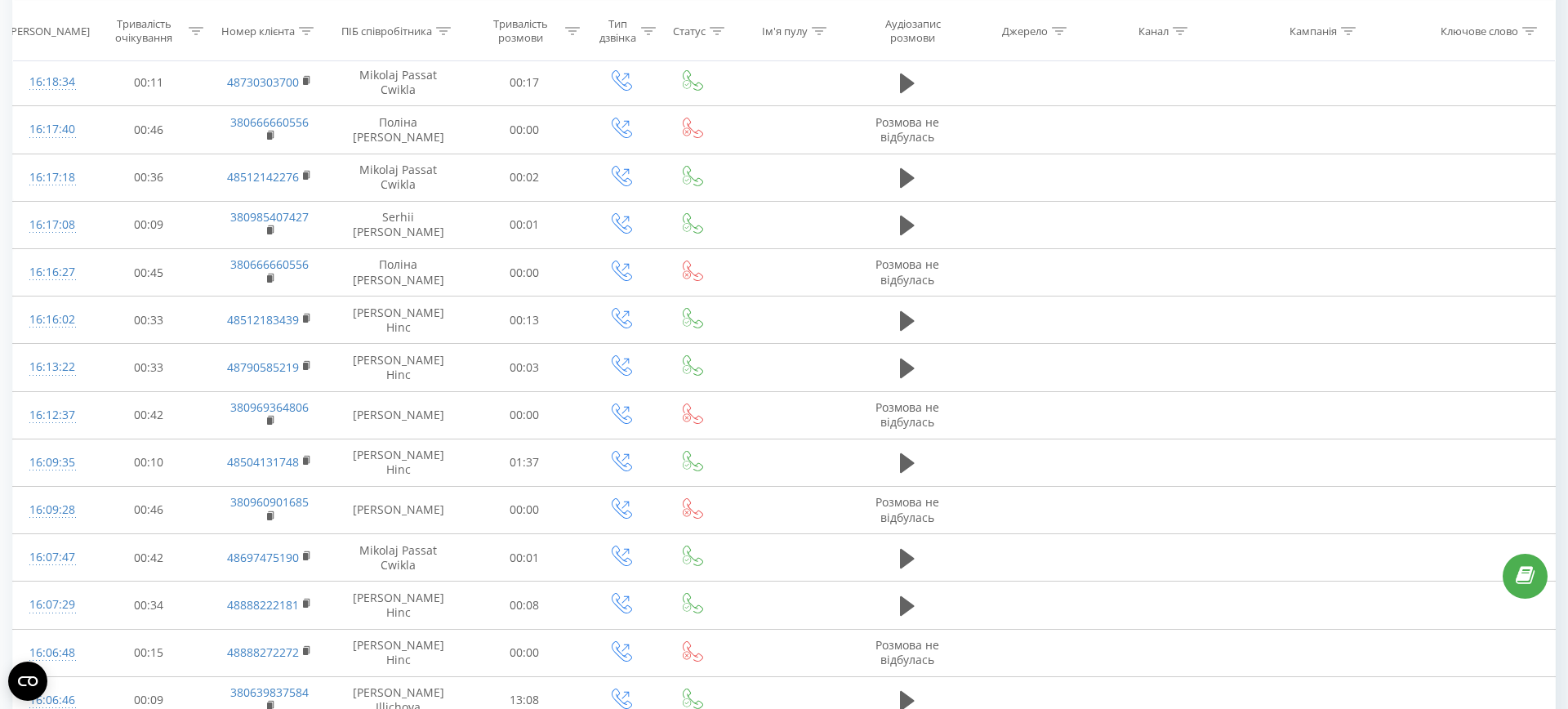
scroll to position [776, 0]
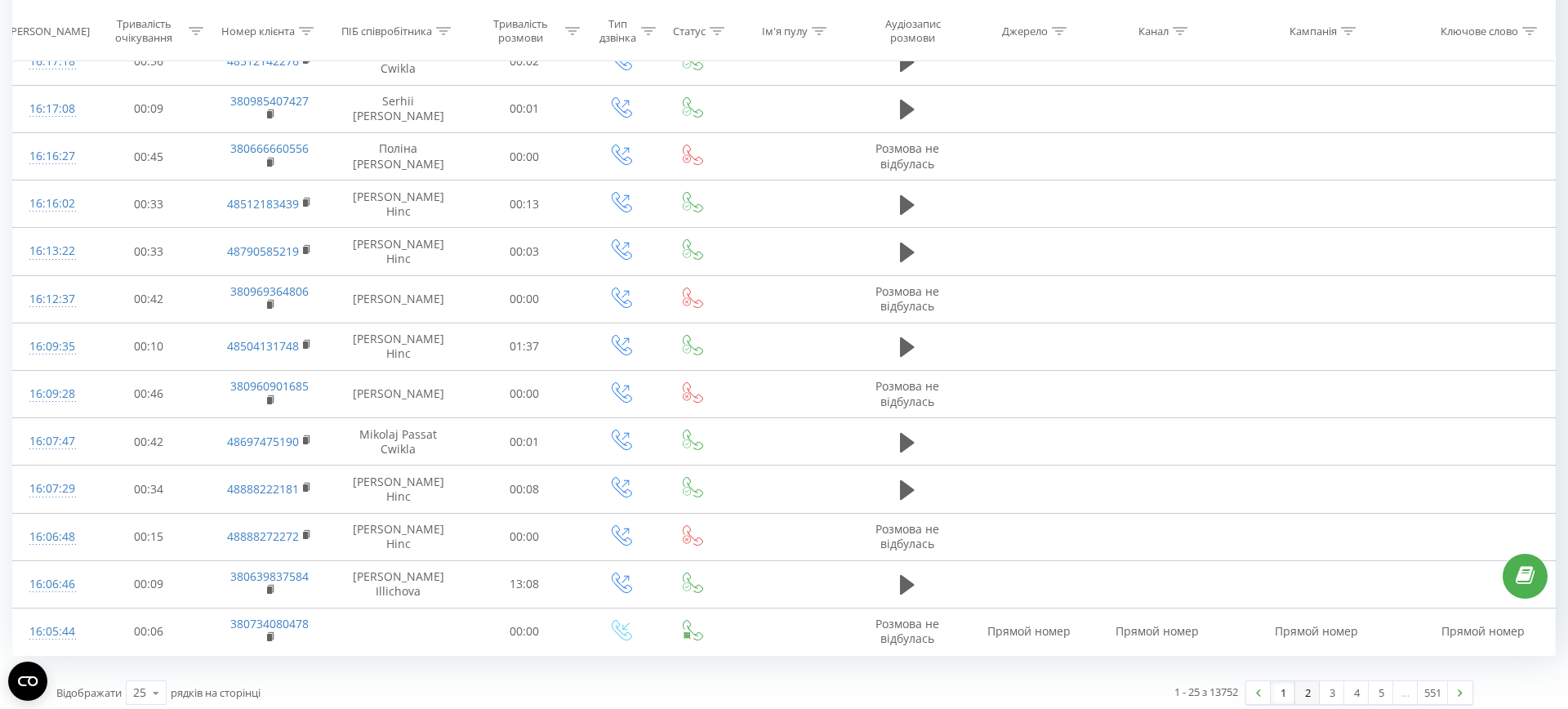
click at [1302, 684] on link "2" at bounding box center [1307, 692] width 25 height 23
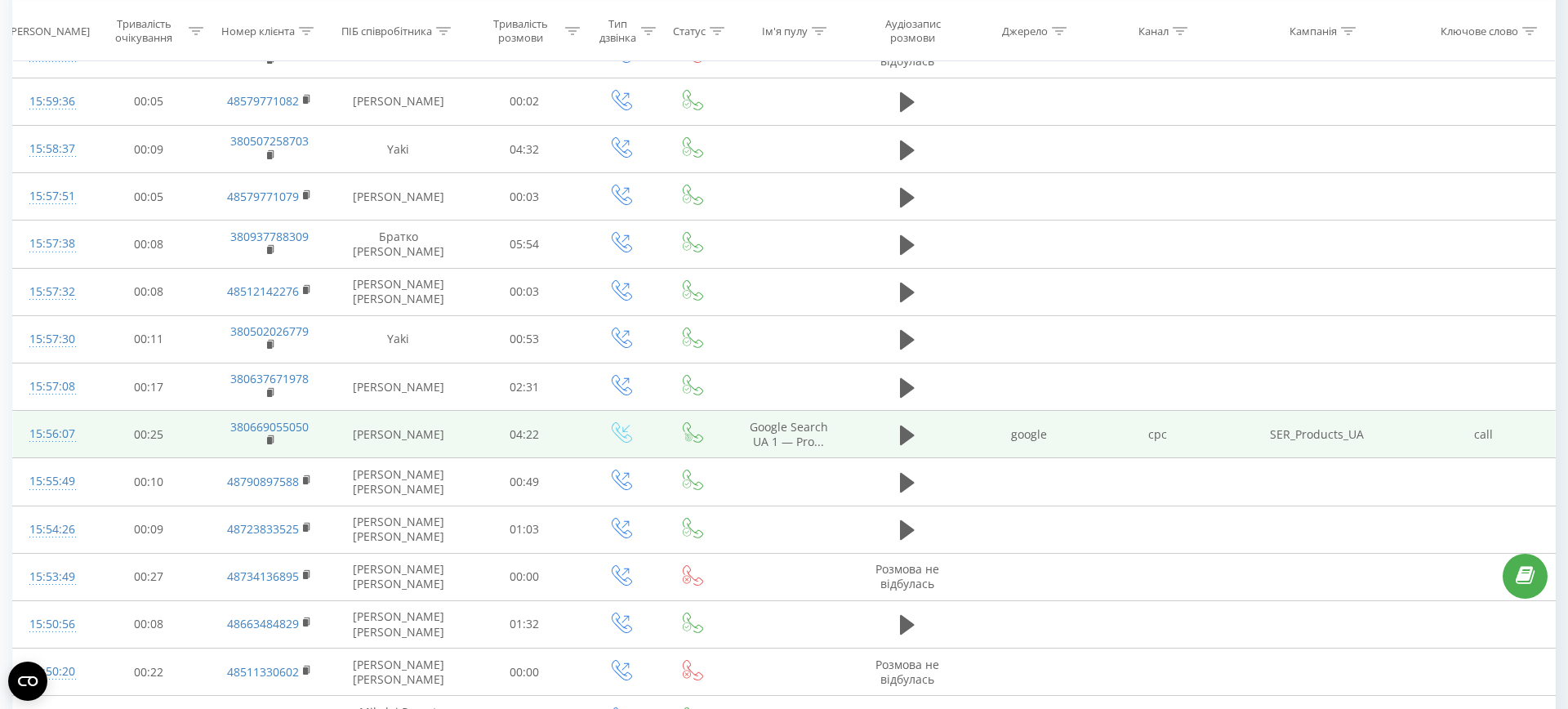
scroll to position [565, 0]
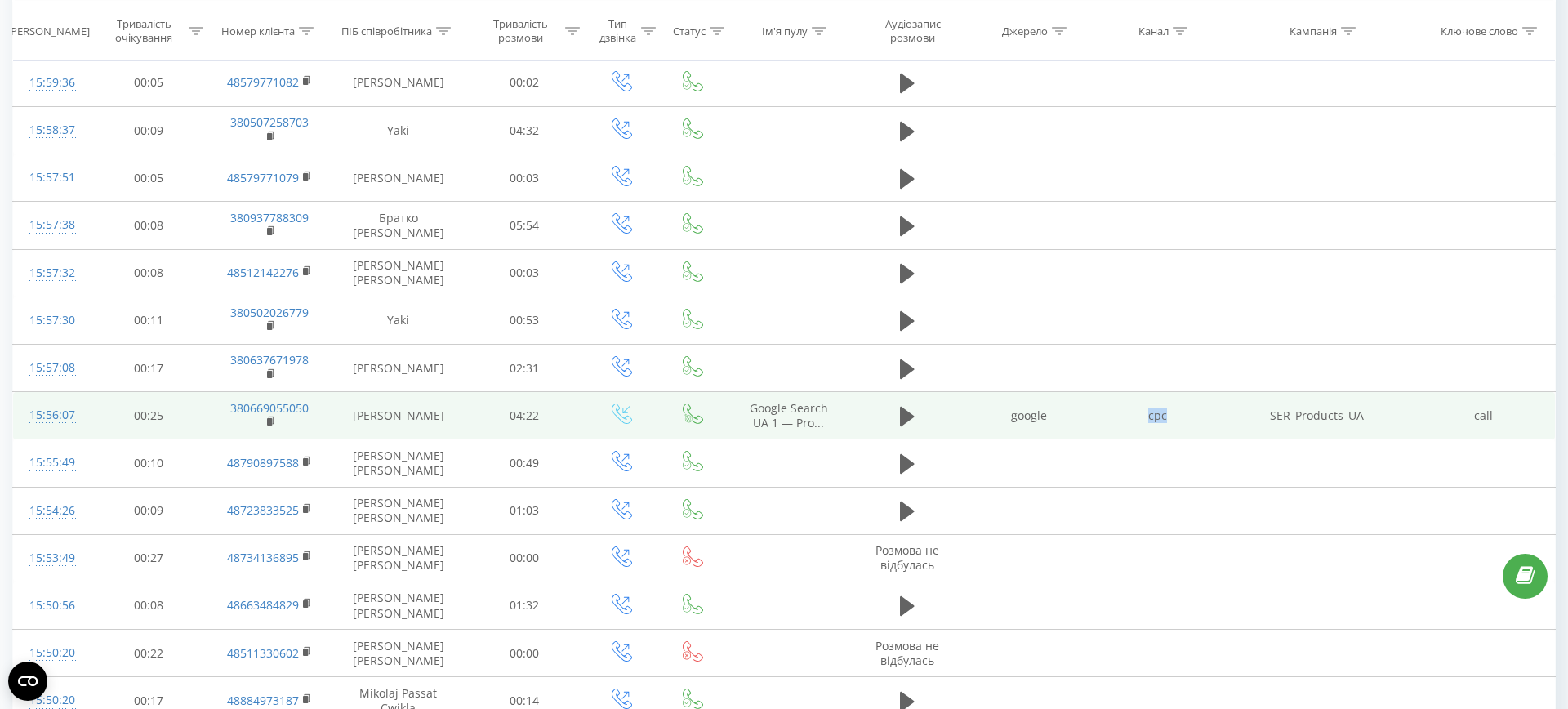
drag, startPoint x: 1138, startPoint y: 411, endPoint x: 1181, endPoint y: 411, distance: 43.0
click at [1181, 411] on td "cpc" at bounding box center [1157, 415] width 128 height 47
drag, startPoint x: 1455, startPoint y: 416, endPoint x: 1519, endPoint y: 411, distance: 64.2
click at [1520, 411] on td "call" at bounding box center [1483, 415] width 143 height 47
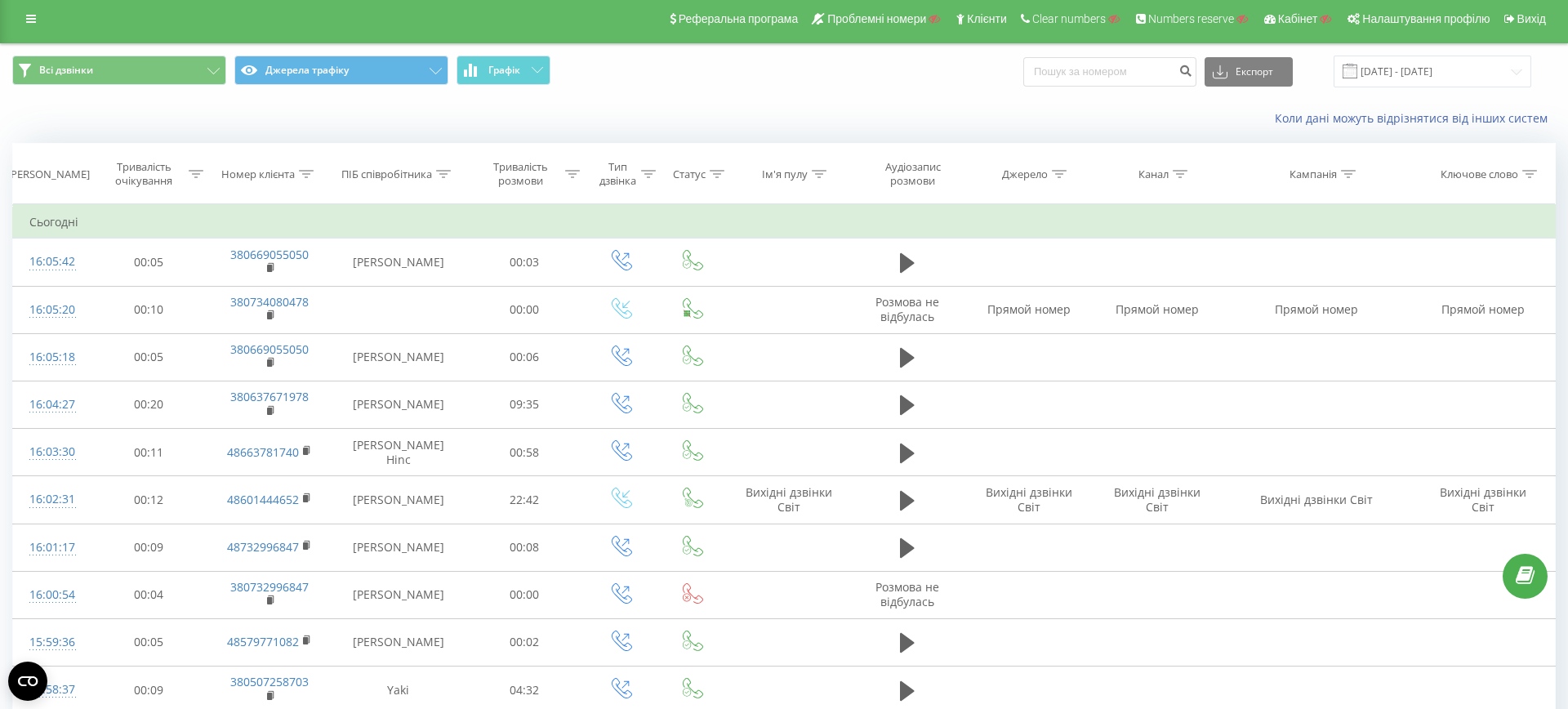
scroll to position [3, 0]
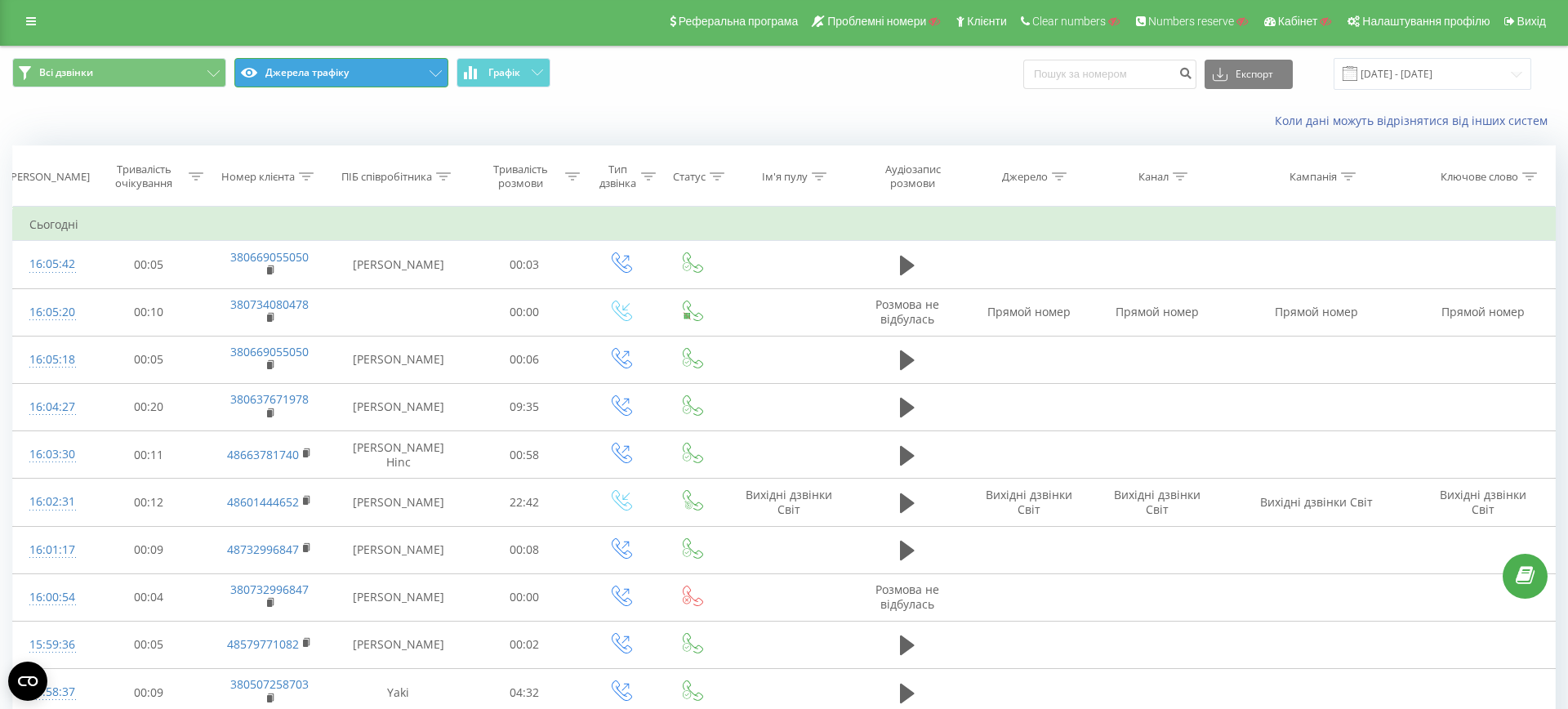
click at [324, 82] on button "Джерела трафіку" at bounding box center [341, 73] width 214 height 30
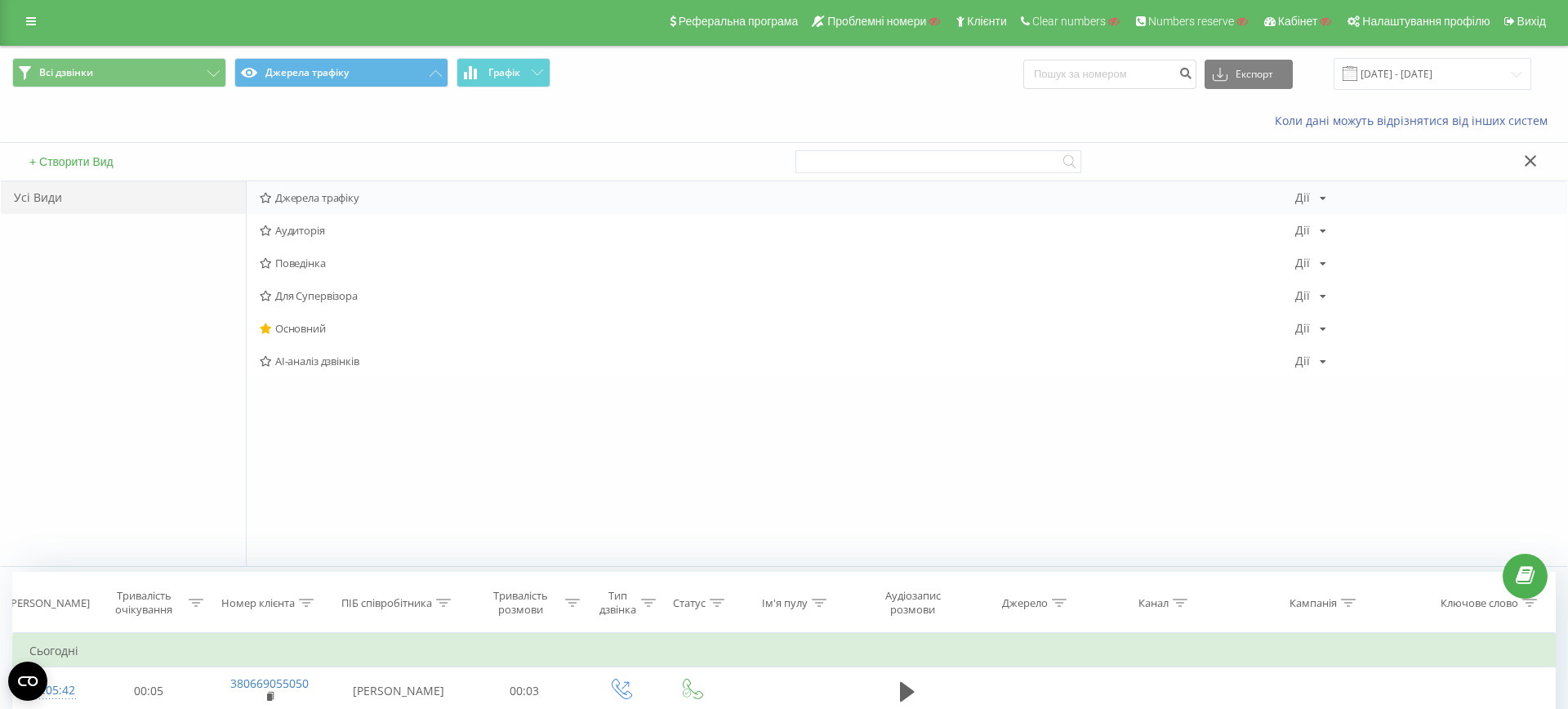
click at [317, 202] on span "Джерела трафіку" at bounding box center [777, 198] width 1035 height 12
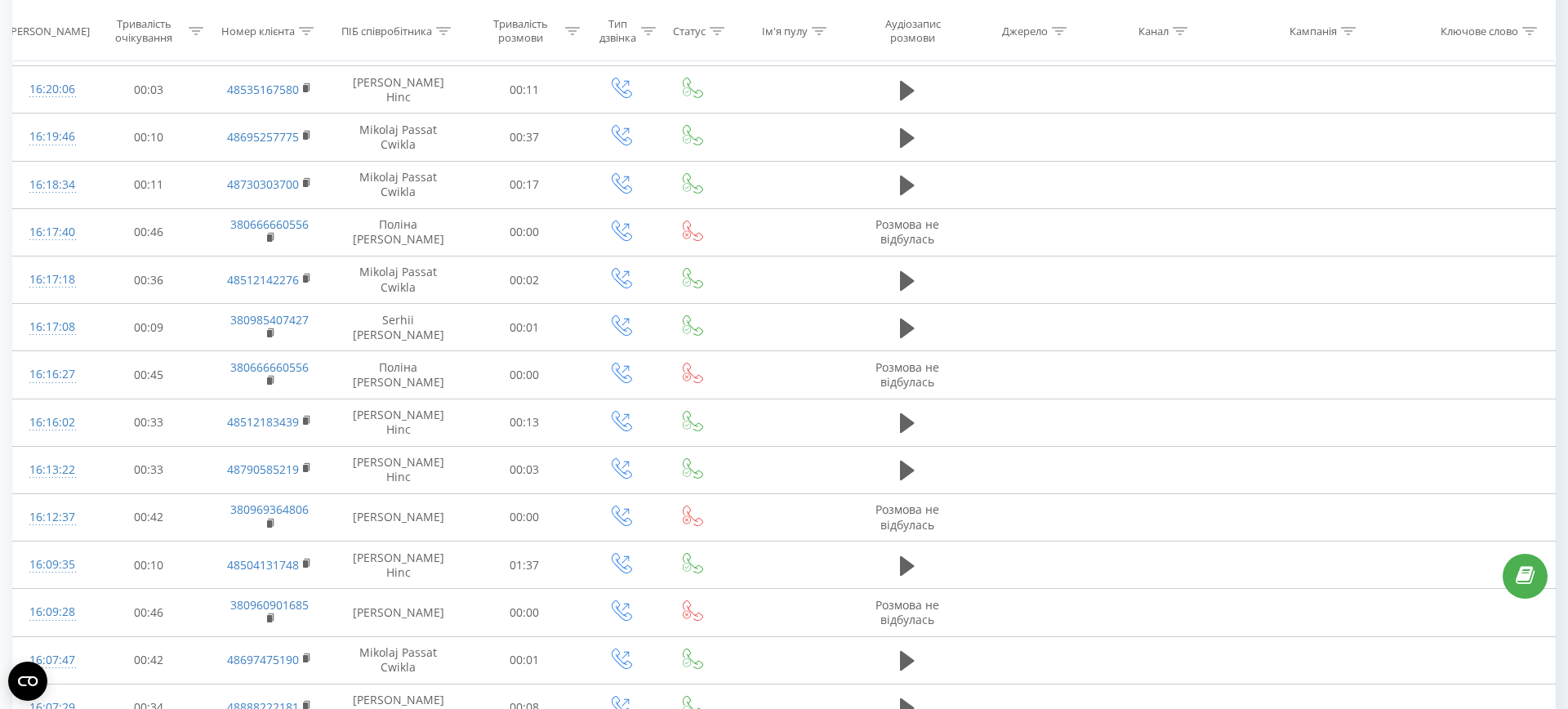
scroll to position [776, 0]
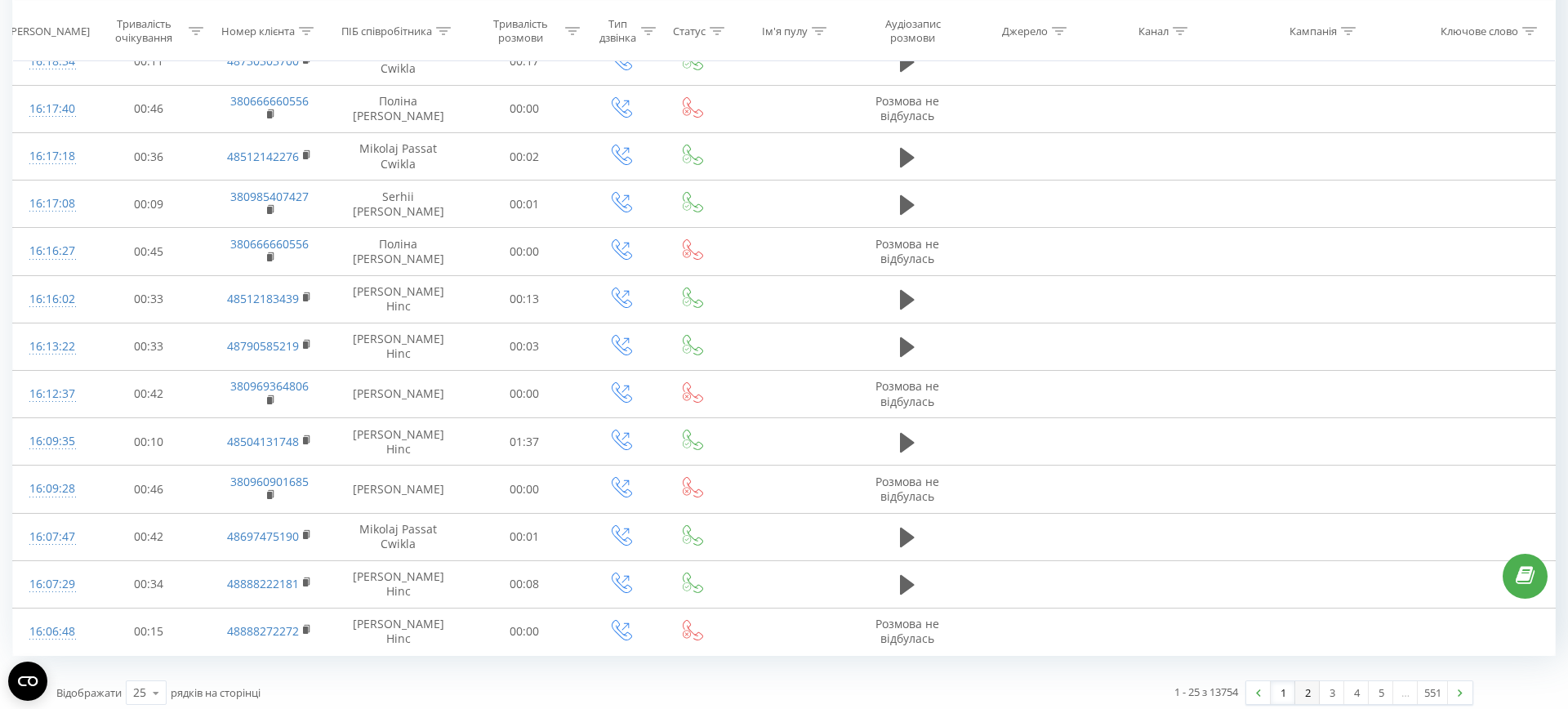
click at [1310, 688] on link "2" at bounding box center [1307, 692] width 25 height 23
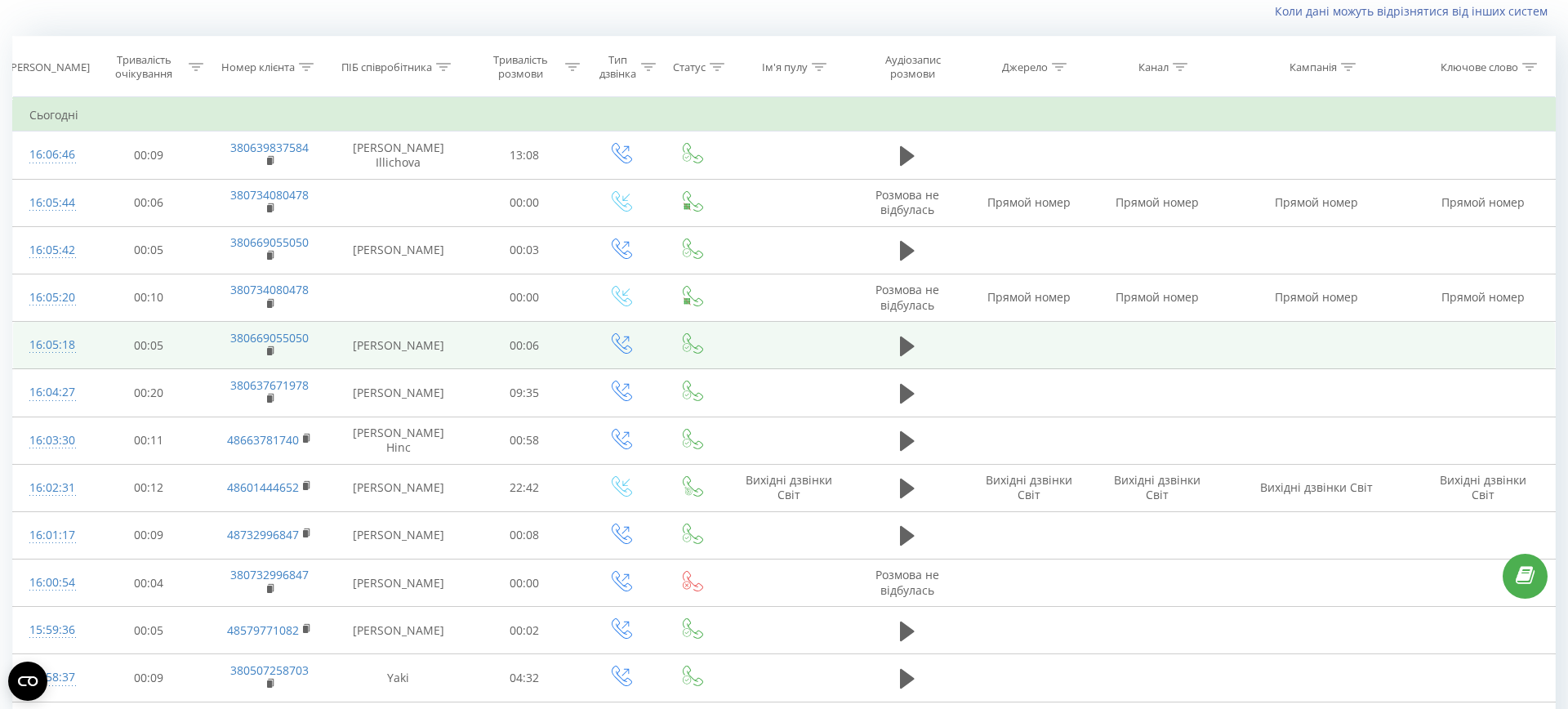
scroll to position [108, 0]
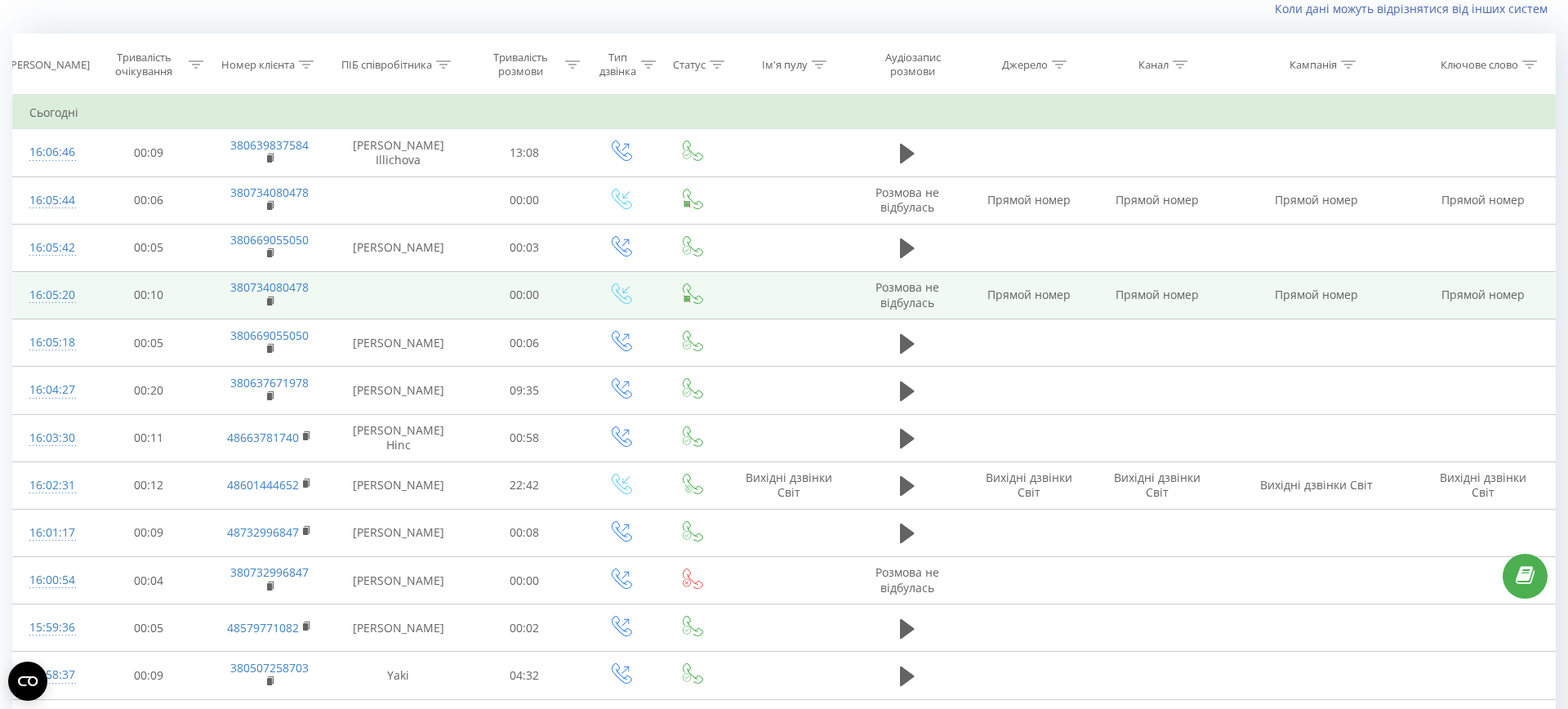
scroll to position [776, 0]
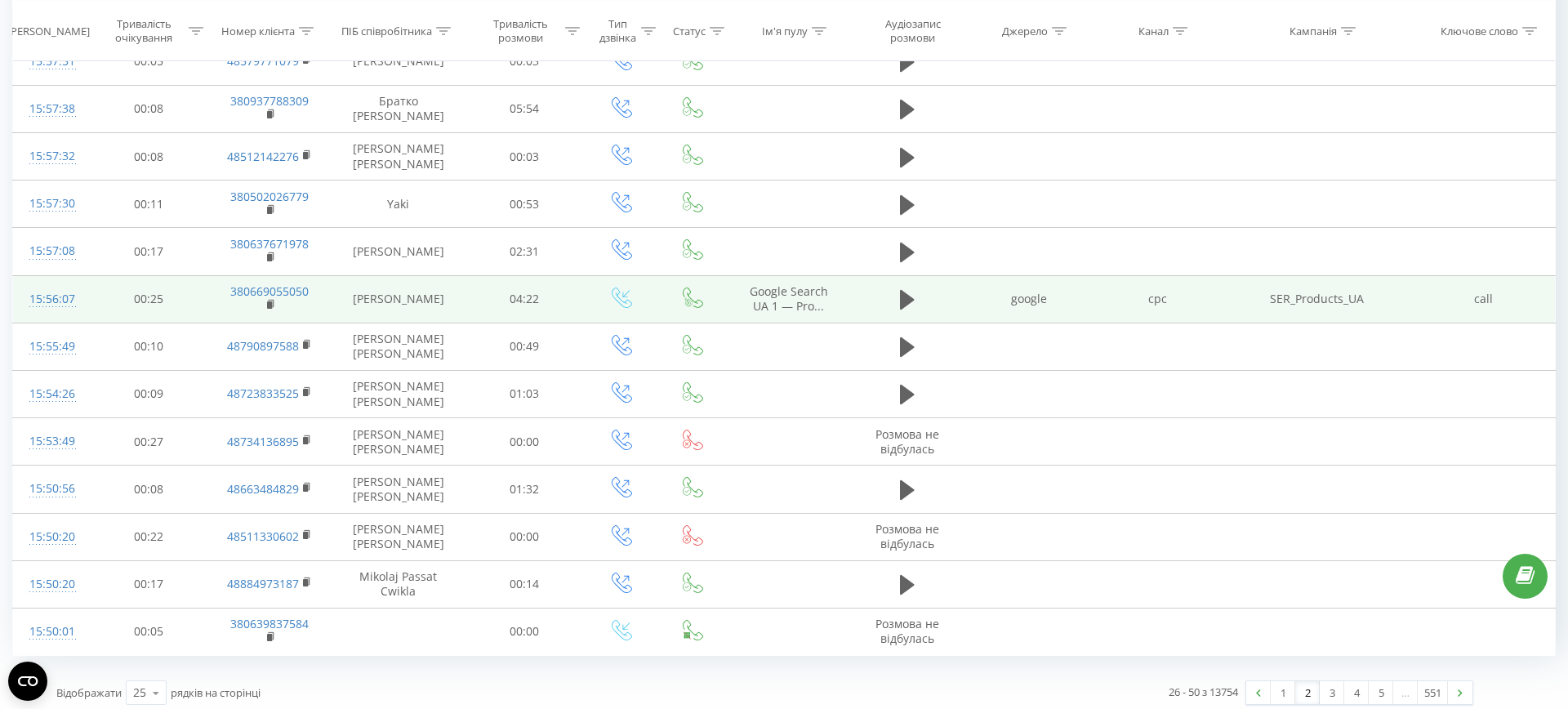
drag, startPoint x: 1460, startPoint y: 300, endPoint x: 1505, endPoint y: 292, distance: 45.7
click at [1505, 292] on td "call" at bounding box center [1483, 299] width 143 height 47
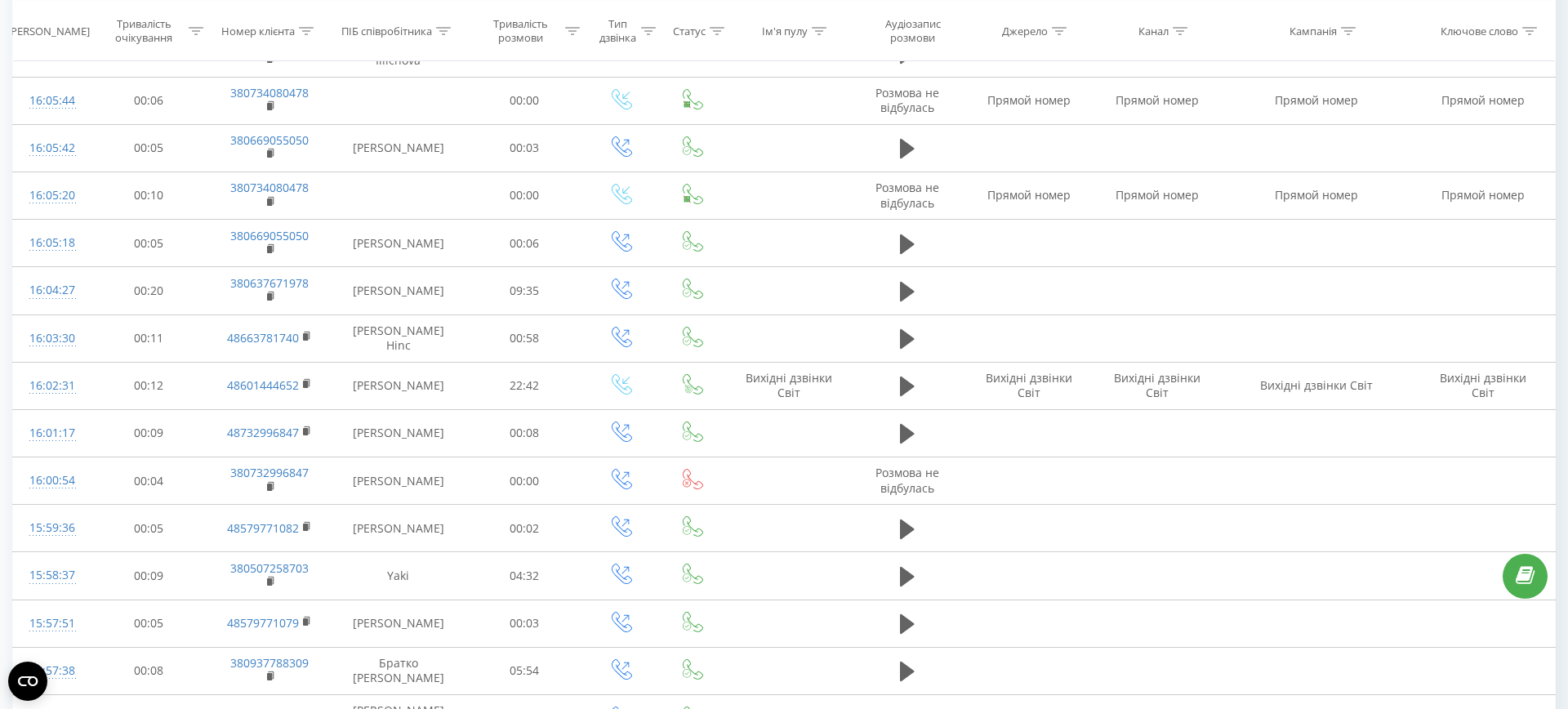
scroll to position [0, 0]
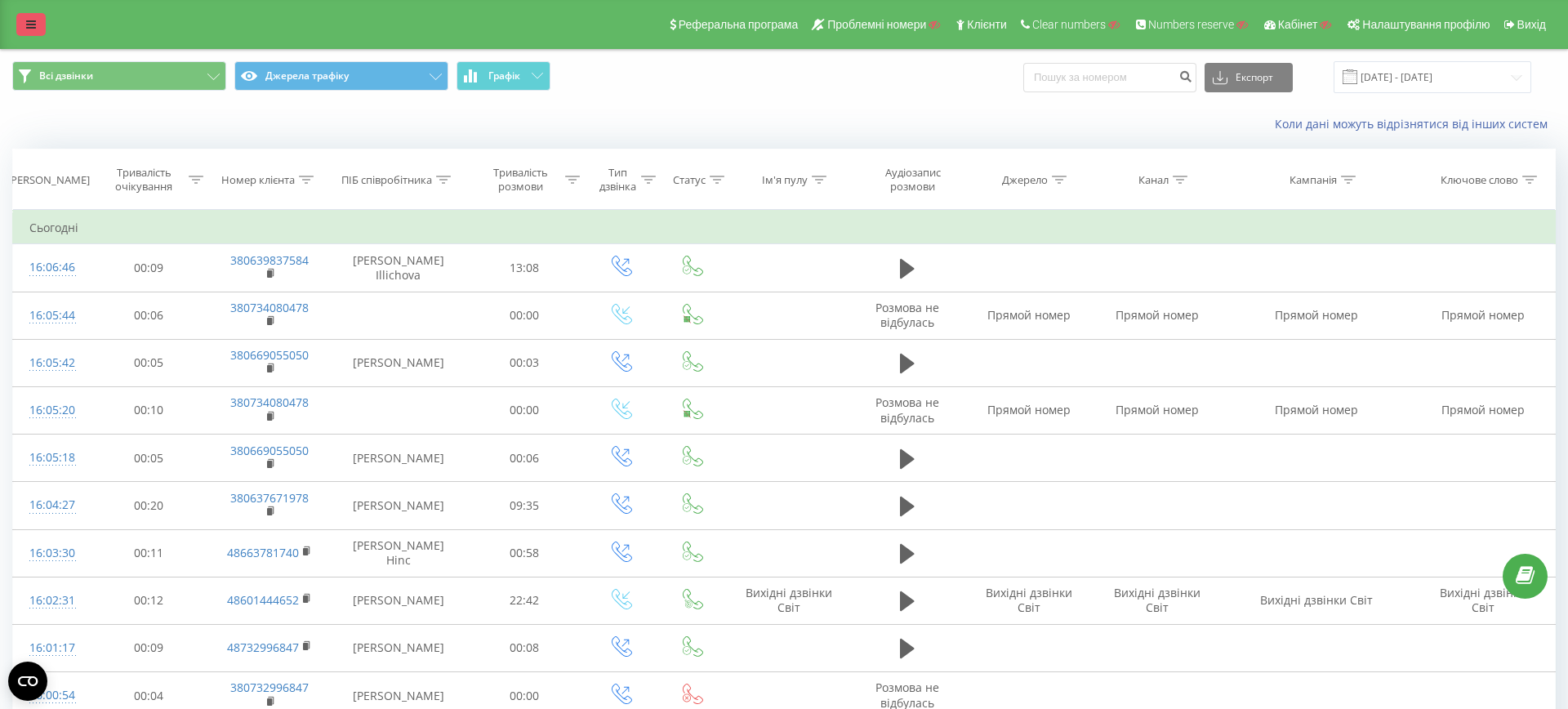
click at [31, 17] on link at bounding box center [31, 25] width 30 height 23
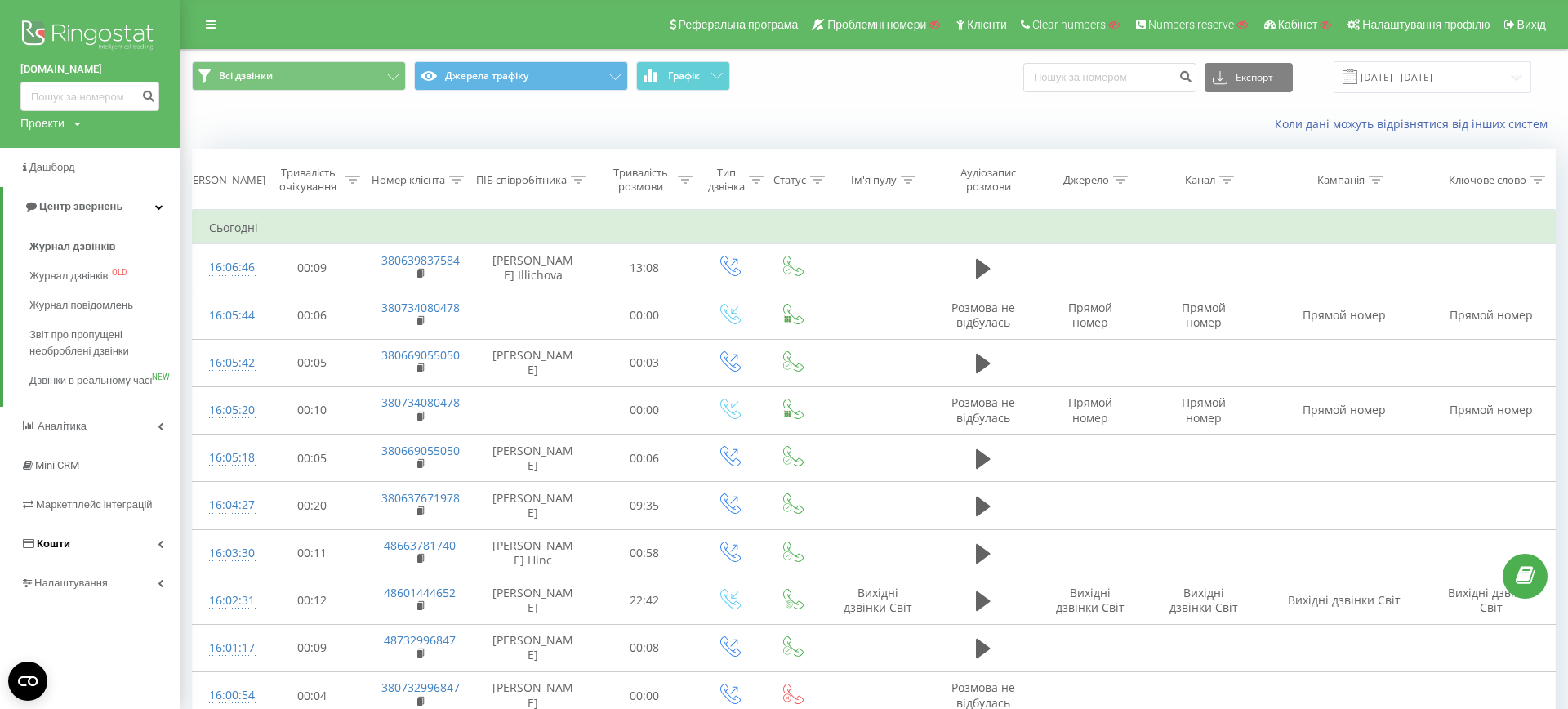
click at [78, 553] on link "Кошти" at bounding box center [89, 544] width 180 height 39
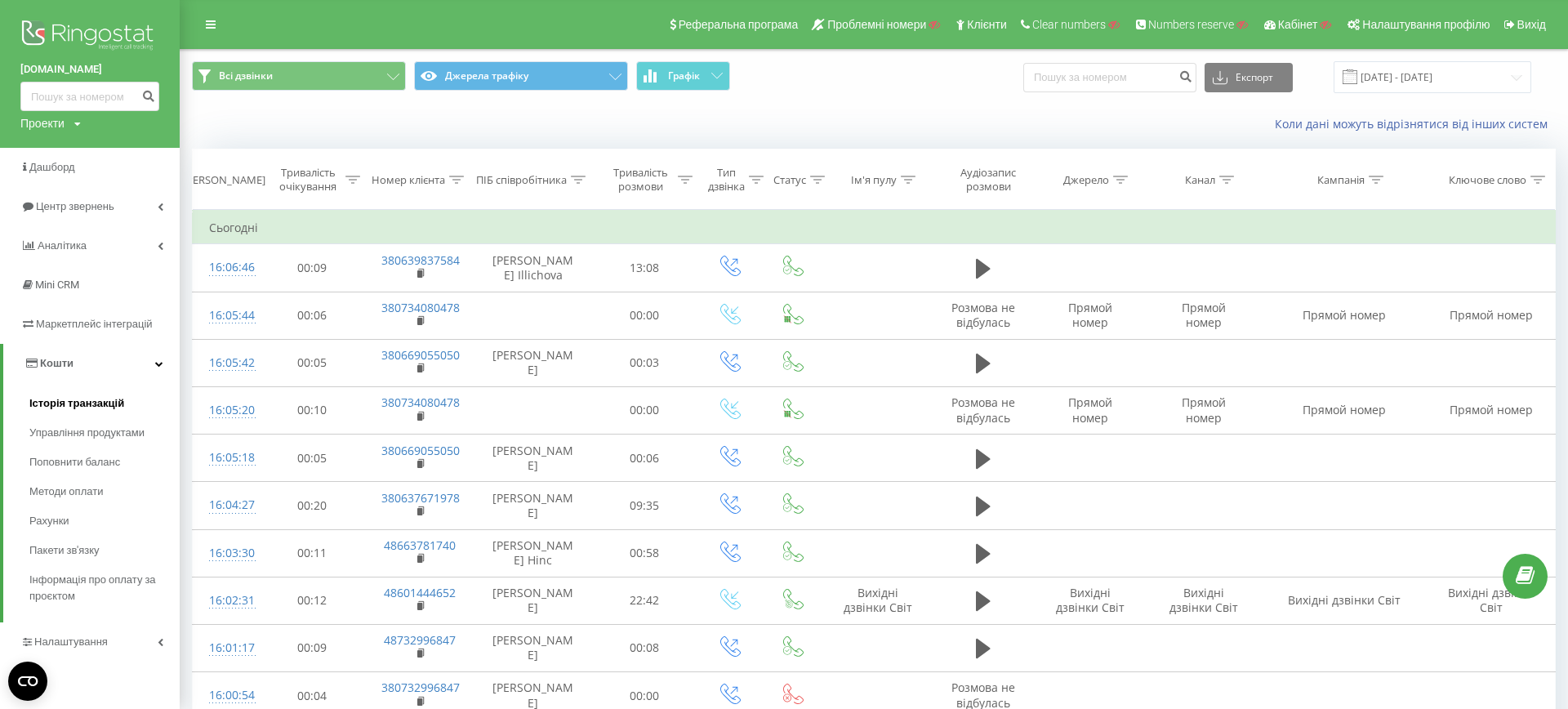
click at [65, 405] on span "Історія транзакцій" at bounding box center [77, 404] width 94 height 17
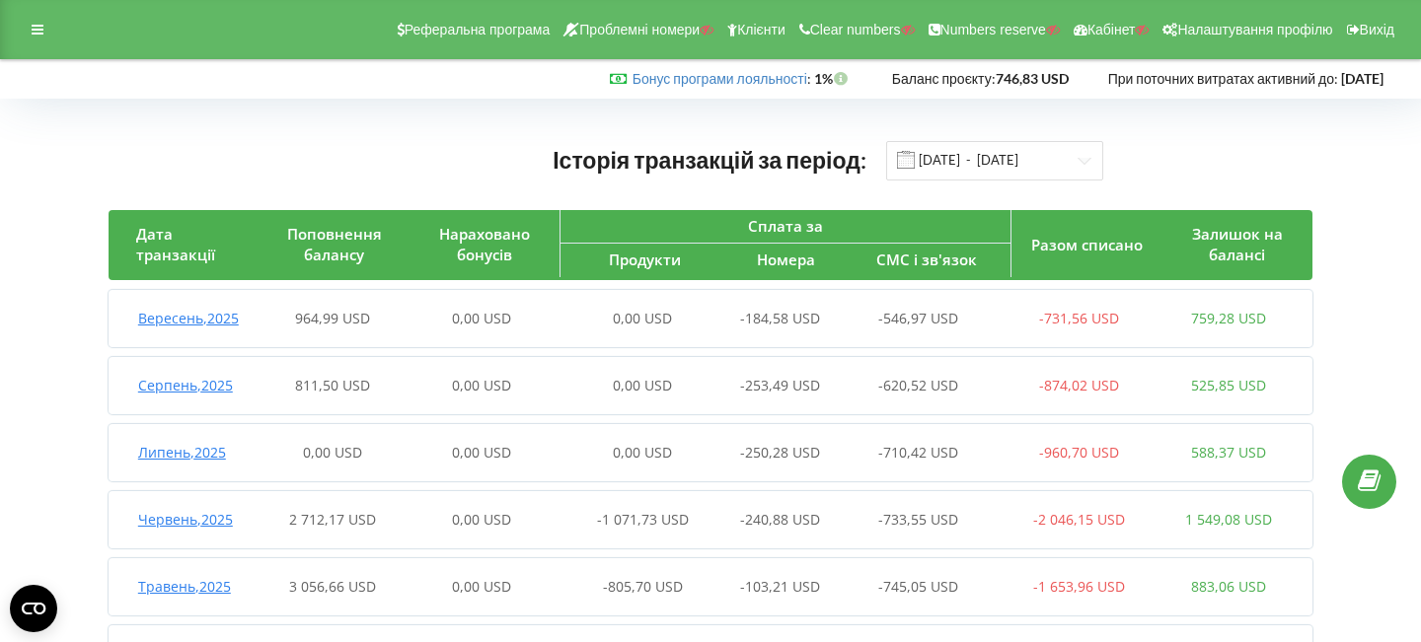
click at [231, 321] on span "Вересень , 2025" at bounding box center [188, 318] width 101 height 19
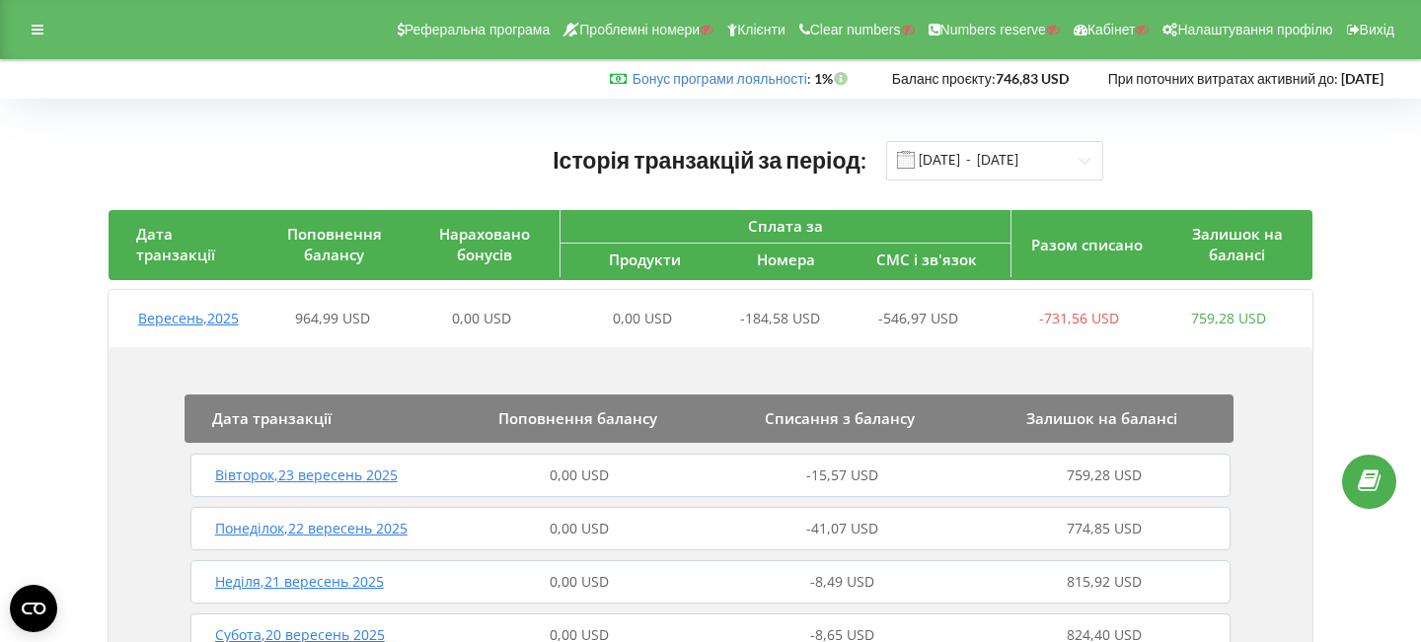
click at [291, 529] on span "Понеділок , 22 вересень 2025" at bounding box center [311, 528] width 192 height 19
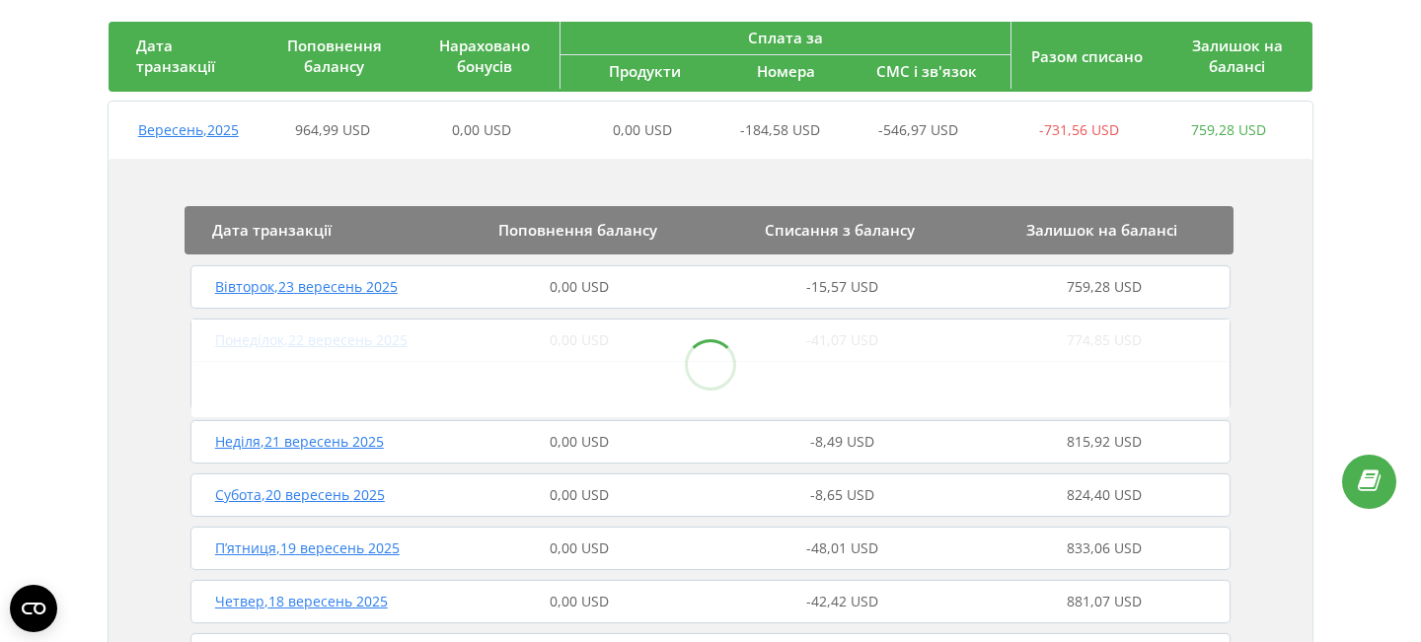
scroll to position [191, 0]
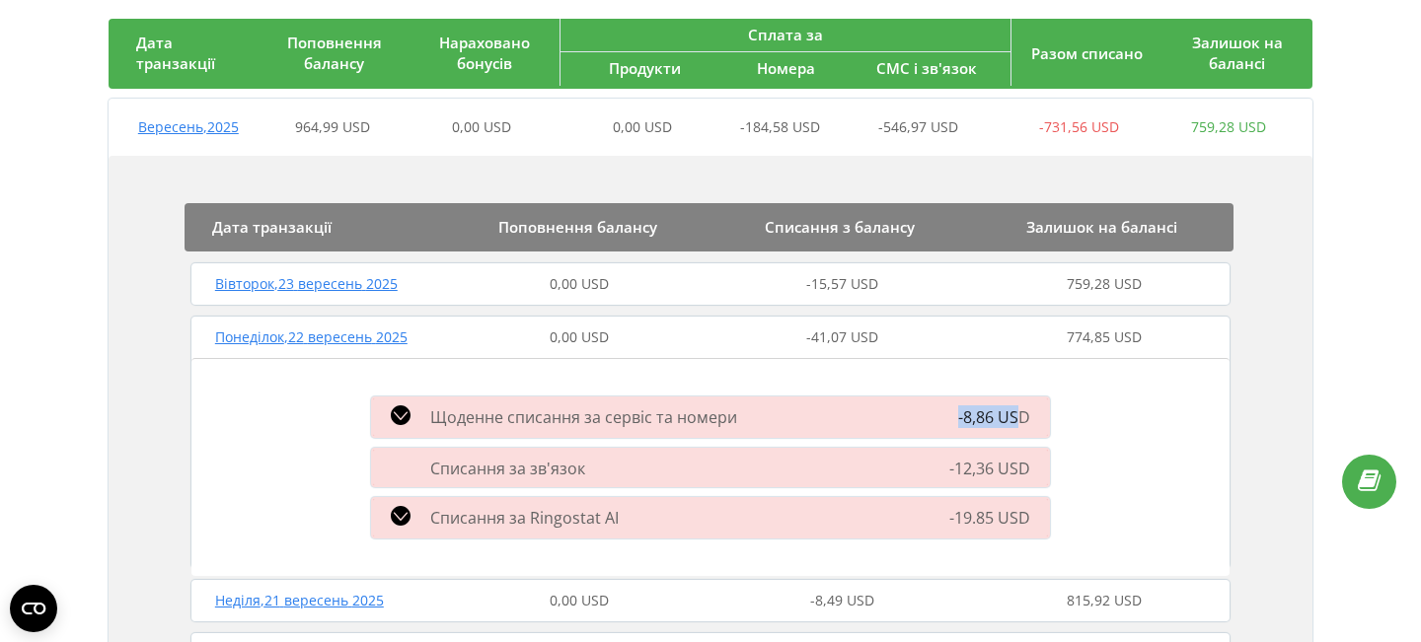
drag, startPoint x: 938, startPoint y: 409, endPoint x: 1025, endPoint y: 409, distance: 86.8
click at [1024, 409] on div "-8,86 USD" at bounding box center [953, 418] width 220 height 24
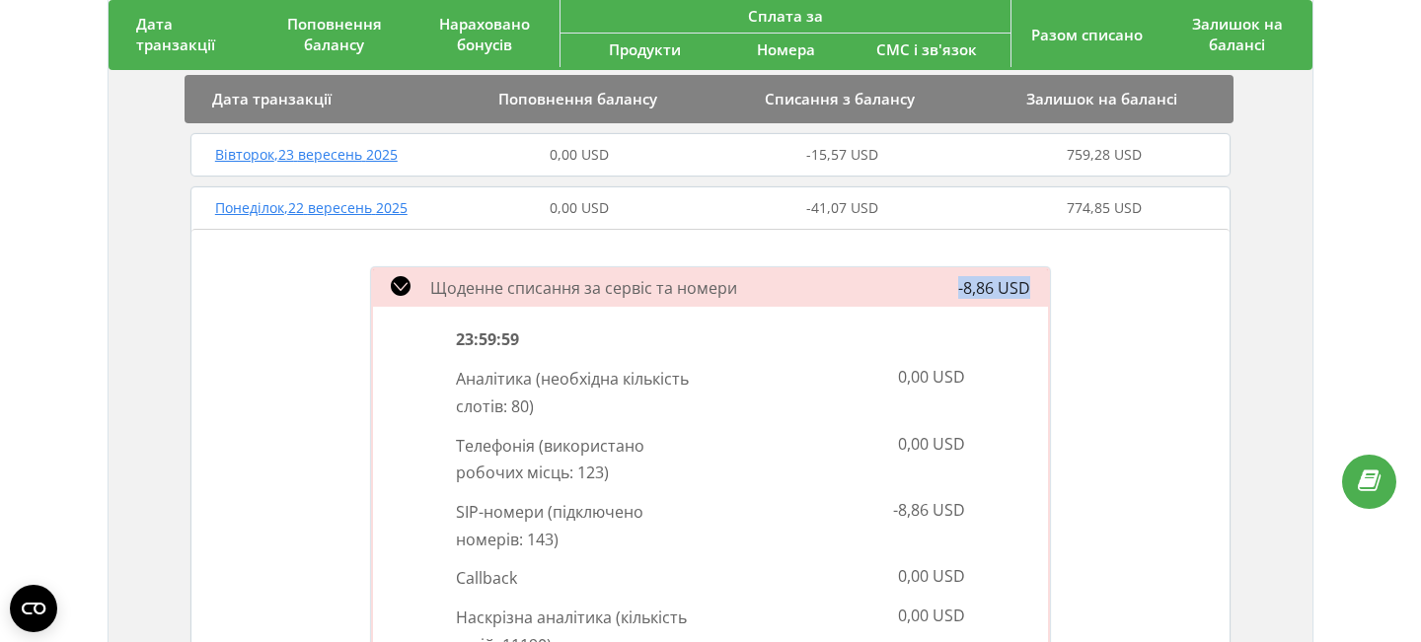
scroll to position [381, 0]
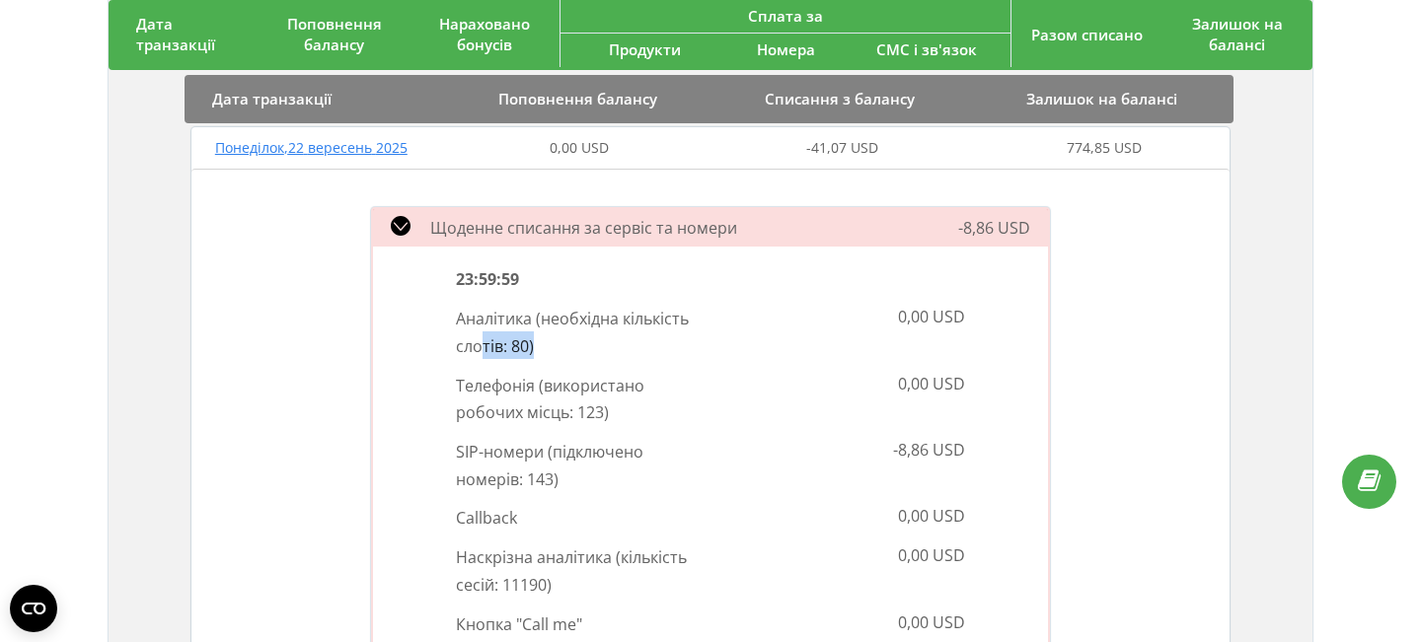
drag, startPoint x: 538, startPoint y: 340, endPoint x: 476, endPoint y: 340, distance: 62.2
click at [478, 340] on p "Аналітика ( необхідна кількість слотів: 80 )" at bounding box center [576, 331] width 241 height 54
drag, startPoint x: 612, startPoint y: 408, endPoint x: 464, endPoint y: 408, distance: 148.0
click at [463, 408] on p "Телефонія ( використано робочих місць: 123 )" at bounding box center [576, 398] width 241 height 54
drag, startPoint x: 561, startPoint y: 485, endPoint x: 425, endPoint y: 483, distance: 136.2
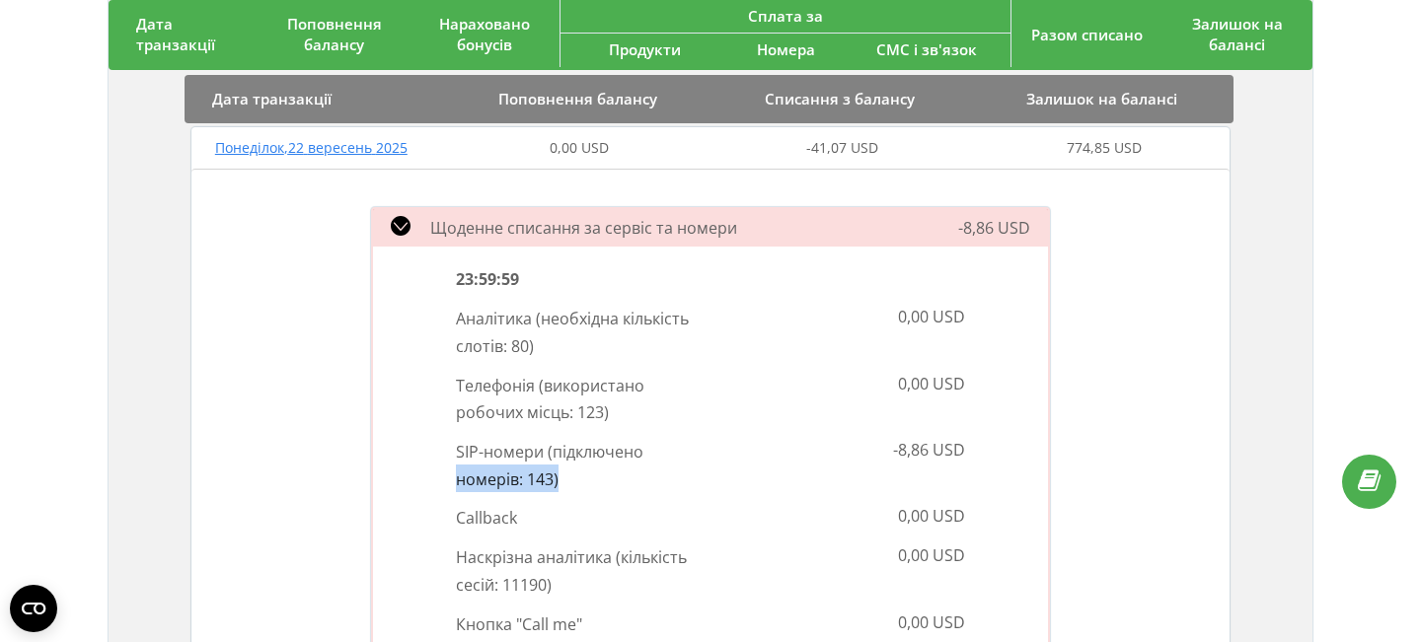
click at [422, 484] on div "23:59:59 Аналітика ( необхідна кількість слотів: 80 ) 0,00 USD Телефонія ( вико…" at bounding box center [710, 527] width 675 height 561
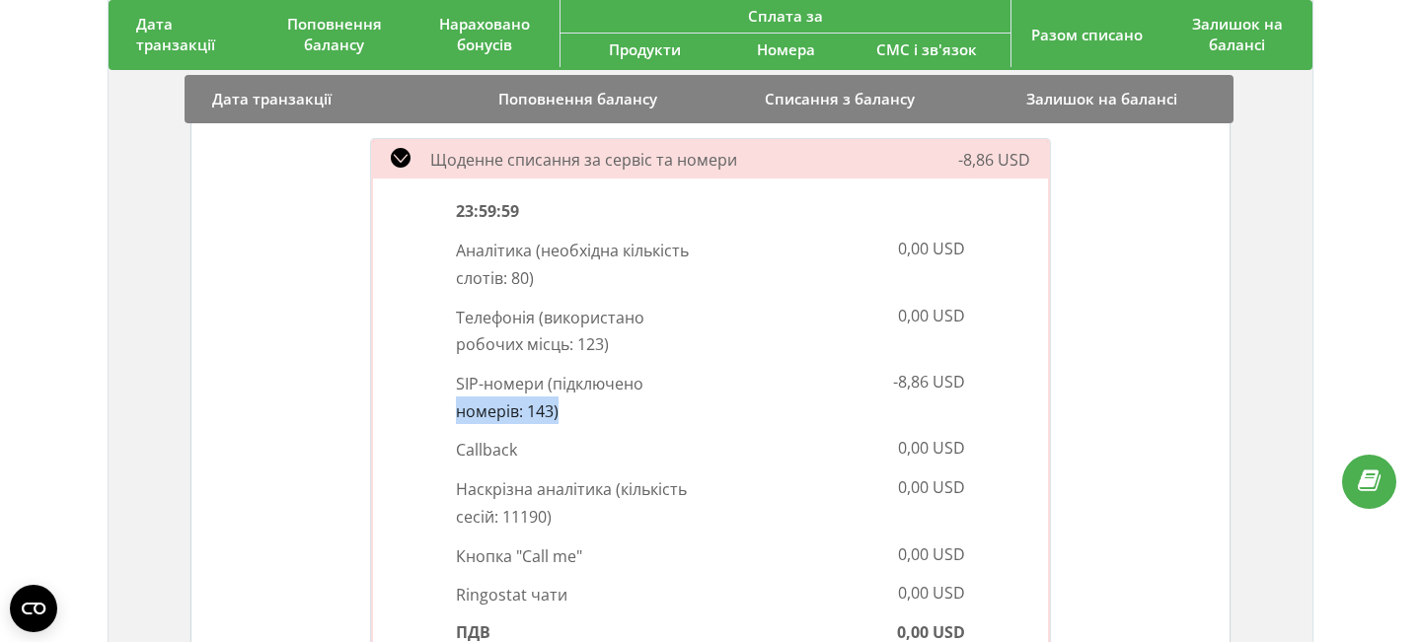
scroll to position [424, 0]
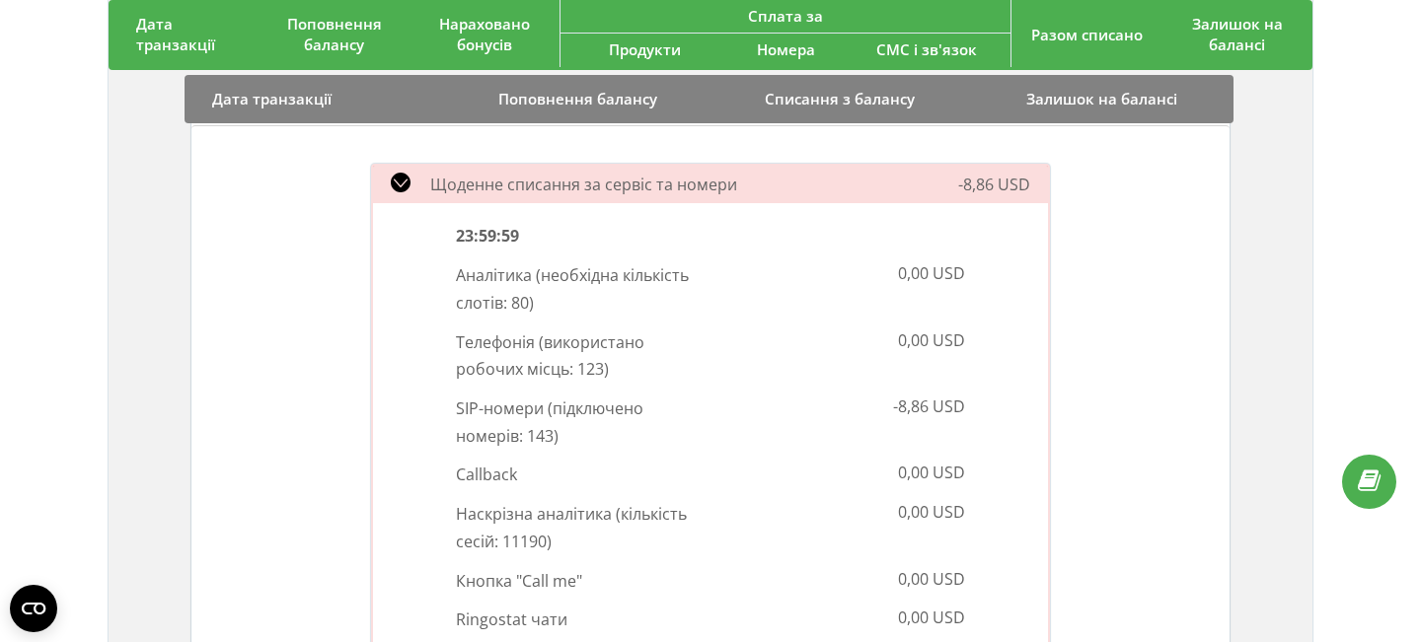
click at [397, 179] on icon at bounding box center [401, 183] width 20 height 20
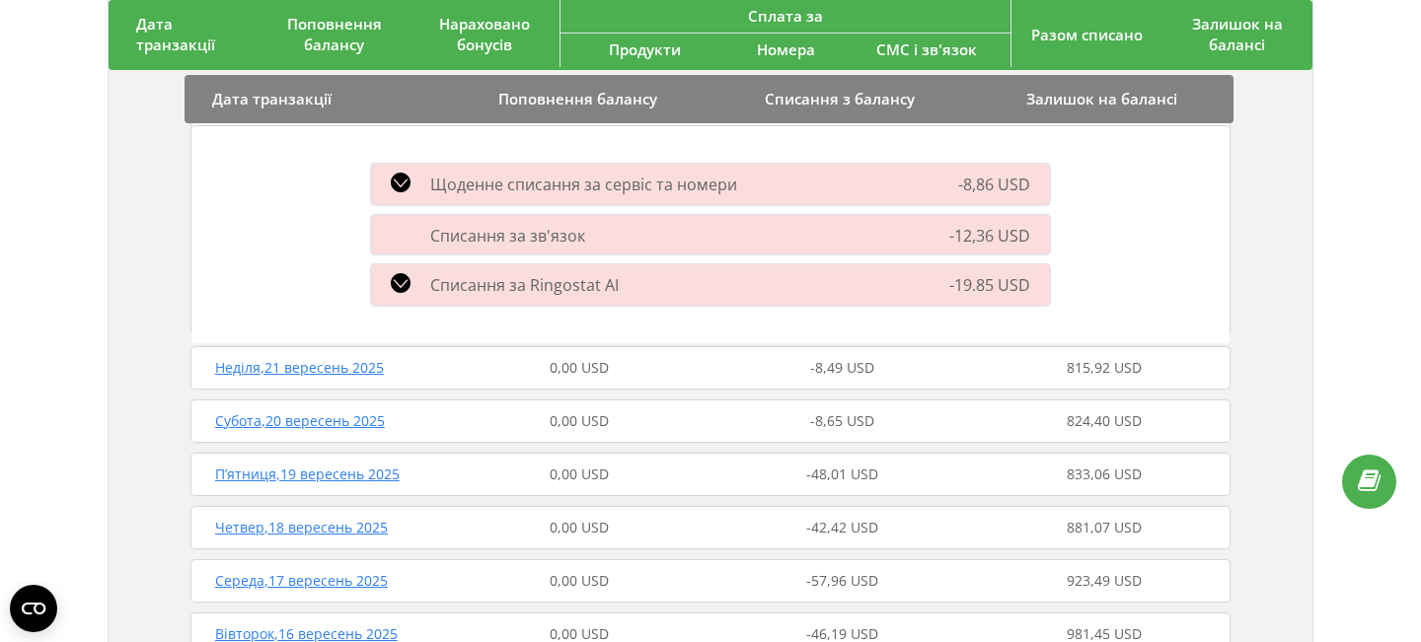
click at [504, 232] on span "Списання за зв'язок" at bounding box center [507, 236] width 155 height 22
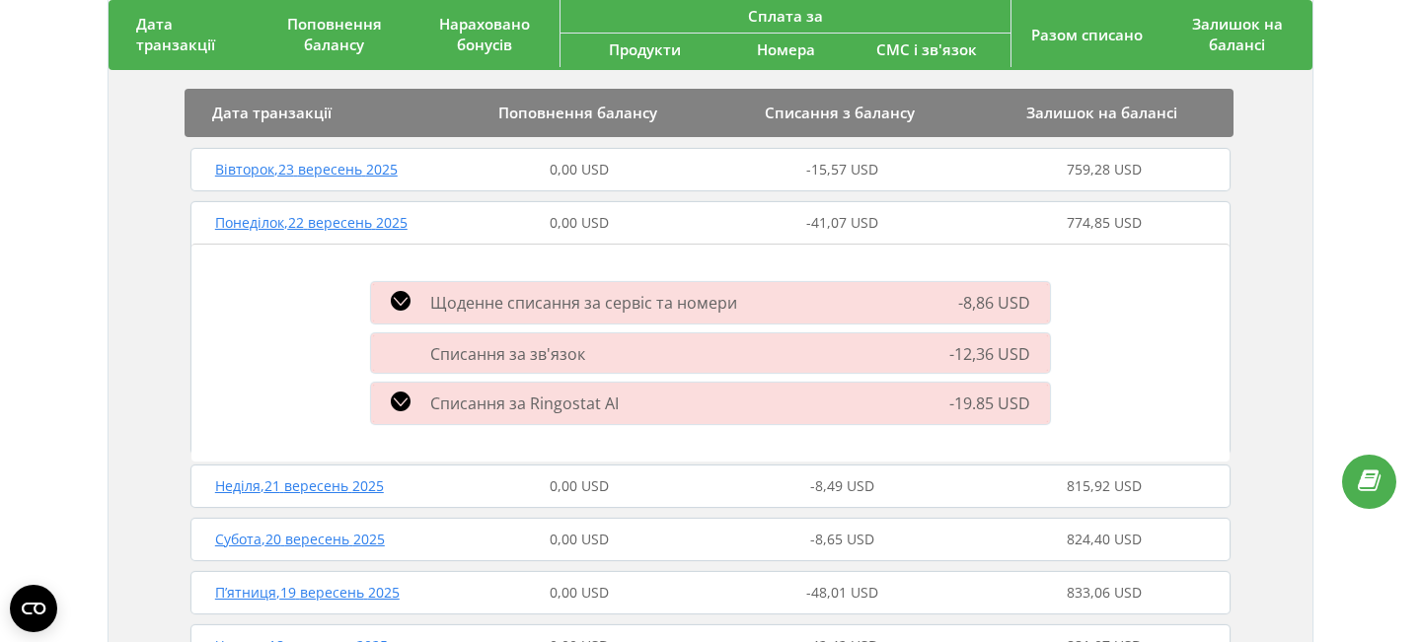
scroll to position [302, 0]
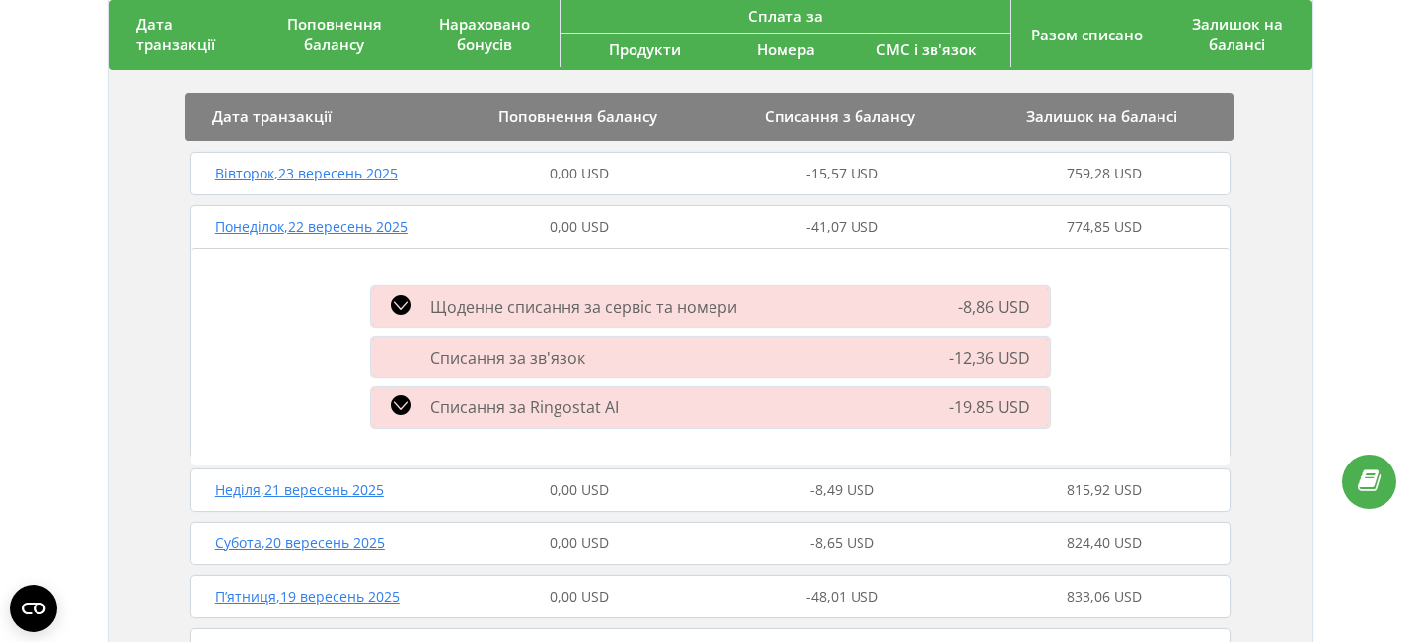
click at [273, 223] on span "Понеділок , 22 вересень 2025" at bounding box center [311, 226] width 192 height 19
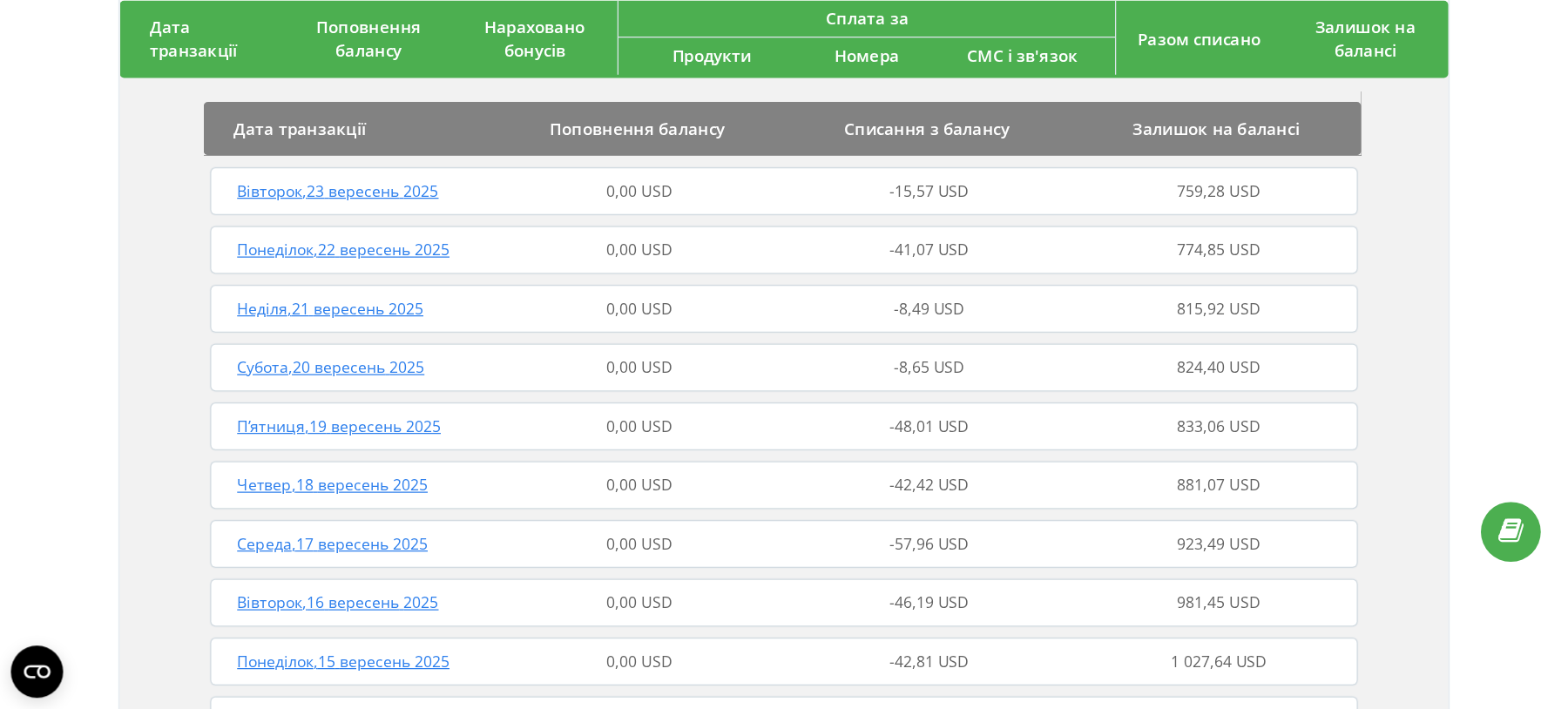
scroll to position [0, 0]
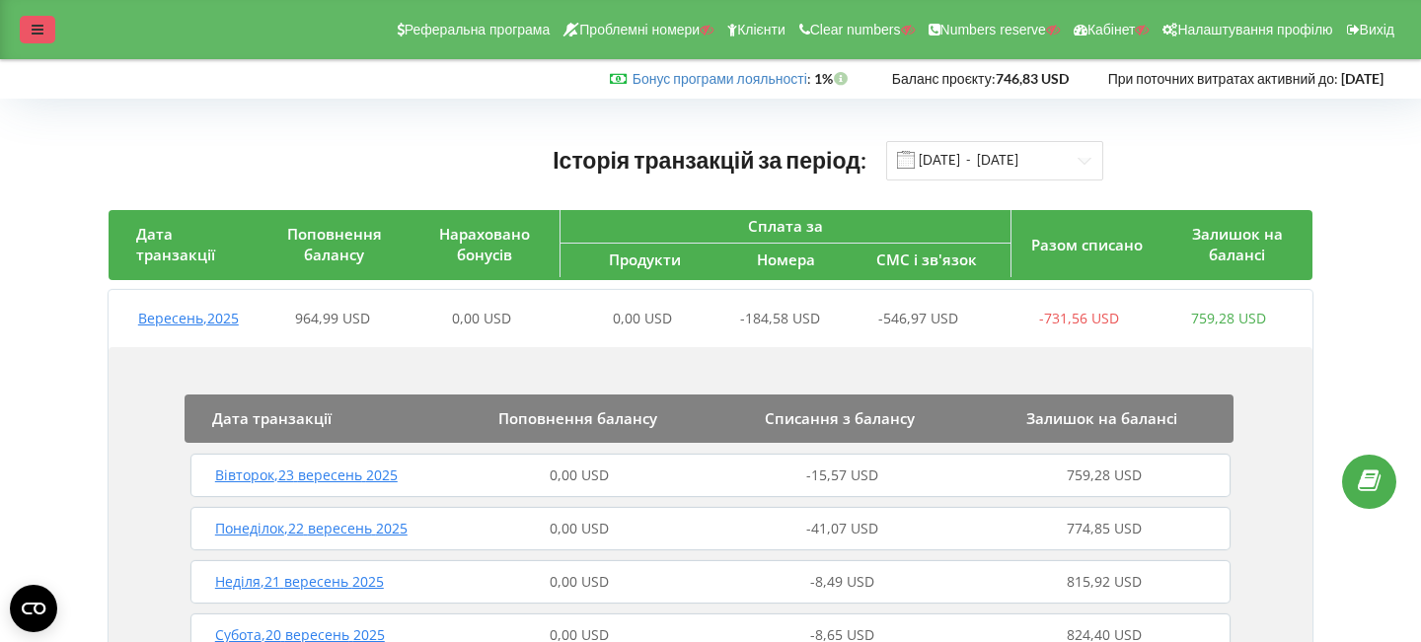
click at [43, 34] on div at bounding box center [38, 30] width 36 height 28
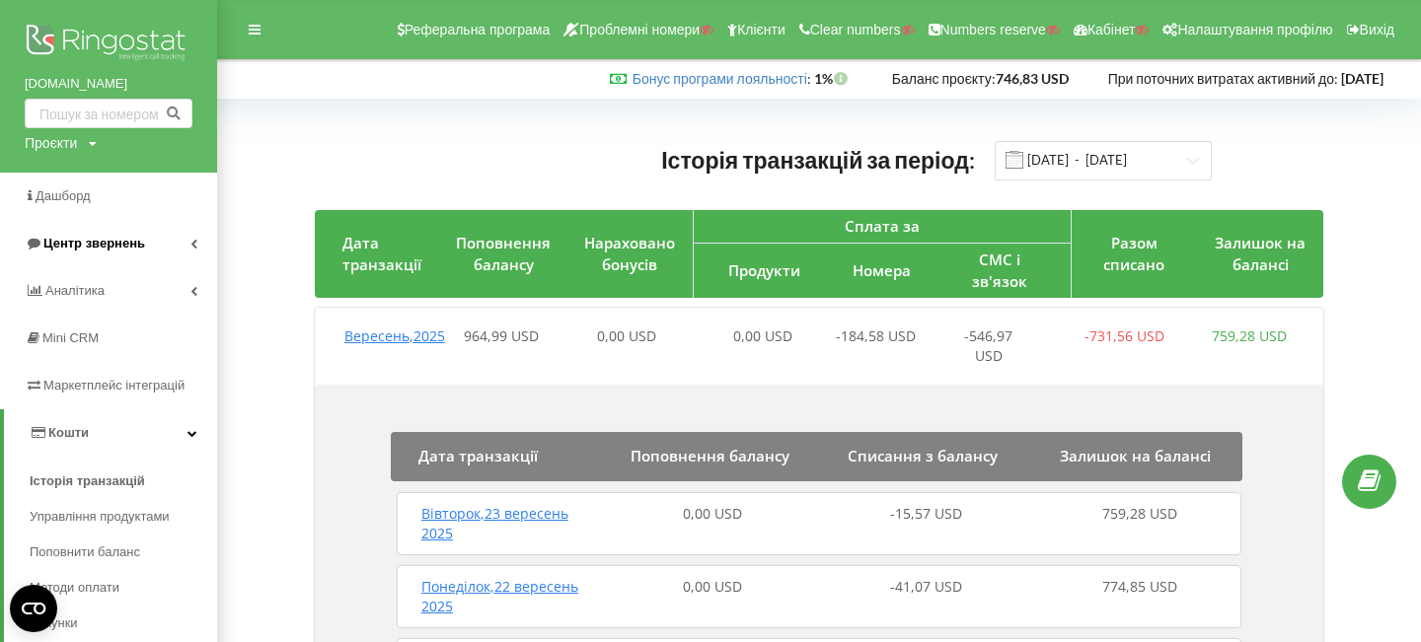
click at [78, 241] on span "Центр звернень" at bounding box center [94, 243] width 102 height 15
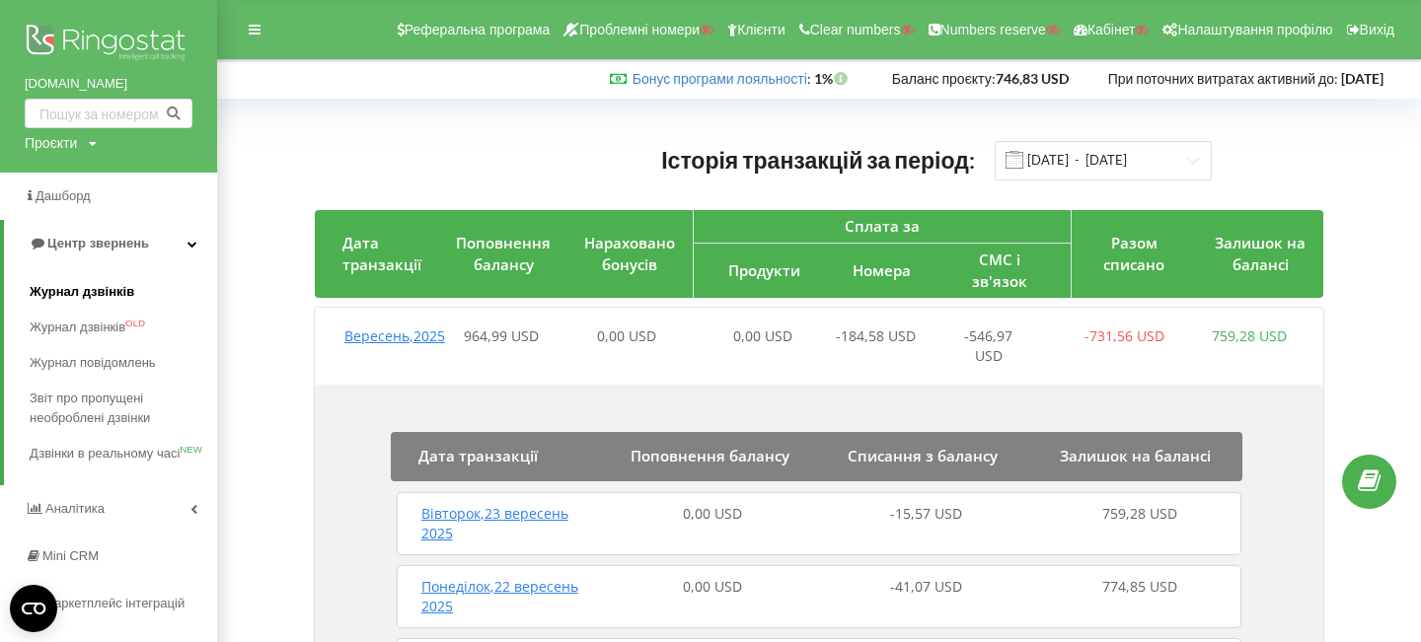
click at [114, 289] on span "Журнал дзвінків" at bounding box center [82, 292] width 105 height 20
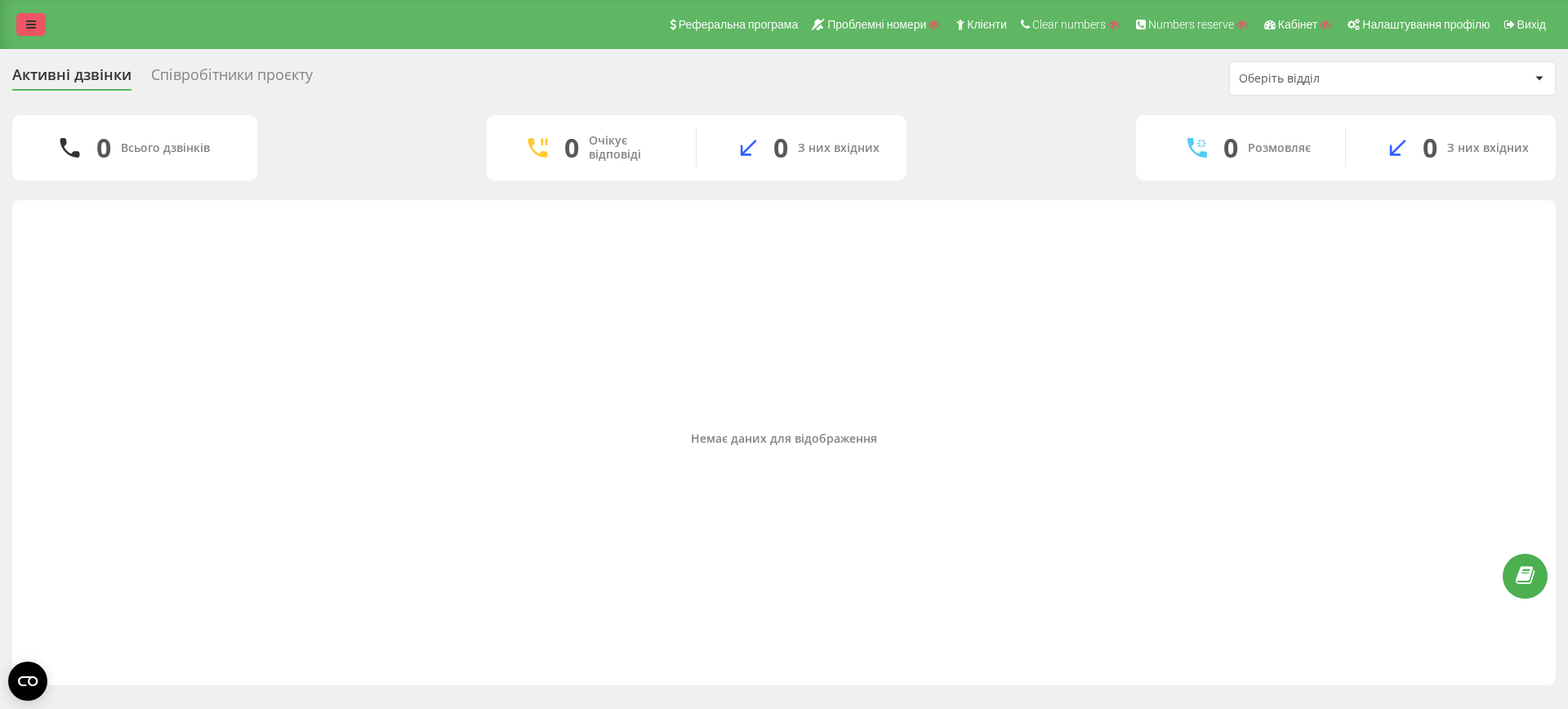
click at [19, 19] on link at bounding box center [31, 25] width 30 height 23
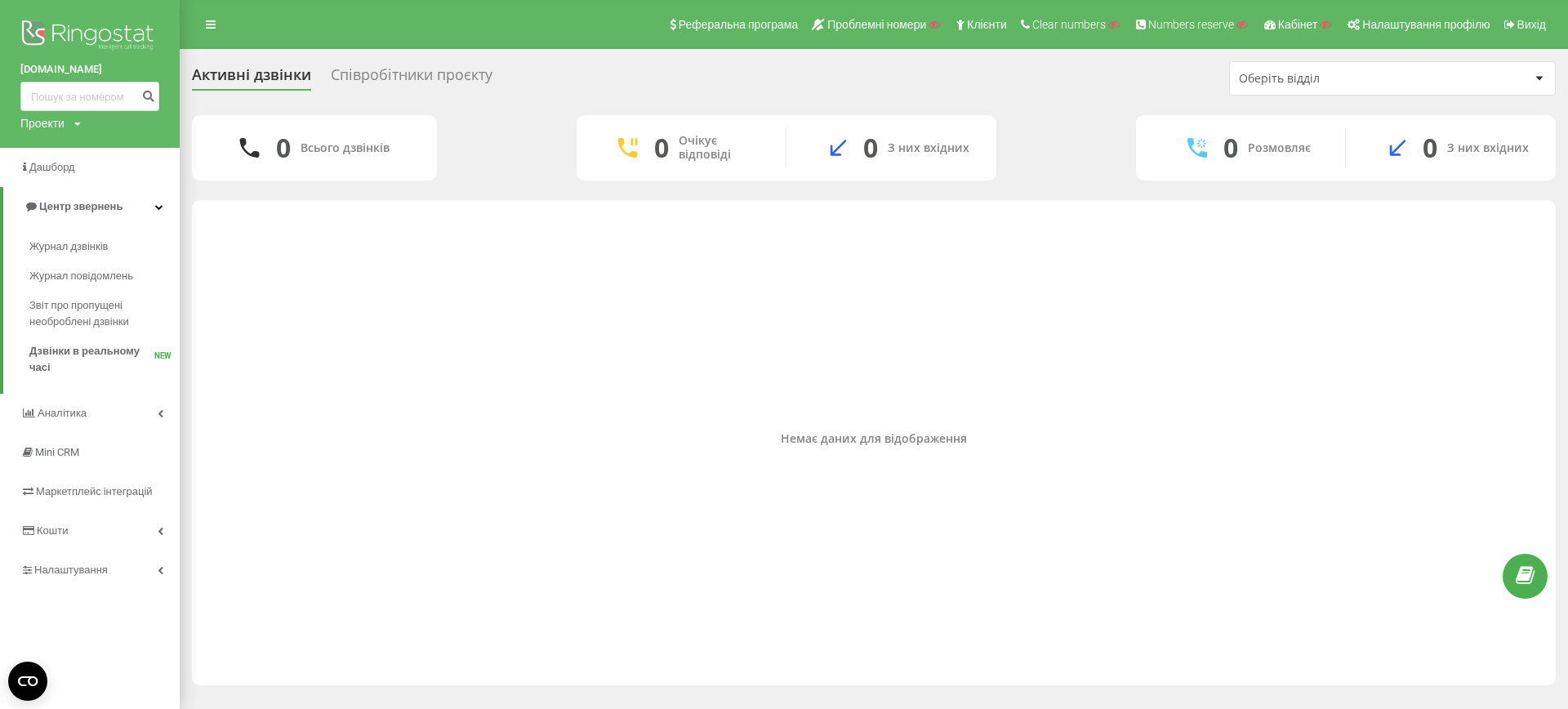
click at [83, 31] on img at bounding box center [90, 36] width 139 height 41
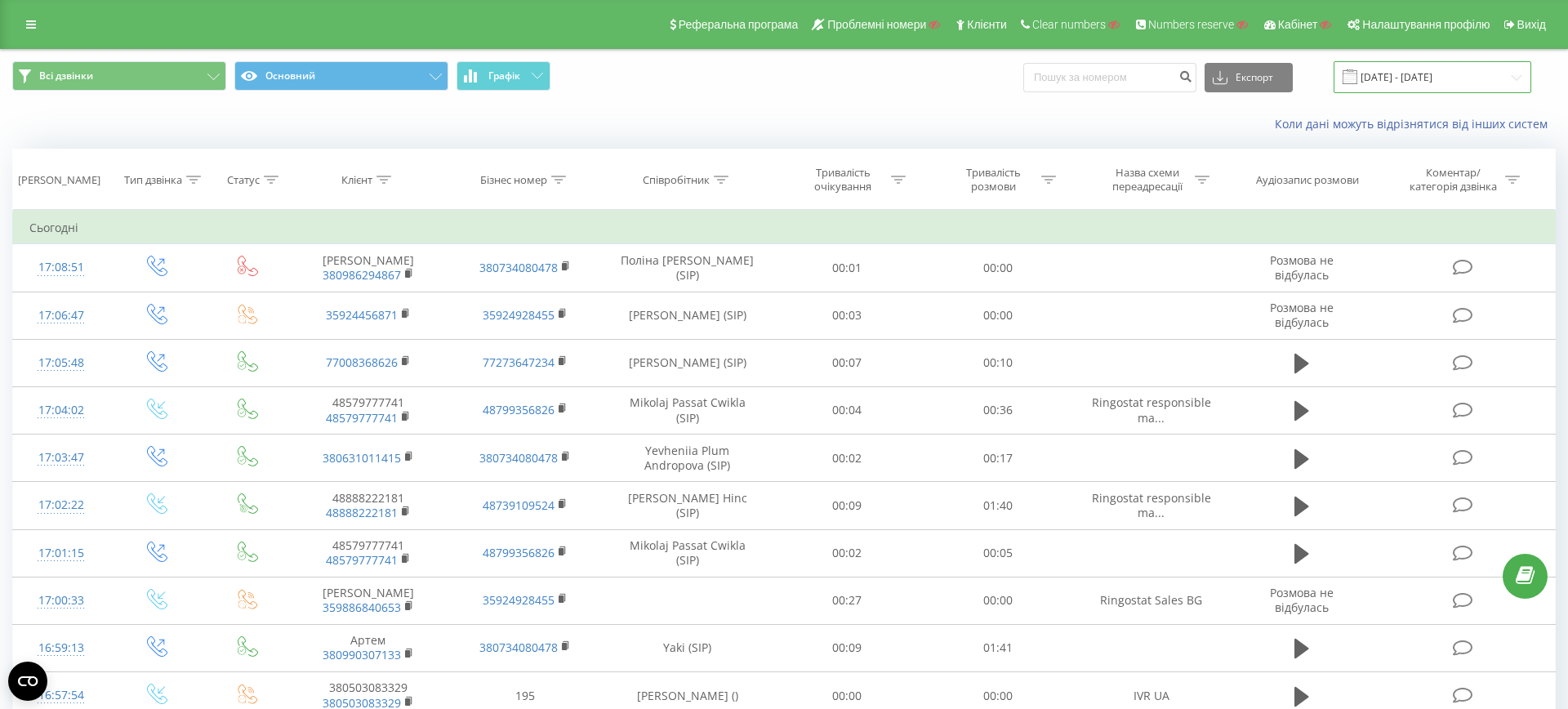
click at [1399, 80] on input "[DATE] - [DATE]" at bounding box center [1431, 77] width 198 height 31
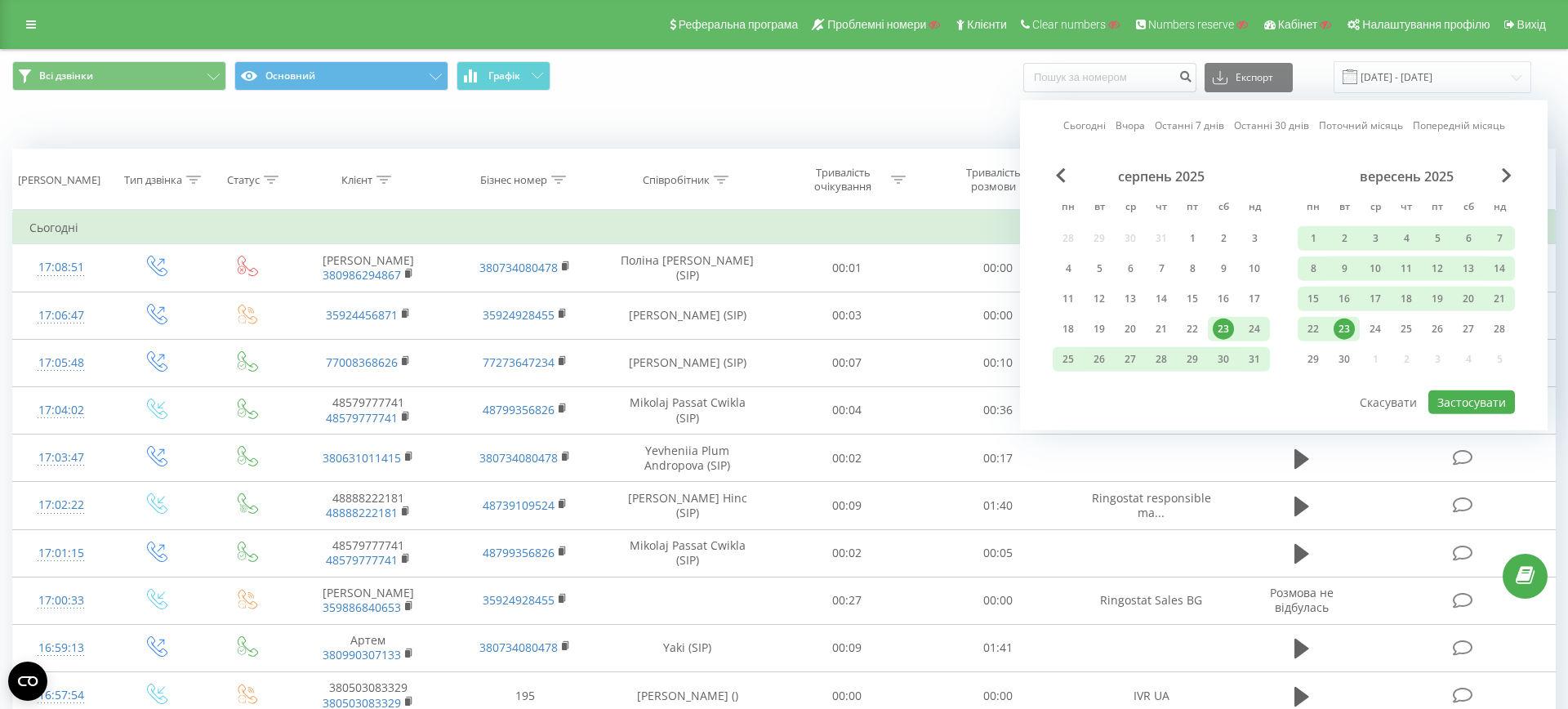
click at [1057, 185] on div "серпень 2025 пн вт ср чт пт сб нд 28 29 30 31 1 2 3 4 5 6 7 8 9 10 11 12 13 14 …" at bounding box center [1161, 272] width 217 height 209
click at [1057, 168] on span "Previous Month" at bounding box center [1061, 175] width 10 height 15
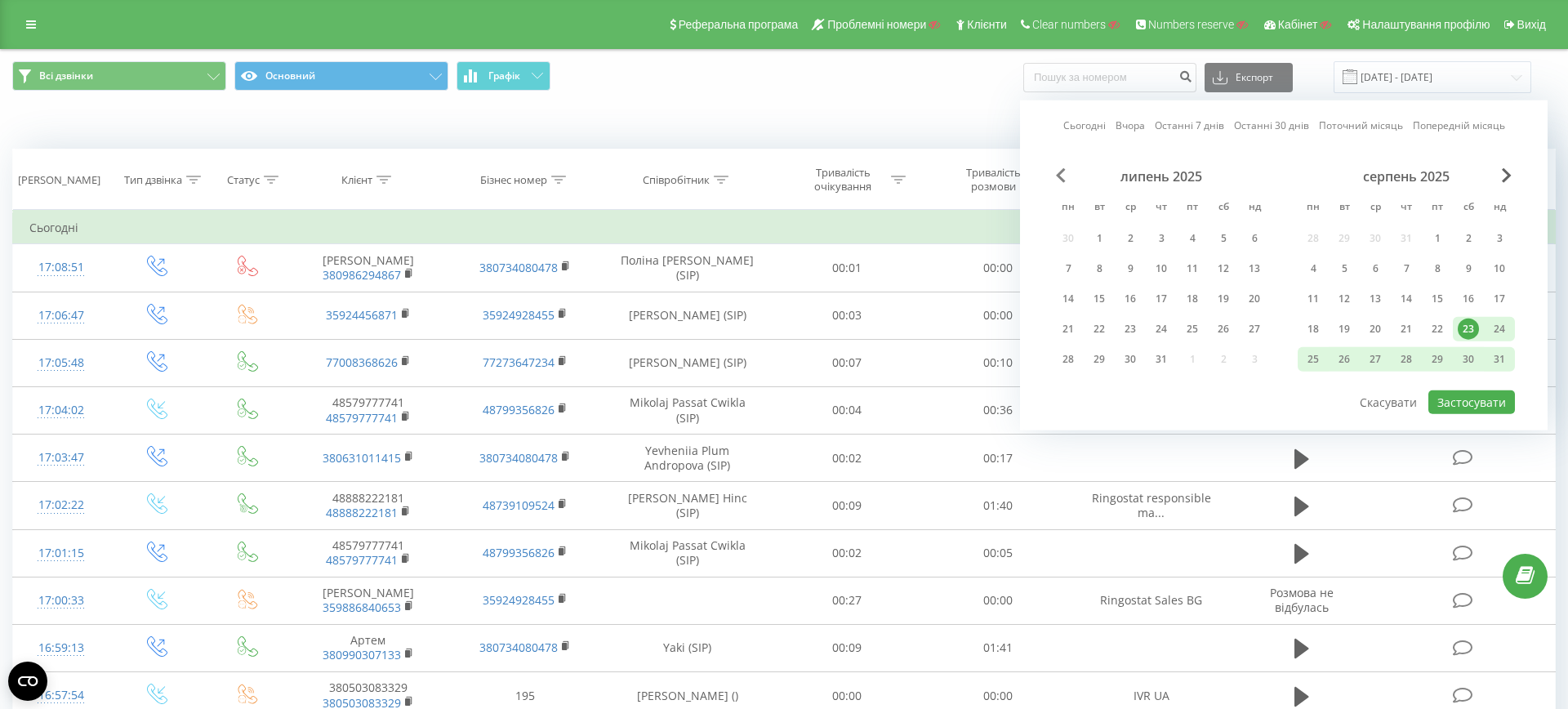
click at [1057, 168] on span "Previous Month" at bounding box center [1061, 175] width 10 height 15
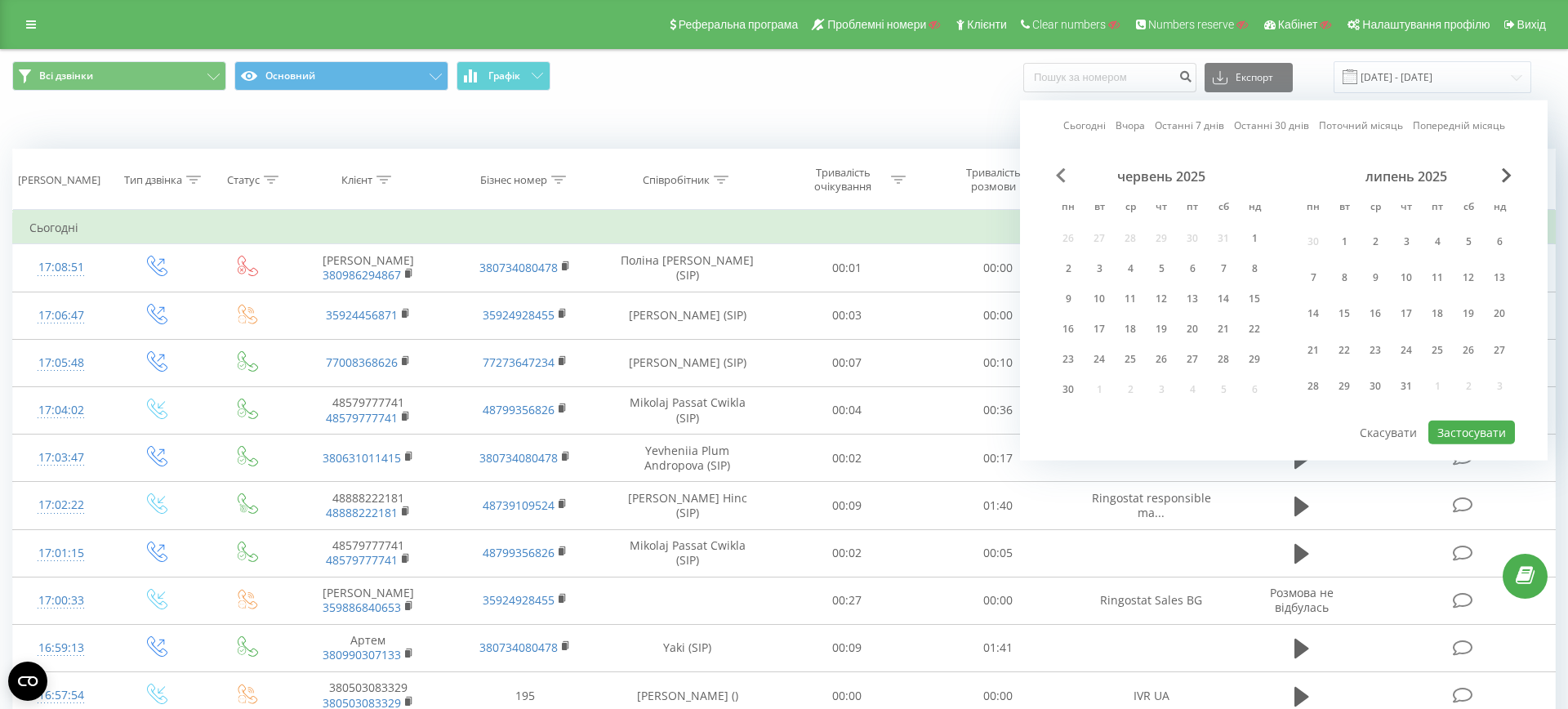
click at [1057, 168] on span "Previous Month" at bounding box center [1061, 175] width 10 height 15
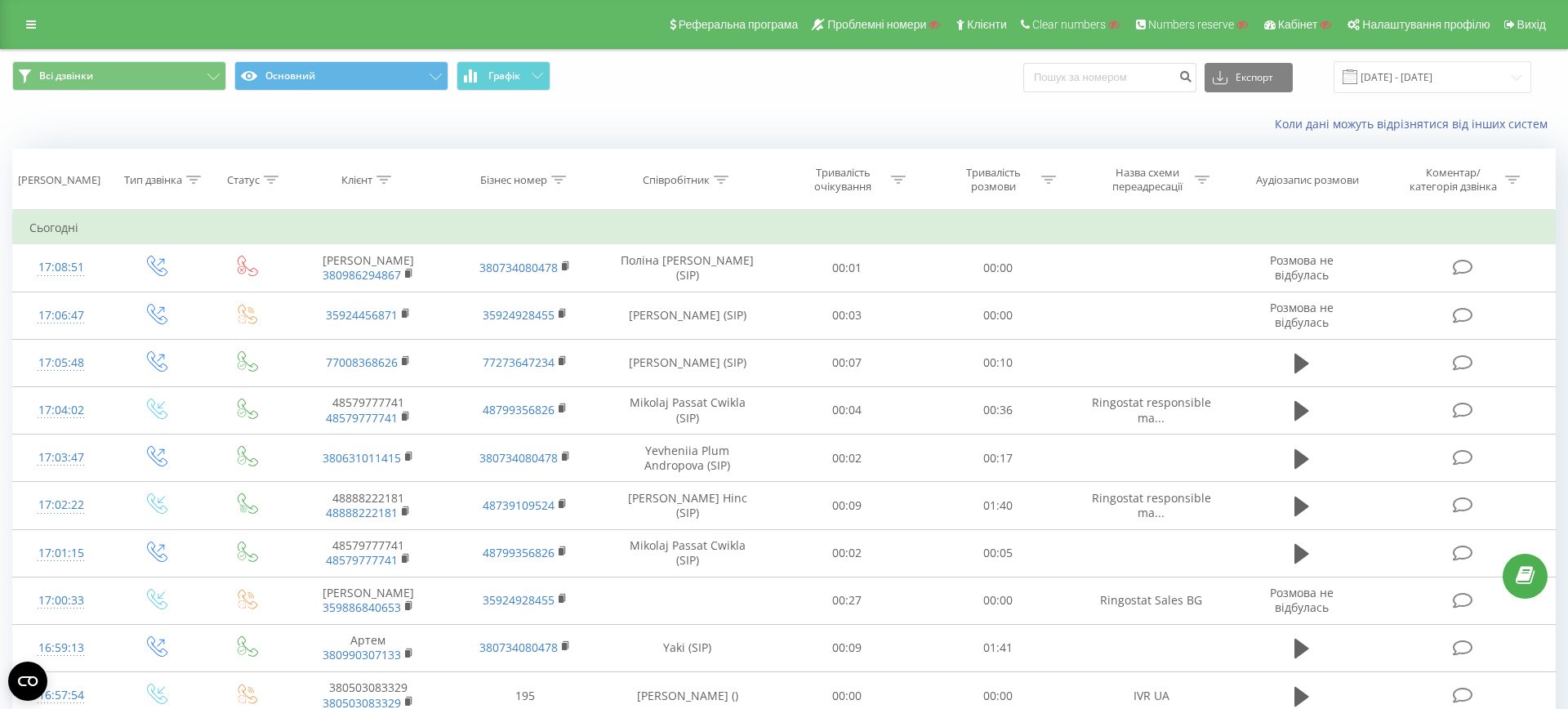
click at [948, 97] on div "Всі дзвінки Основний Графік Експорт .csv .xls .xlsx [DATE] - [DATE]" at bounding box center [784, 77] width 1566 height 55
click at [718, 183] on div at bounding box center [721, 180] width 15 height 14
click at [707, 285] on input "text" at bounding box center [688, 296] width 144 height 29
type input "[PERSON_NAME]"
click at [712, 328] on span "OK" at bounding box center [722, 328] width 46 height 26
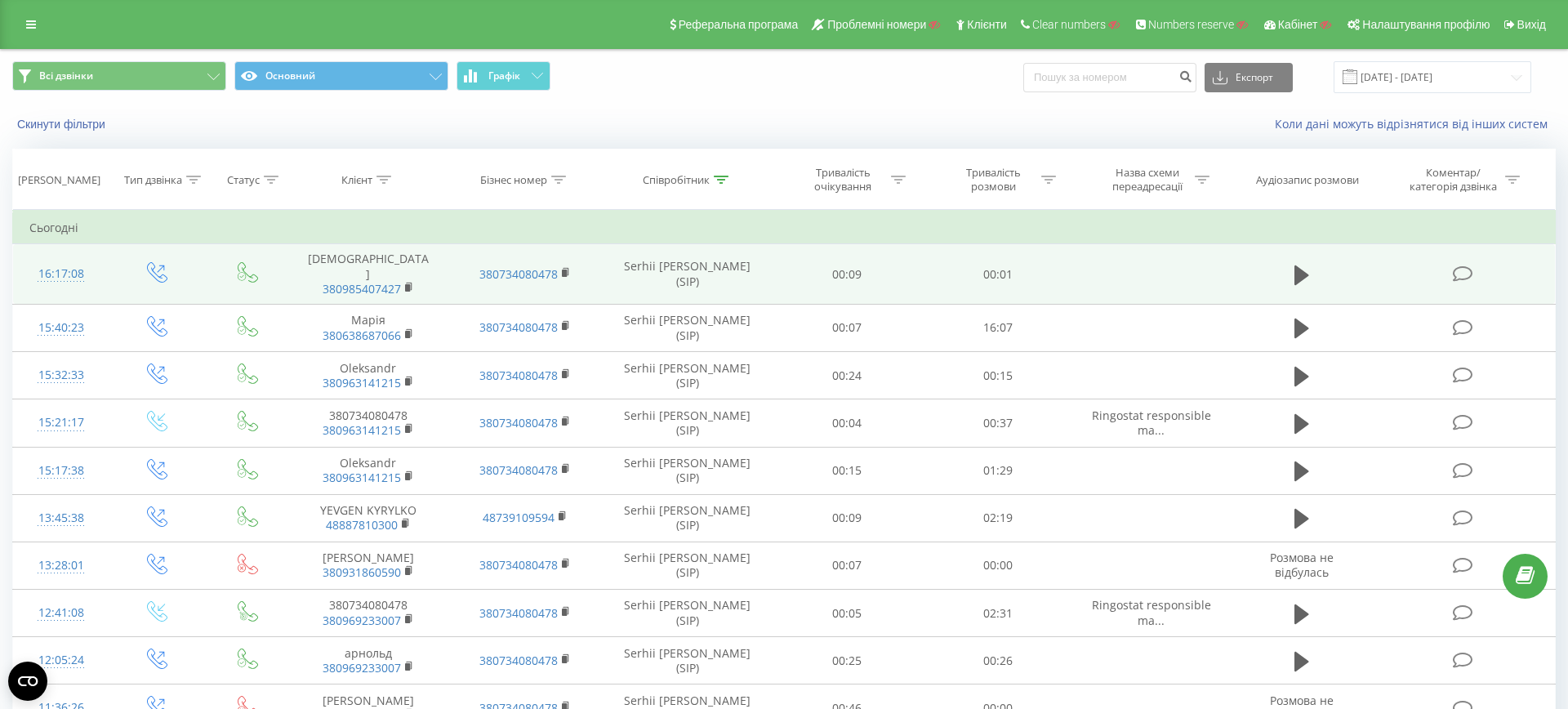
click at [1470, 267] on icon at bounding box center [1463, 274] width 21 height 17
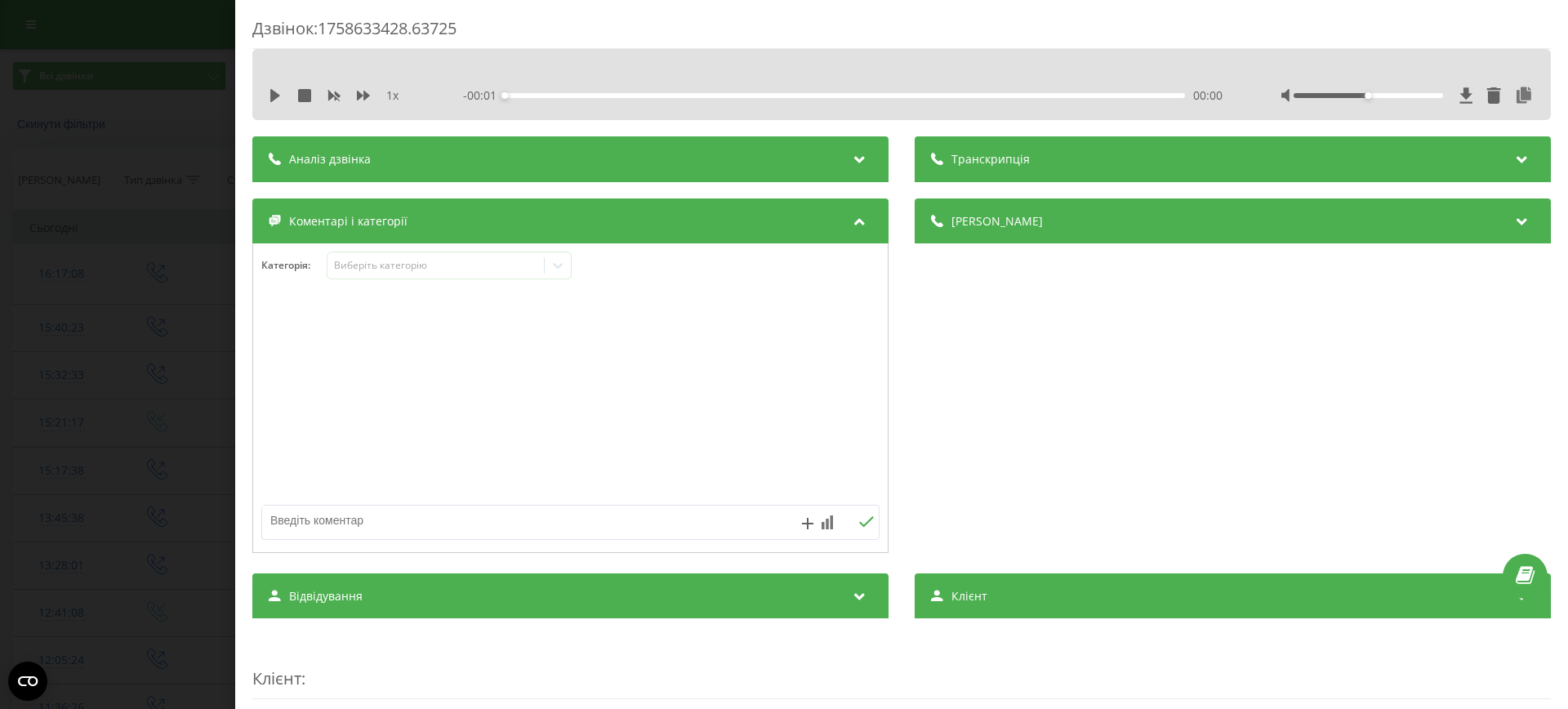
click at [405, 281] on div "Категорія : Виберіть категорію" at bounding box center [570, 275] width 635 height 49
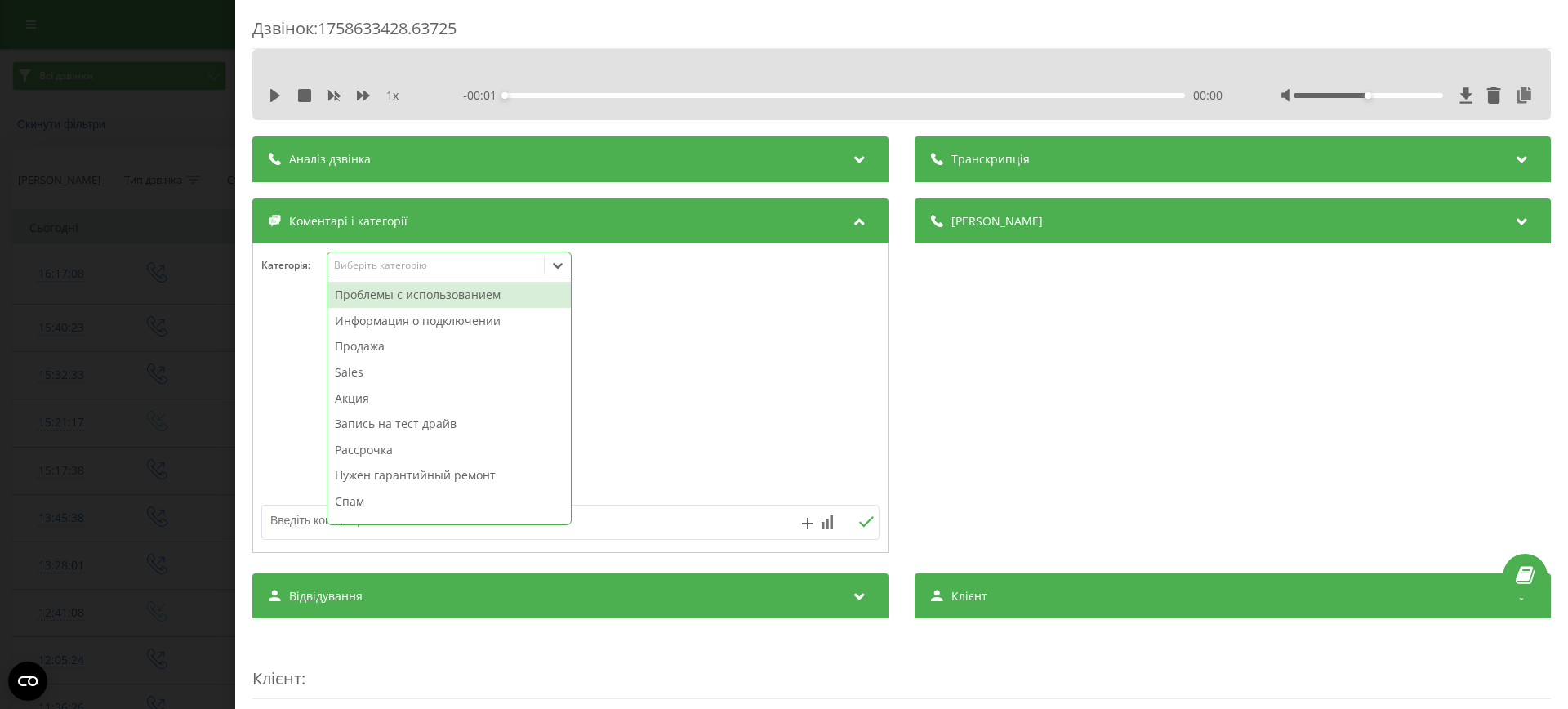
click at [409, 266] on div "Виберіть категорію" at bounding box center [436, 266] width 204 height 13
click at [695, 386] on div at bounding box center [570, 398] width 635 height 196
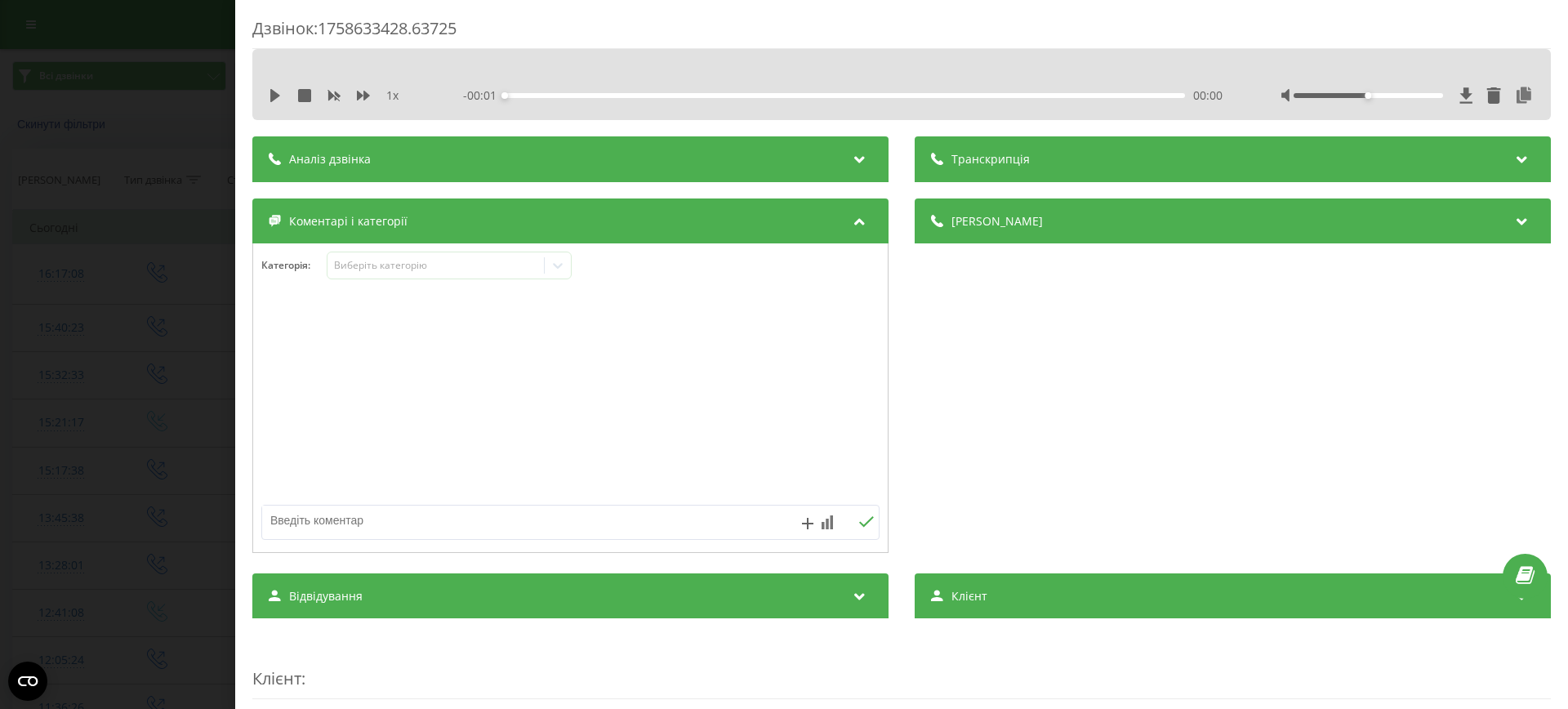
click at [420, 521] on textarea at bounding box center [509, 520] width 493 height 30
click at [388, 525] on textarea at bounding box center [509, 520] width 493 height 30
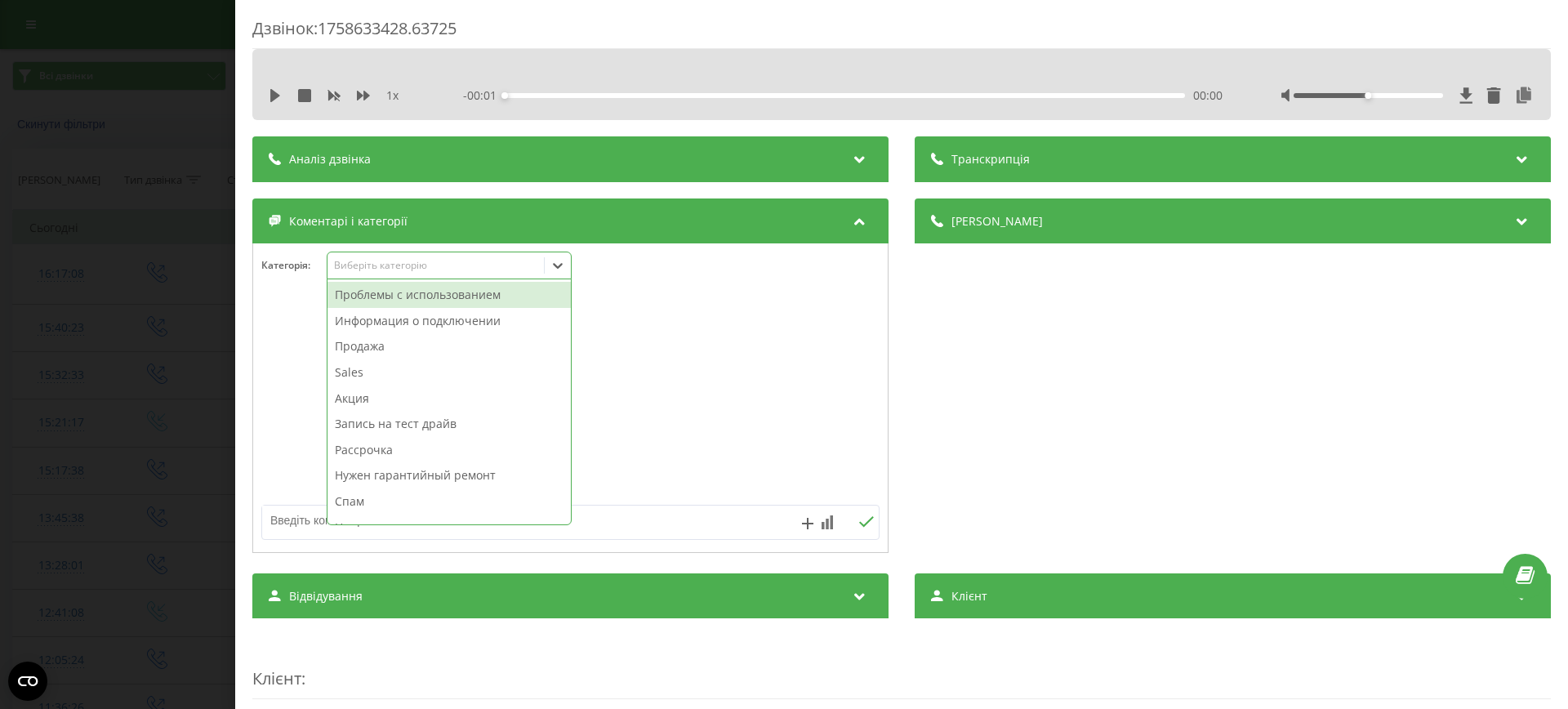
click at [377, 270] on div "Виберіть категорію" at bounding box center [436, 266] width 204 height 13
click at [412, 404] on div "Акция" at bounding box center [449, 399] width 243 height 26
click at [386, 300] on div "Проблемы с использованием" at bounding box center [449, 295] width 243 height 26
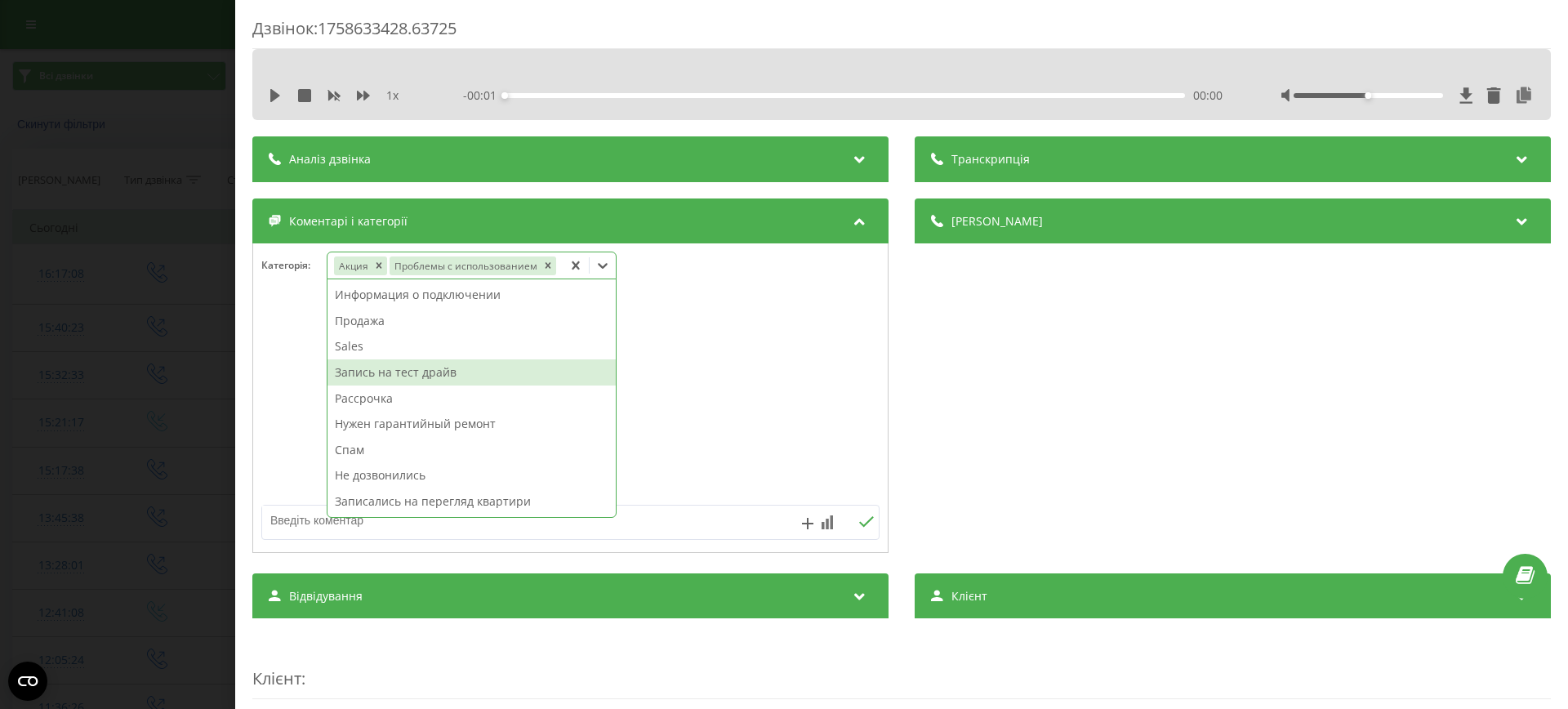
click at [388, 373] on div "Запись на тест драйв" at bounding box center [472, 372] width 288 height 26
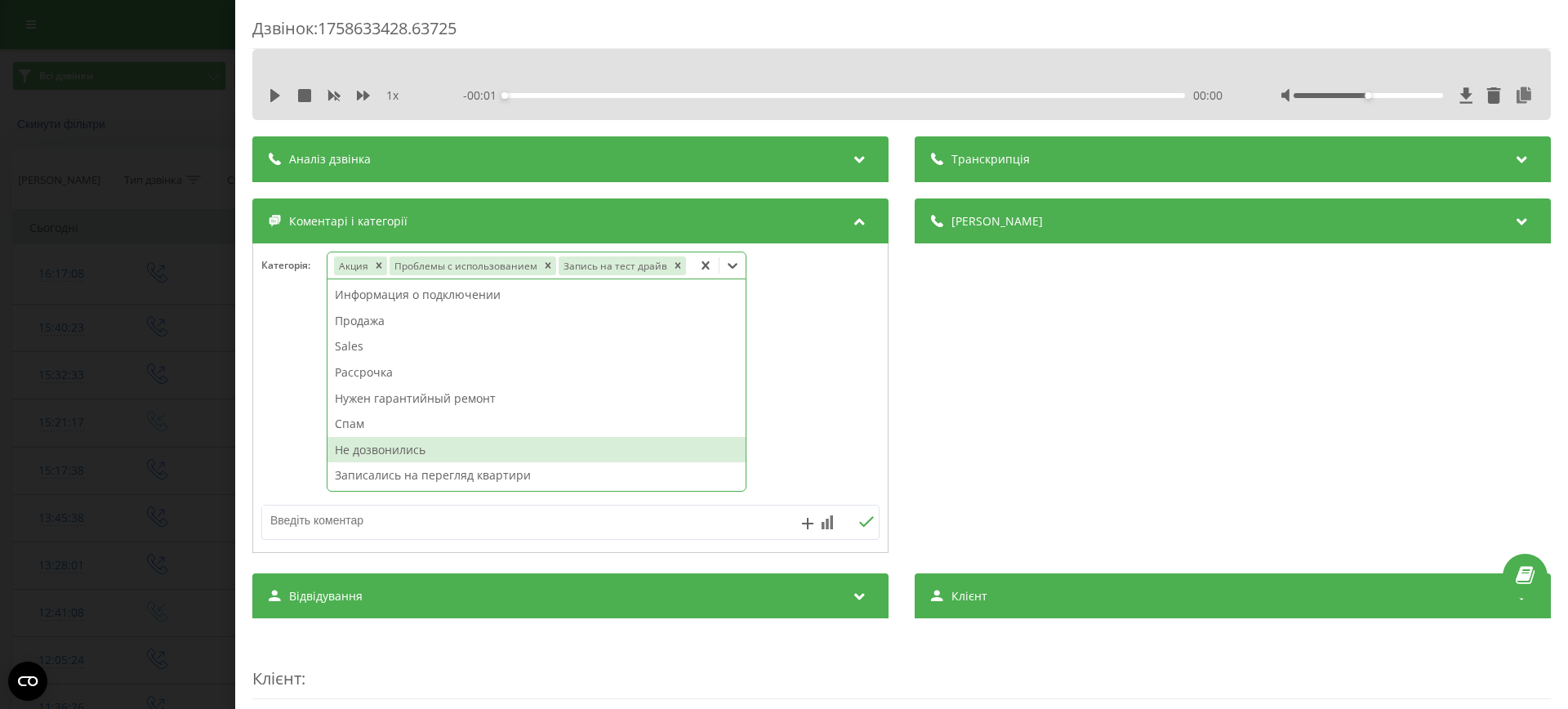
click at [374, 440] on div "Не дозвонились" at bounding box center [536, 450] width 418 height 26
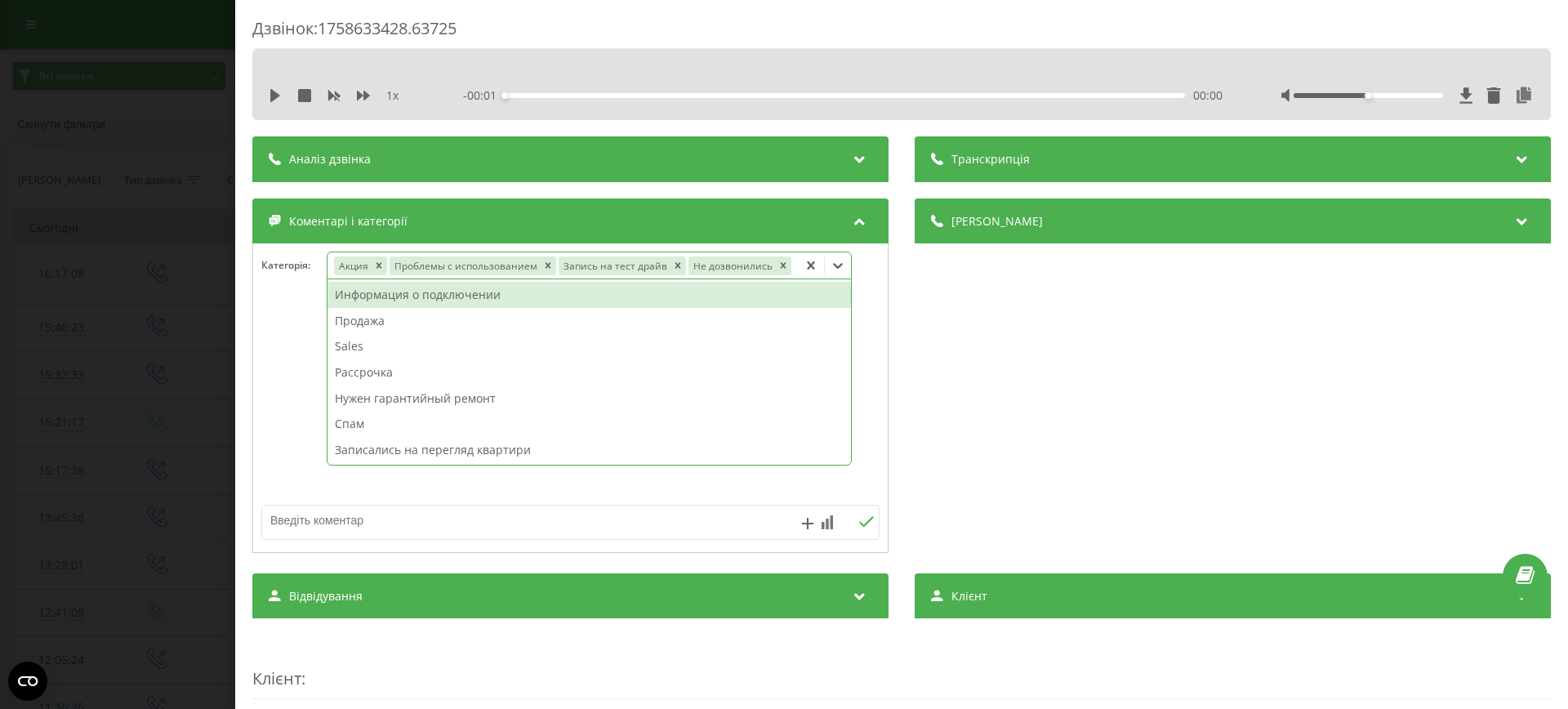
click at [807, 264] on icon at bounding box center [810, 266] width 7 height 8
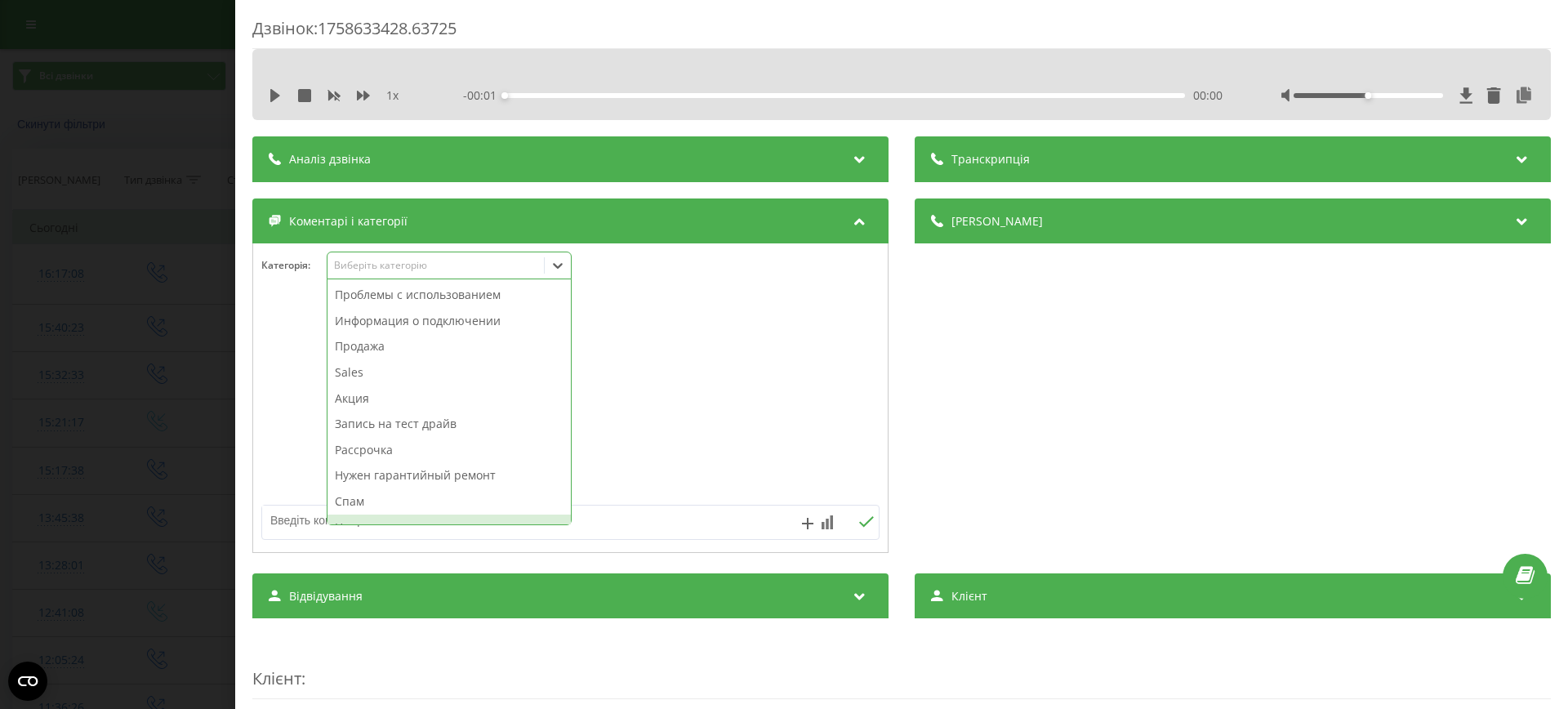
click at [696, 505] on textarea at bounding box center [509, 520] width 493 height 30
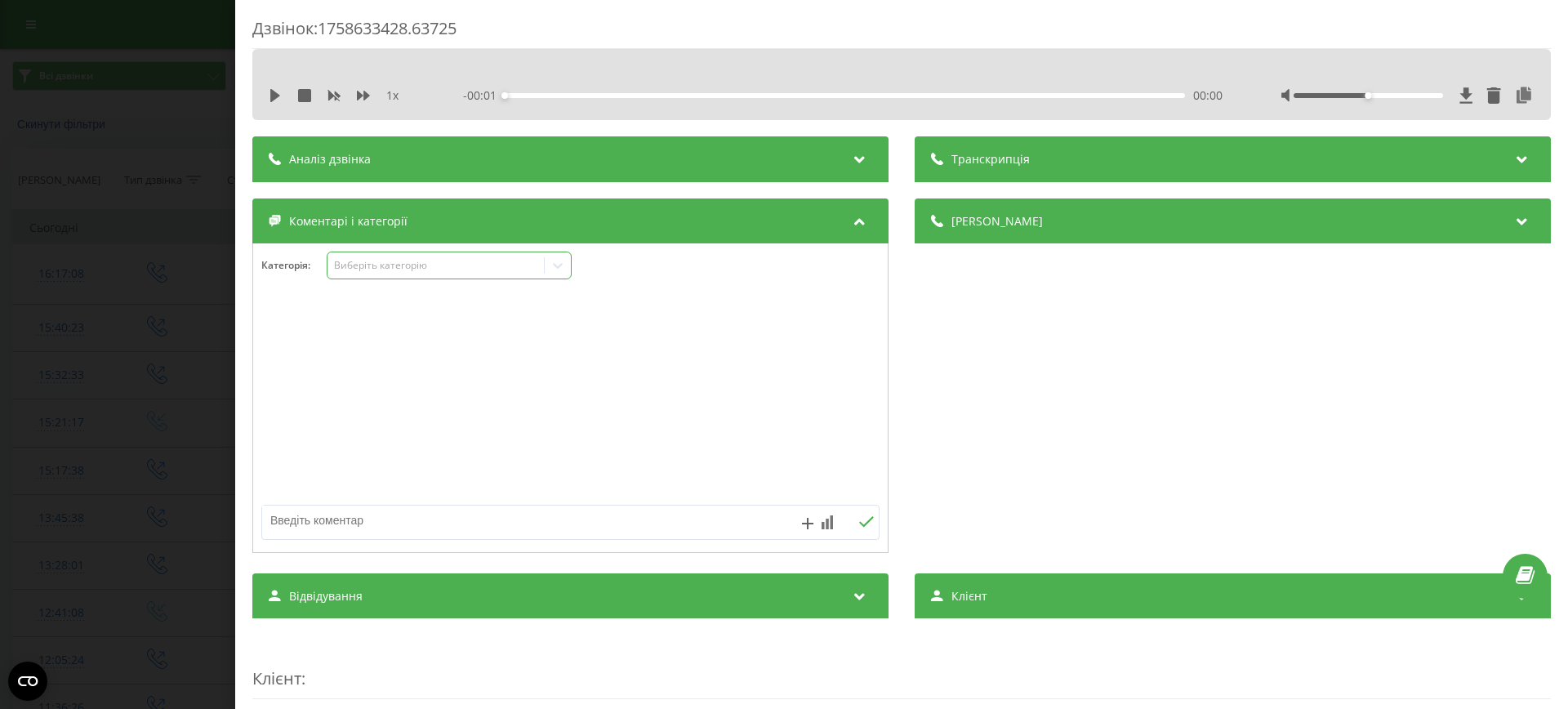
click at [701, 525] on textarea at bounding box center [509, 520] width 493 height 30
click at [804, 520] on icon at bounding box center [808, 524] width 12 height 12
click at [847, 488] on icon at bounding box center [847, 488] width 21 height 17
click at [846, 490] on icon at bounding box center [843, 488] width 21 height 17
click at [839, 492] on icon at bounding box center [843, 488] width 21 height 17
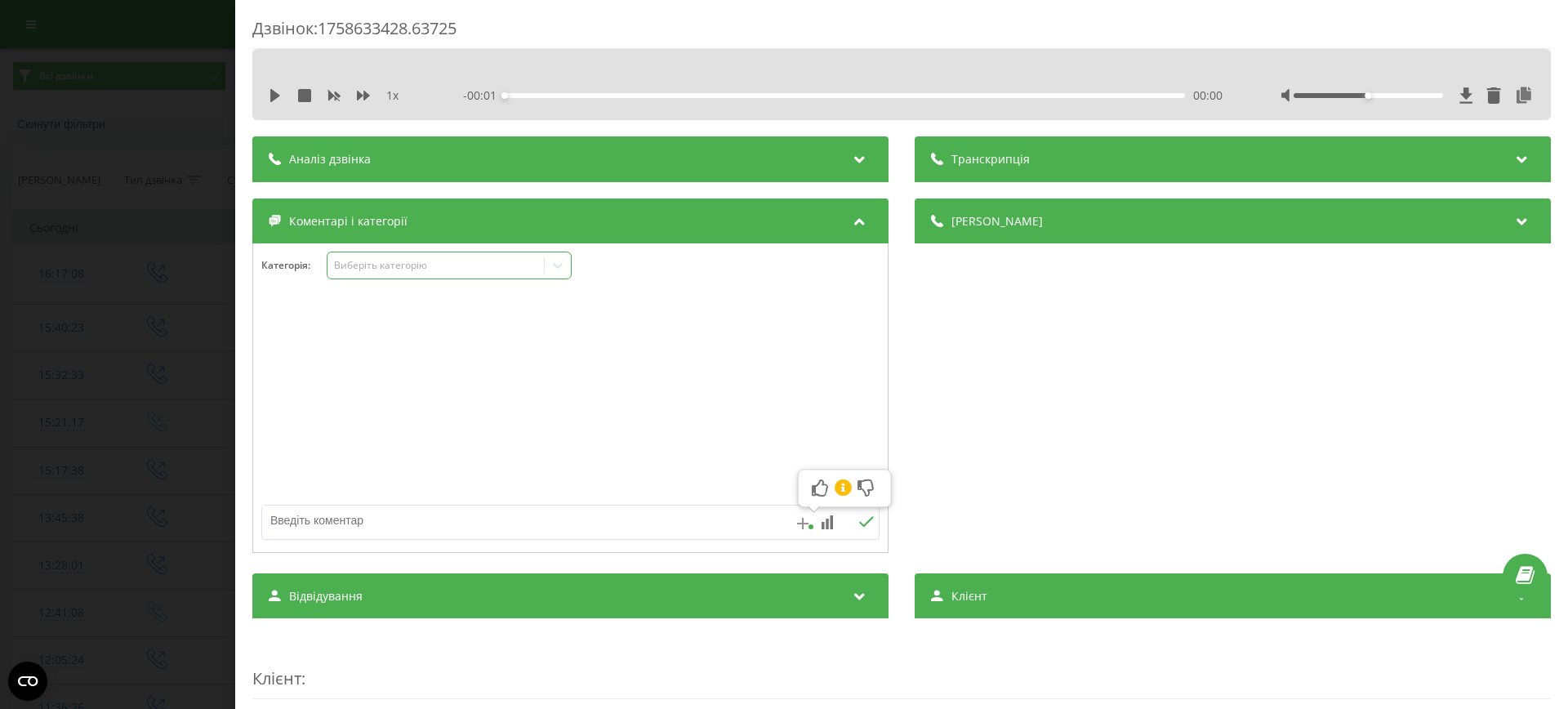
click at [803, 524] on icon at bounding box center [803, 524] width 12 height 12
click at [803, 522] on icon at bounding box center [803, 524] width 12 height 12
click at [806, 525] on icon at bounding box center [803, 524] width 12 height 12
click at [828, 523] on rect at bounding box center [827, 524] width 3 height 11
click at [885, 486] on div "4" at bounding box center [890, 489] width 15 height 17
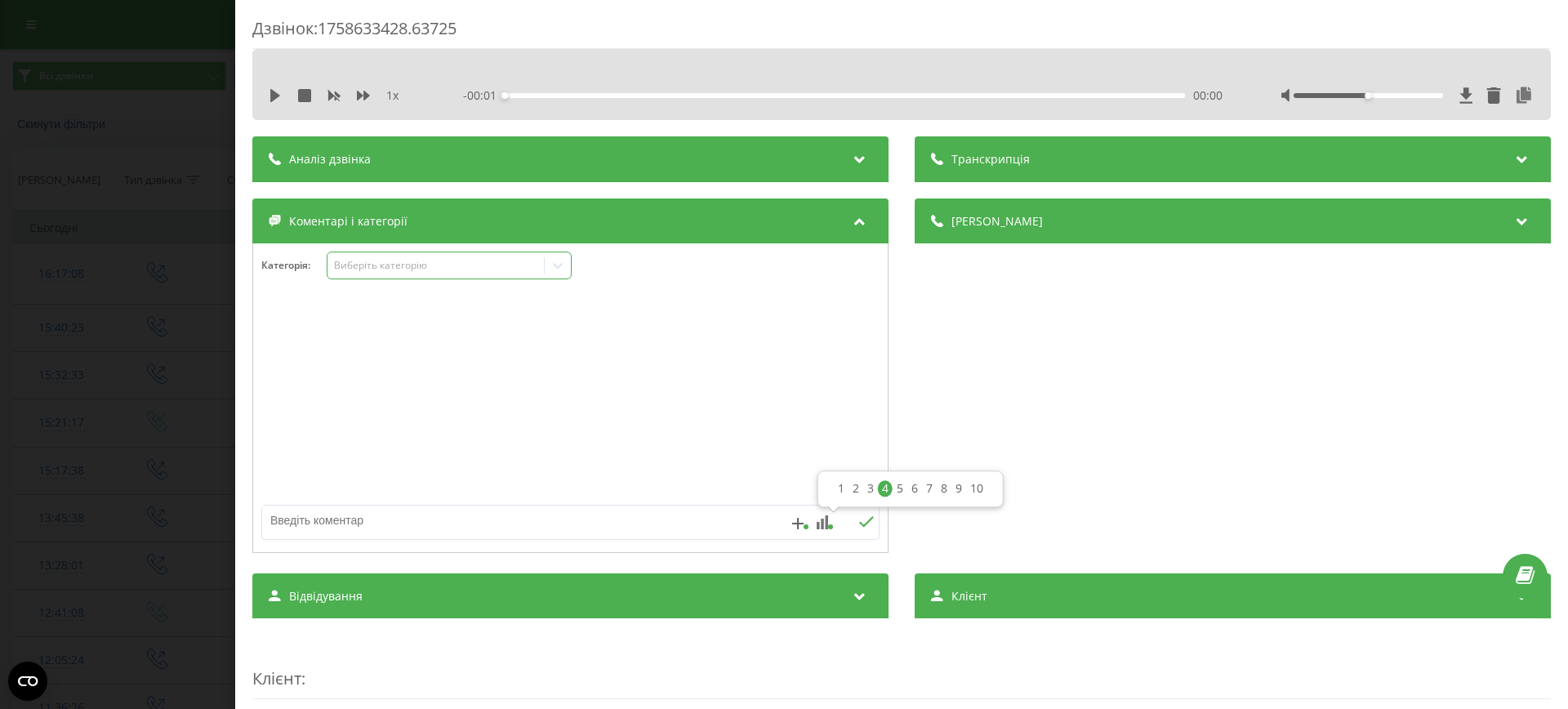
click at [885, 487] on div "4" at bounding box center [885, 489] width 15 height 17
click at [873, 489] on div "3" at bounding box center [870, 489] width 15 height 17
click at [851, 489] on div "2" at bounding box center [856, 489] width 15 height 17
click at [838, 489] on div "1" at bounding box center [842, 489] width 15 height 17
click at [971, 487] on div "10" at bounding box center [976, 489] width 22 height 17
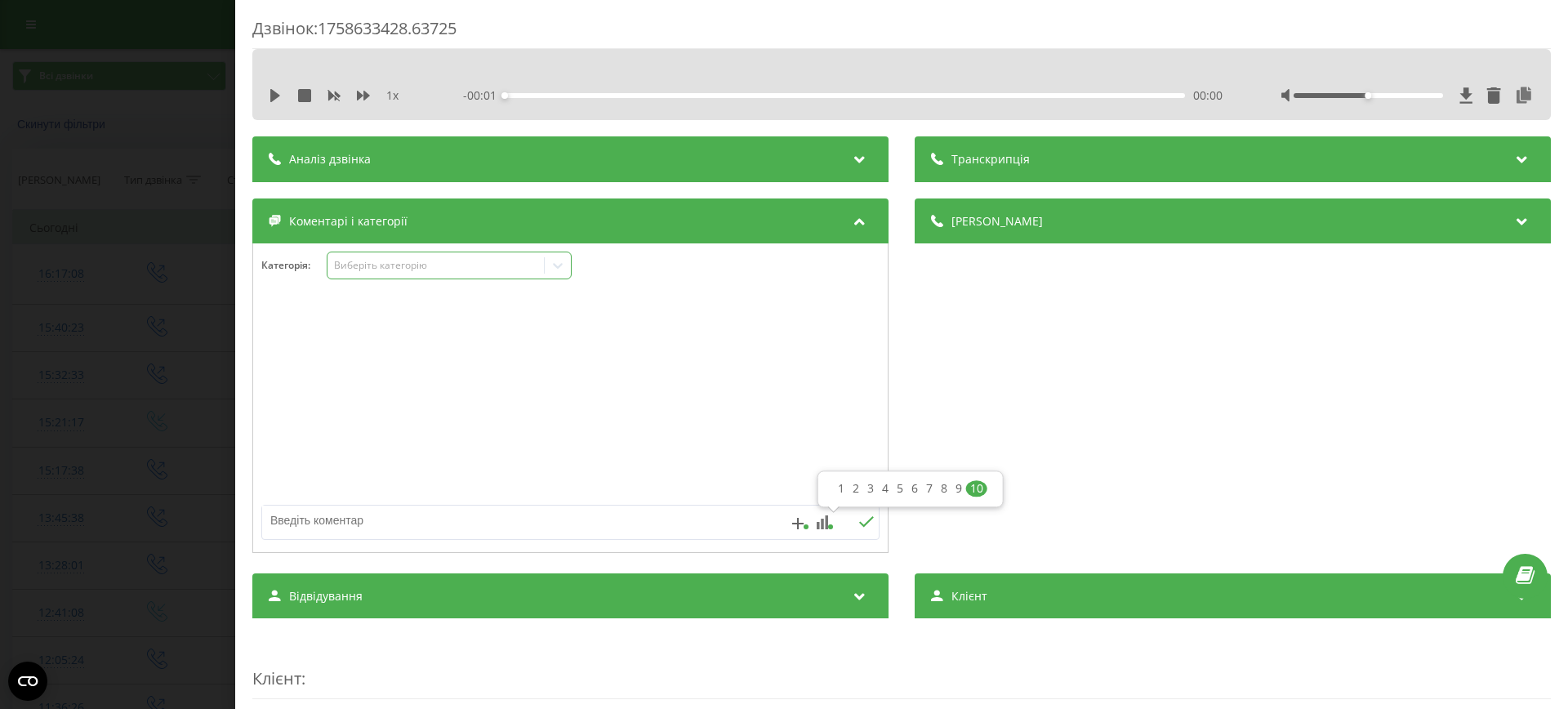
click at [698, 467] on div at bounding box center [570, 398] width 635 height 196
click at [825, 525] on icon at bounding box center [822, 522] width 12 height 14
click at [854, 487] on div "2" at bounding box center [856, 489] width 15 height 17
click at [867, 485] on div "3" at bounding box center [870, 489] width 15 height 17
click at [612, 352] on div at bounding box center [570, 398] width 635 height 196
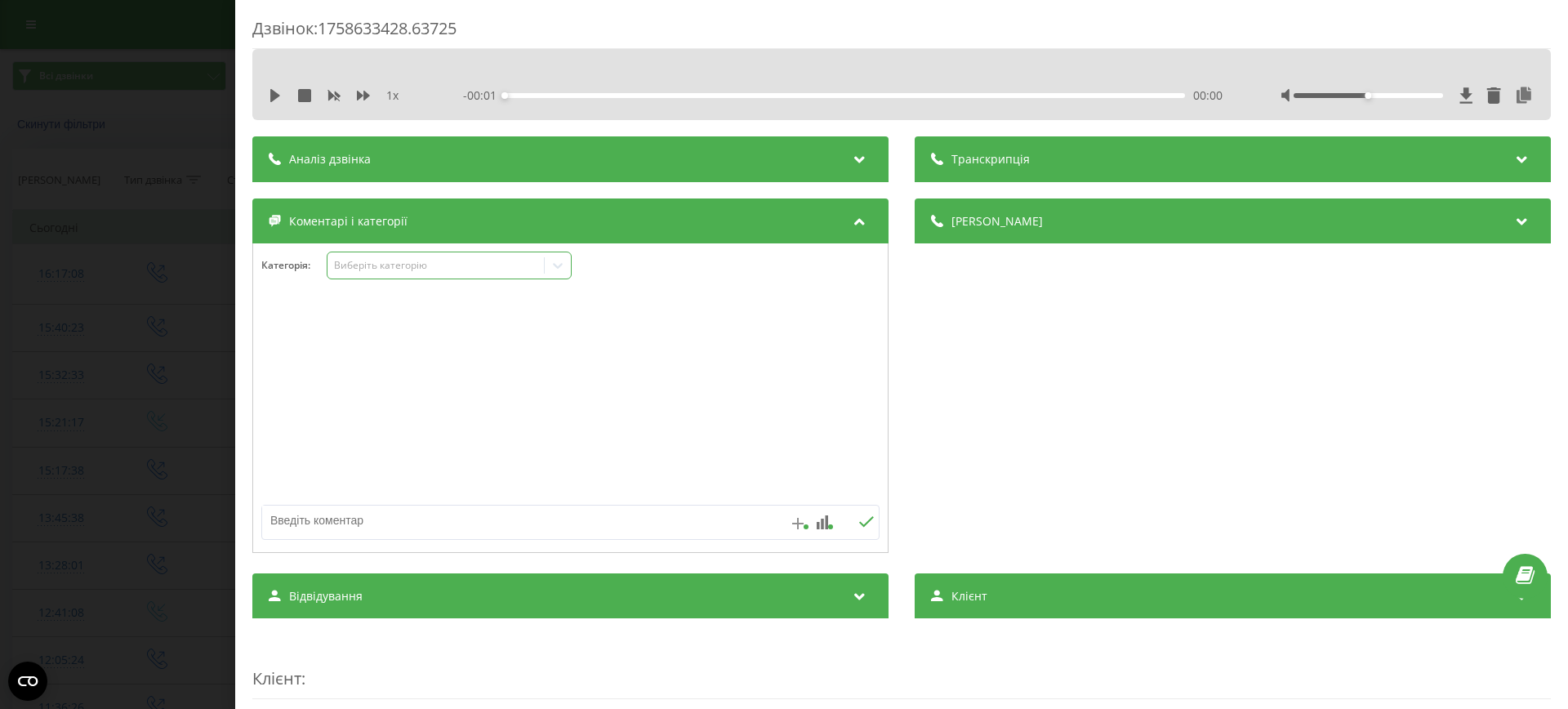
click at [800, 520] on icon at bounding box center [798, 524] width 12 height 12
click at [842, 482] on icon at bounding box center [838, 488] width 21 height 17
click at [837, 491] on icon at bounding box center [838, 488] width 21 height 17
click at [836, 490] on icon at bounding box center [838, 488] width 21 height 17
click at [990, 456] on div "Деталі дзвінка Загальне Дата дзвінка [DATE] 16:17:08 Тип дзвінка Вихідний Стату…" at bounding box center [1232, 377] width 636 height 358
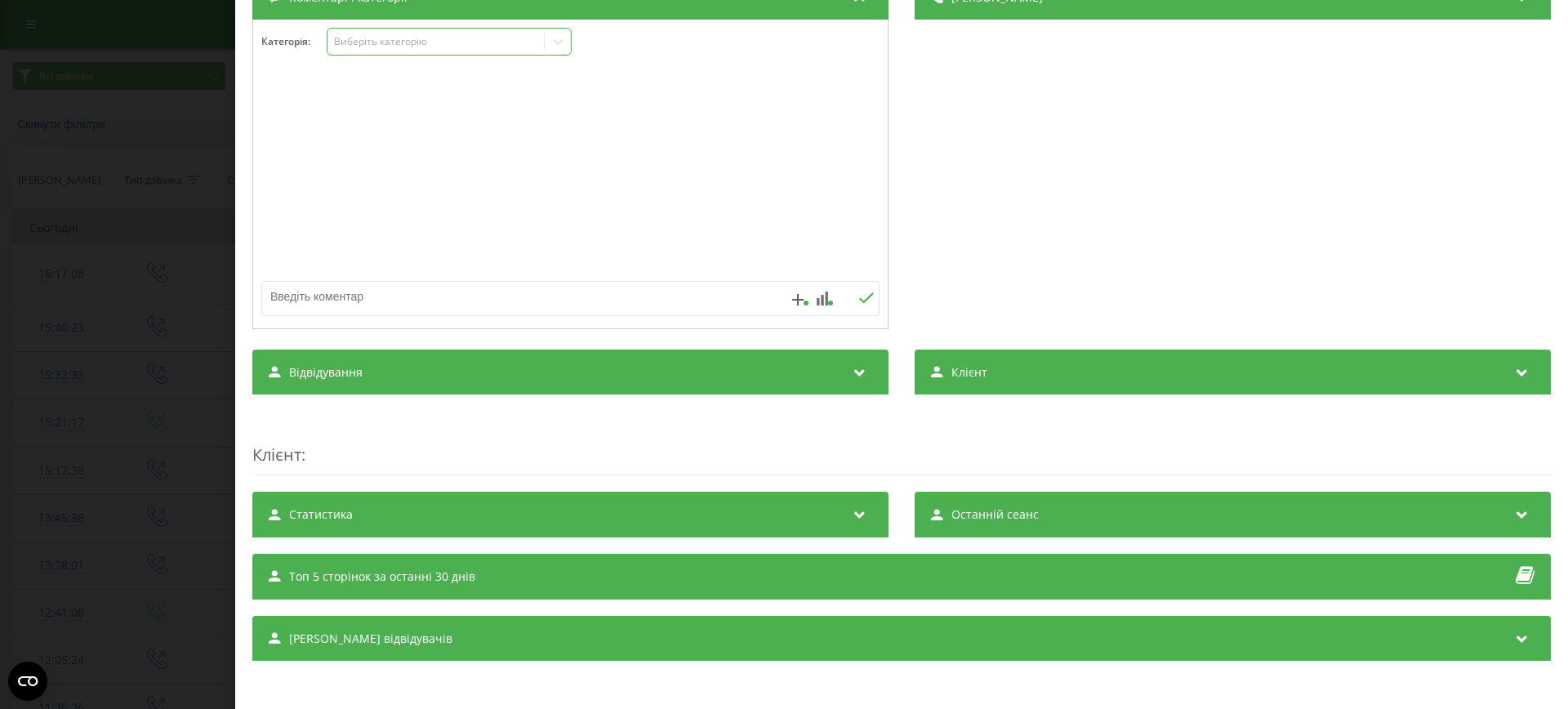
scroll to position [227, 0]
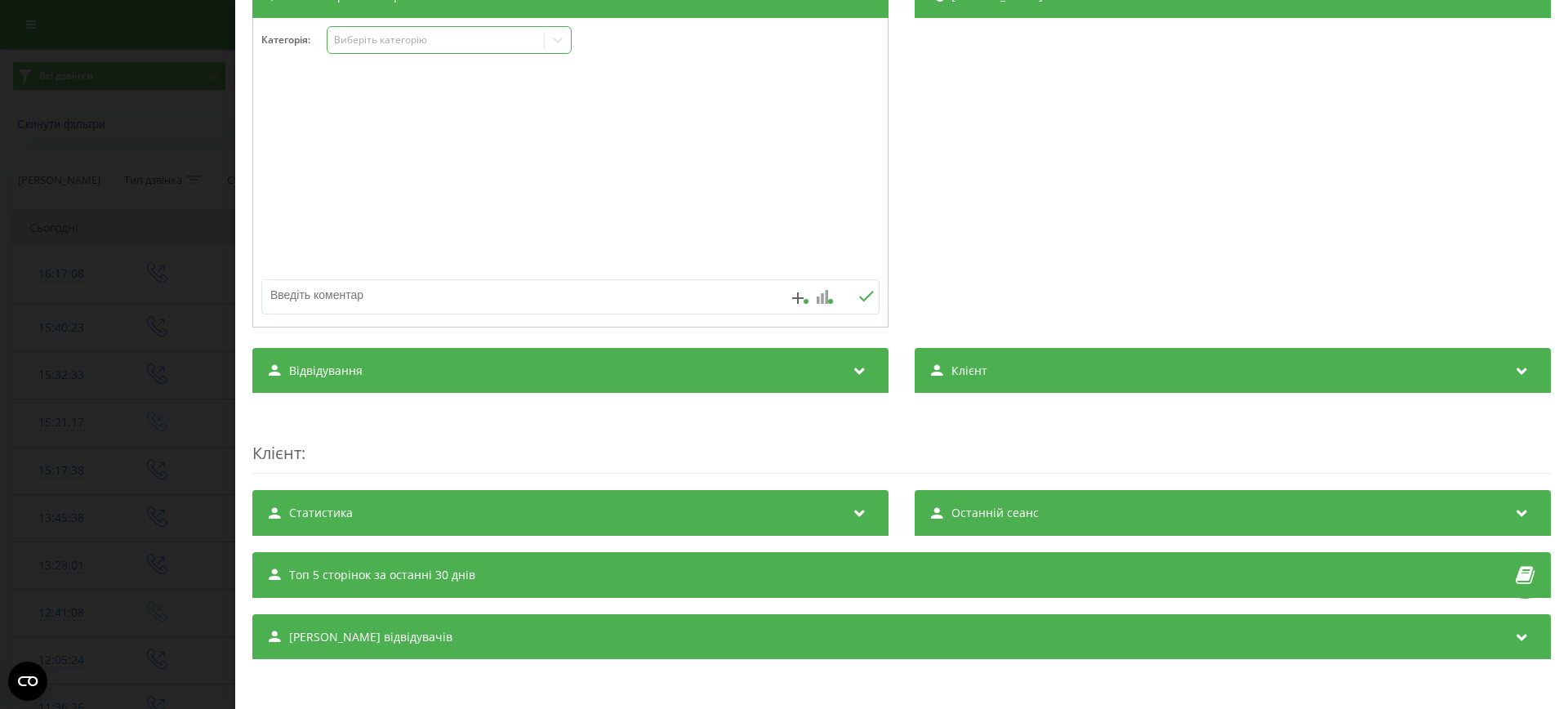
click at [822, 295] on rect at bounding box center [822, 298] width 3 height 11
click at [870, 260] on div "3" at bounding box center [870, 262] width 15 height 17
click at [1027, 198] on div "Деталі дзвінка Загальне Дата дзвінка [DATE] 16:17:08 Тип дзвінка Вихідний Стату…" at bounding box center [1232, 151] width 636 height 358
click at [65, 414] on div "Дзвінок : 1758633428.63725 1 x - 00:01 00:00 00:00 Транскрипція Для AI-аналізу …" at bounding box center [784, 354] width 1568 height 709
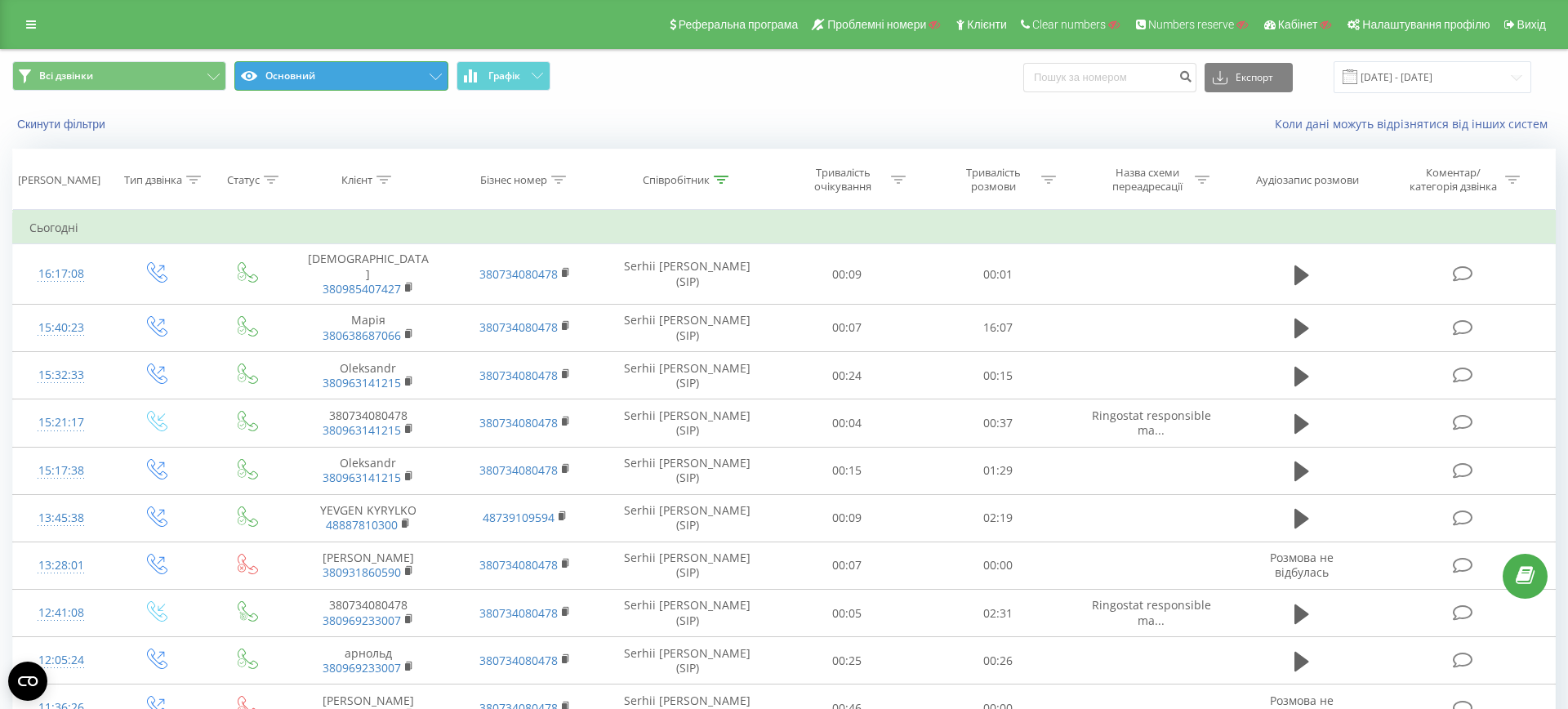
click at [255, 72] on icon at bounding box center [249, 76] width 17 height 10
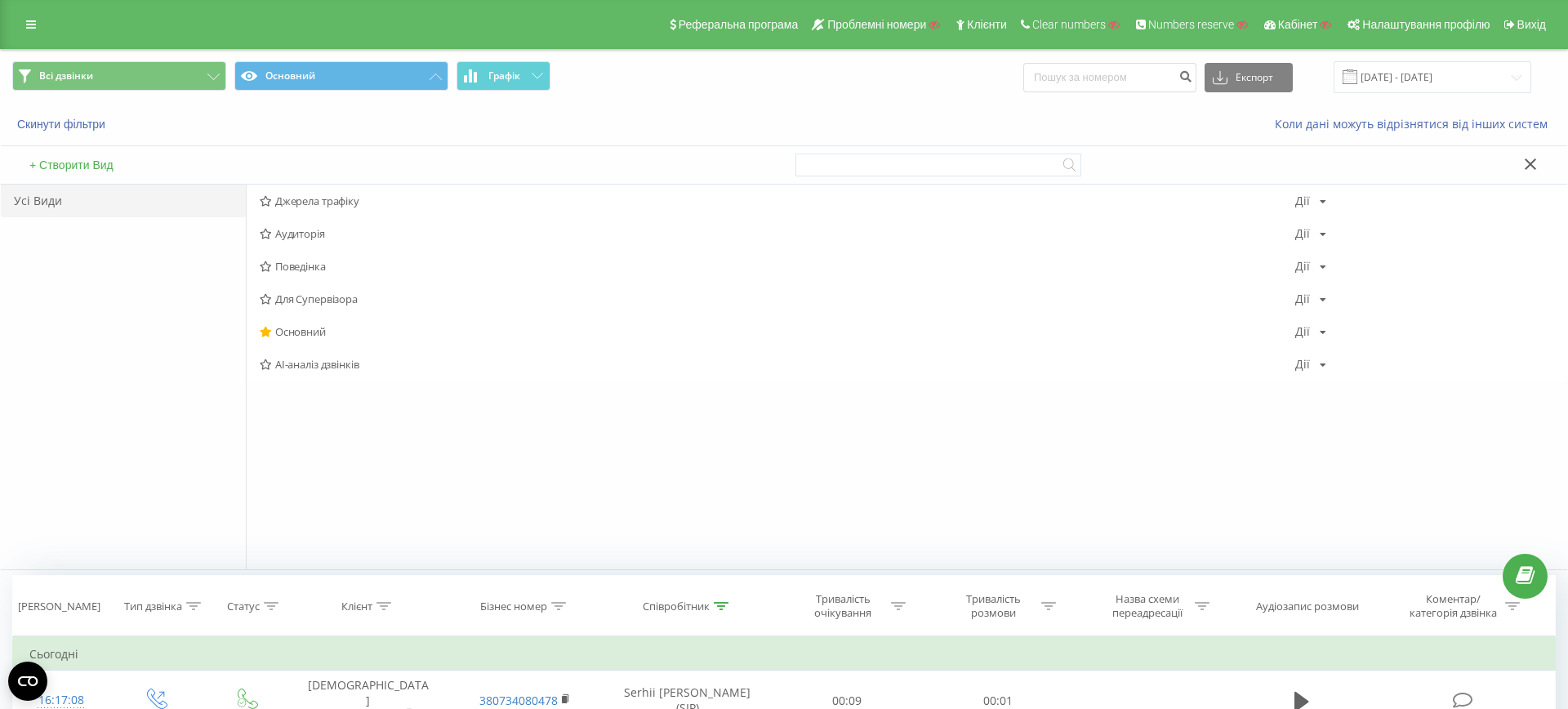
click at [97, 163] on button "+ Створити Вид" at bounding box center [71, 165] width 94 height 15
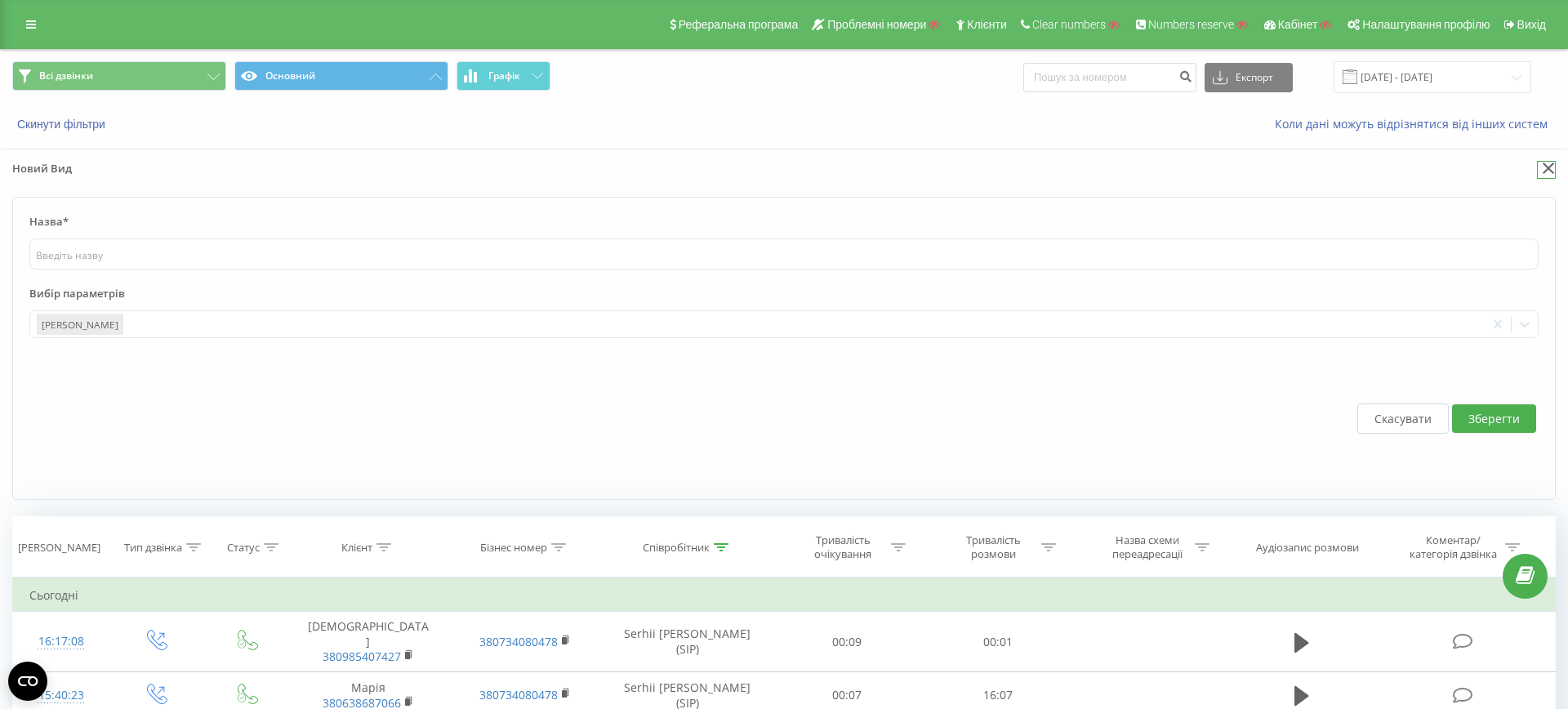
click at [1543, 163] on icon at bounding box center [1548, 168] width 12 height 12
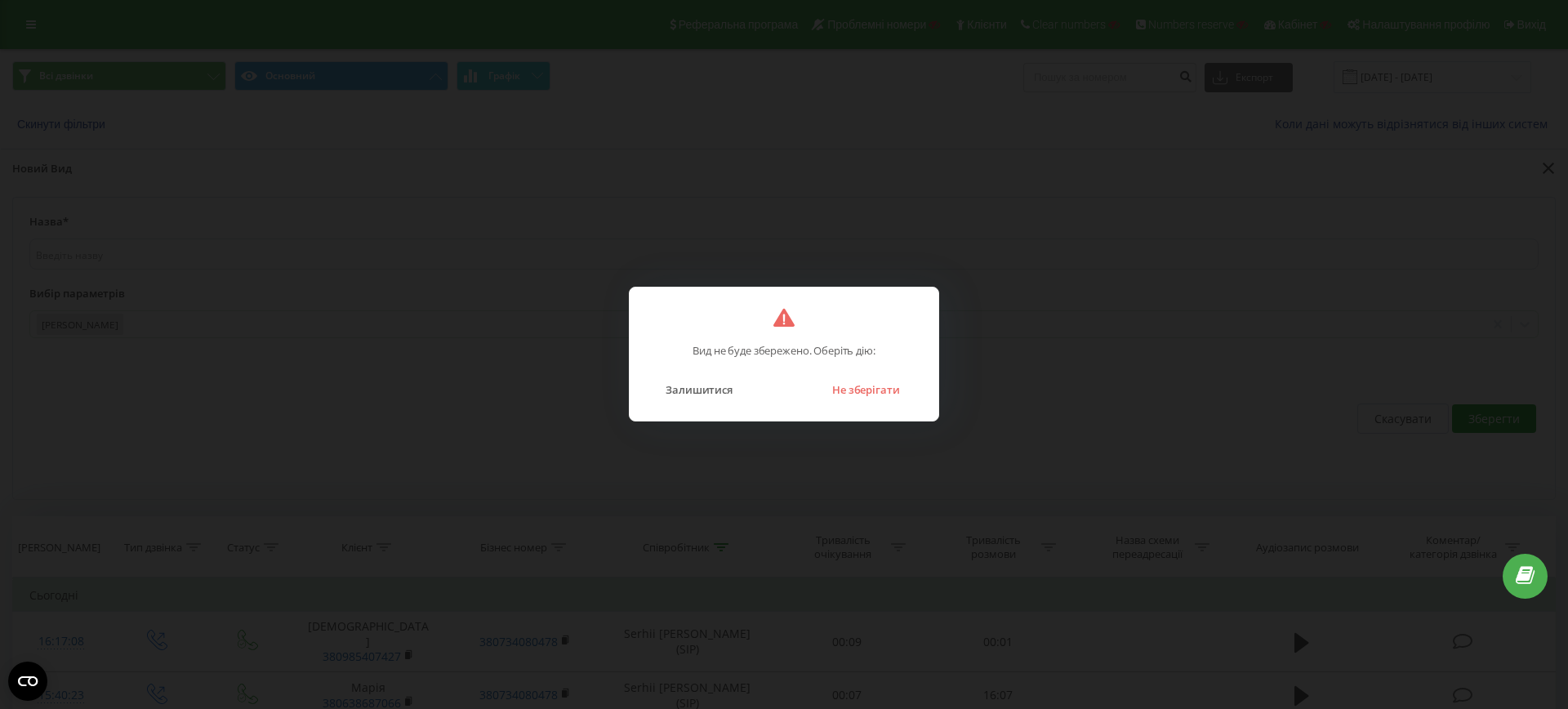
click at [869, 373] on div "Залишитися Не зберігати" at bounding box center [784, 379] width 276 height 41
click at [864, 387] on button "Не зберігати" at bounding box center [866, 390] width 84 height 22
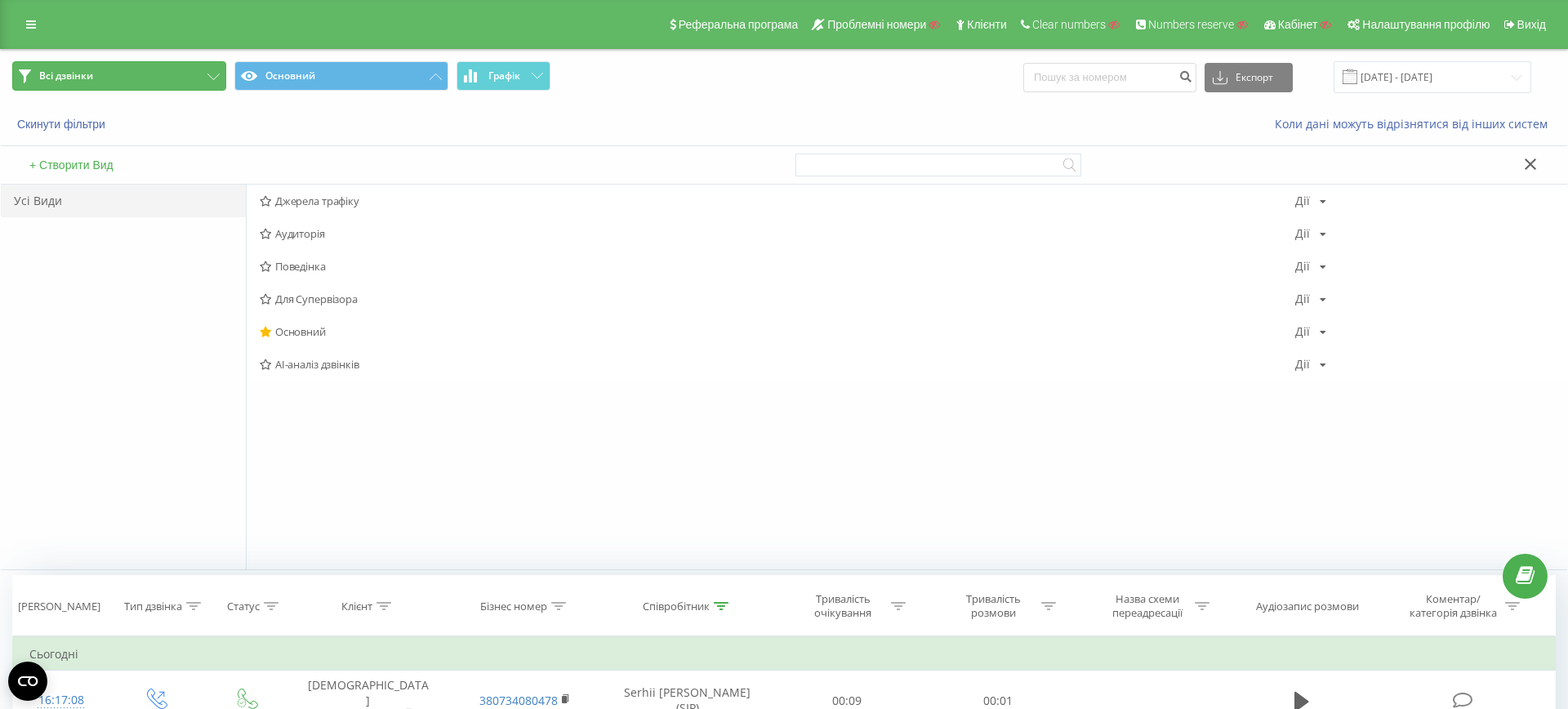
click at [171, 69] on button "Всі дзвінки" at bounding box center [119, 76] width 214 height 30
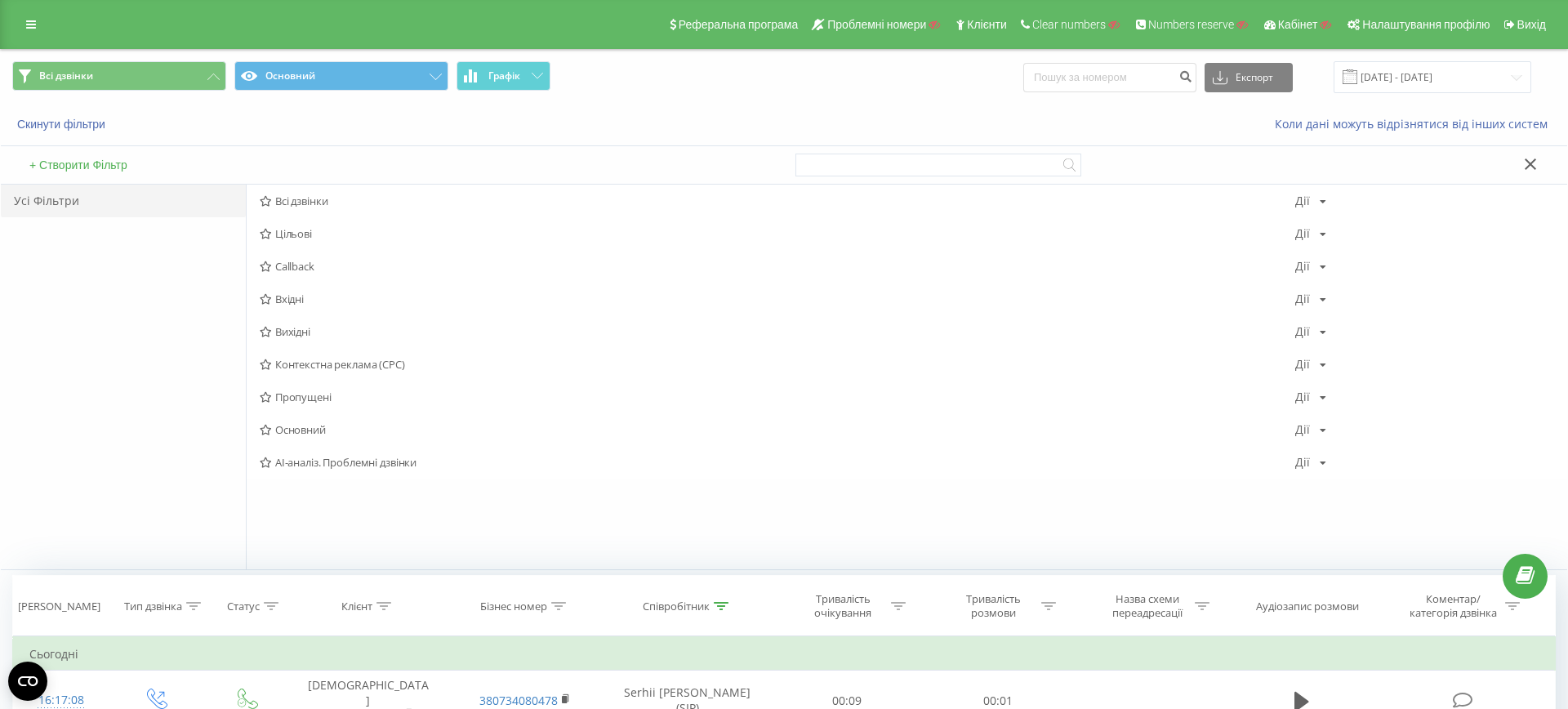
click at [76, 165] on button "+ Створити Фільтр" at bounding box center [79, 165] width 108 height 15
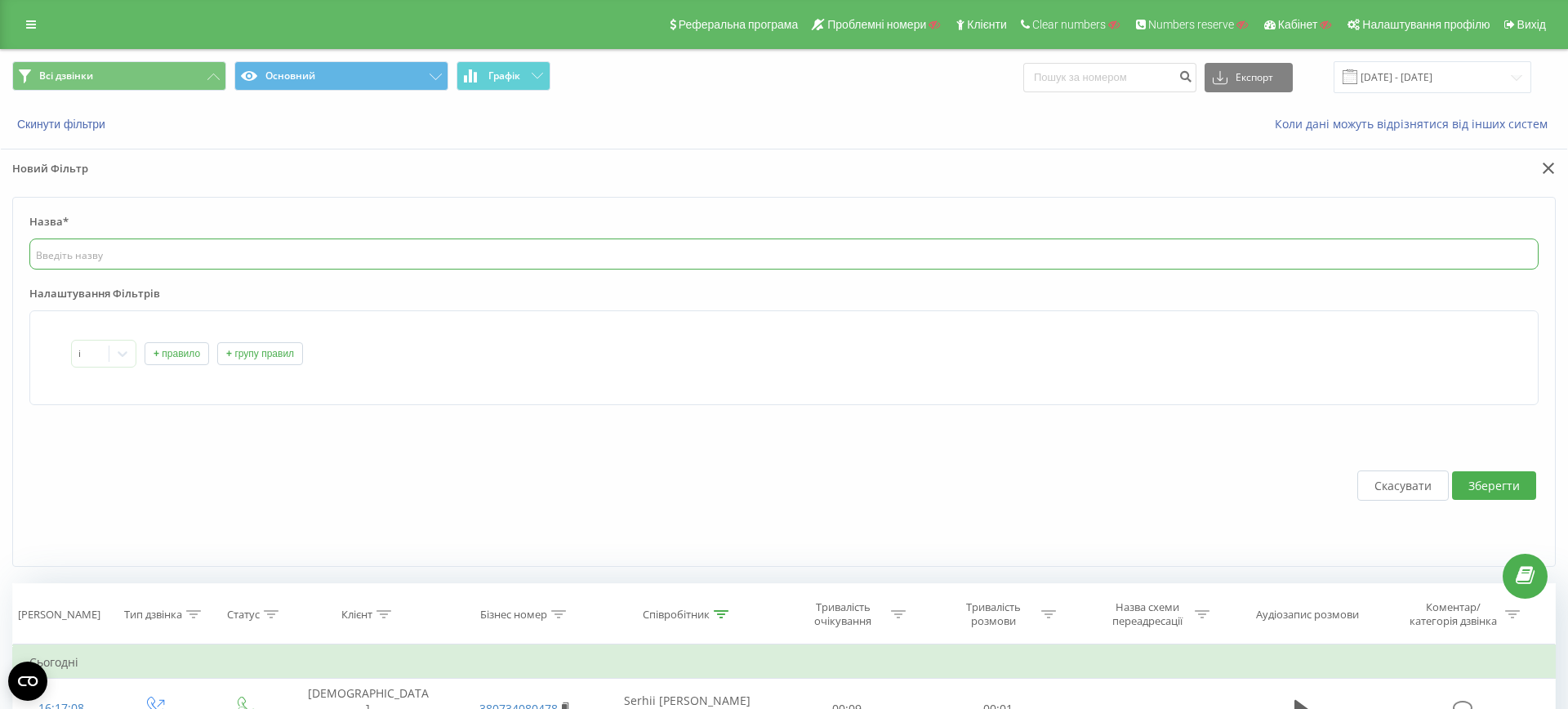
click at [143, 261] on input "text" at bounding box center [784, 253] width 1509 height 31
click at [167, 348] on button "+ правило" at bounding box center [177, 353] width 65 height 23
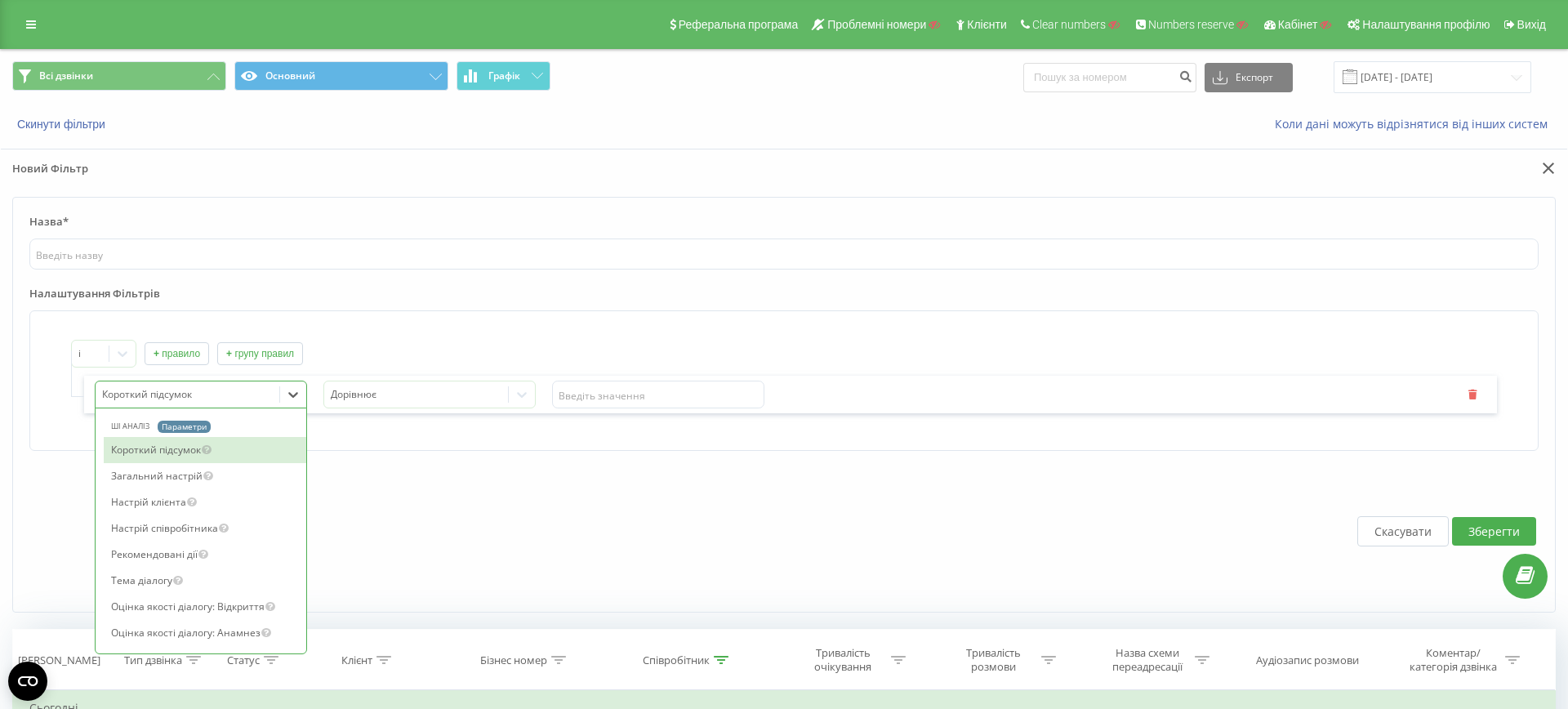
click at [245, 392] on div at bounding box center [187, 395] width 171 height 19
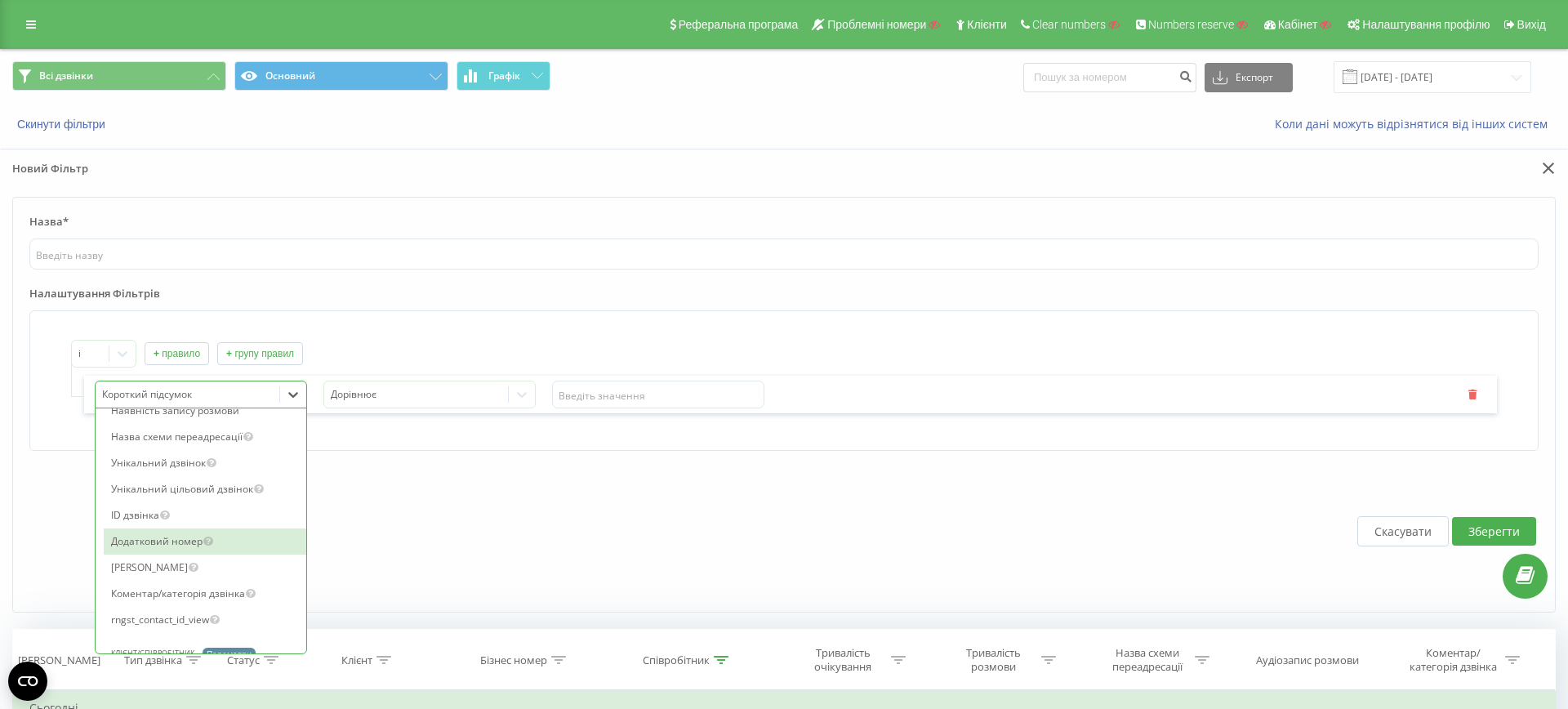
scroll to position [1597, 0]
click at [213, 559] on div "[PERSON_NAME]" at bounding box center [204, 558] width 203 height 26
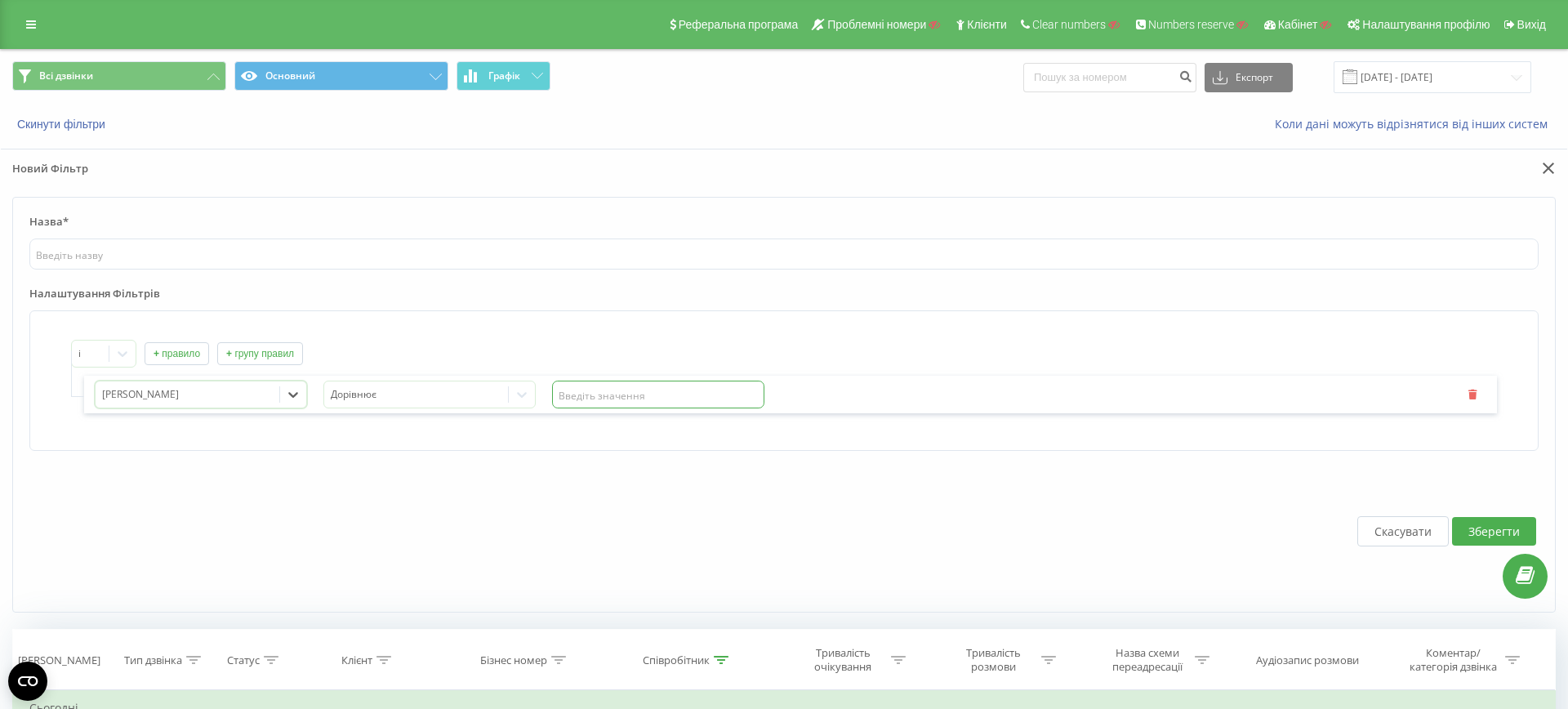
click at [579, 394] on input "text" at bounding box center [658, 395] width 213 height 28
click at [463, 401] on div at bounding box center [416, 395] width 171 height 19
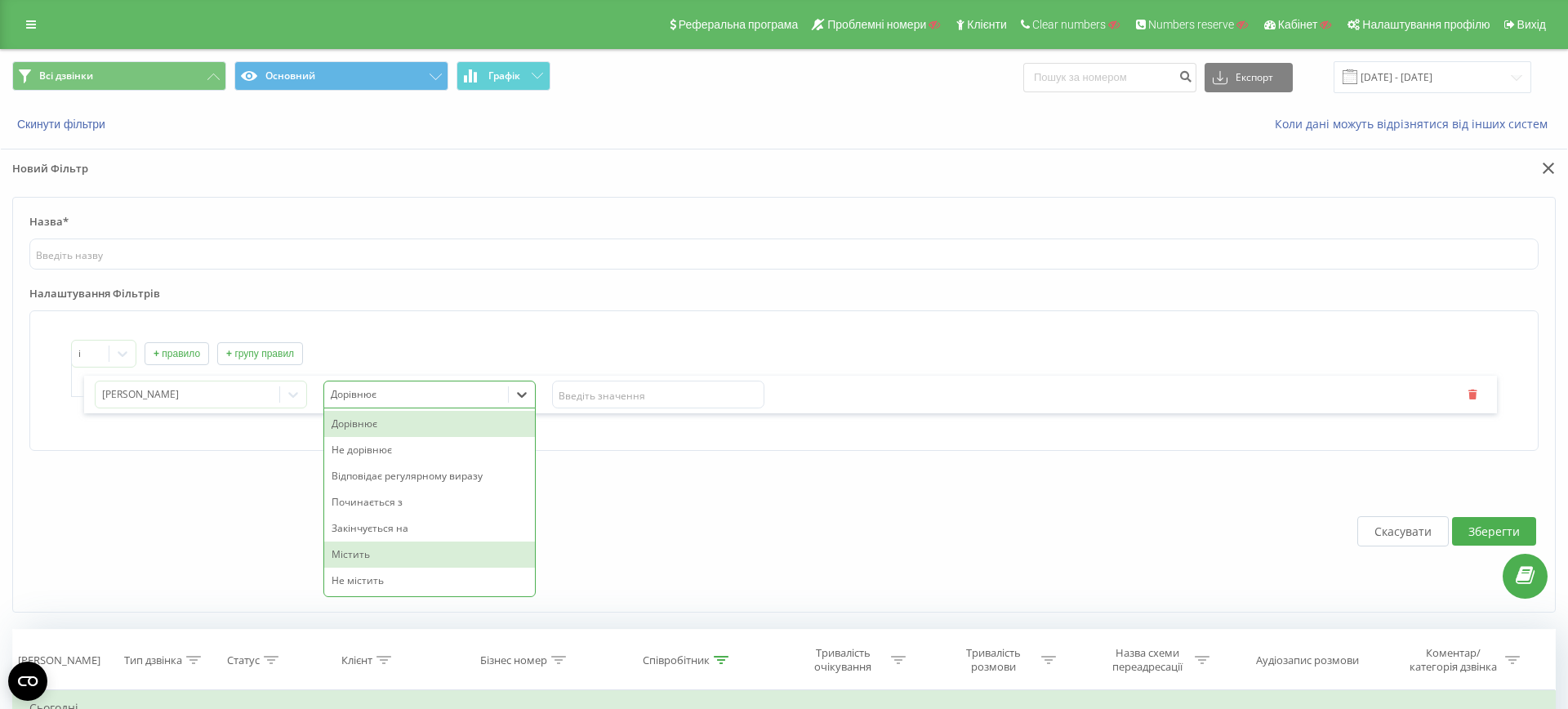
click at [445, 545] on div "Містить" at bounding box center [429, 554] width 211 height 26
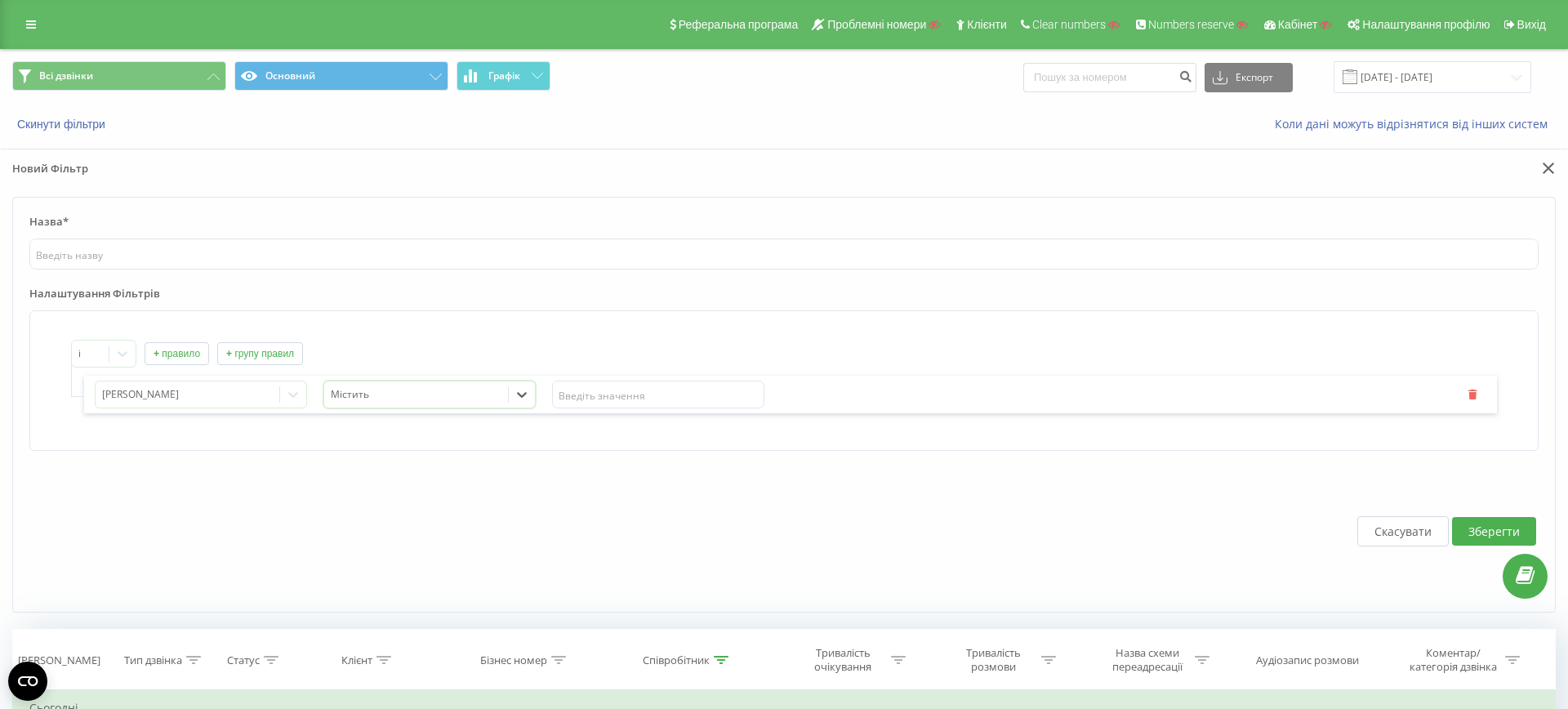
scroll to position [269, 0]
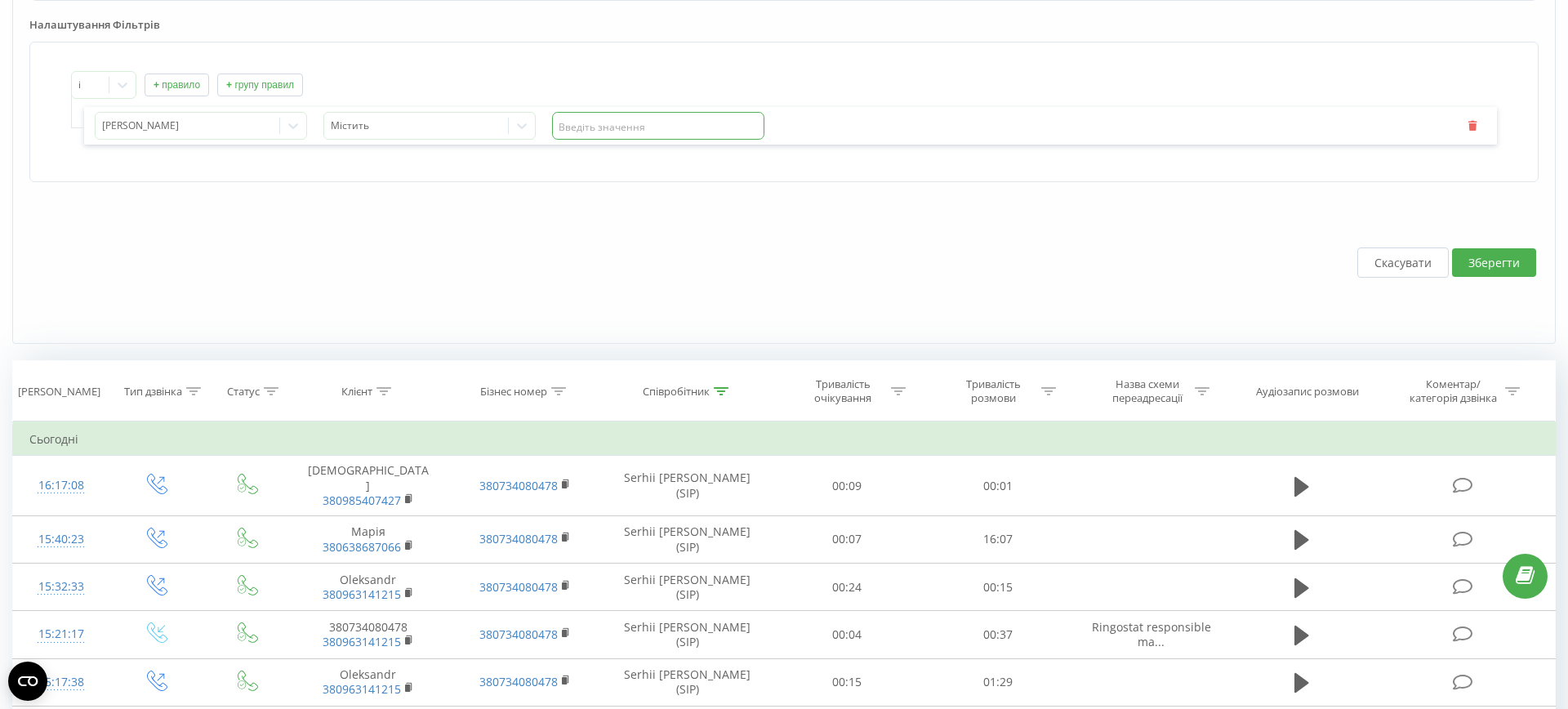
click at [620, 130] on input "text" at bounding box center [658, 126] width 213 height 28
click at [185, 74] on button "+ правило" at bounding box center [177, 85] width 65 height 23
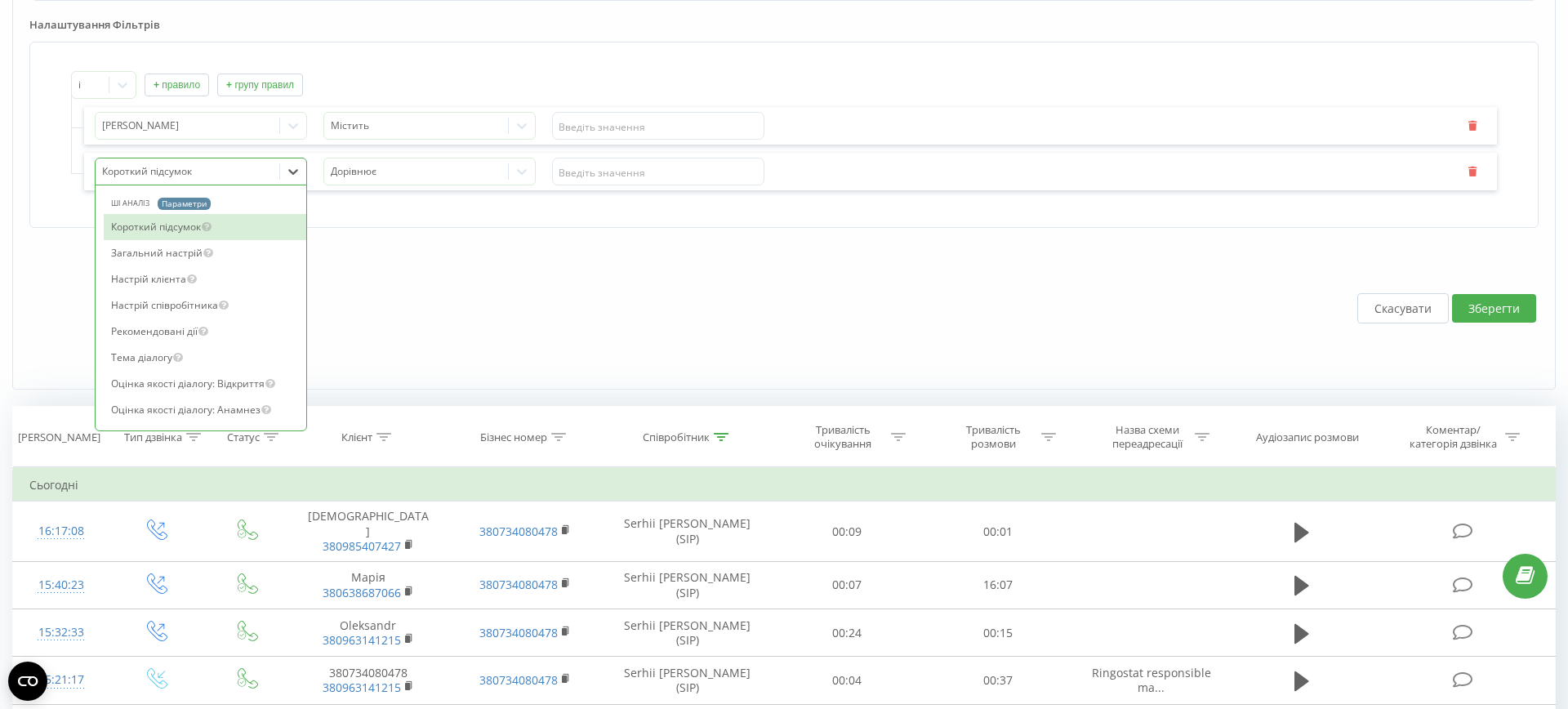
click at [215, 170] on div at bounding box center [187, 171] width 171 height 19
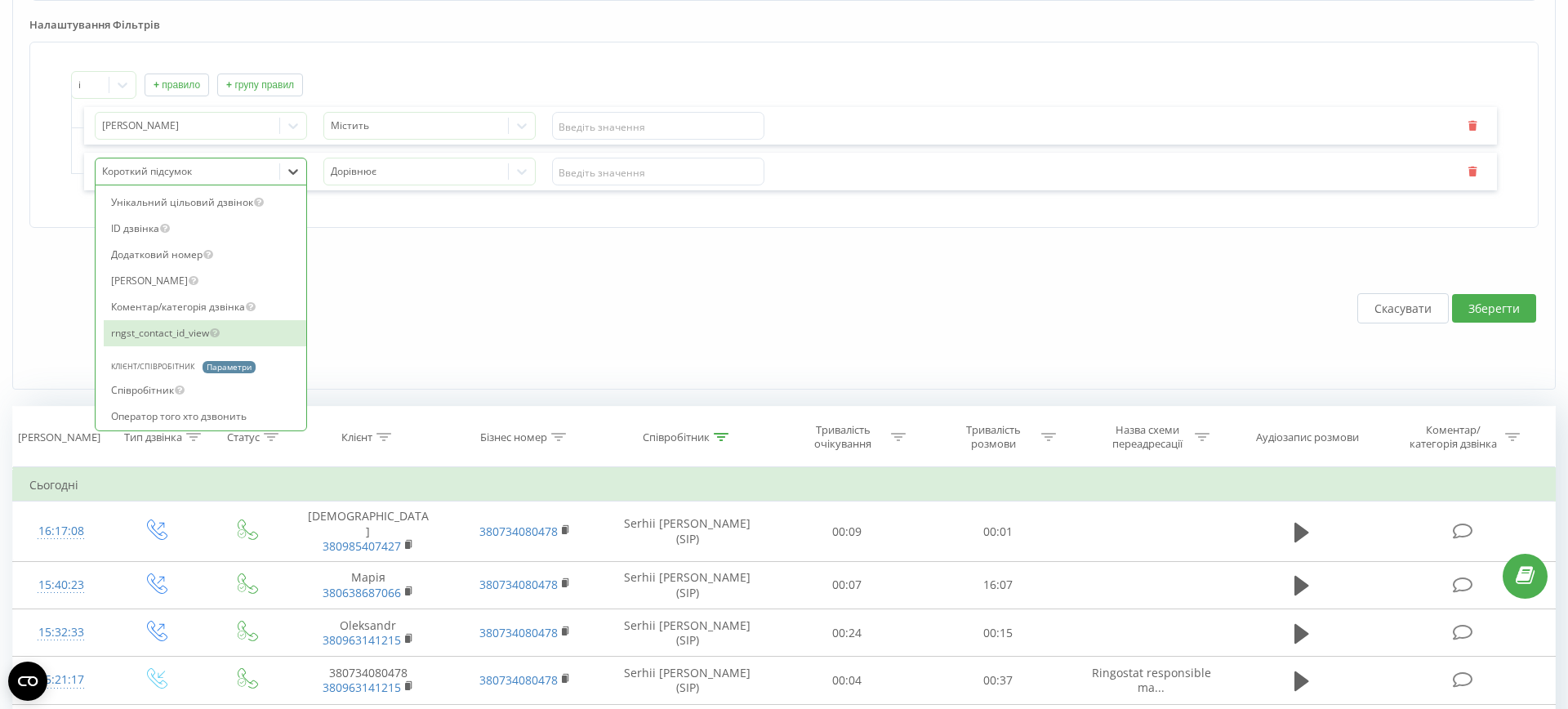
scroll to position [1628, 0]
click at [156, 322] on div "Коментар/категорія дзвінка" at bounding box center [204, 330] width 203 height 26
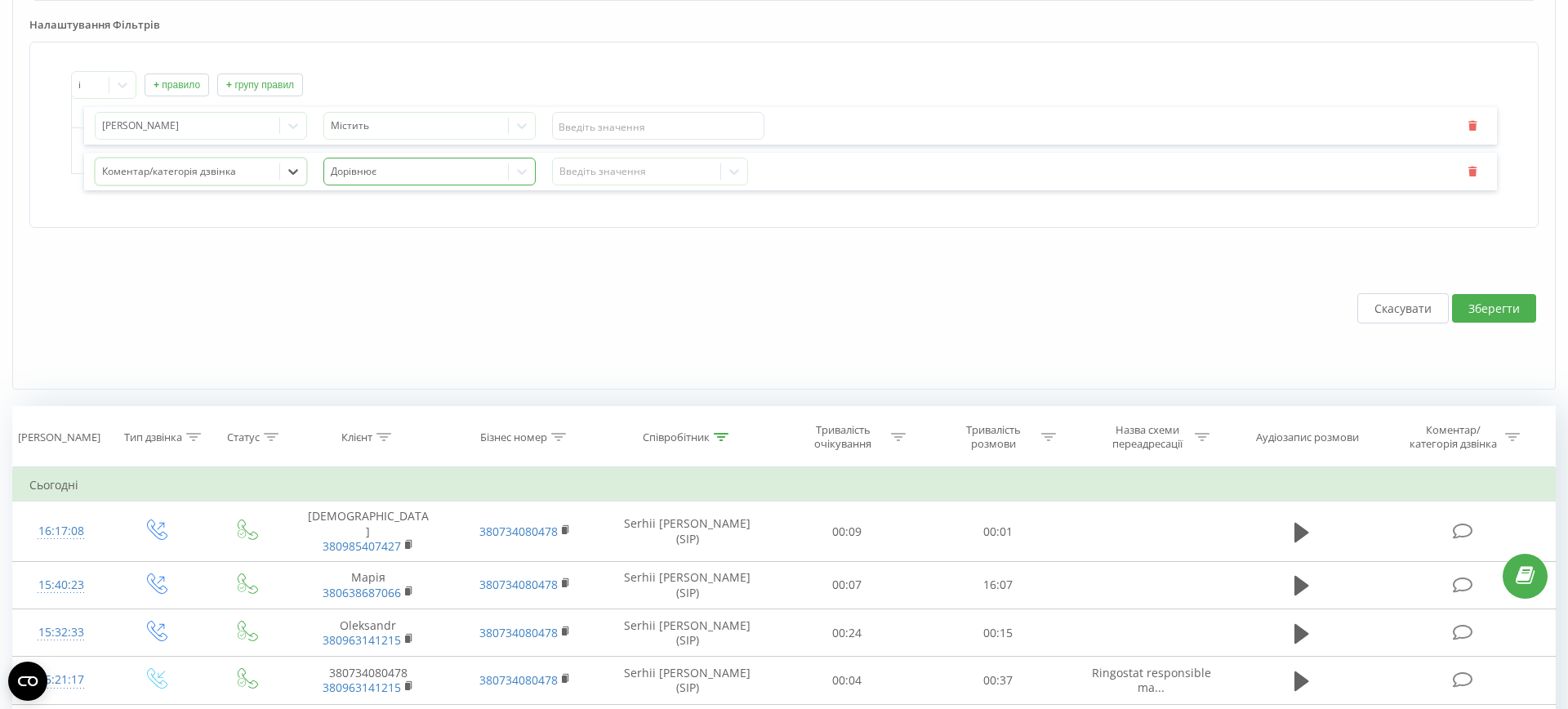
click at [426, 168] on div at bounding box center [416, 171] width 171 height 19
click at [672, 157] on div "Введіть значення" at bounding box center [650, 171] width 196 height 28
click at [975, 232] on form "Назва* Налаштування Фільтрів і + правило + групу правил Категорія дзвінка Місти…" at bounding box center [784, 159] width 1543 height 462
click at [1505, 294] on button "Зберегти" at bounding box center [1494, 308] width 84 height 29
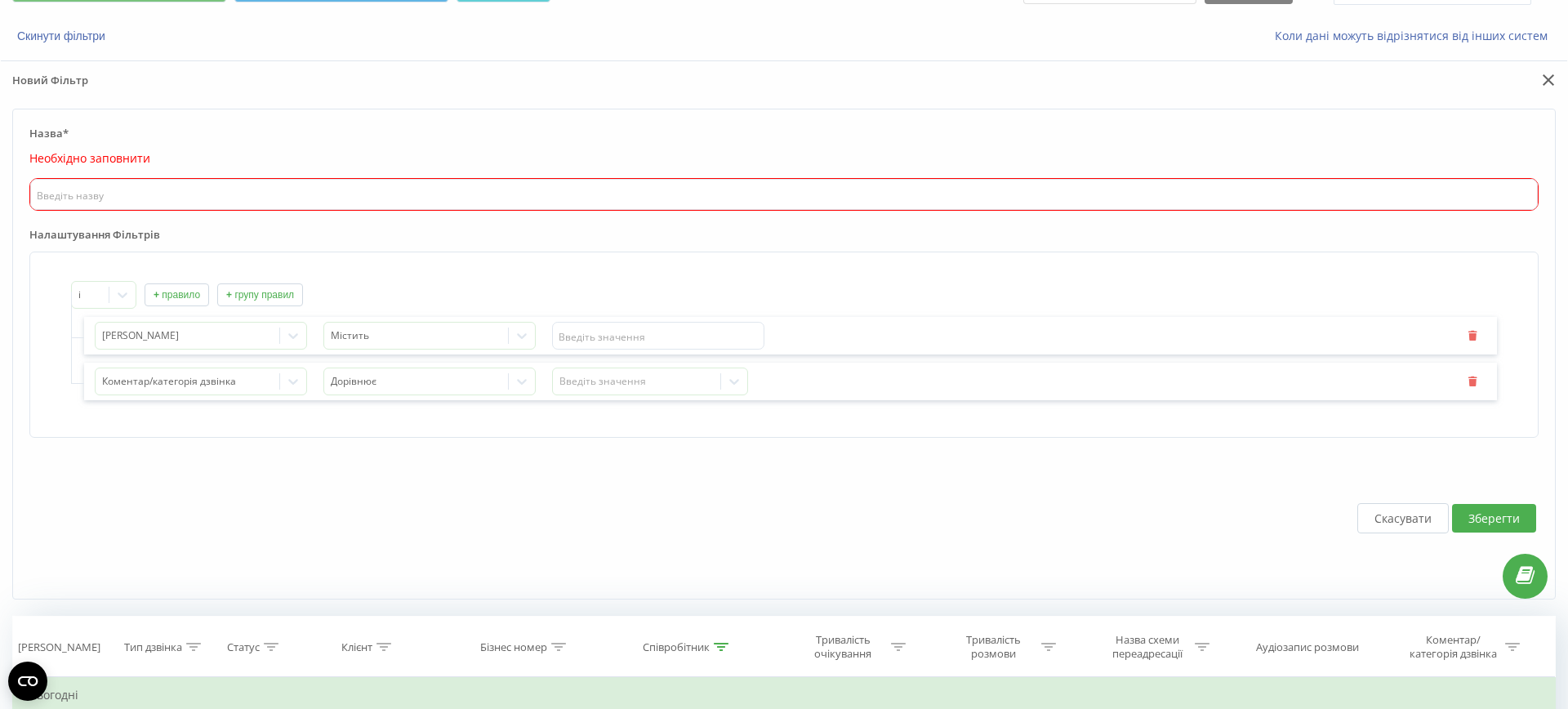
scroll to position [0, 0]
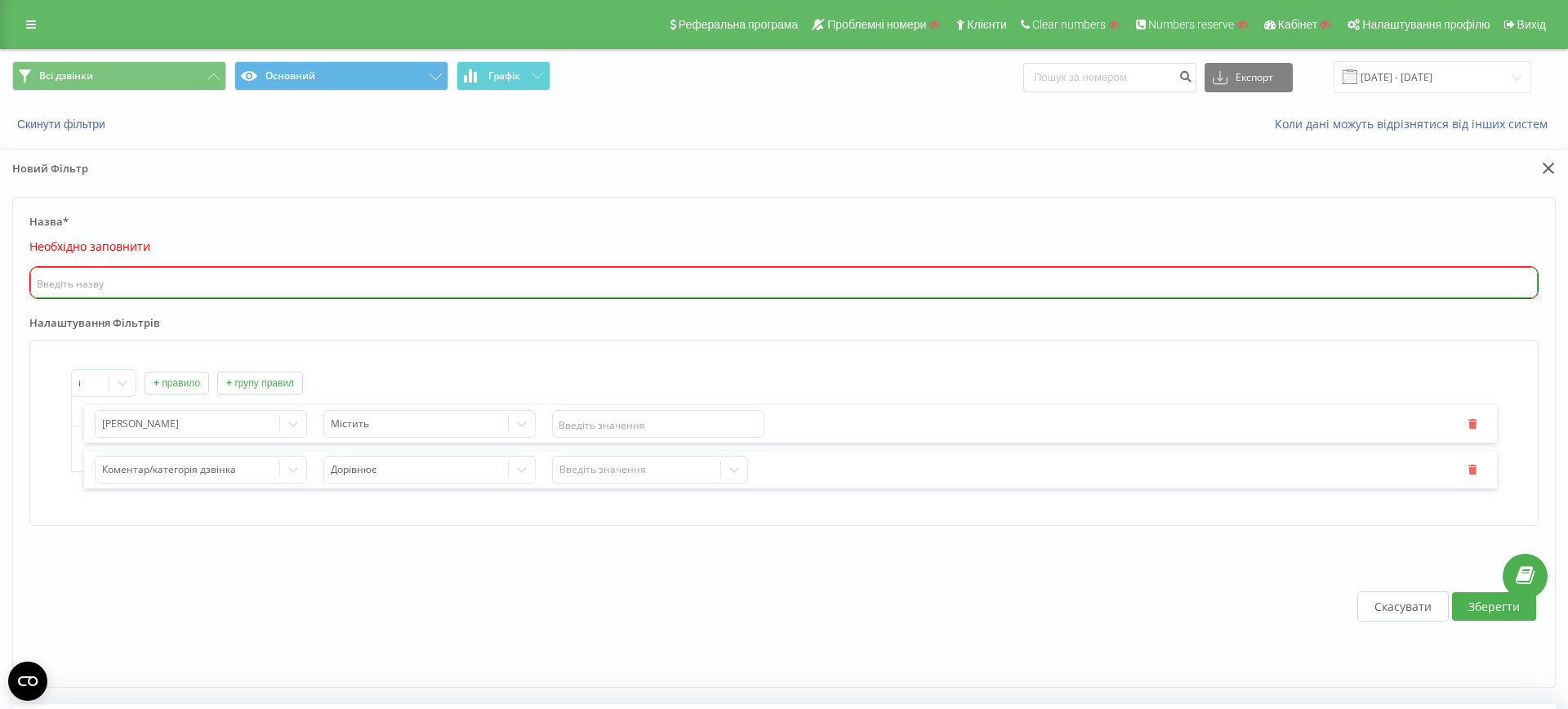
click at [455, 277] on input "text" at bounding box center [784, 282] width 1508 height 31
type input "[PERSON_NAME]"
click at [1479, 605] on button "Зберегти" at bounding box center [1494, 606] width 84 height 29
type input "тест"
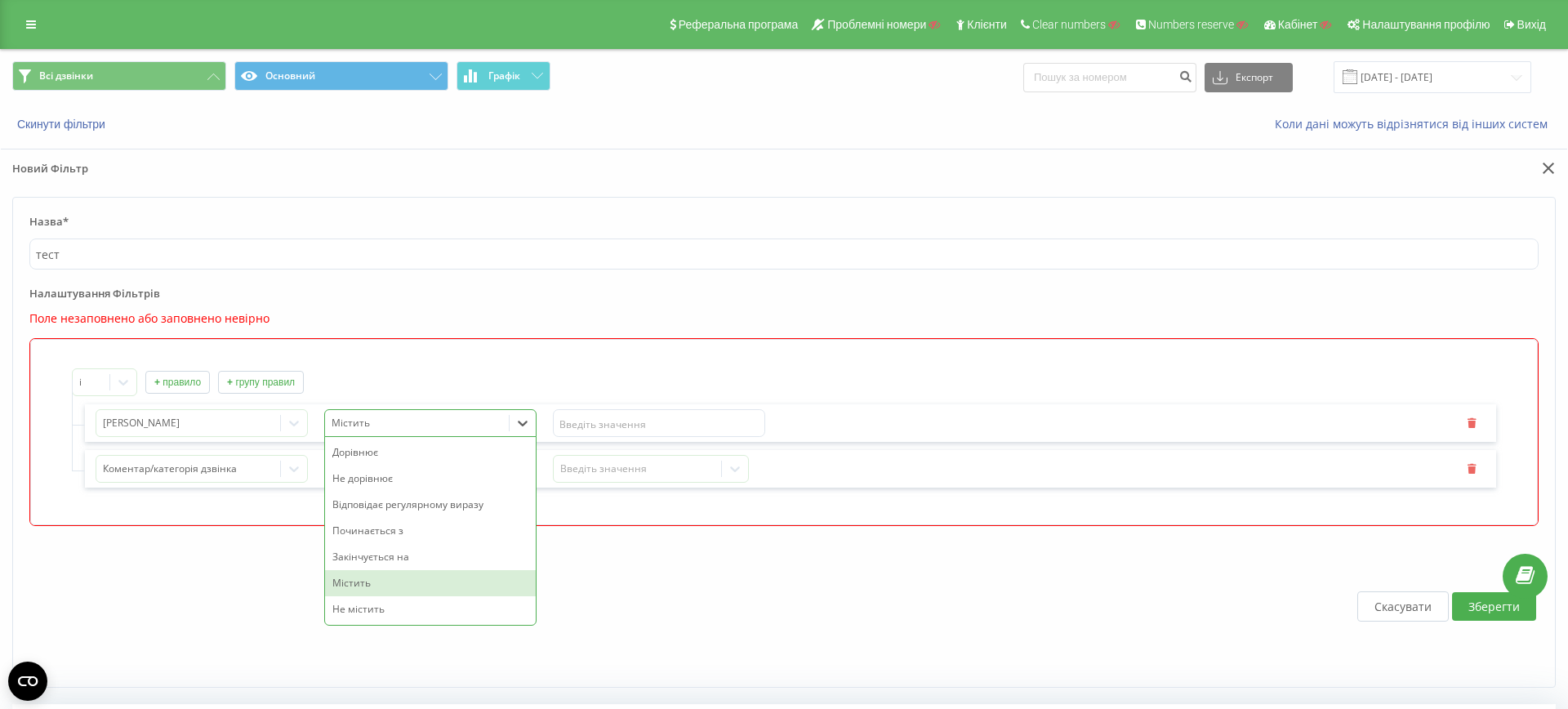
click at [391, 414] on div at bounding box center [417, 423] width 171 height 19
click at [557, 411] on input "text" at bounding box center [659, 423] width 213 height 28
click at [584, 411] on input "text" at bounding box center [659, 423] width 213 height 28
click at [586, 411] on input "text" at bounding box center [659, 423] width 213 height 28
click at [401, 414] on div at bounding box center [417, 423] width 171 height 19
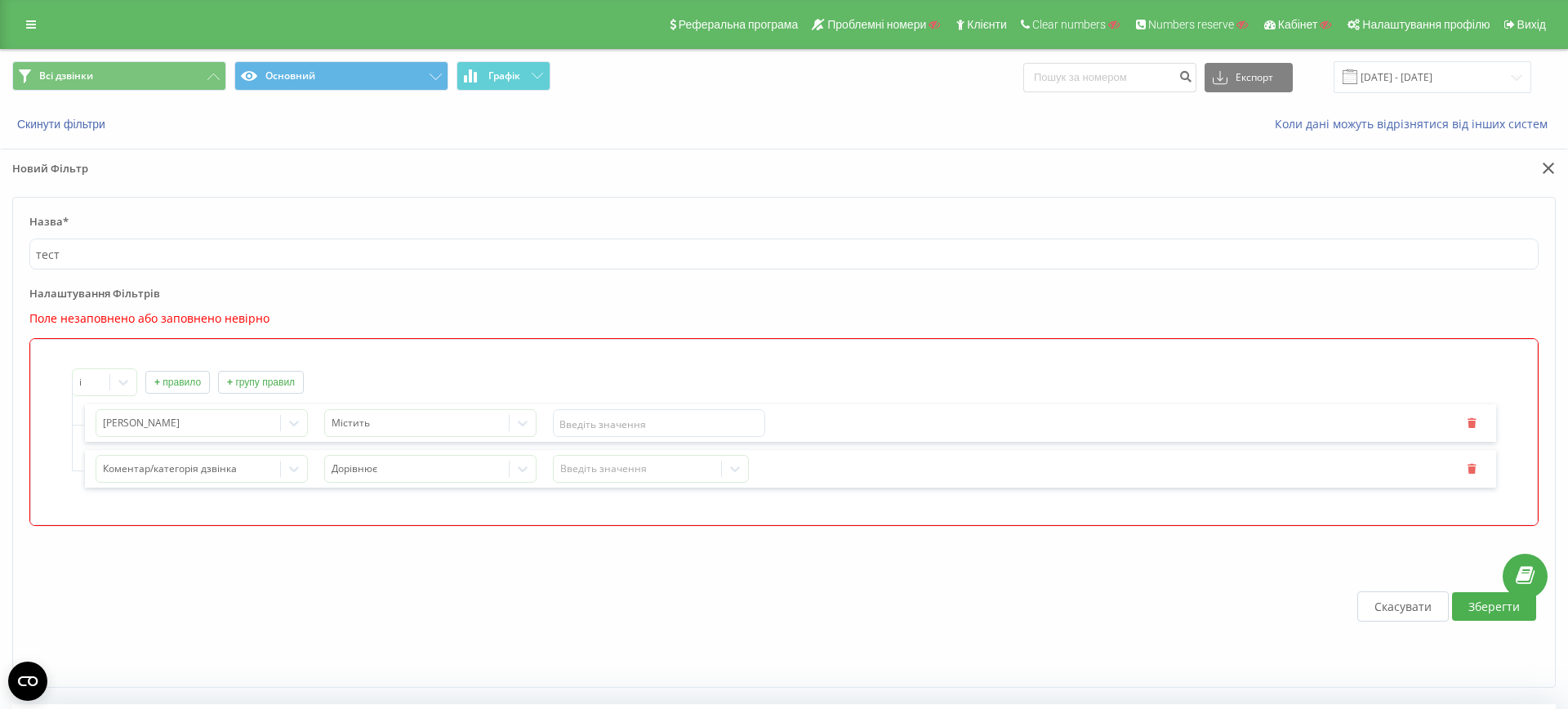
click at [652, 566] on div "Скасувати Зберегти" at bounding box center [784, 606] width 1509 height 128
click at [639, 417] on input "text" at bounding box center [659, 423] width 213 height 28
click at [499, 411] on div "Містить" at bounding box center [417, 423] width 184 height 24
click at [405, 576] on div "Містить" at bounding box center [430, 583] width 211 height 26
click at [602, 411] on input "text" at bounding box center [659, 423] width 213 height 28
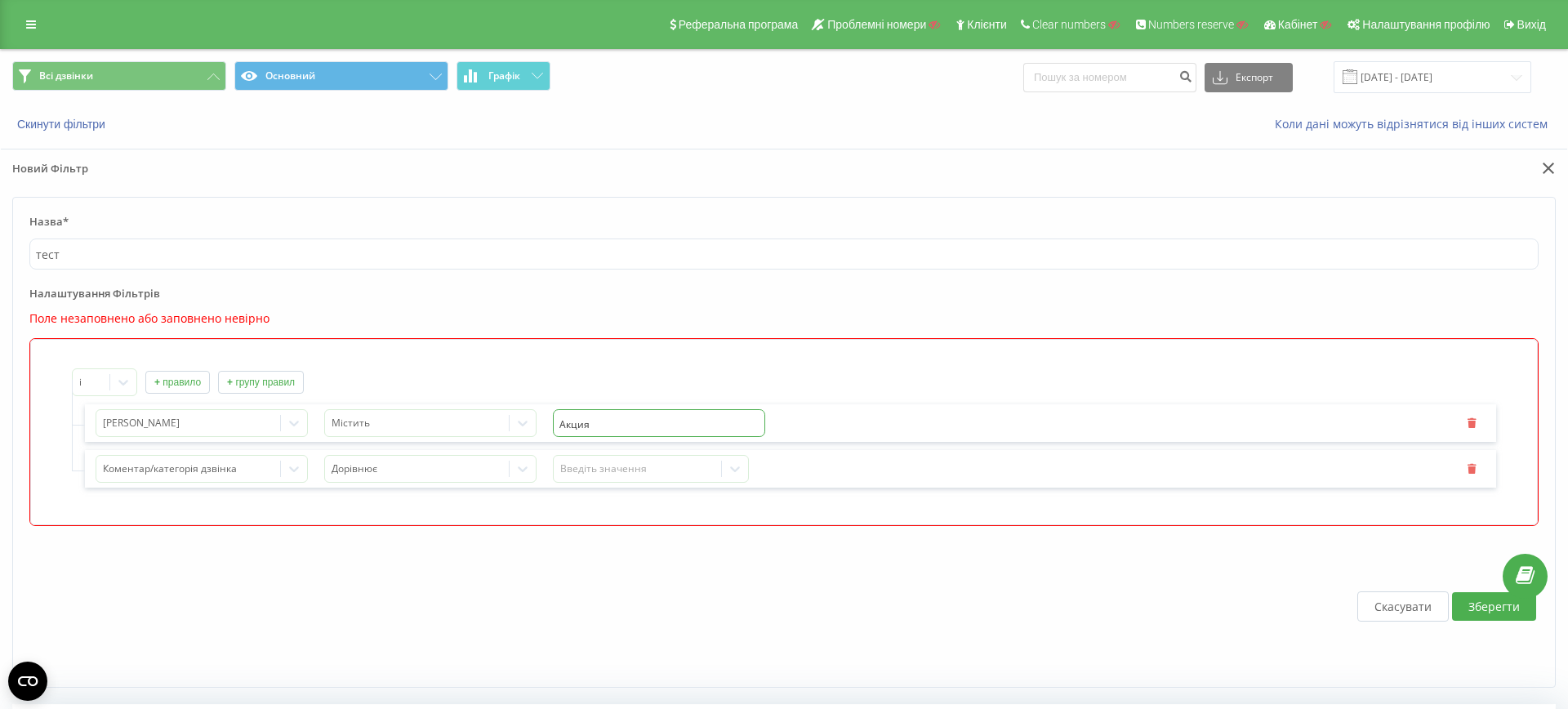
type input "Акция"
click at [1508, 601] on button "Зберегти" at bounding box center [1494, 606] width 84 height 29
click at [1480, 605] on button "Зберегти" at bounding box center [1494, 606] width 84 height 29
click at [587, 462] on div "Введіть значення" at bounding box center [637, 469] width 155 height 13
click at [603, 521] on div "Ні" at bounding box center [650, 525] width 194 height 26
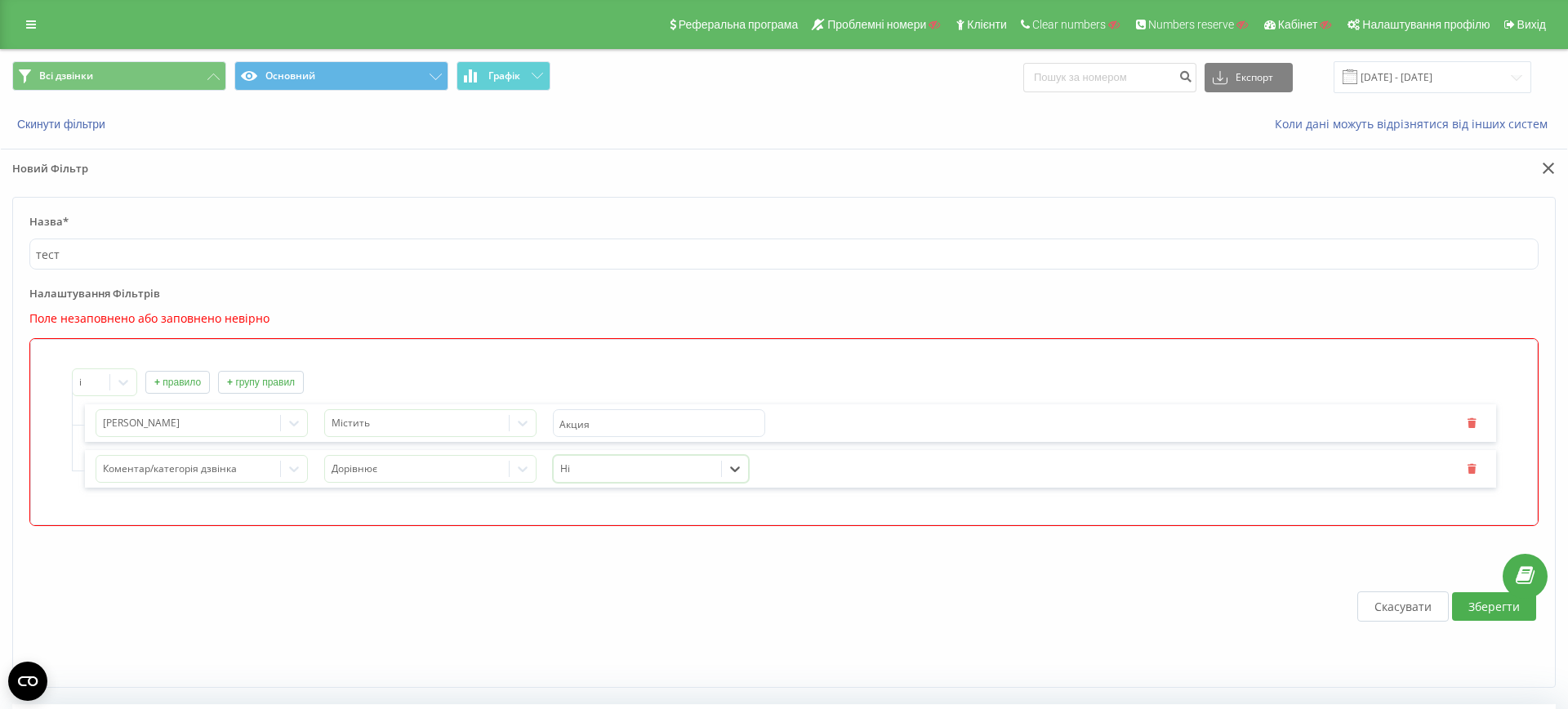
click at [1489, 602] on button "Зберегти" at bounding box center [1494, 606] width 84 height 29
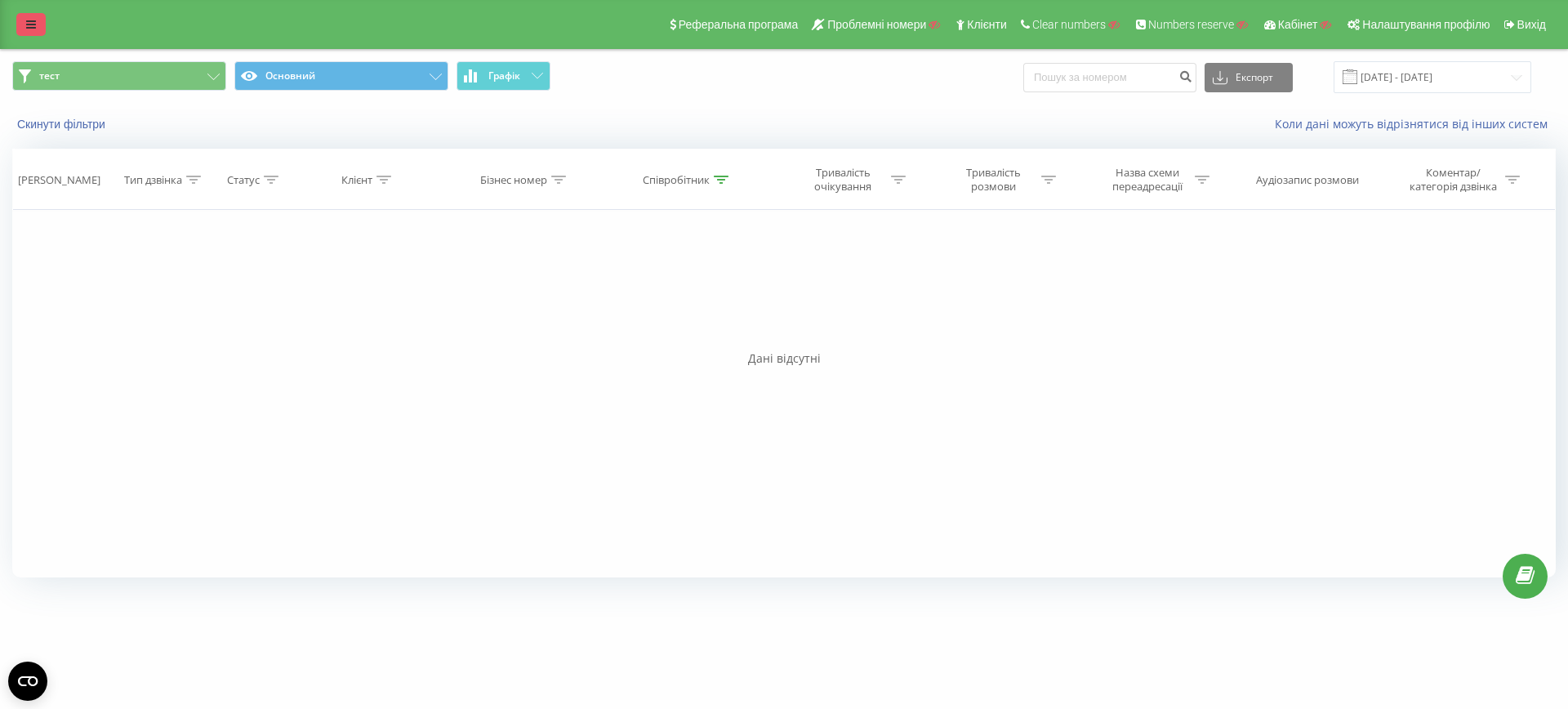
click at [35, 16] on link at bounding box center [31, 25] width 30 height 23
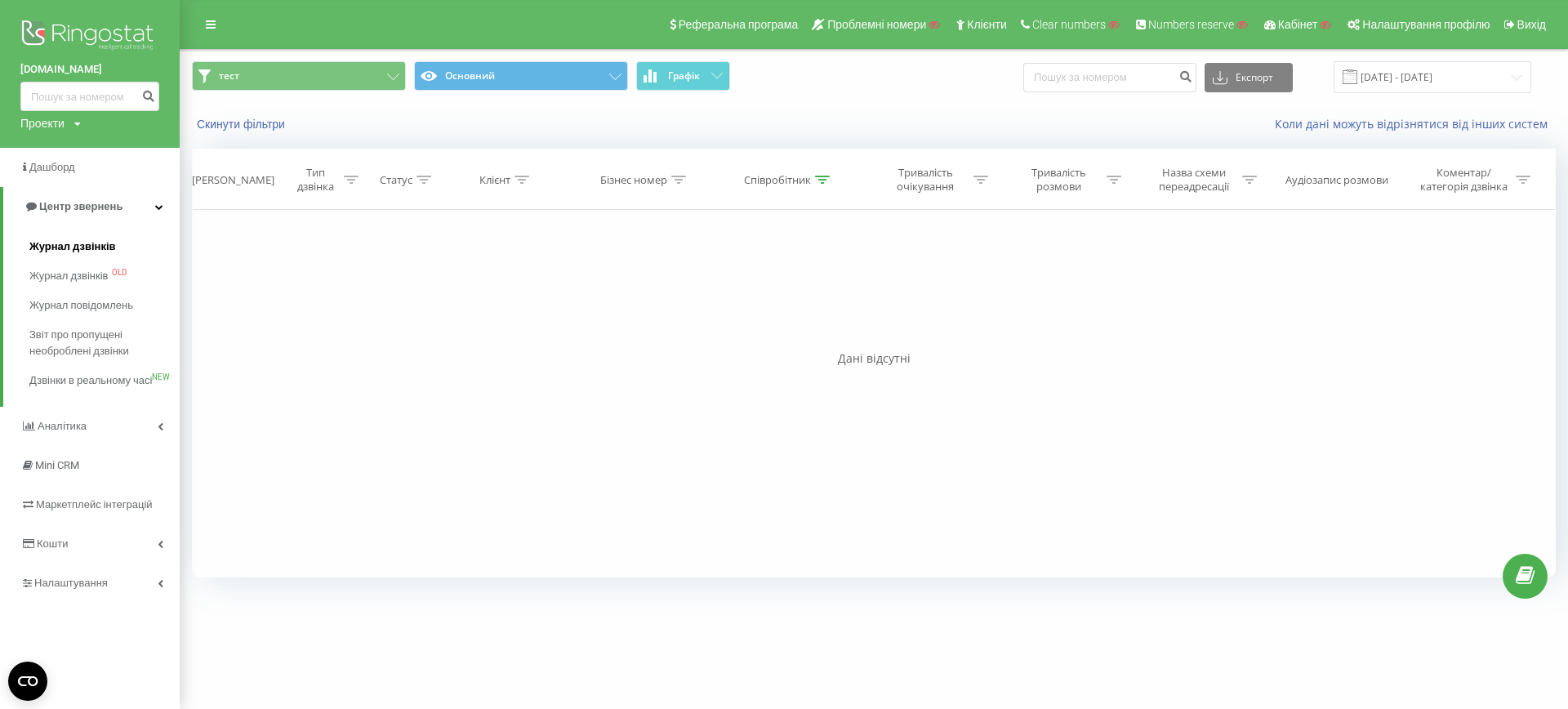
click at [71, 248] on span "Журнал дзвінків" at bounding box center [73, 247] width 87 height 17
